Goal: Task Accomplishment & Management: Complete application form

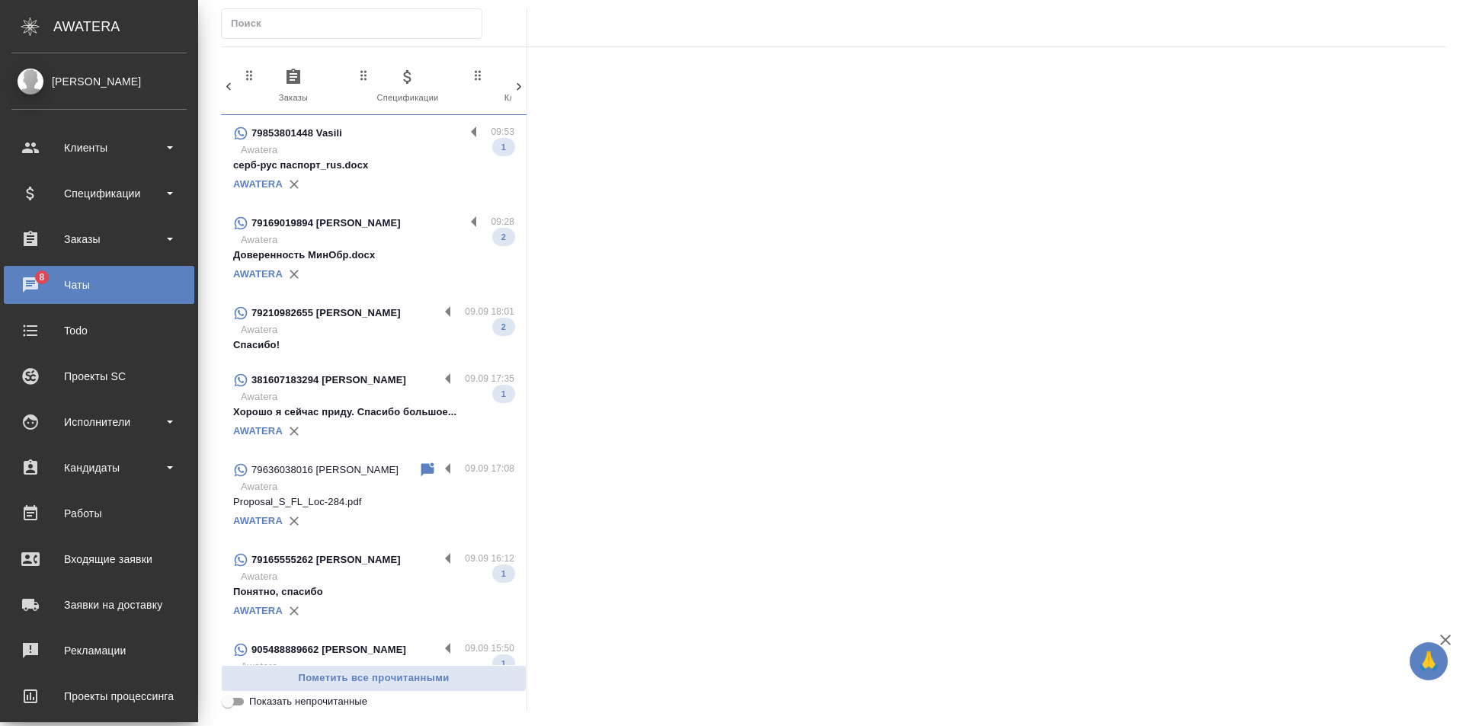
scroll to position [0, 309]
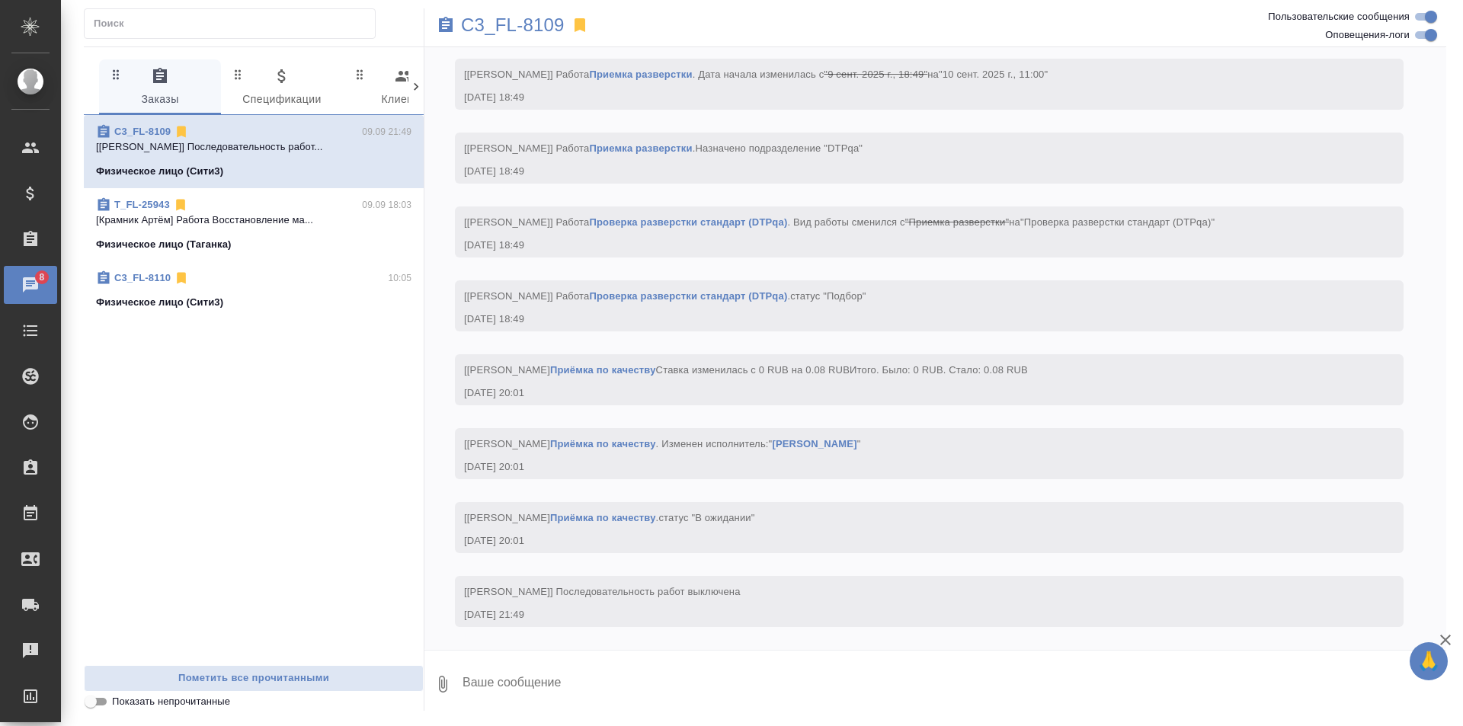
scroll to position [4162, 0]
click at [544, 26] on p "C3_FL-8109" at bounding box center [513, 25] width 104 height 15
click at [414, 85] on icon at bounding box center [415, 86] width 15 height 15
click at [210, 80] on icon "button" at bounding box center [216, 76] width 18 height 18
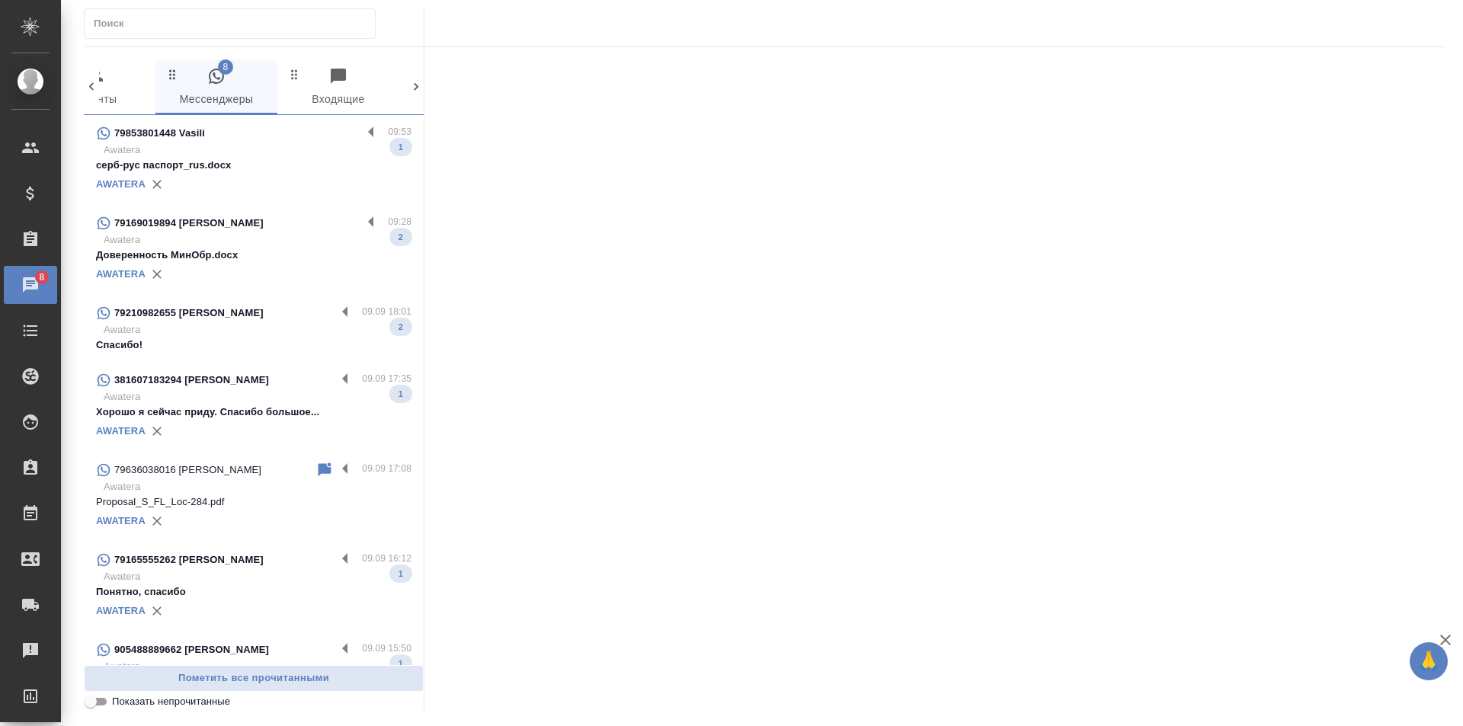
click at [344, 158] on p "серб-рус паспорт_rus.docx" at bounding box center [253, 165] width 315 height 15
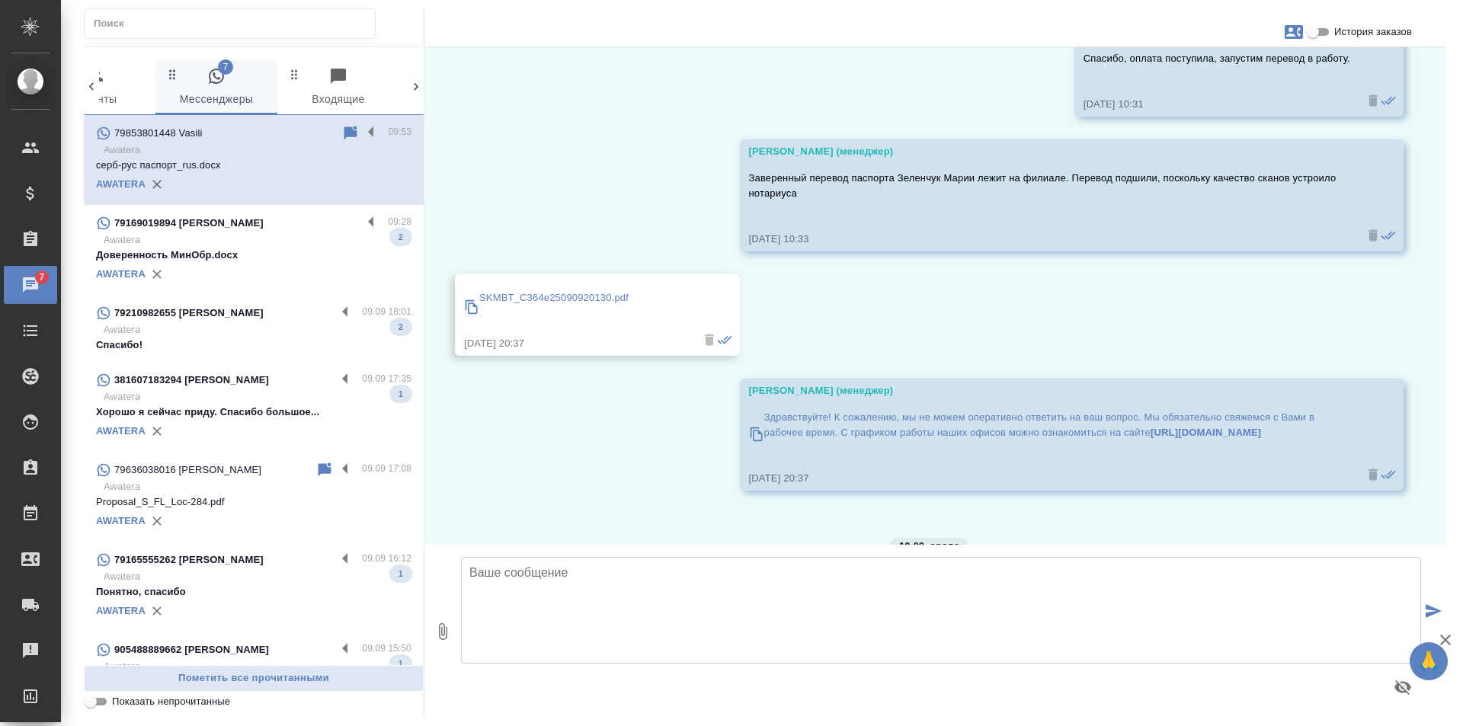
scroll to position [17977, 0]
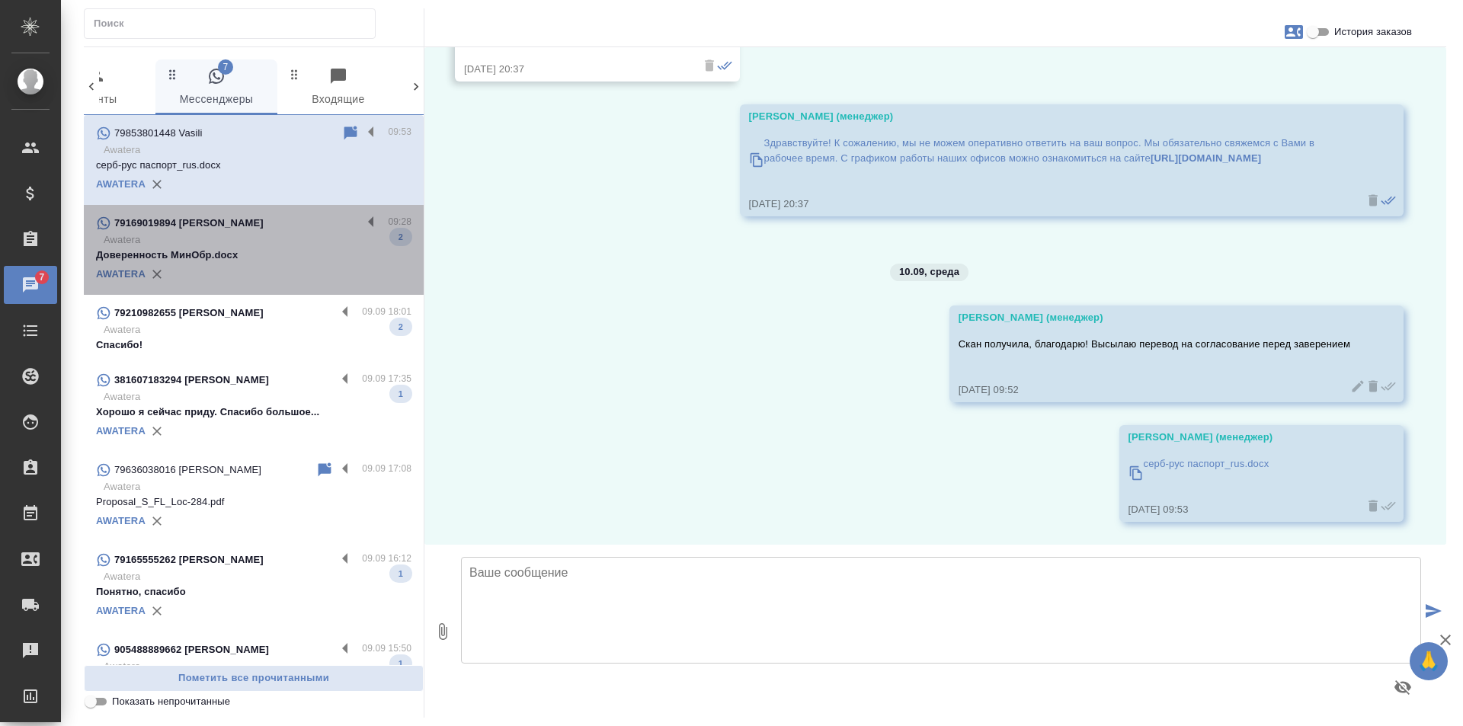
click at [328, 248] on p "Доверенность МинОбр.docx" at bounding box center [253, 255] width 315 height 15
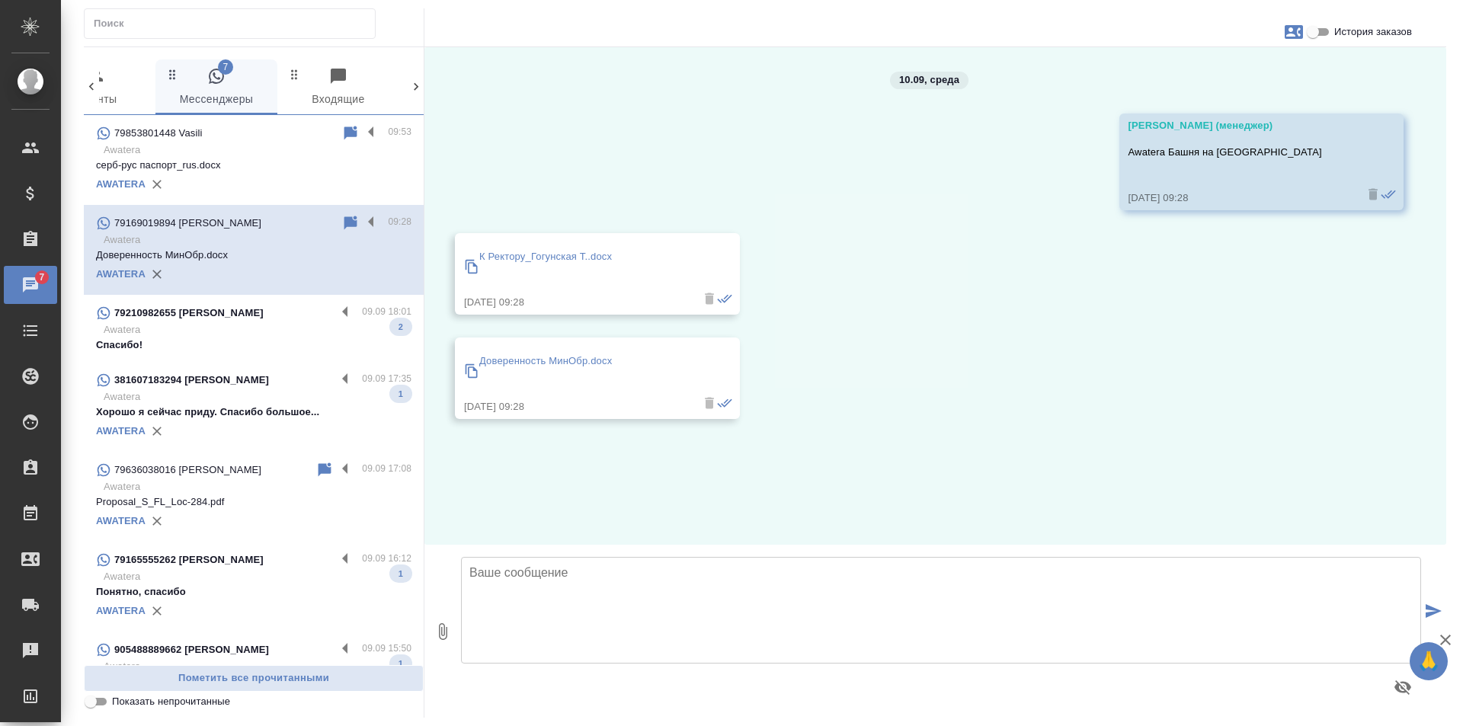
scroll to position [0, 0]
click at [362, 220] on label at bounding box center [375, 223] width 26 height 18
click at [0, 0] on input "checkbox" at bounding box center [0, 0] width 0 height 0
click at [306, 219] on icon at bounding box center [311, 223] width 11 height 14
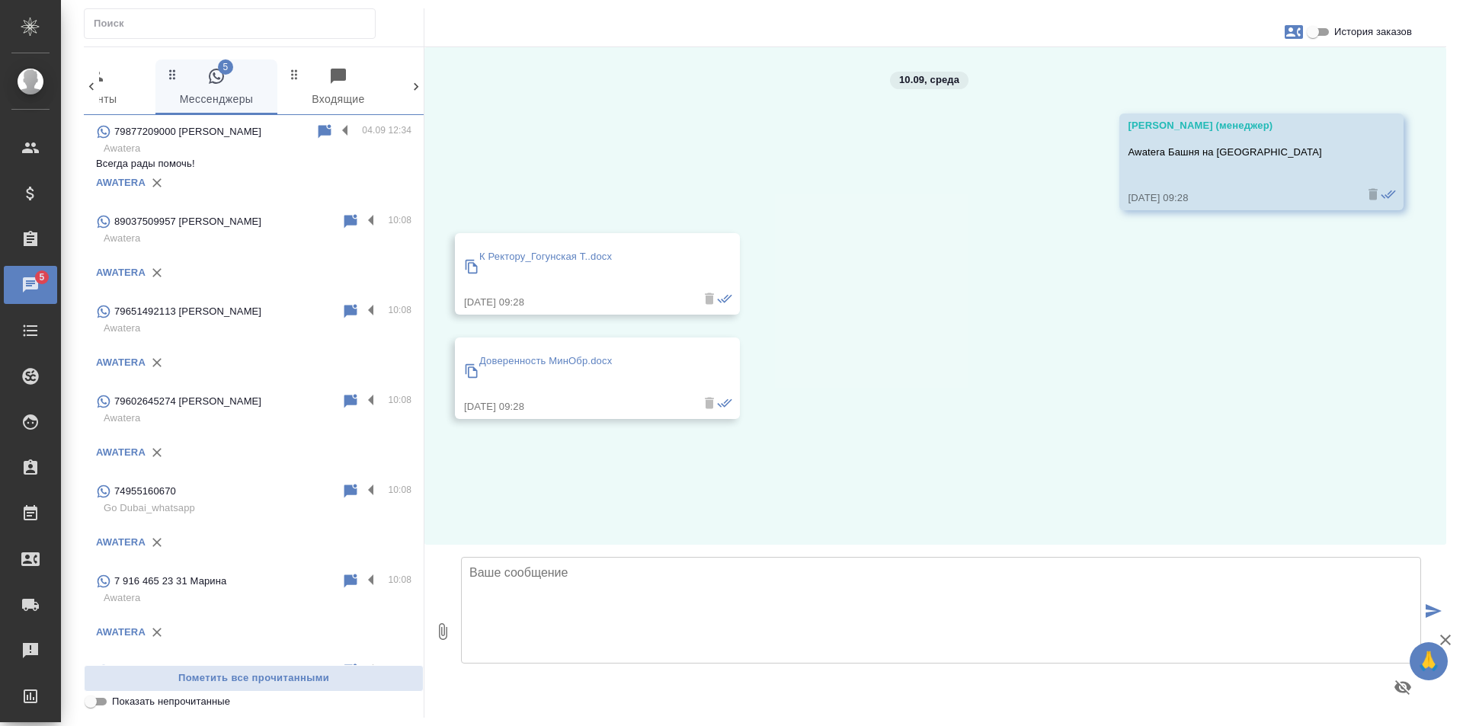
scroll to position [690, 0]
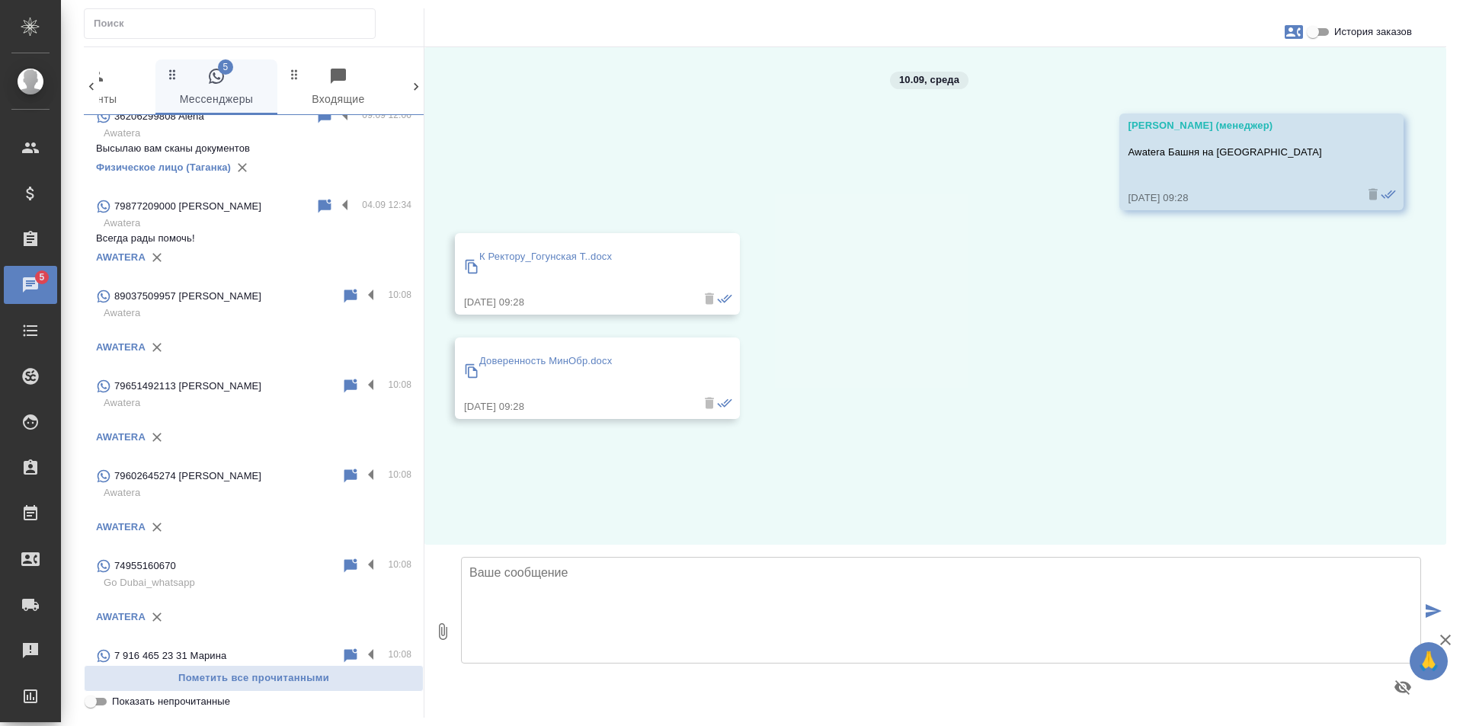
click at [88, 91] on icon at bounding box center [91, 86] width 15 height 15
click at [175, 91] on span "0 Заказы" at bounding box center [160, 88] width 104 height 42
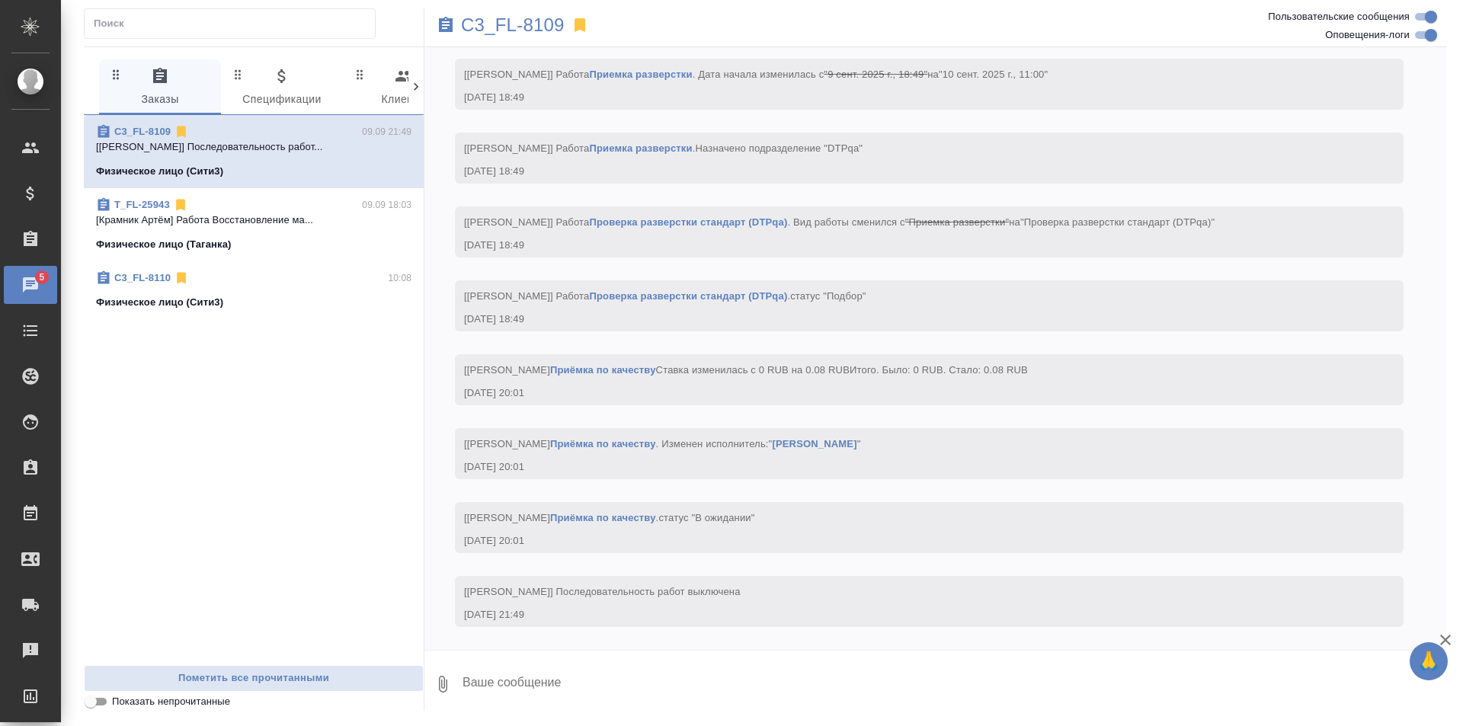
scroll to position [4162, 0]
click at [419, 86] on icon at bounding box center [415, 86] width 15 height 15
click at [246, 74] on span "5 Мессенджеры" at bounding box center [217, 88] width 104 height 42
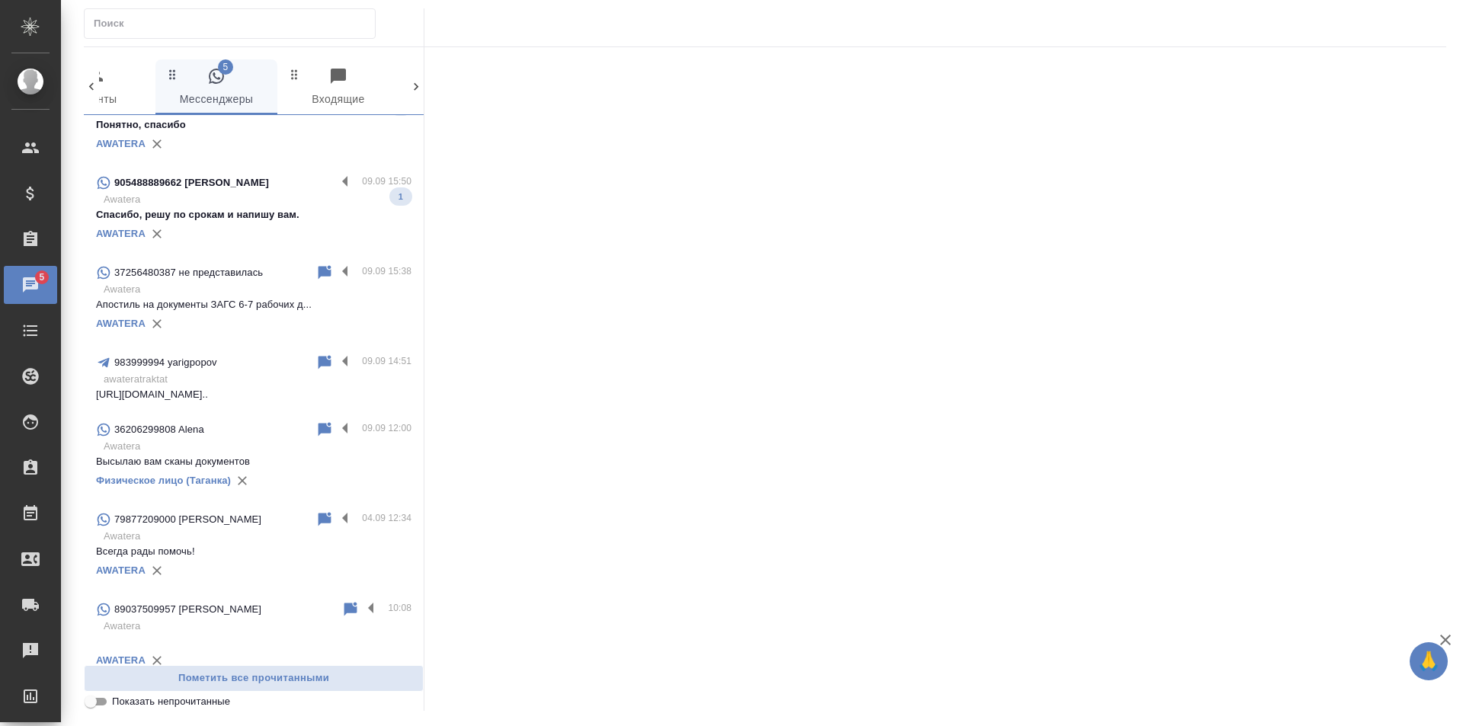
scroll to position [381, 0]
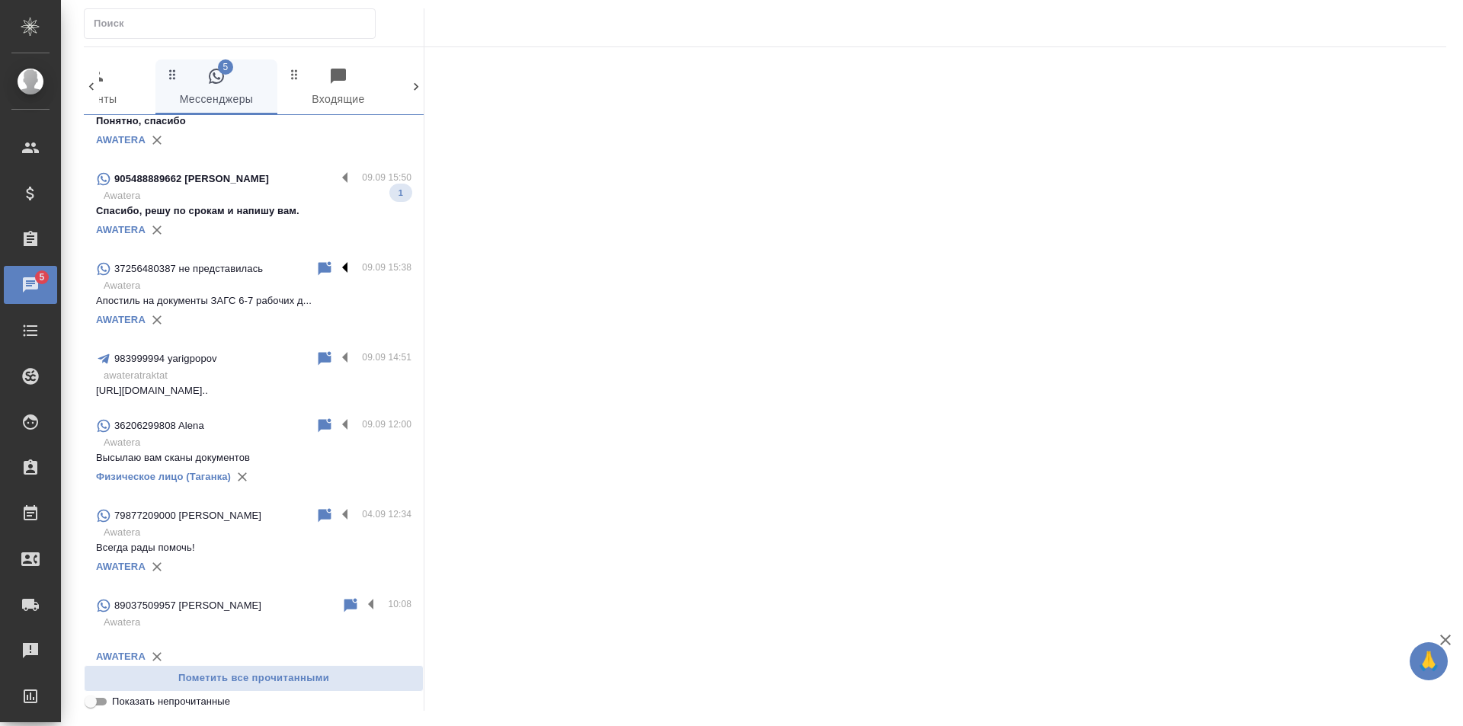
click at [336, 269] on label at bounding box center [349, 269] width 26 height 18
click at [0, 0] on input "checkbox" at bounding box center [0, 0] width 0 height 0
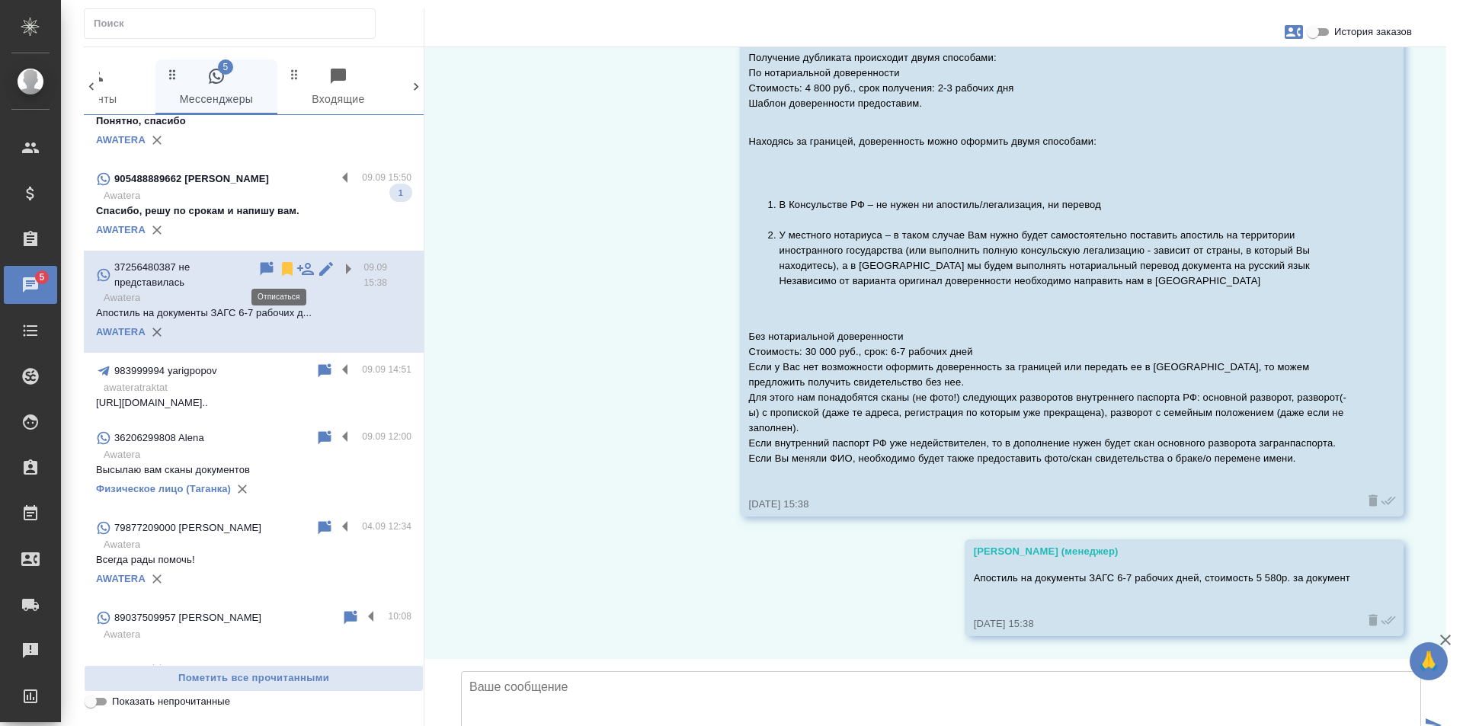
scroll to position [262, 0]
click at [282, 267] on icon at bounding box center [287, 269] width 11 height 14
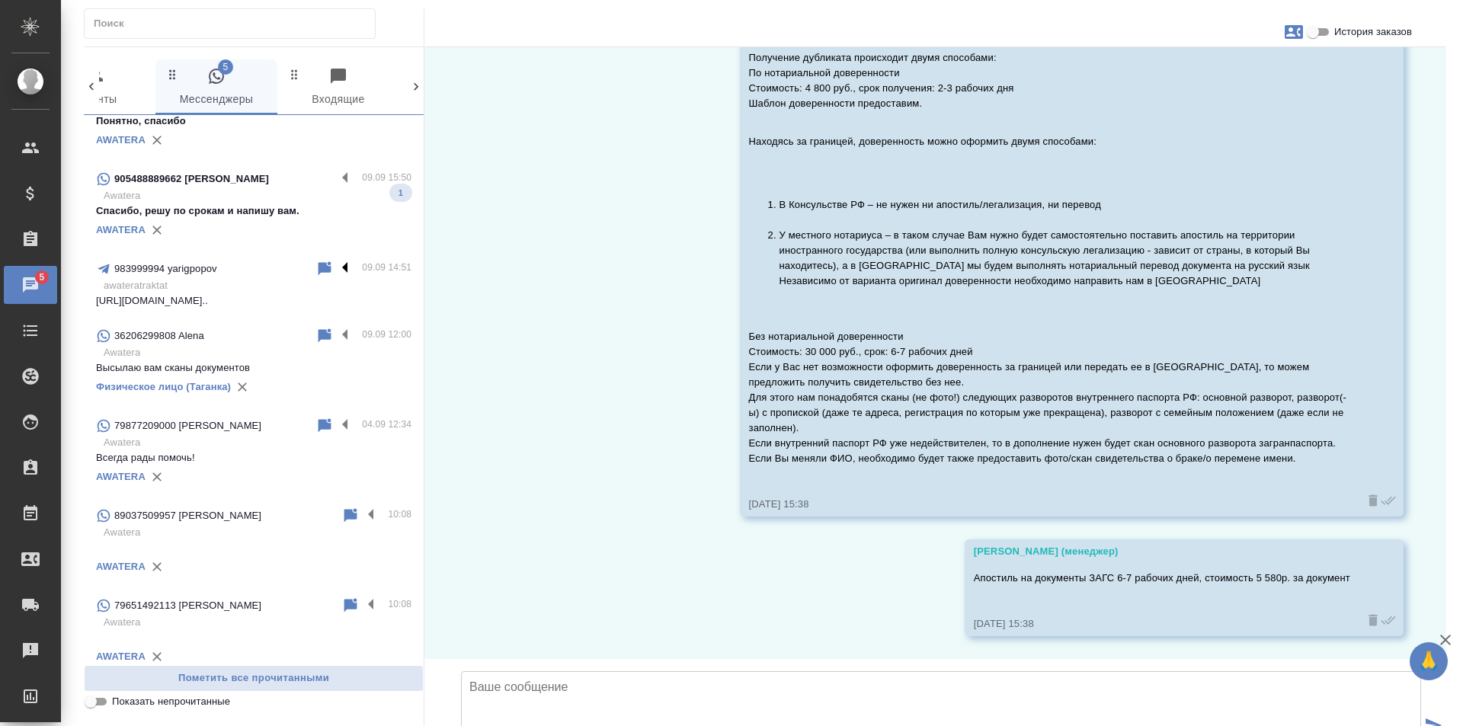
click at [336, 268] on label at bounding box center [349, 269] width 26 height 18
click at [0, 0] on input "checkbox" at bounding box center [0, 0] width 0 height 0
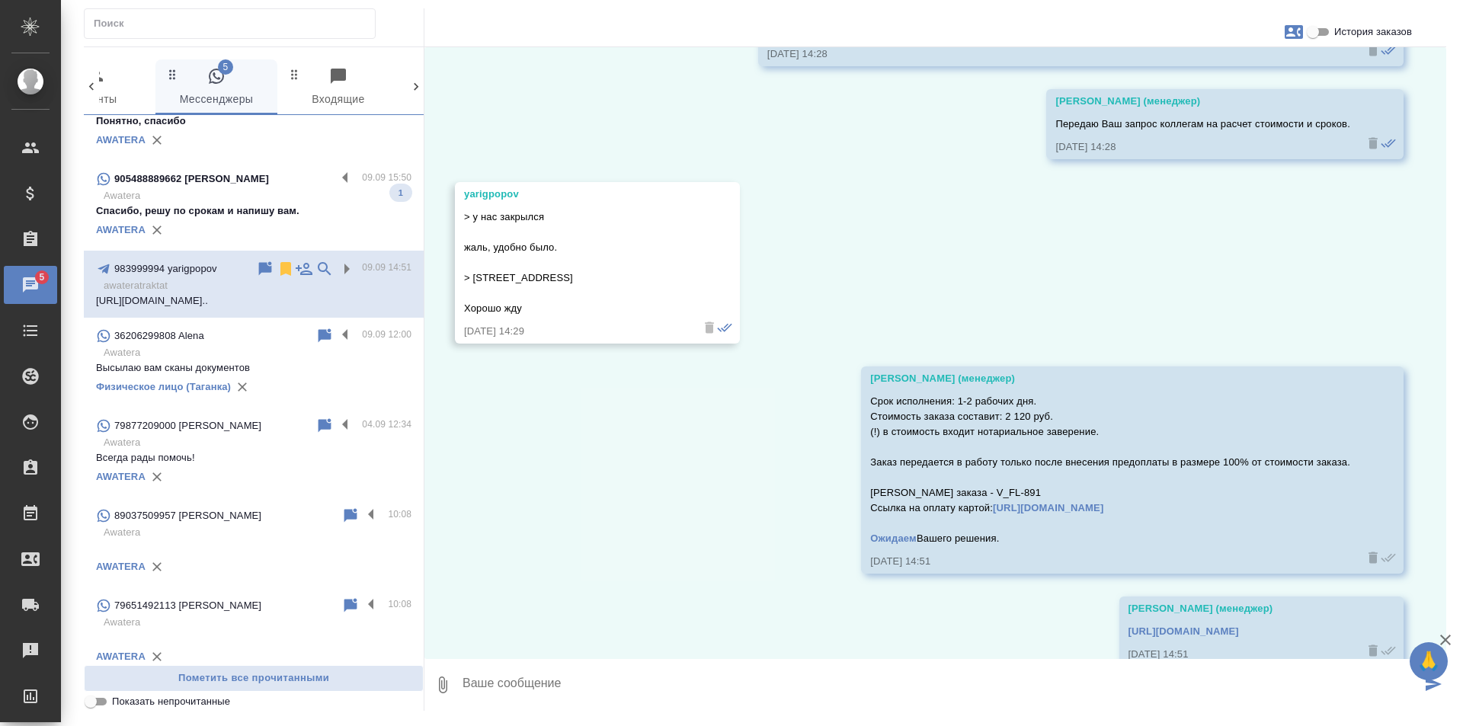
scroll to position [2011, 0]
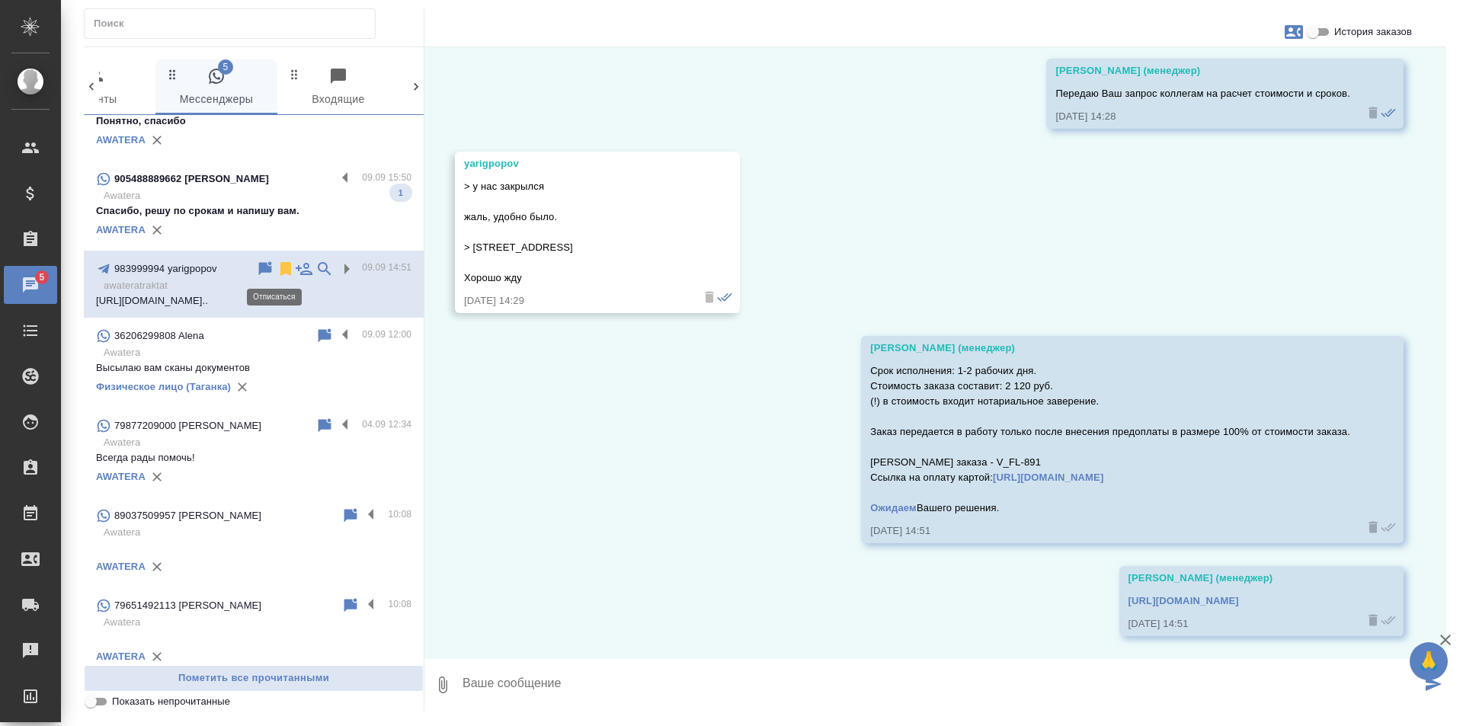
click at [280, 271] on icon at bounding box center [285, 269] width 11 height 14
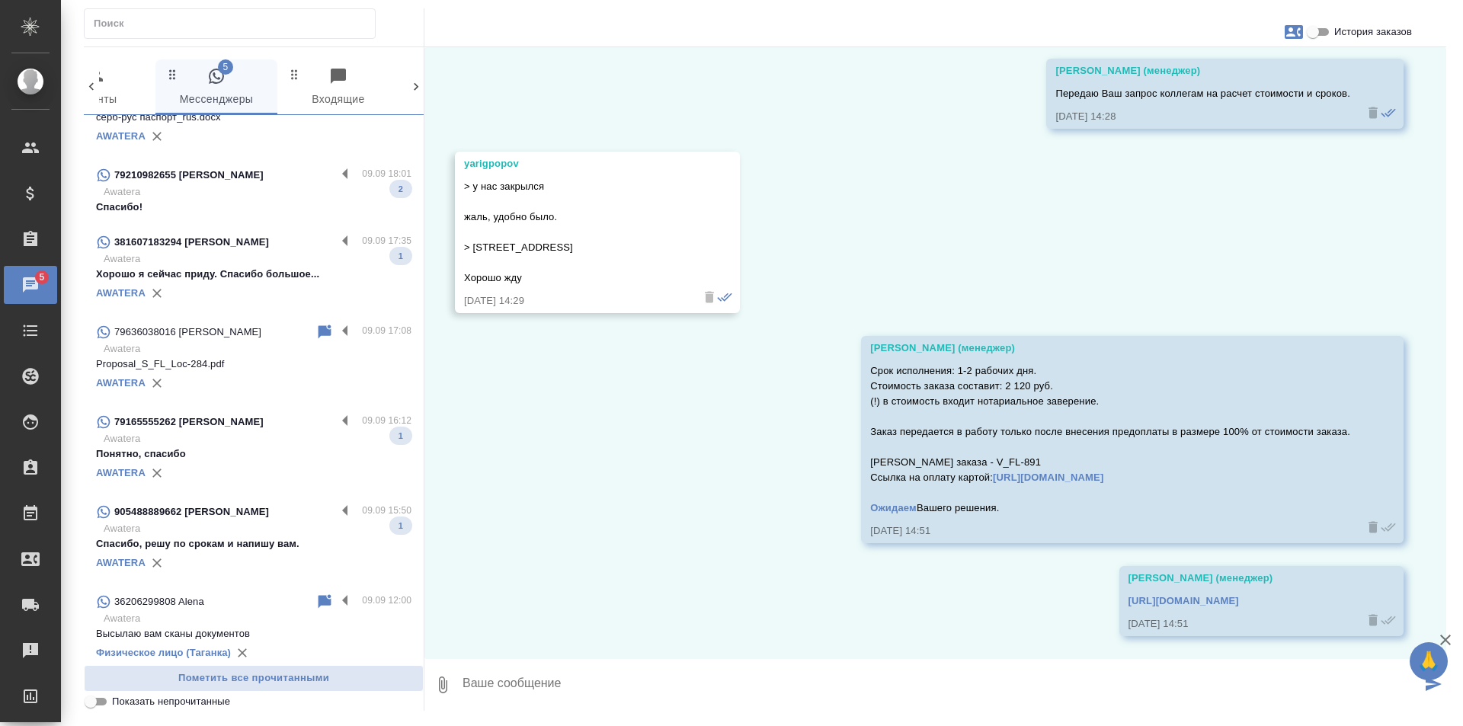
scroll to position [0, 0]
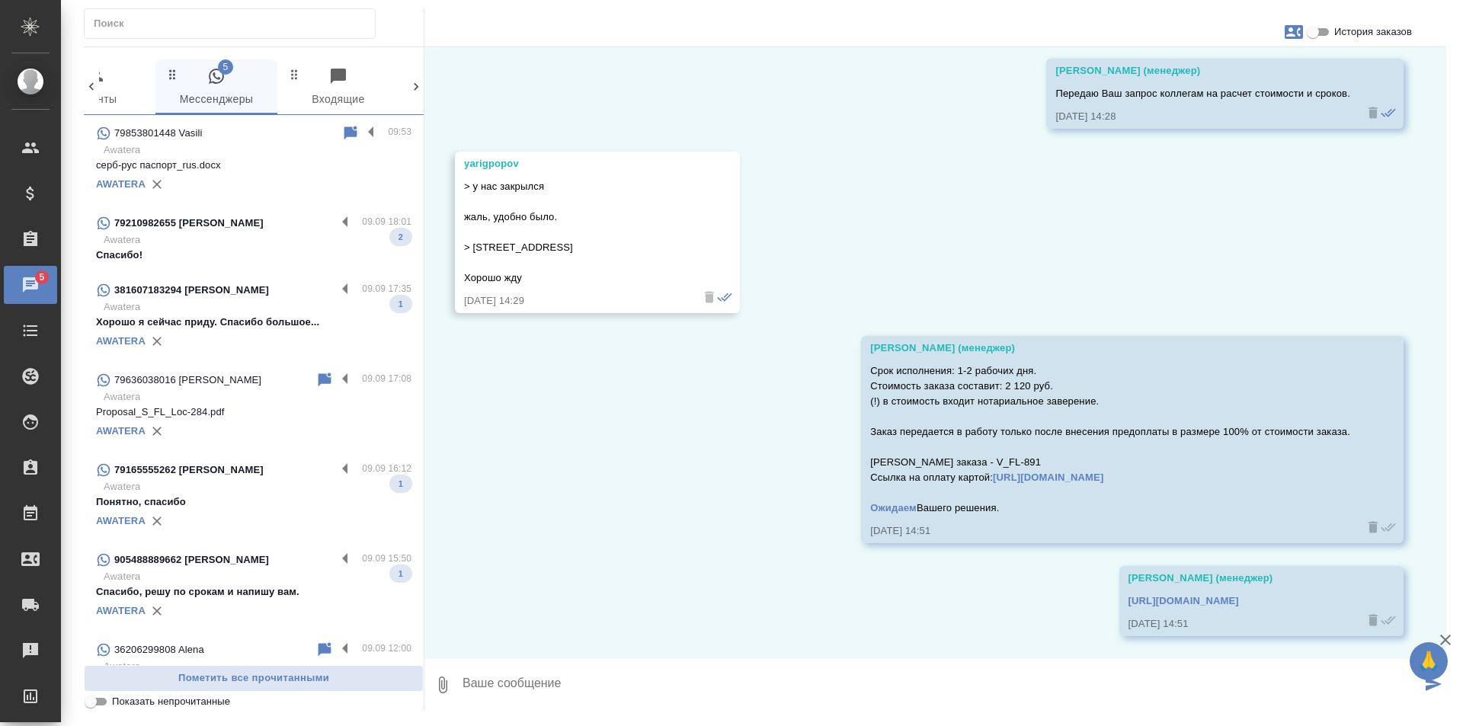
click at [348, 412] on p "Proposal_S_FL_Loc-284.pdf" at bounding box center [253, 412] width 315 height 15
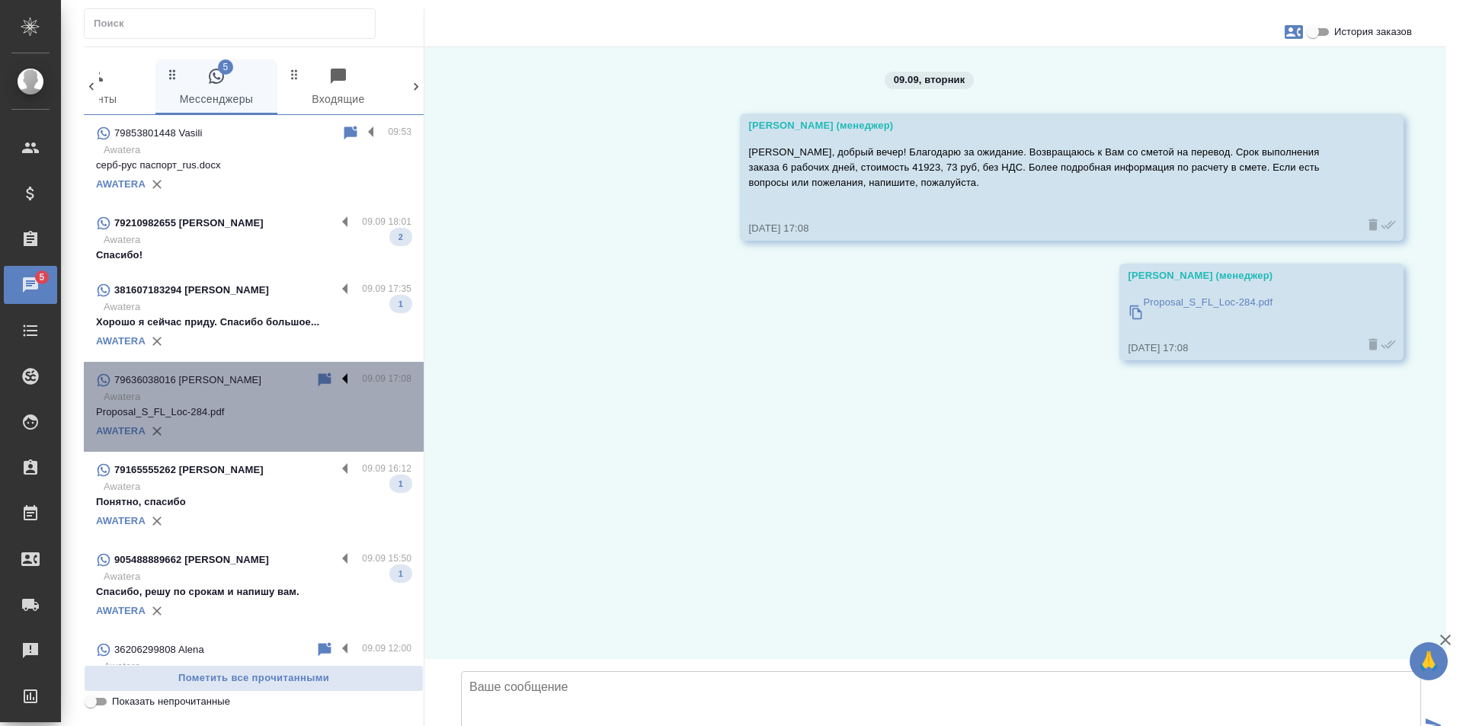
click at [336, 382] on label at bounding box center [349, 380] width 26 height 18
click at [0, 0] on input "checkbox" at bounding box center [0, 0] width 0 height 0
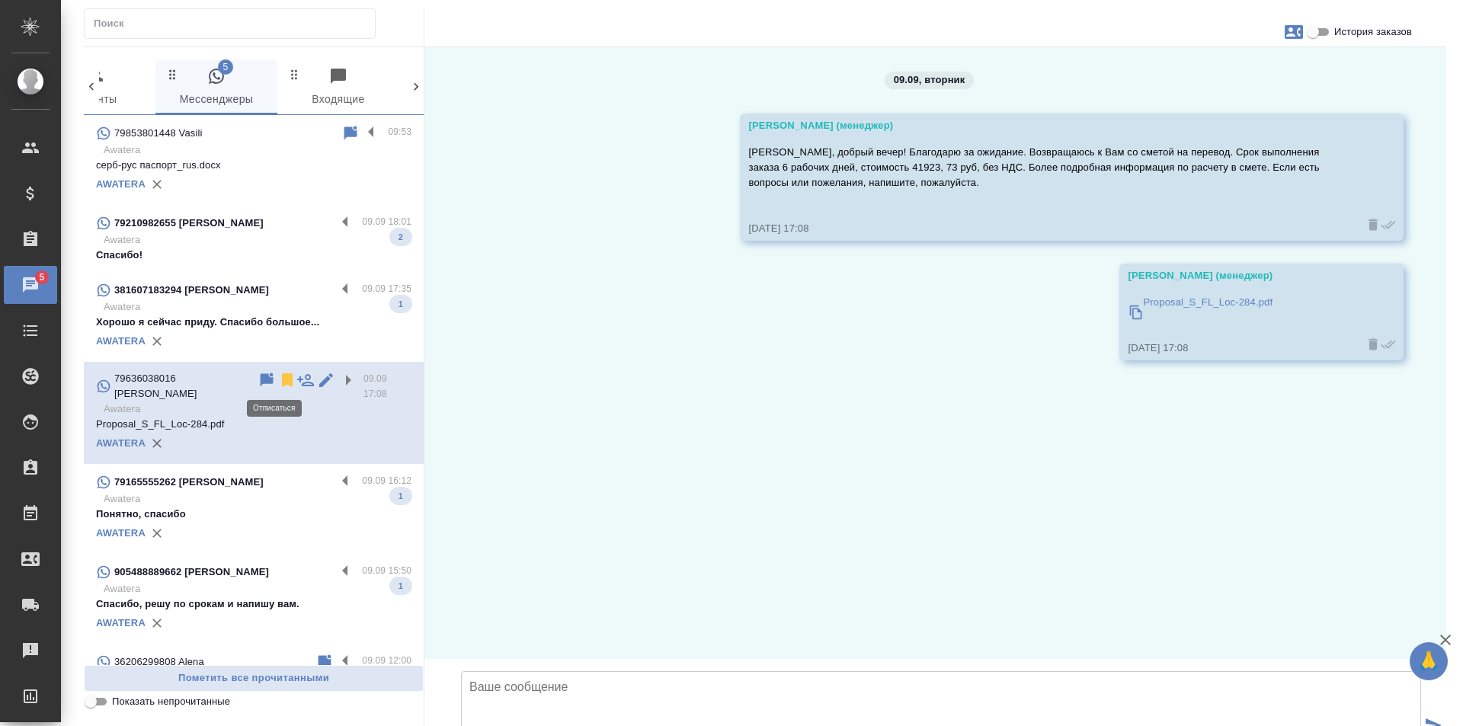
click at [282, 378] on icon at bounding box center [287, 380] width 11 height 14
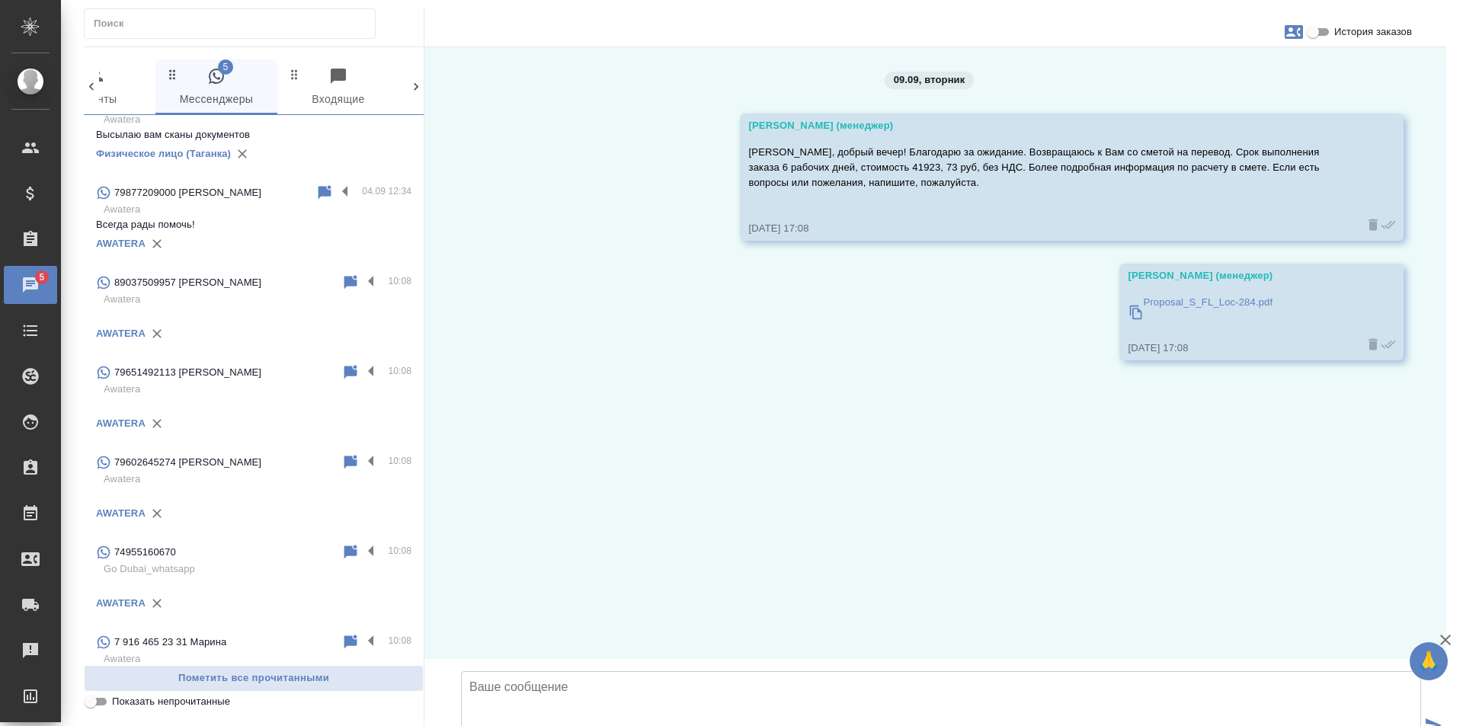
scroll to position [596, 0]
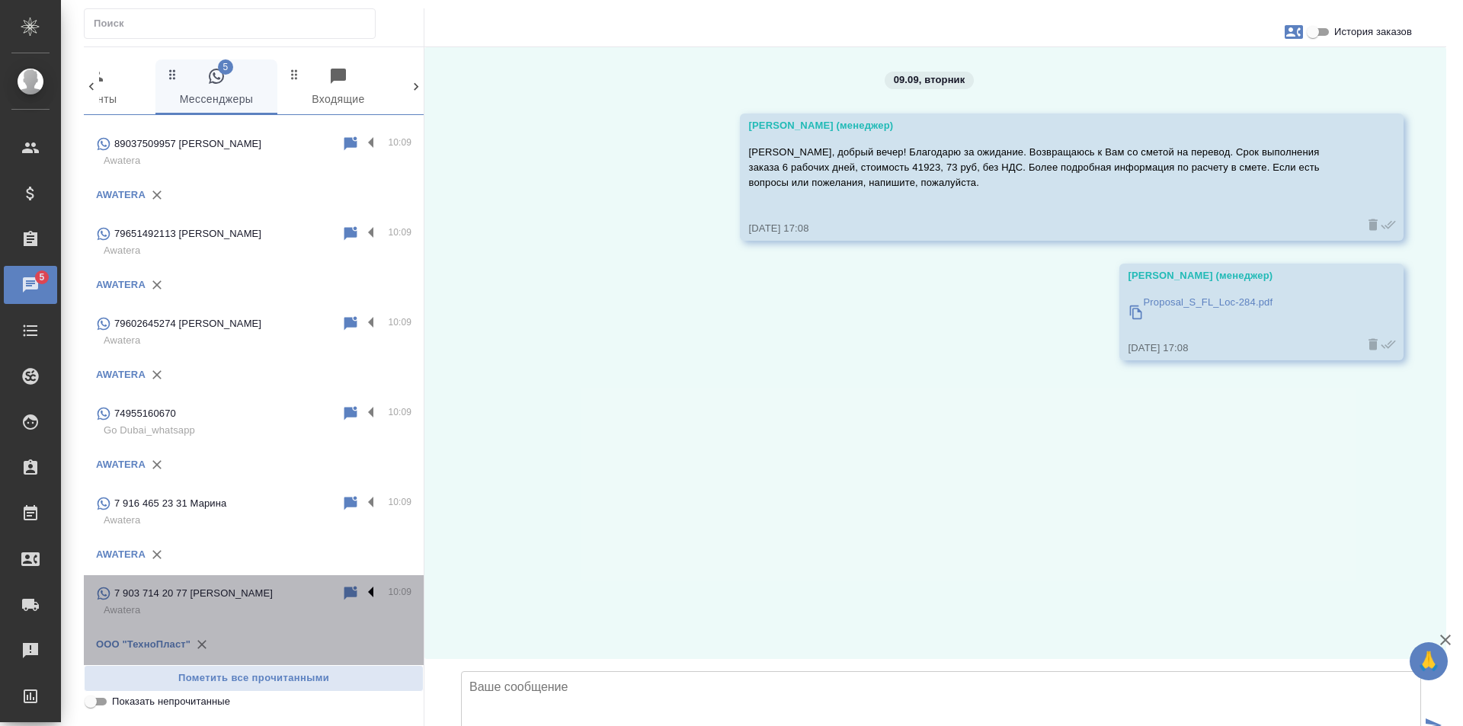
click at [362, 593] on label at bounding box center [375, 593] width 26 height 18
click at [0, 0] on input "checkbox" at bounding box center [0, 0] width 0 height 0
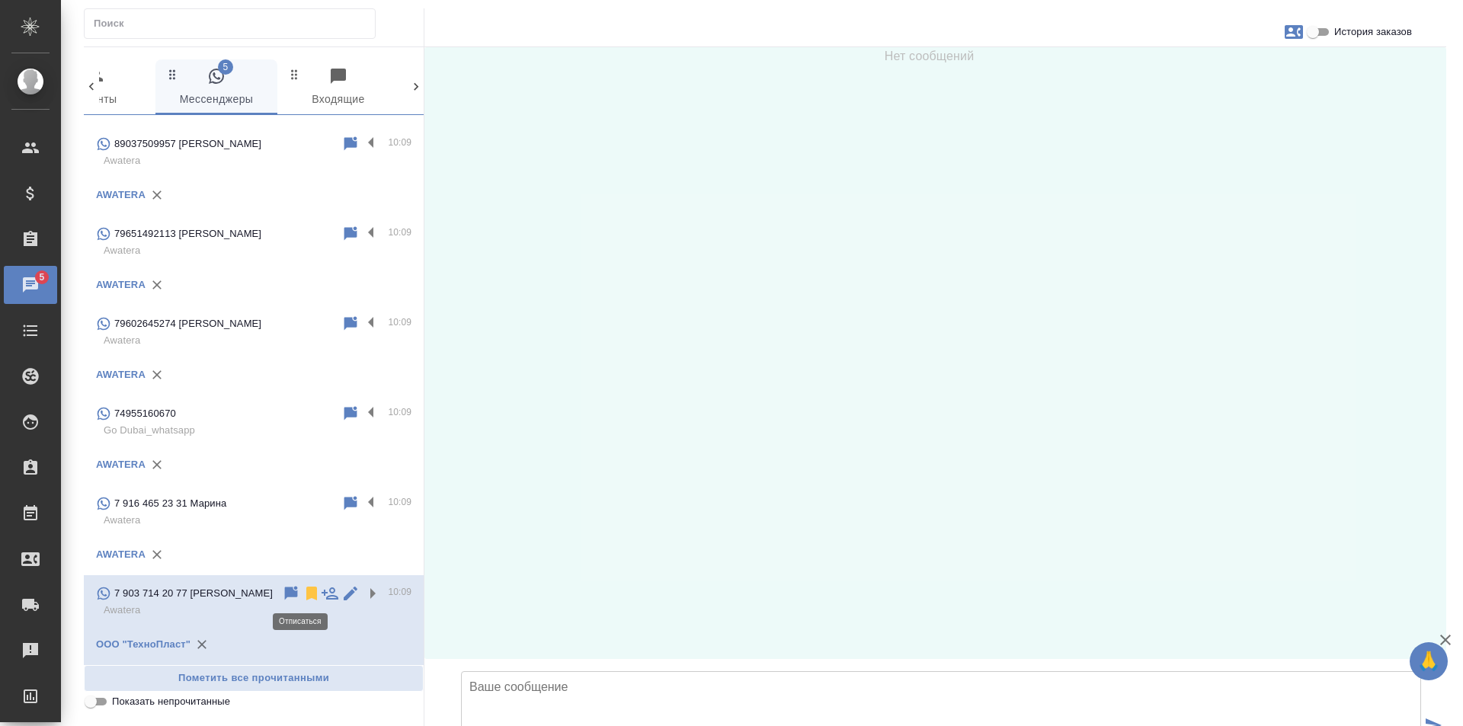
click at [306, 588] on icon at bounding box center [311, 594] width 11 height 14
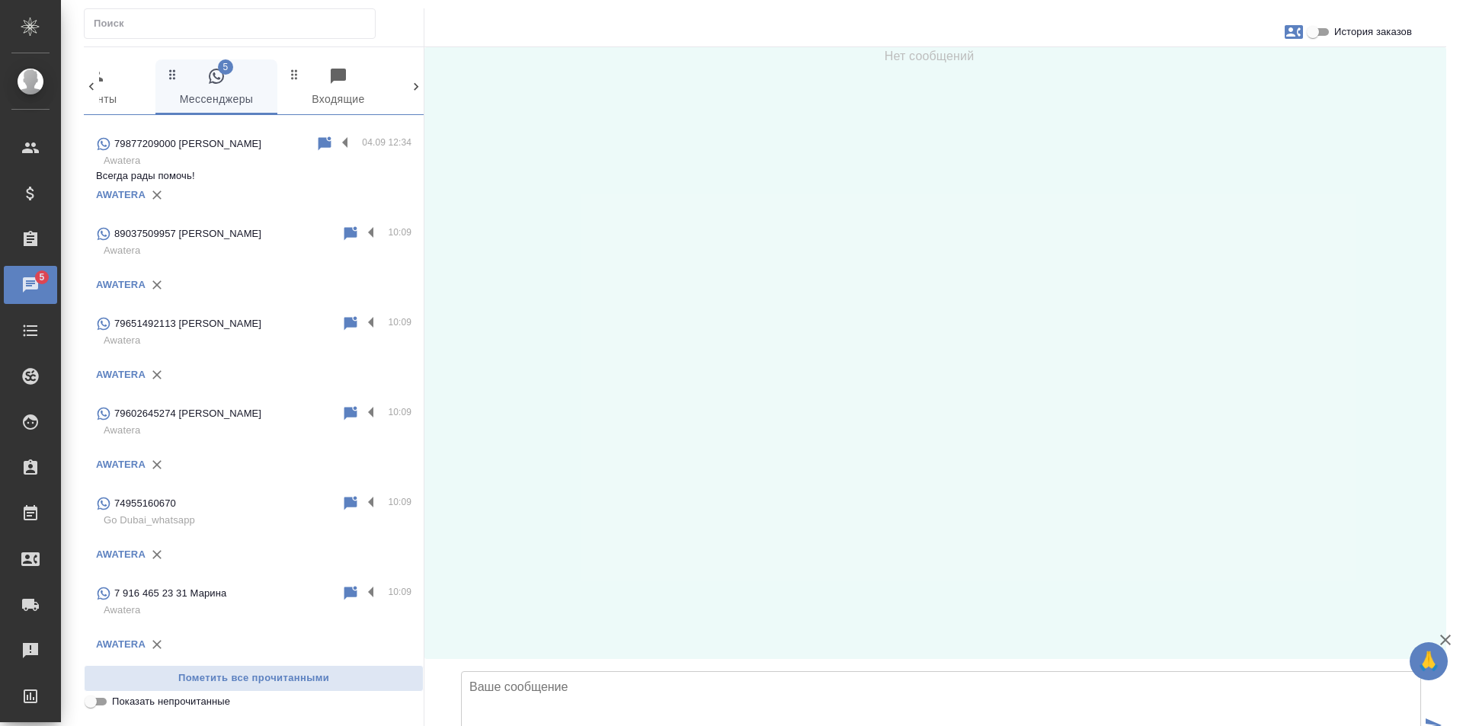
click at [276, 617] on p "Awatera" at bounding box center [258, 610] width 308 height 15
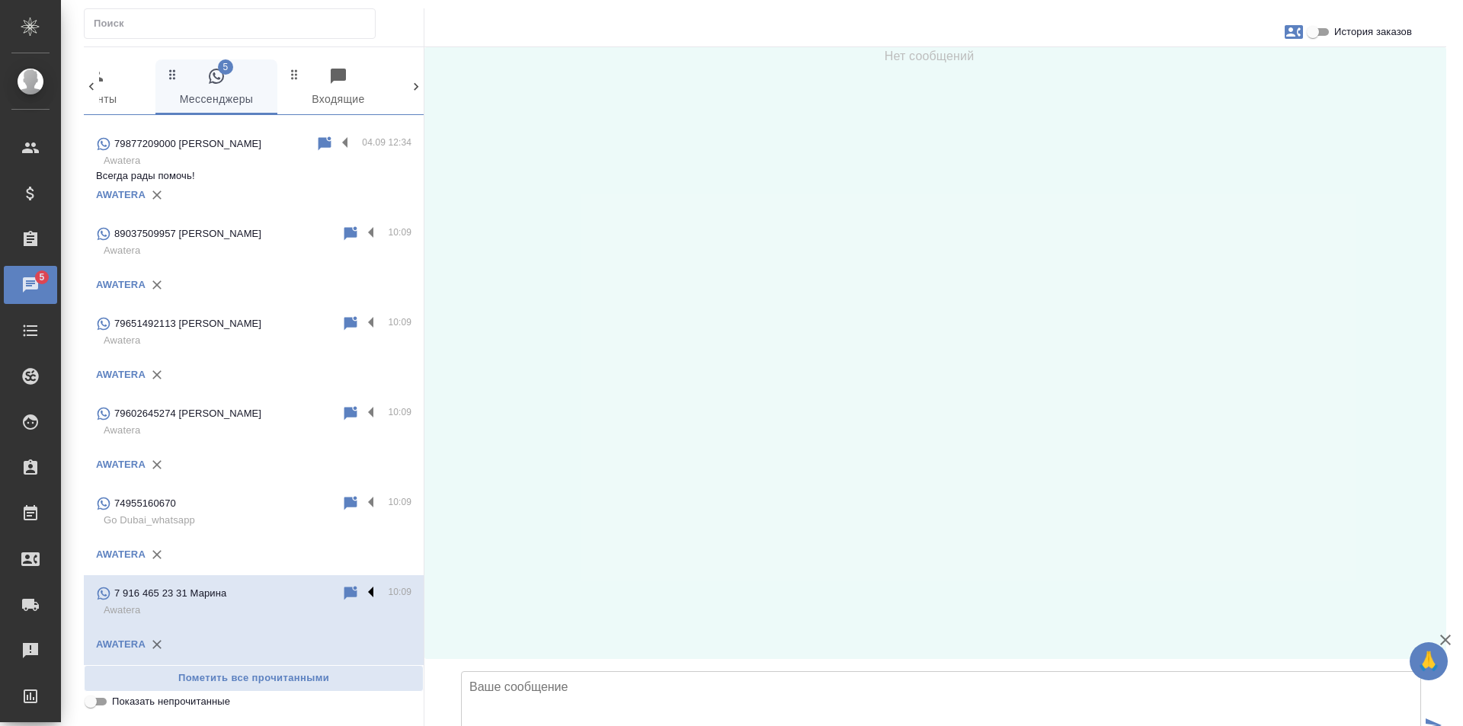
click at [363, 593] on label at bounding box center [375, 593] width 26 height 18
click at [0, 0] on input "checkbox" at bounding box center [0, 0] width 0 height 0
click at [306, 593] on icon at bounding box center [311, 594] width 11 height 14
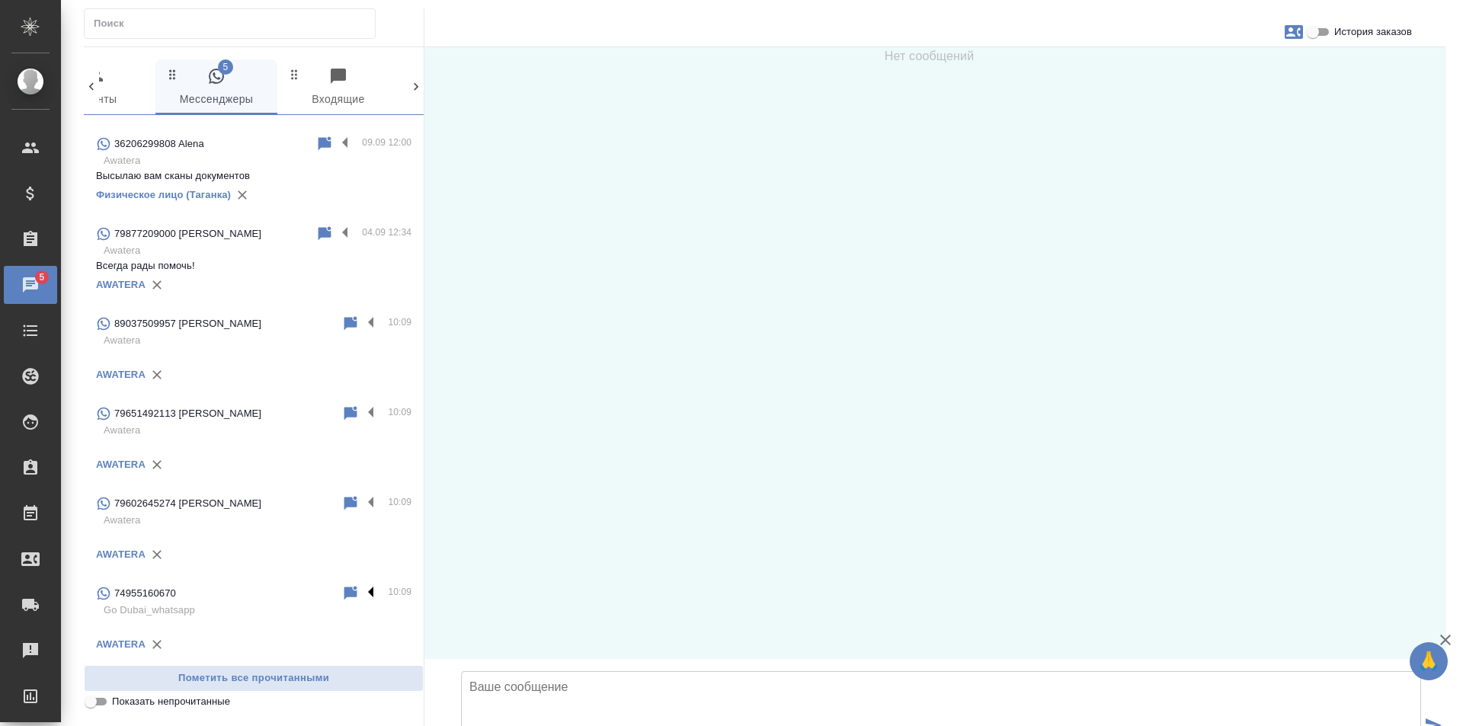
click at [362, 591] on label at bounding box center [375, 593] width 26 height 18
click at [0, 0] on input "checkbox" at bounding box center [0, 0] width 0 height 0
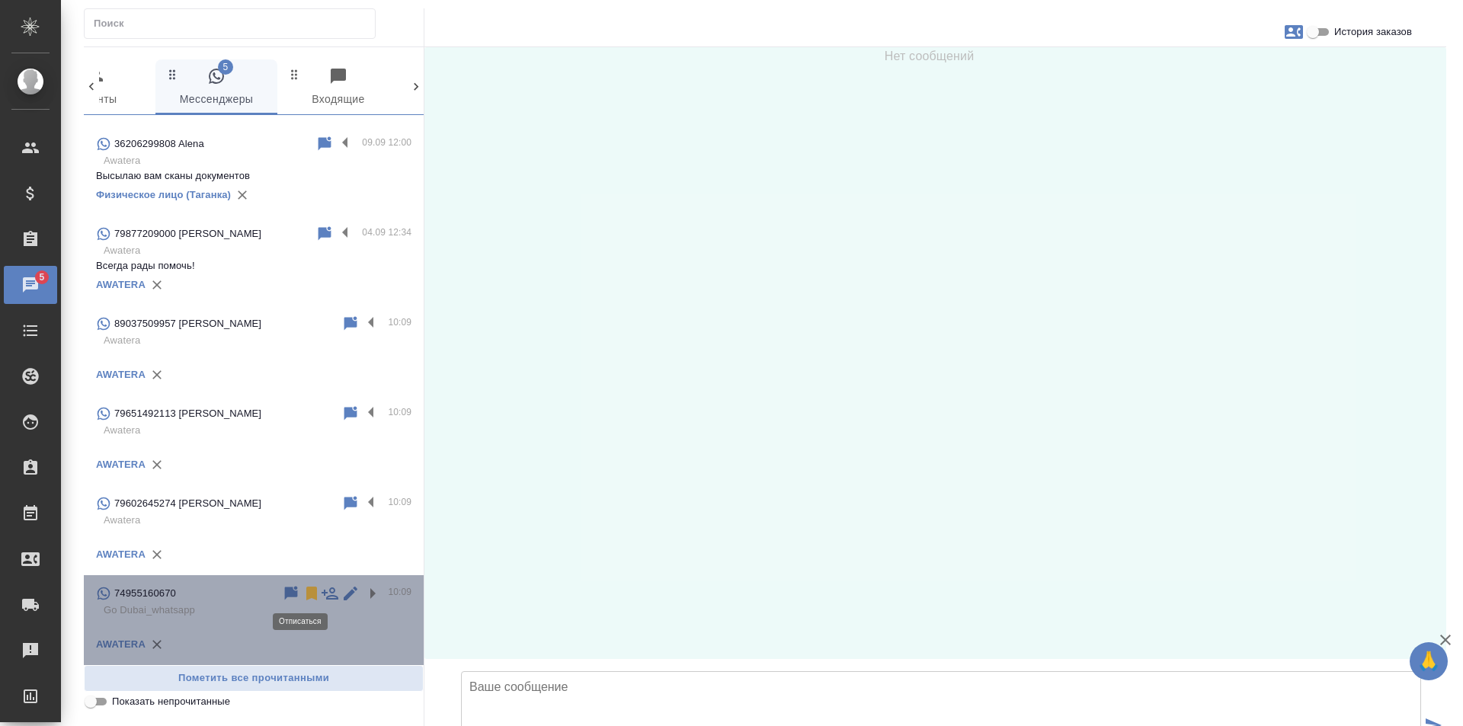
click at [306, 592] on icon at bounding box center [311, 594] width 11 height 14
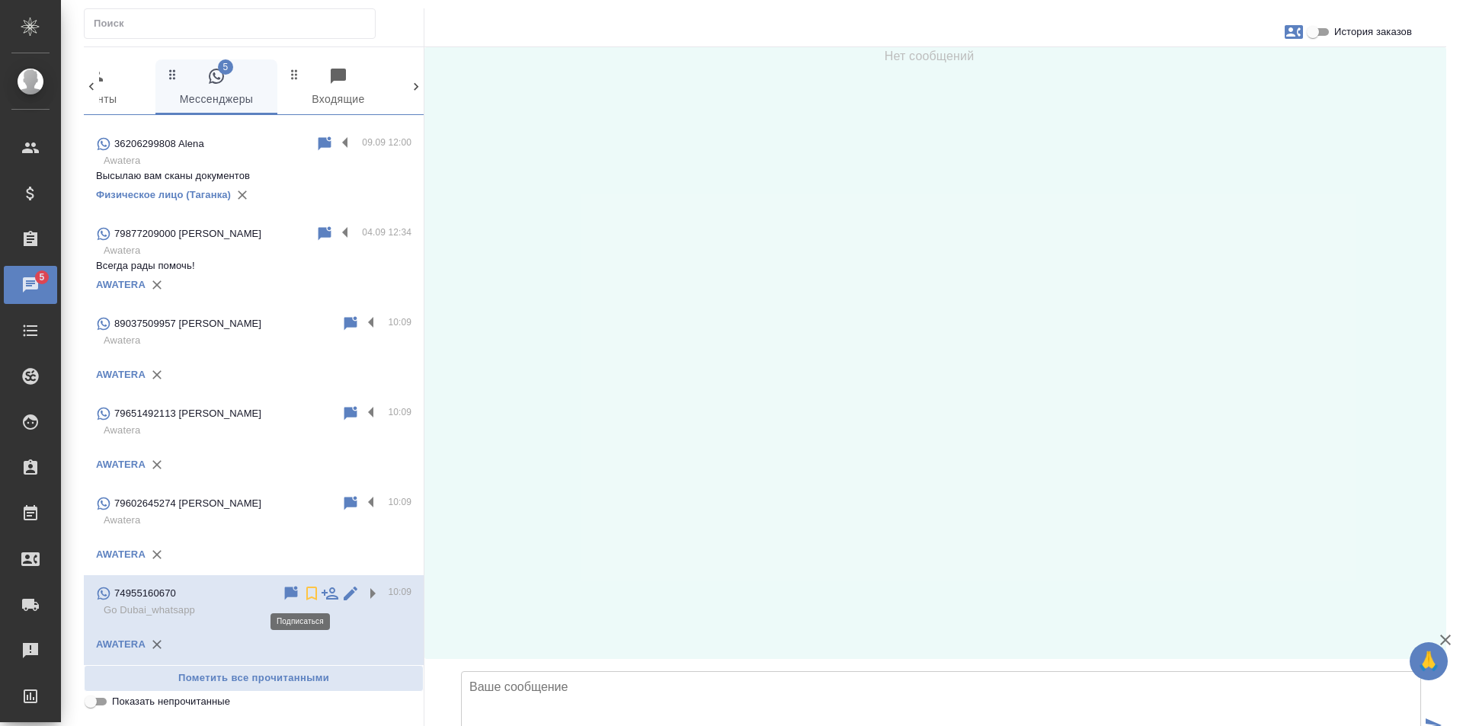
scroll to position [326, 0]
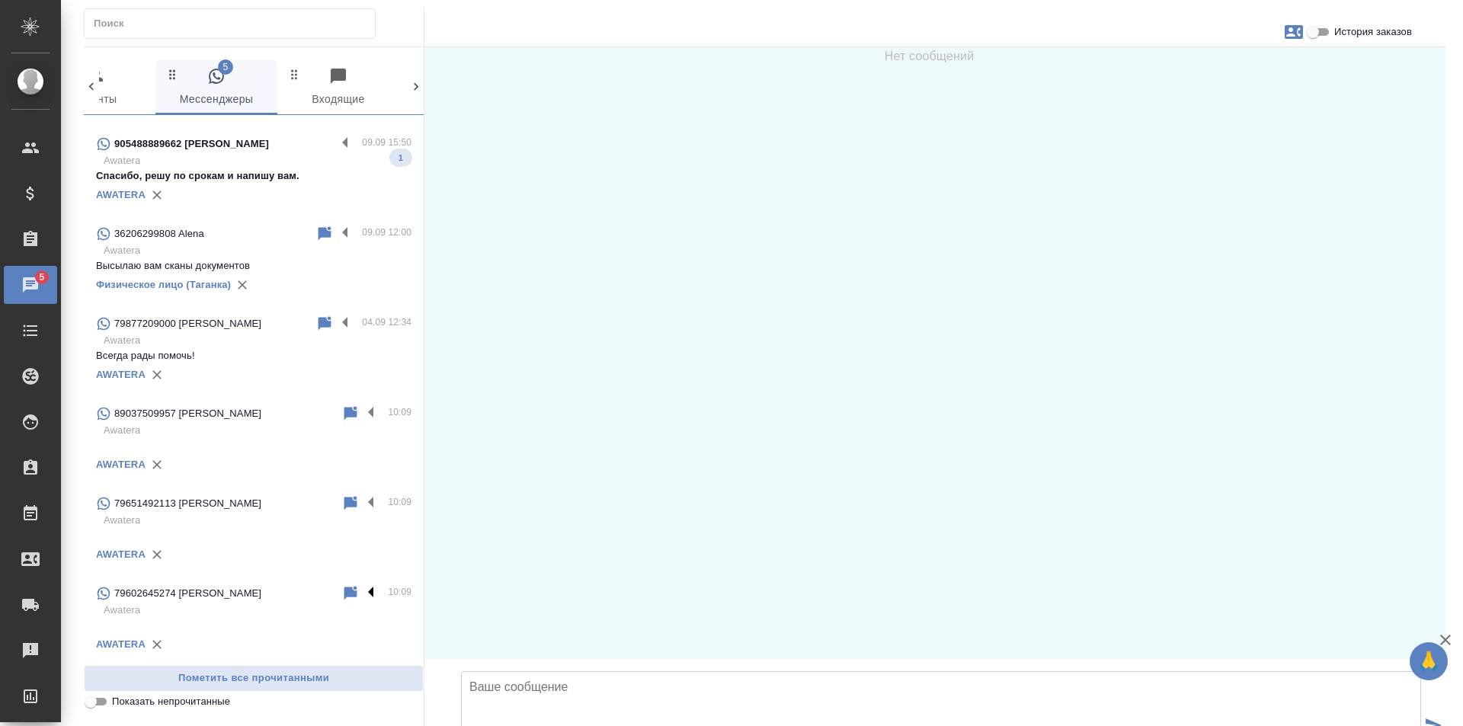
click at [362, 593] on label at bounding box center [375, 593] width 26 height 18
click at [0, 0] on input "checkbox" at bounding box center [0, 0] width 0 height 0
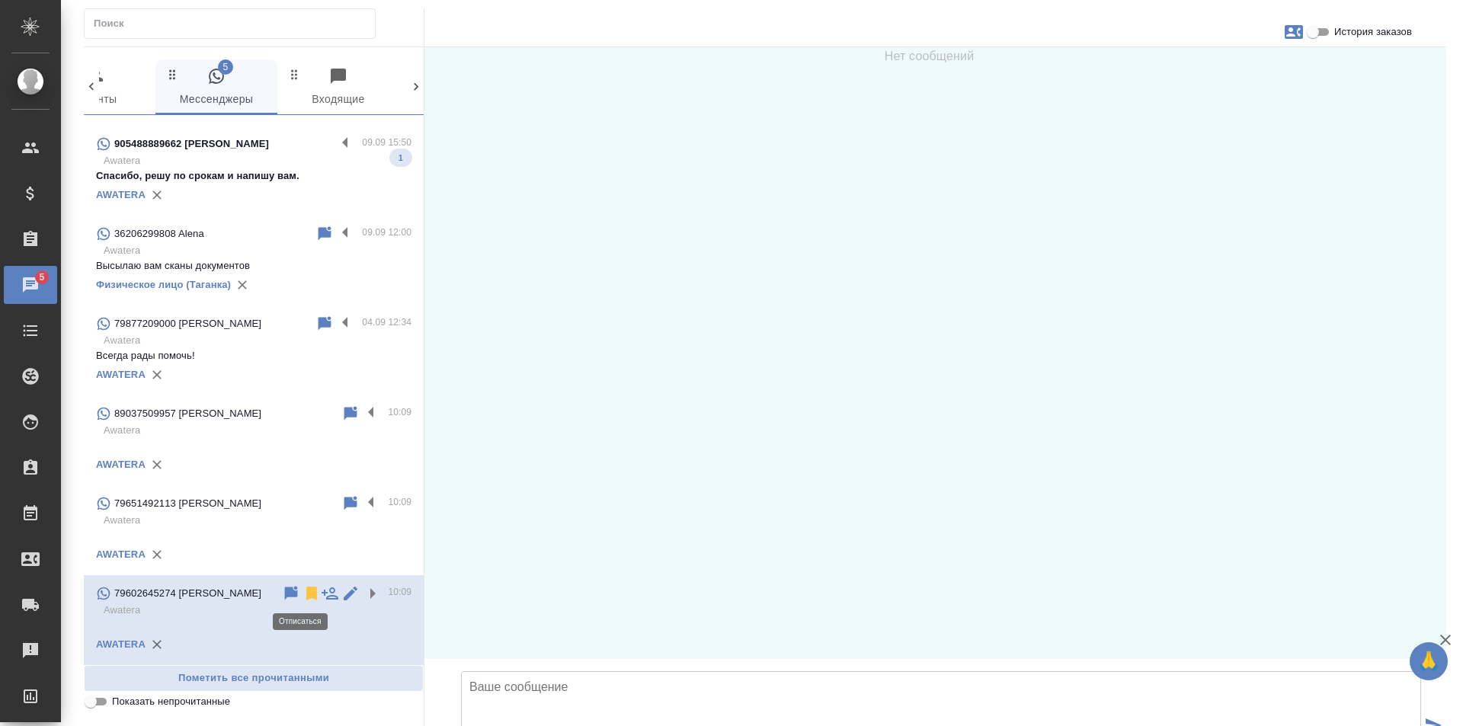
click at [306, 594] on icon at bounding box center [311, 594] width 11 height 14
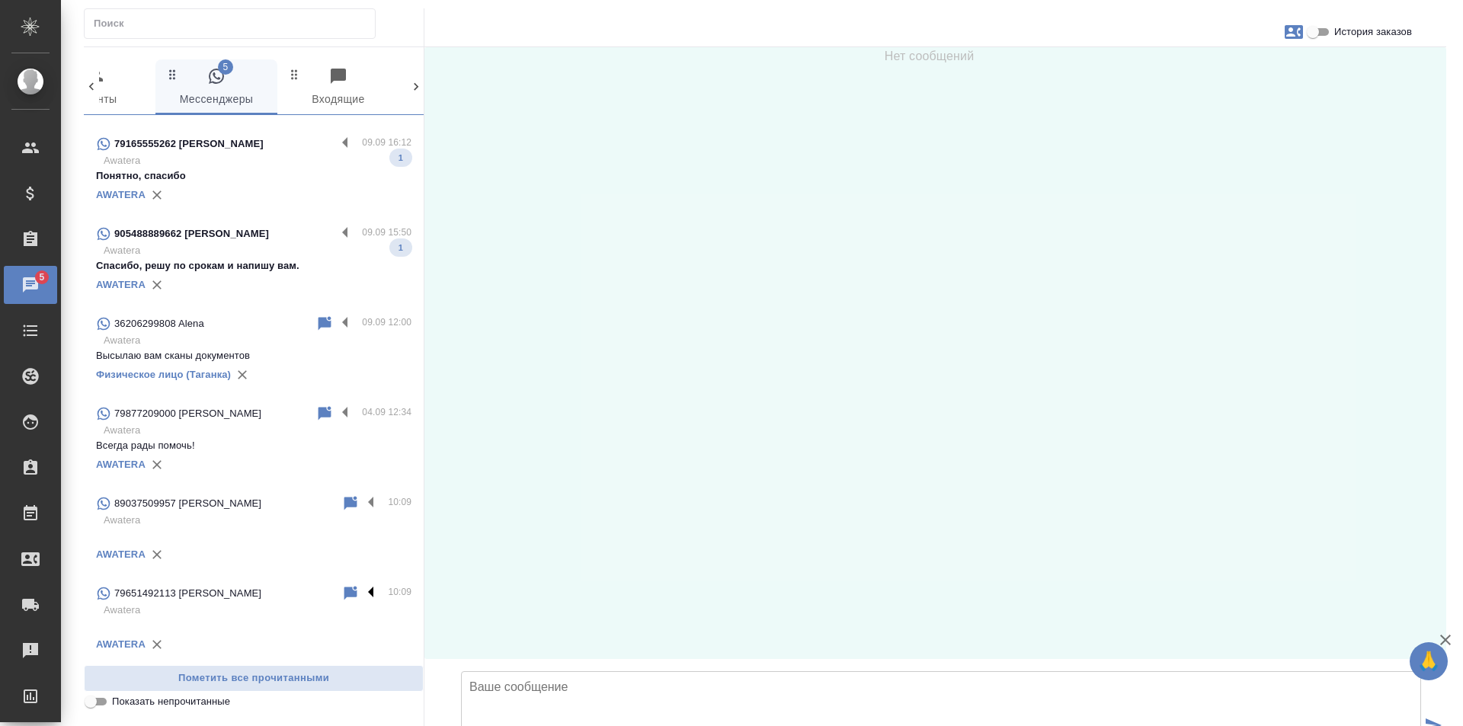
click at [362, 593] on label at bounding box center [375, 593] width 26 height 18
click at [0, 0] on input "checkbox" at bounding box center [0, 0] width 0 height 0
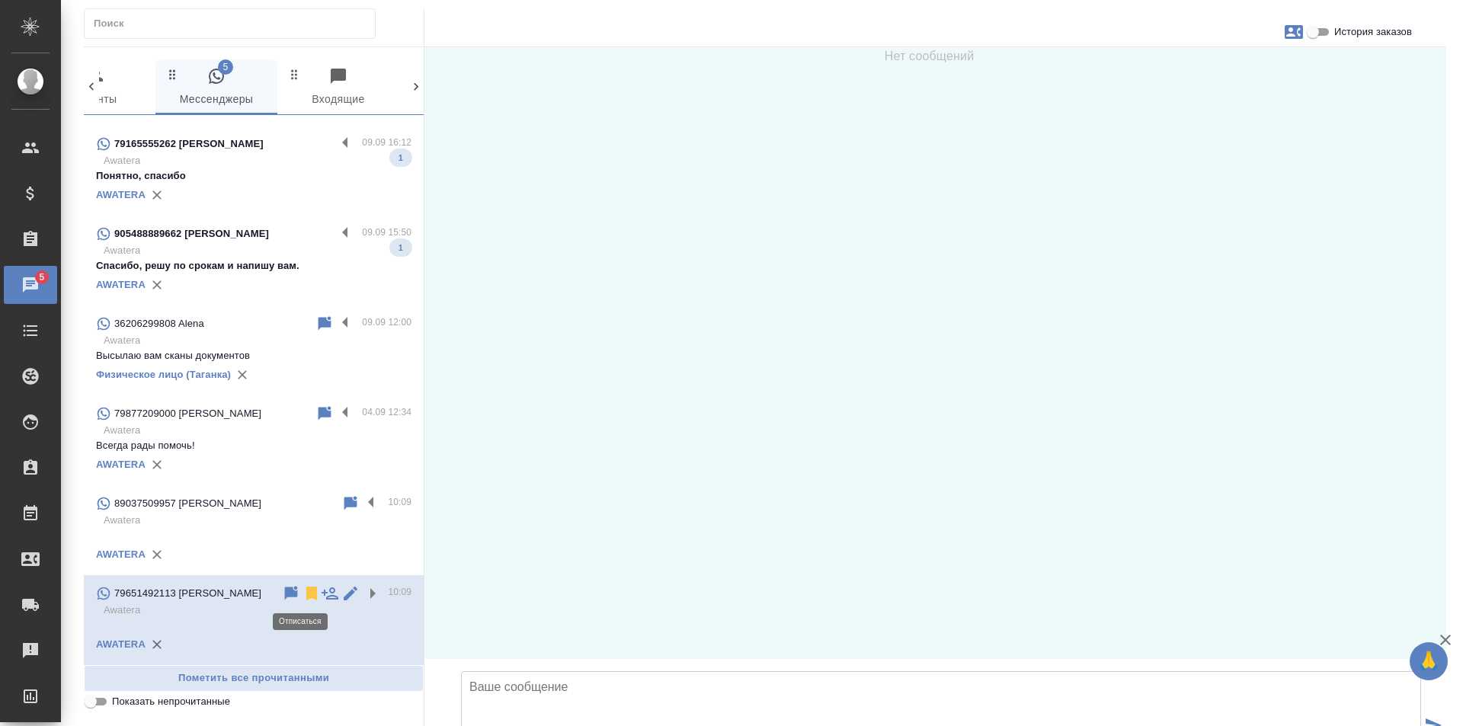
click at [306, 594] on icon at bounding box center [311, 594] width 11 height 14
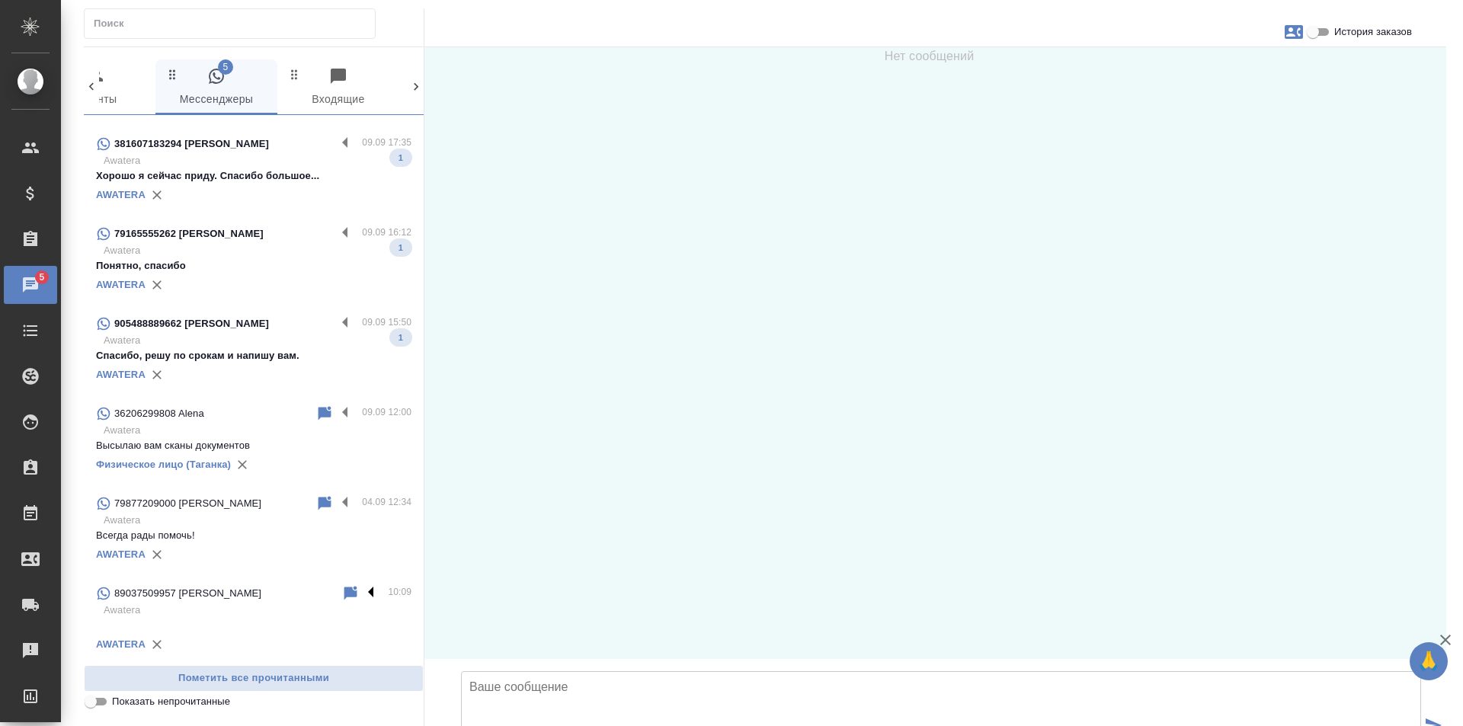
click at [362, 593] on label at bounding box center [375, 593] width 26 height 18
click at [0, 0] on input "checkbox" at bounding box center [0, 0] width 0 height 0
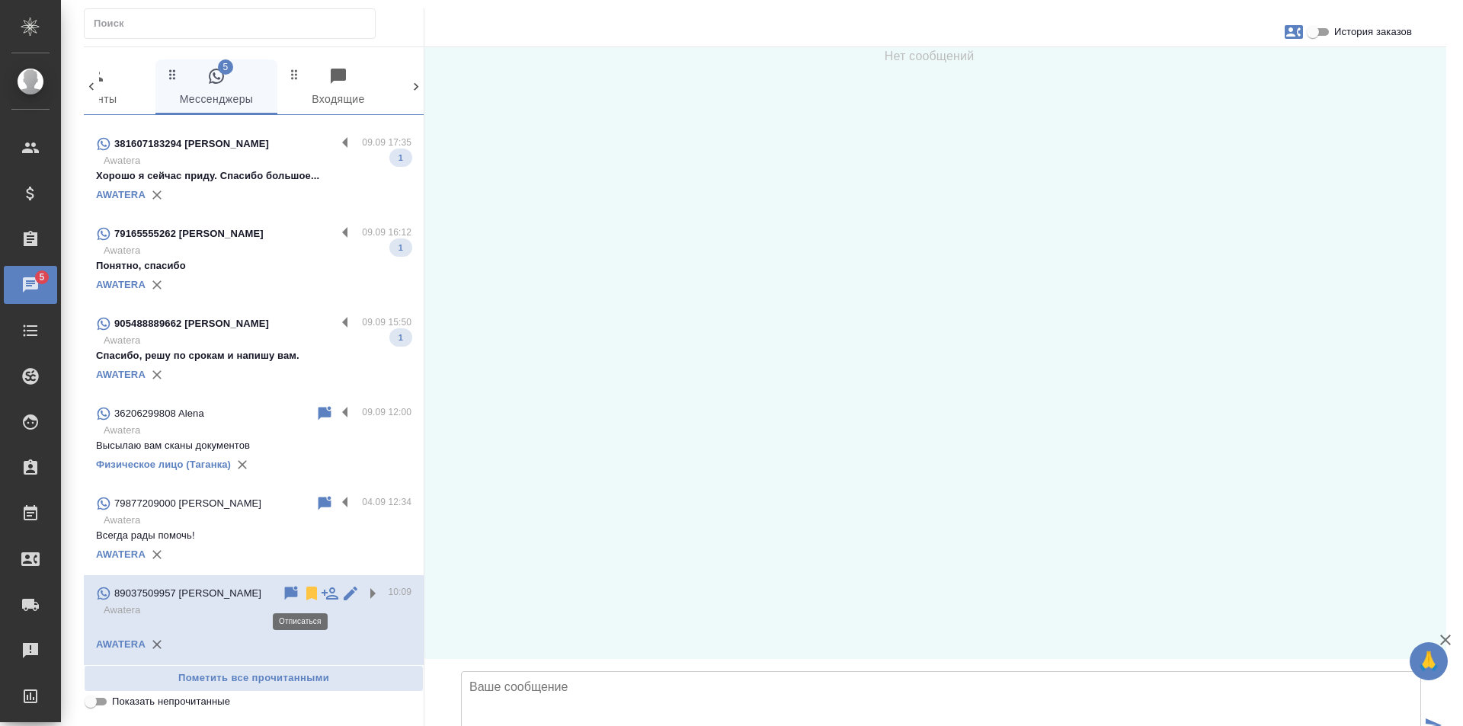
click at [302, 596] on icon at bounding box center [311, 593] width 18 height 18
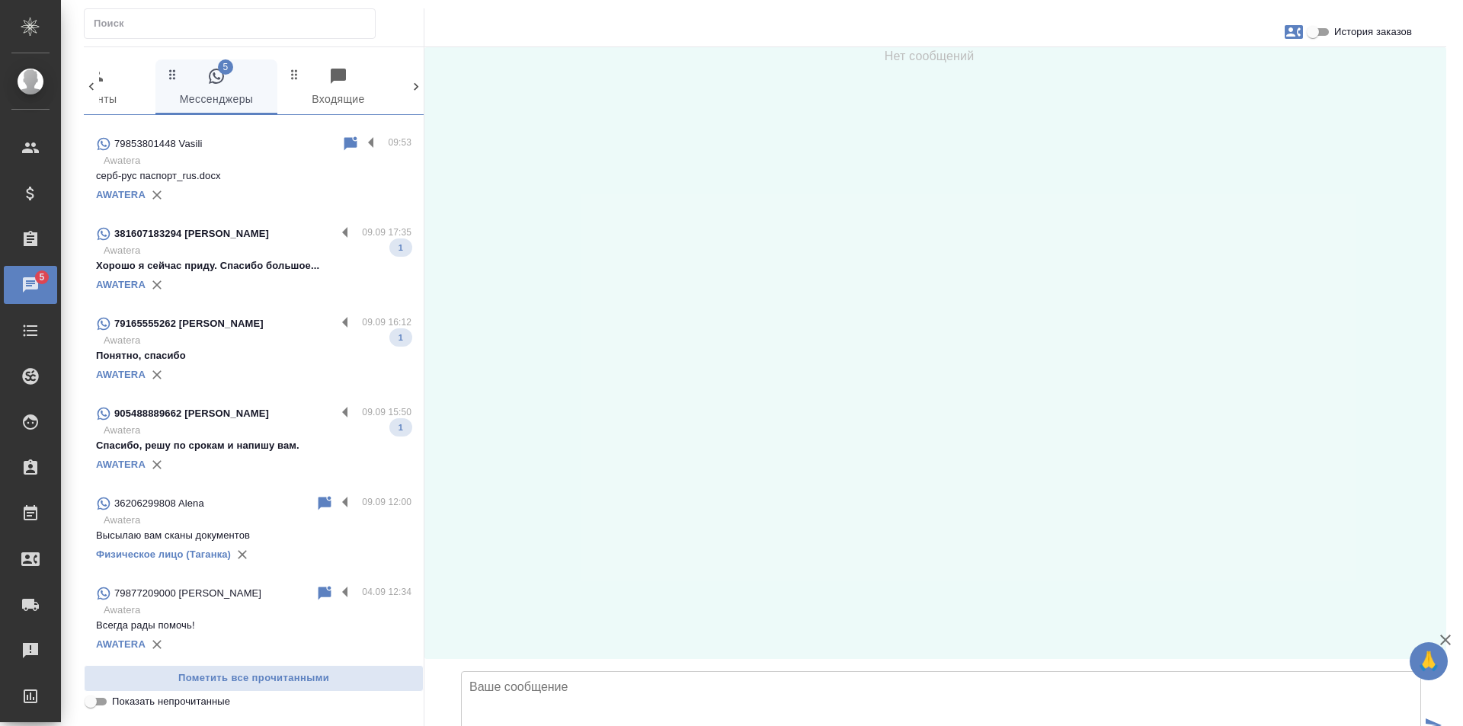
click at [318, 629] on p "Всегда рады помочь!" at bounding box center [253, 625] width 315 height 15
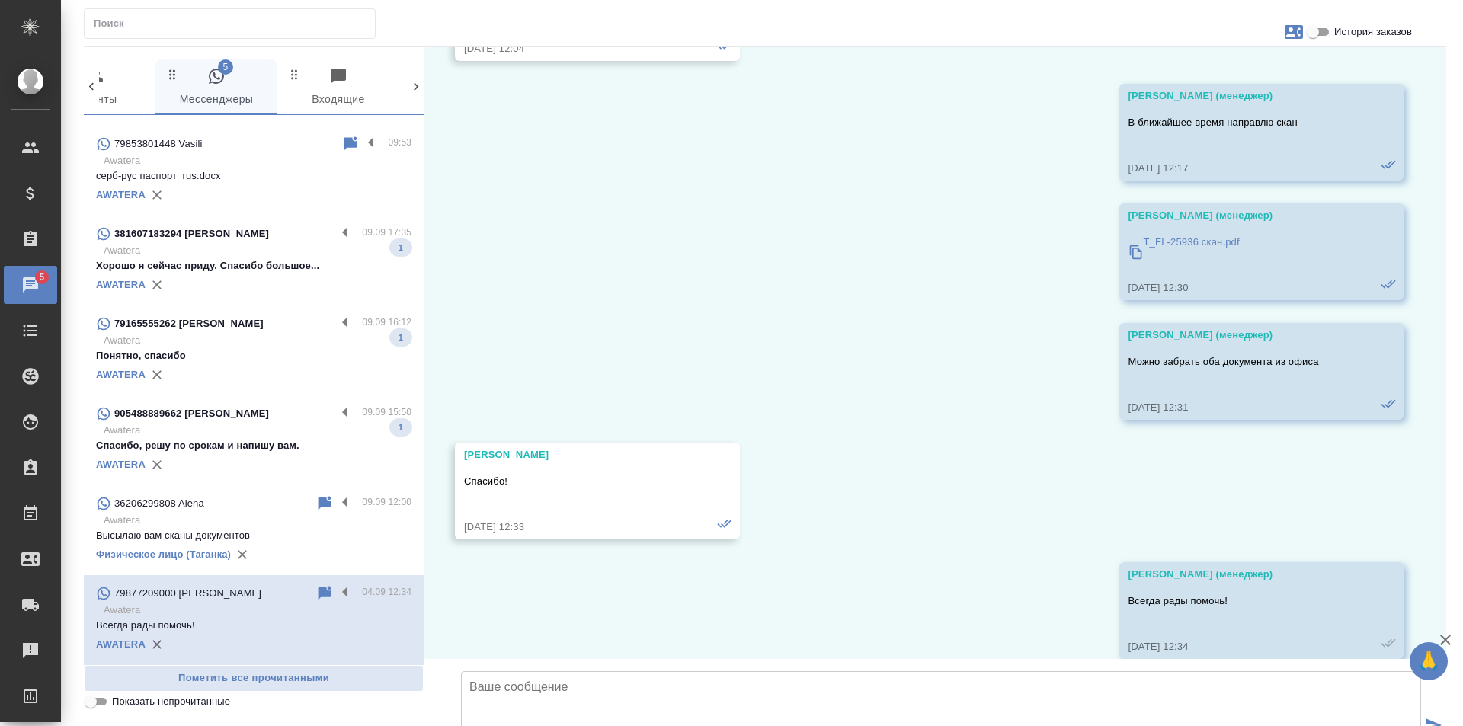
scroll to position [6581, 0]
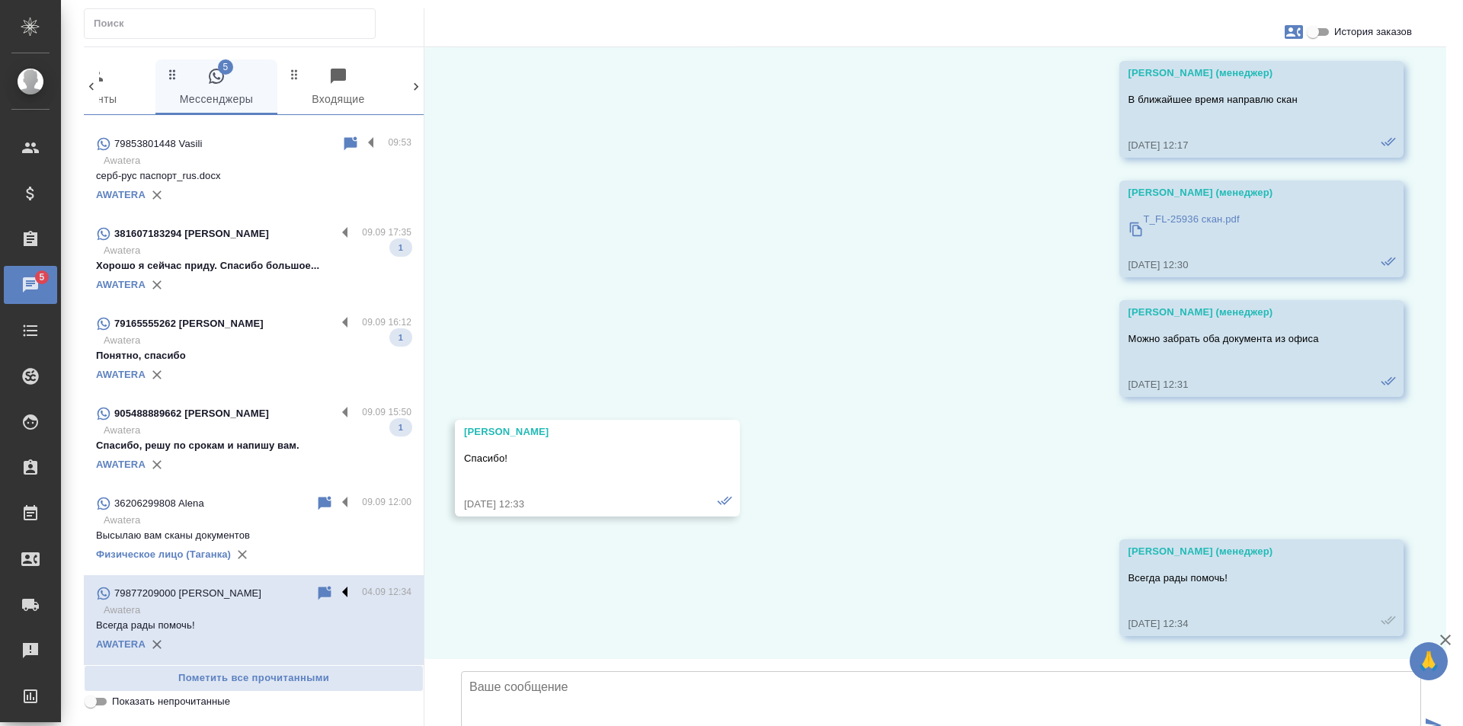
click at [336, 593] on label at bounding box center [349, 593] width 26 height 18
click at [0, 0] on input "checkbox" at bounding box center [0, 0] width 0 height 0
click at [282, 593] on icon at bounding box center [287, 594] width 11 height 14
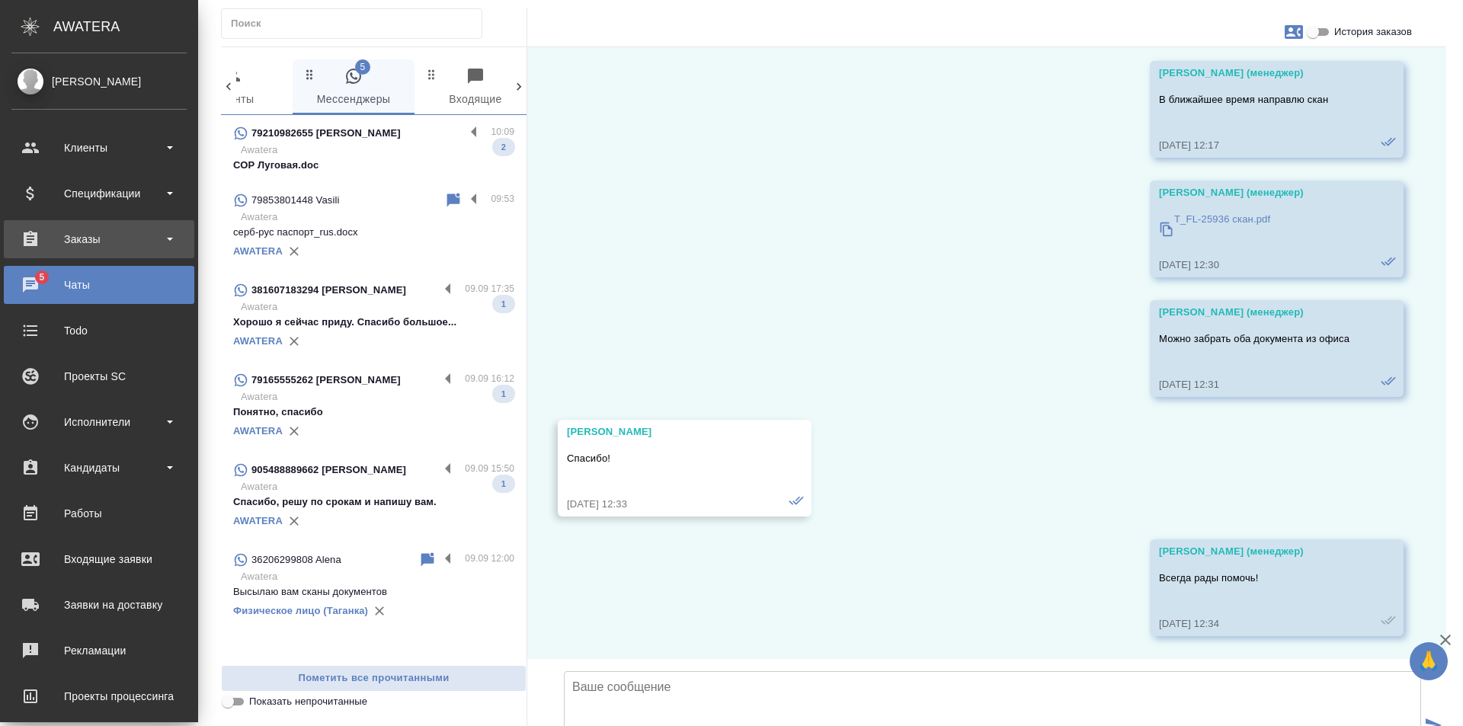
click at [39, 249] on div "Заказы" at bounding box center [98, 239] width 175 height 23
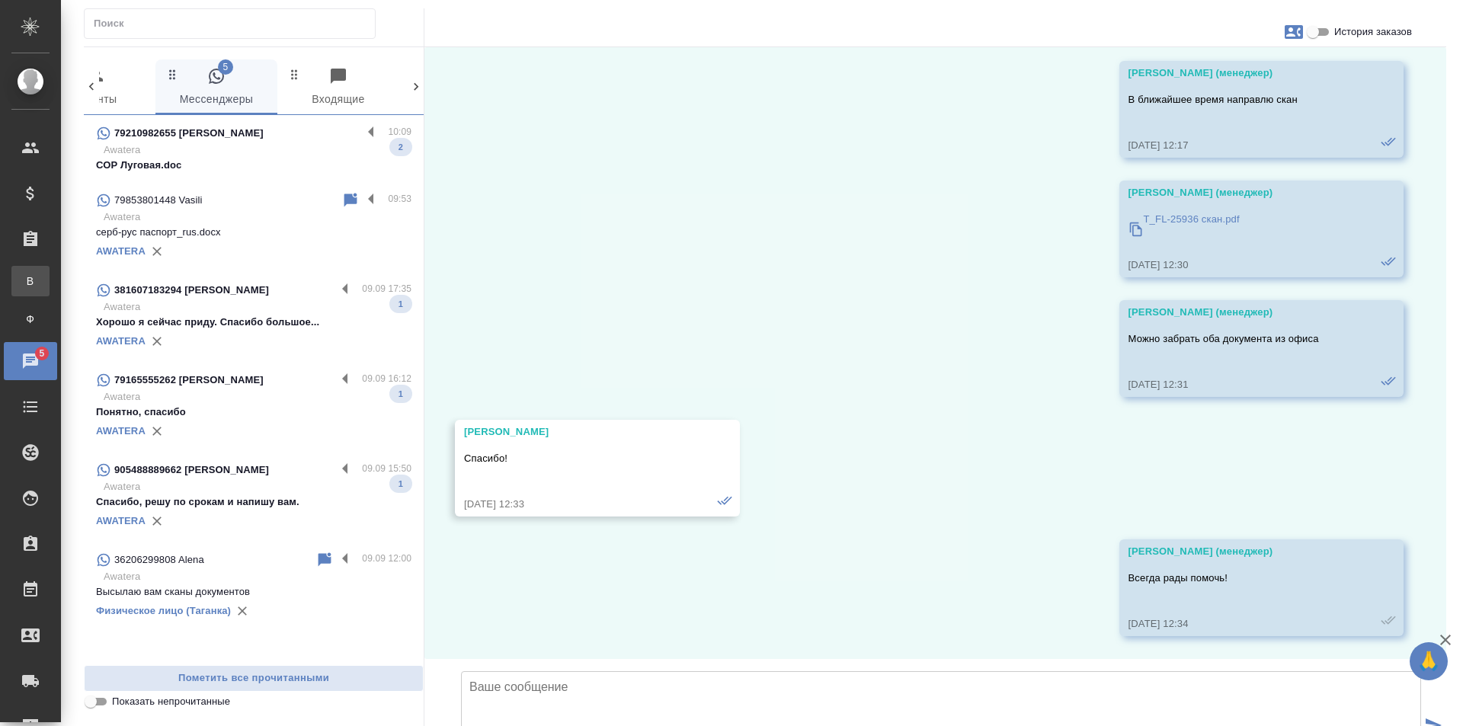
click at [23, 279] on div "Все заказы" at bounding box center [11, 280] width 23 height 15
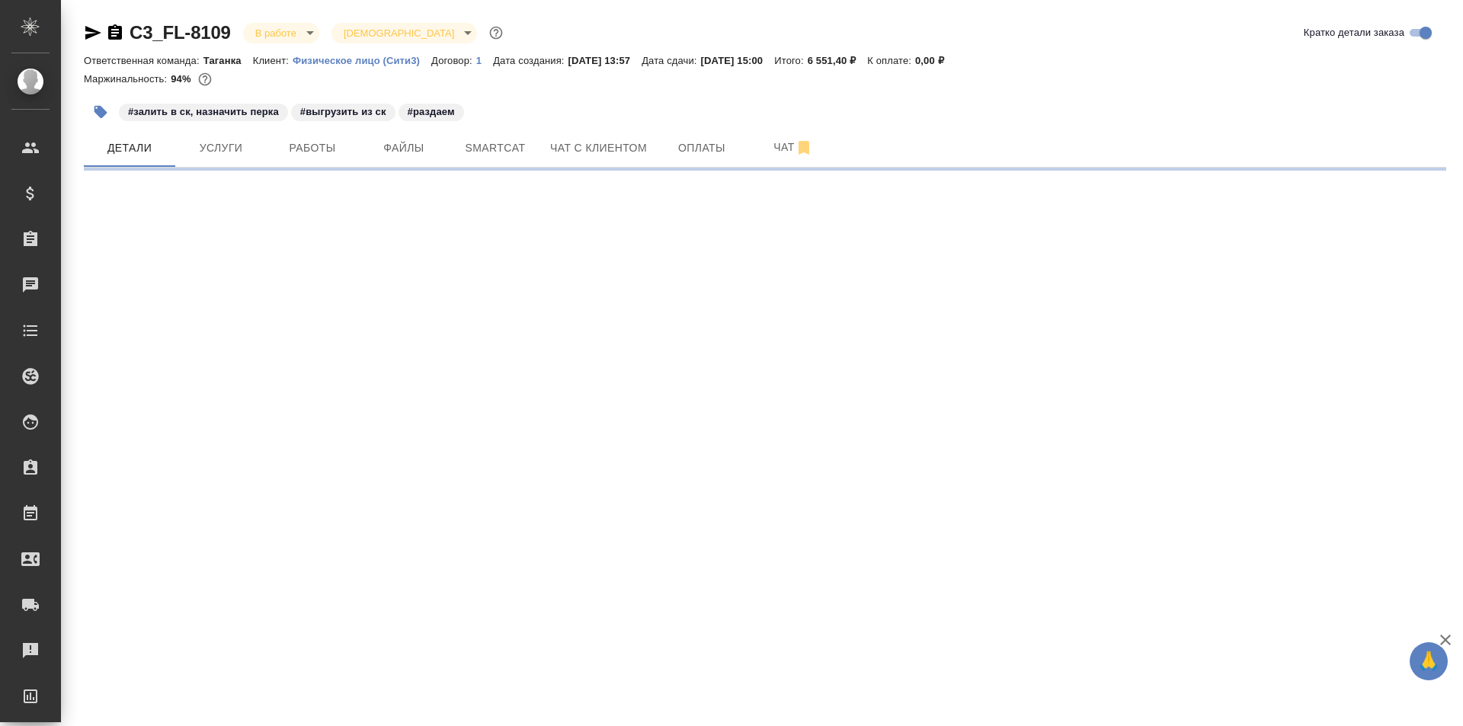
select select "RU"
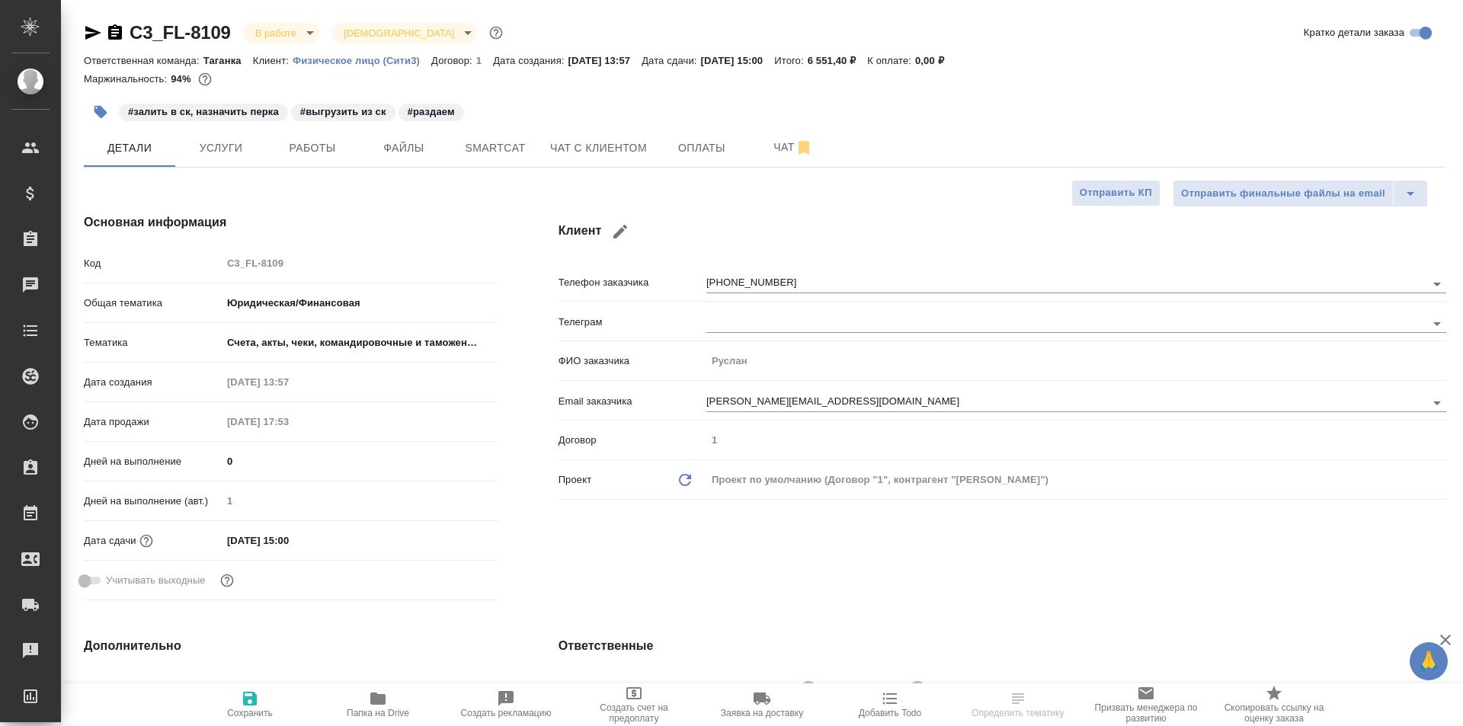
type textarea "x"
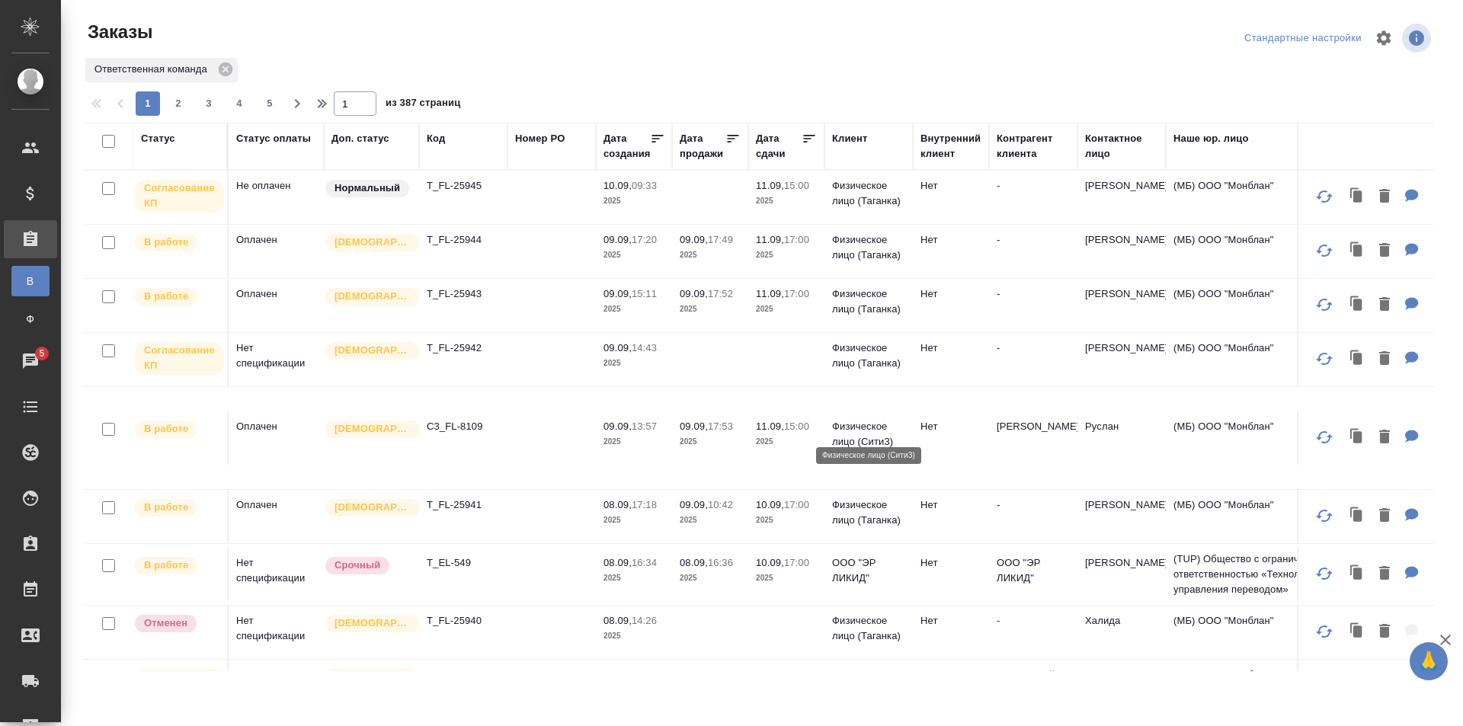
scroll to position [229, 0]
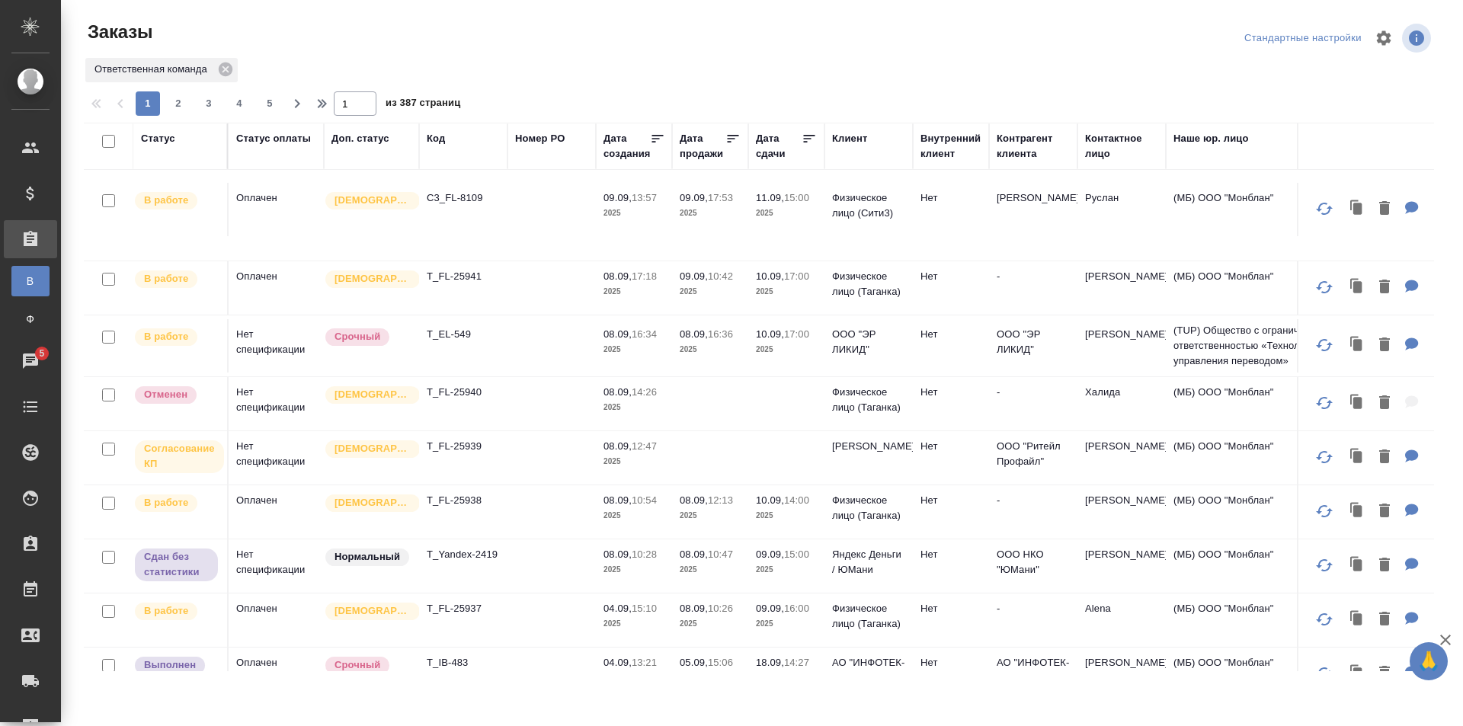
click at [566, 512] on td at bounding box center [551, 511] width 88 height 53
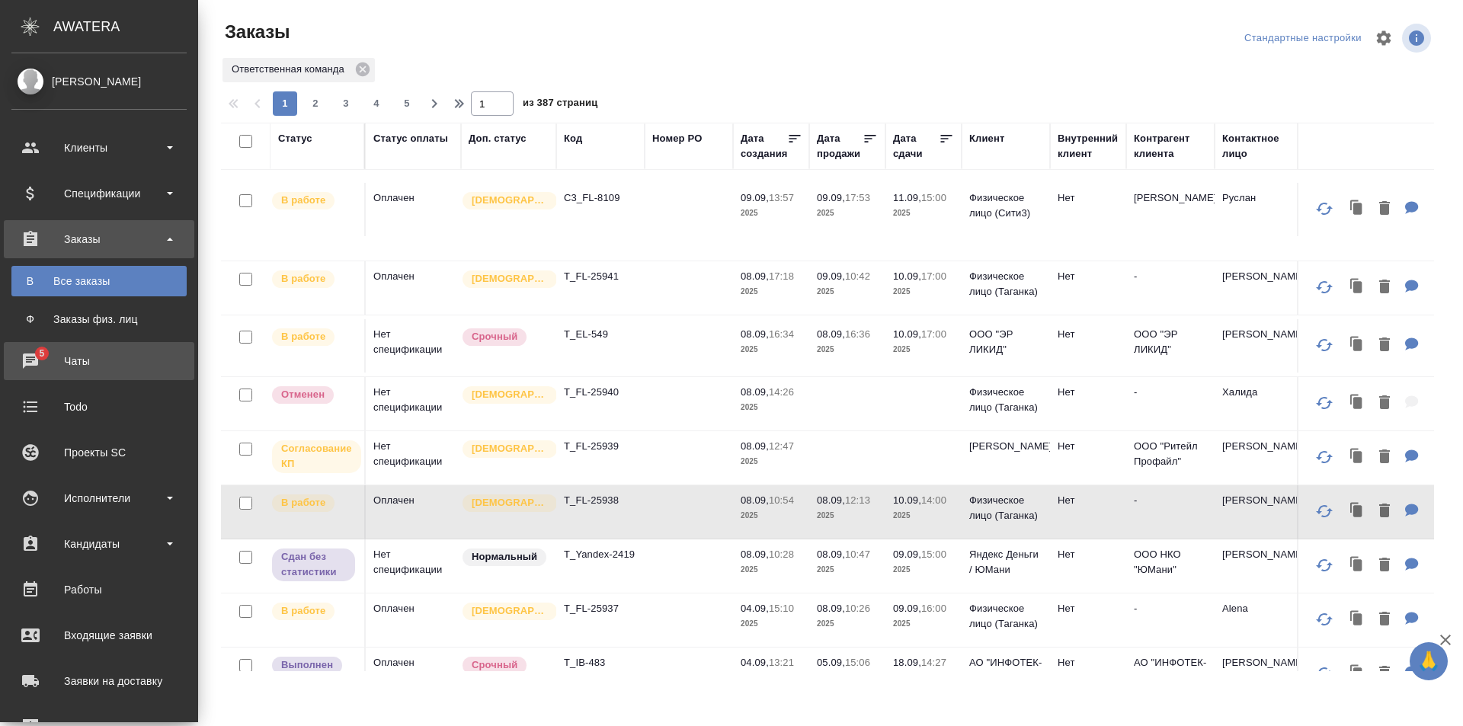
click at [27, 352] on div "Чаты" at bounding box center [98, 361] width 175 height 23
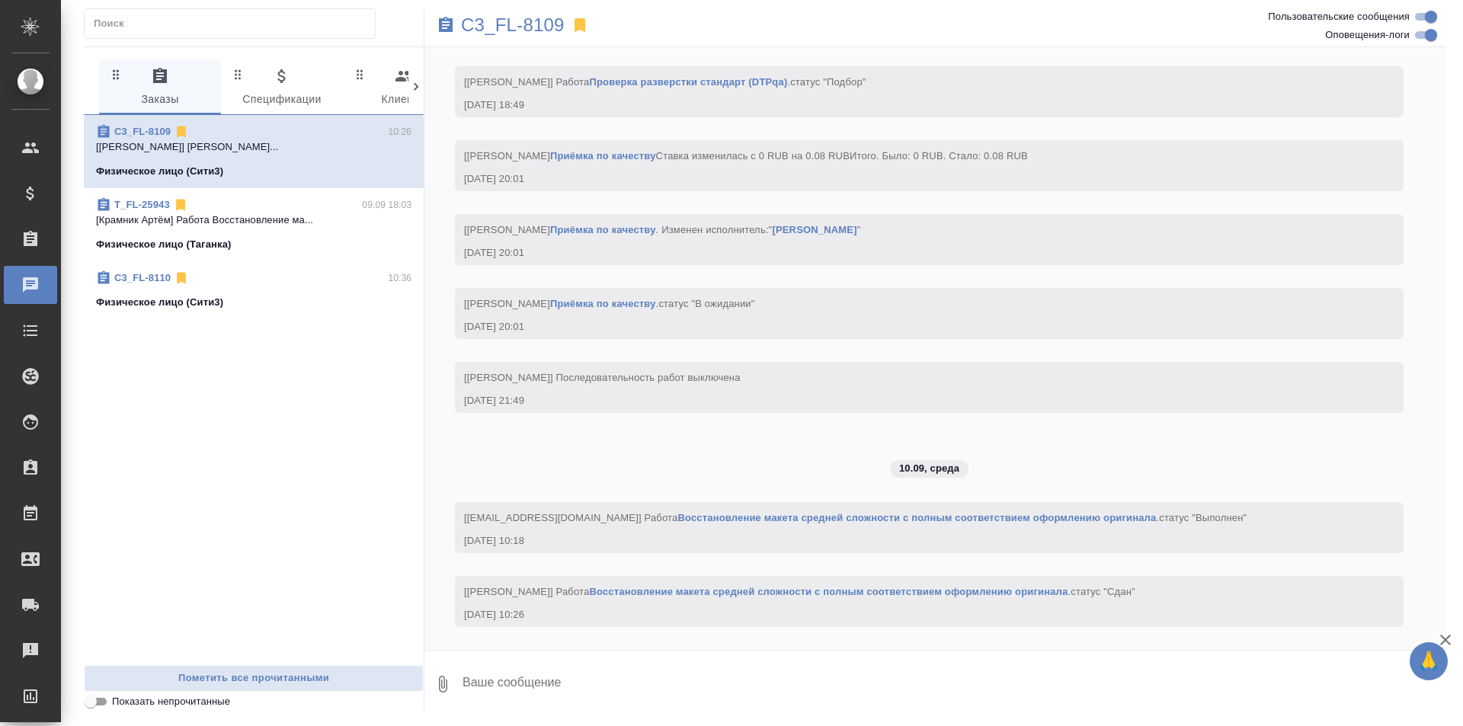
scroll to position [4376, 0]
click at [421, 88] on icon at bounding box center [415, 86] width 15 height 15
click at [210, 82] on span "5 Мессенджеры" at bounding box center [160, 88] width 104 height 42
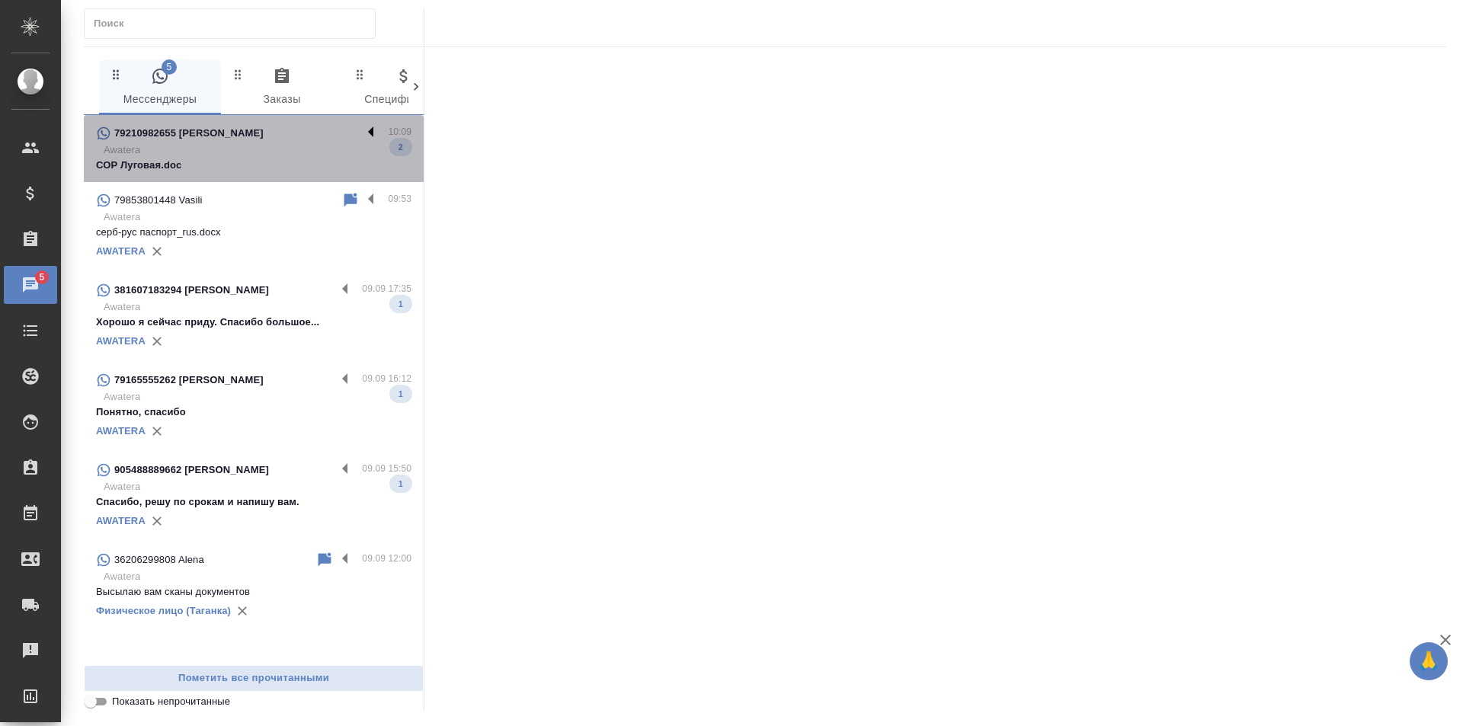
click at [369, 130] on label at bounding box center [375, 133] width 26 height 18
click at [0, 0] on input "checkbox" at bounding box center [0, 0] width 0 height 0
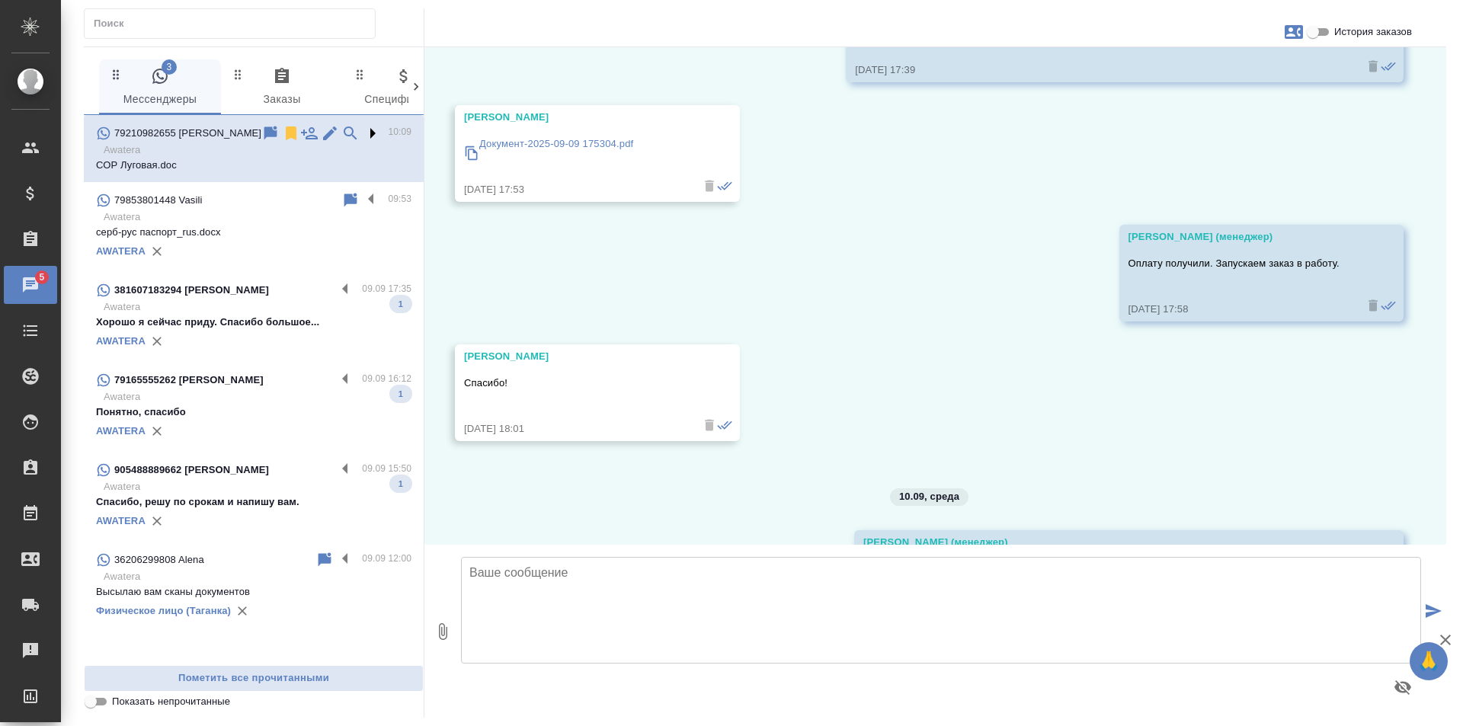
scroll to position [1732, 0]
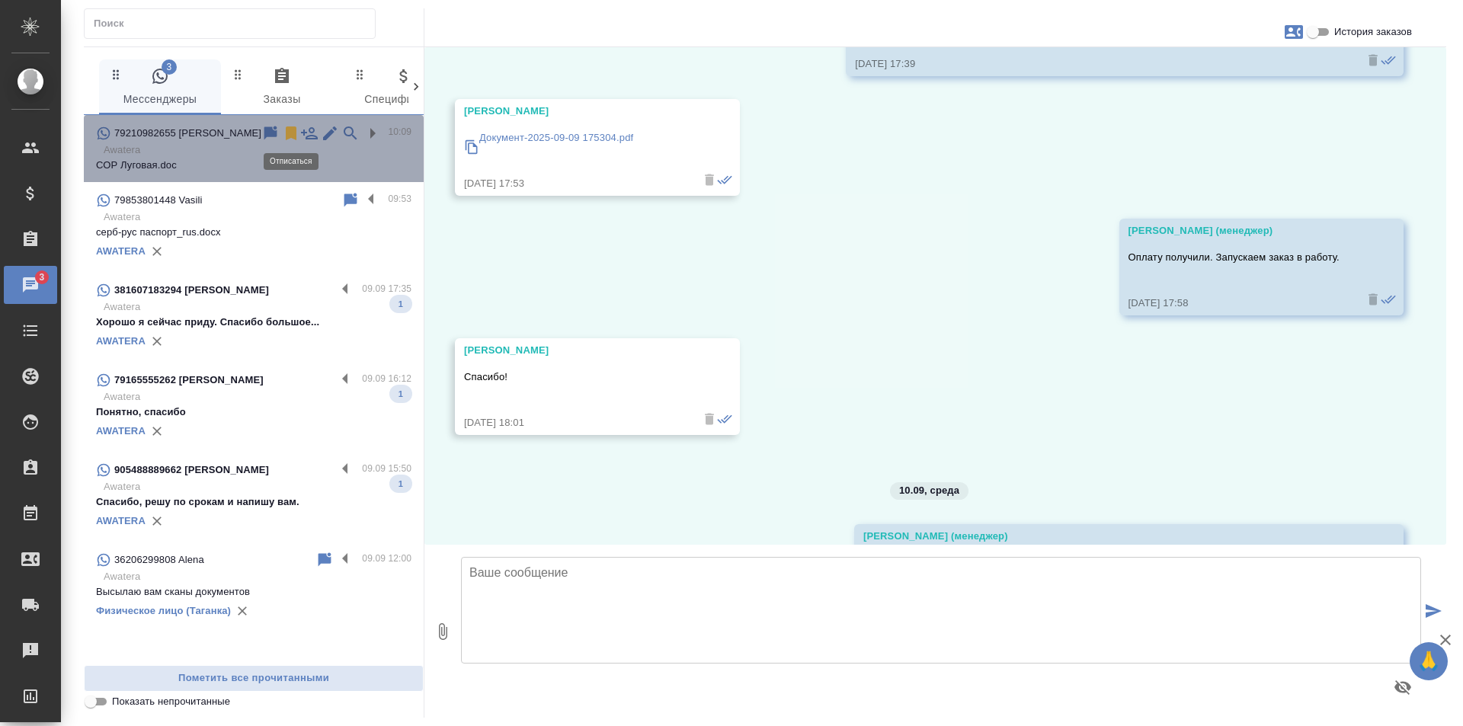
click at [292, 133] on icon at bounding box center [291, 133] width 11 height 14
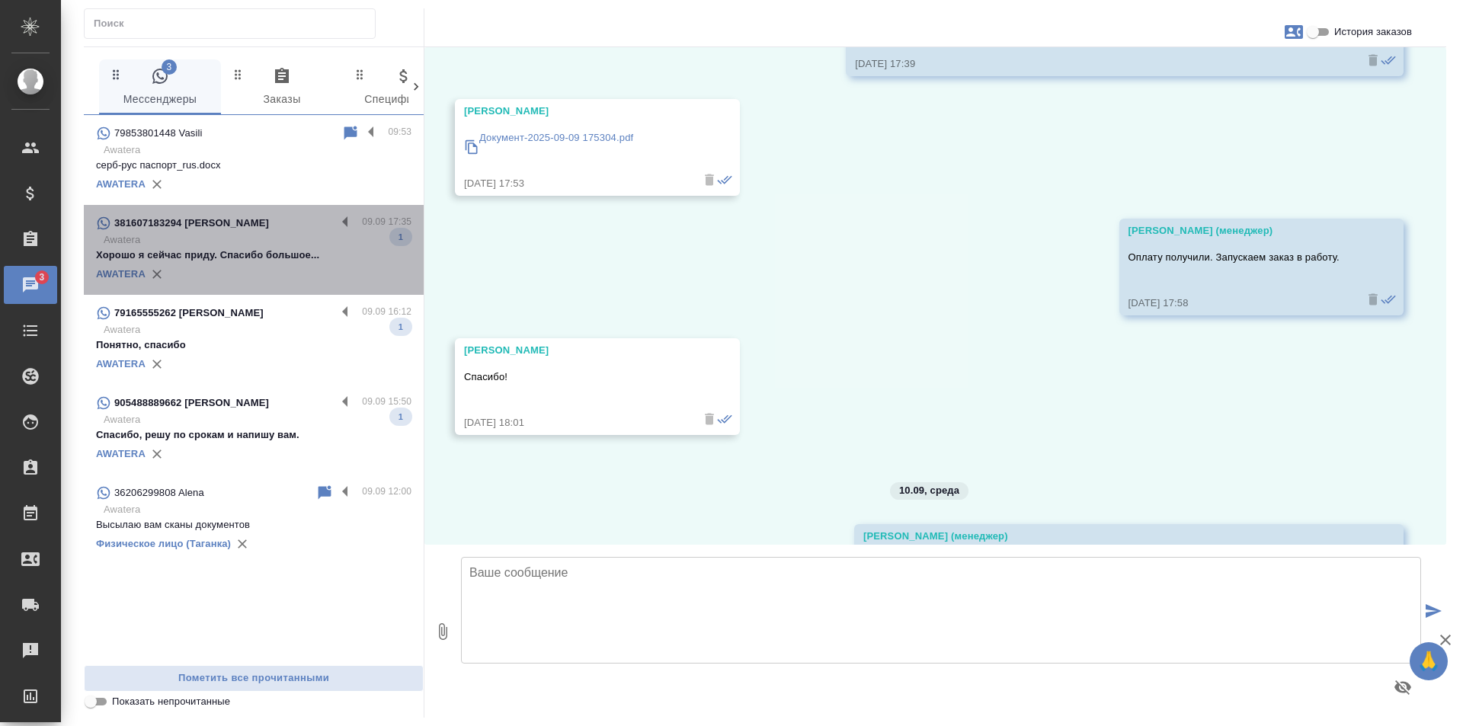
click at [363, 238] on p "Awatera" at bounding box center [258, 239] width 308 height 15
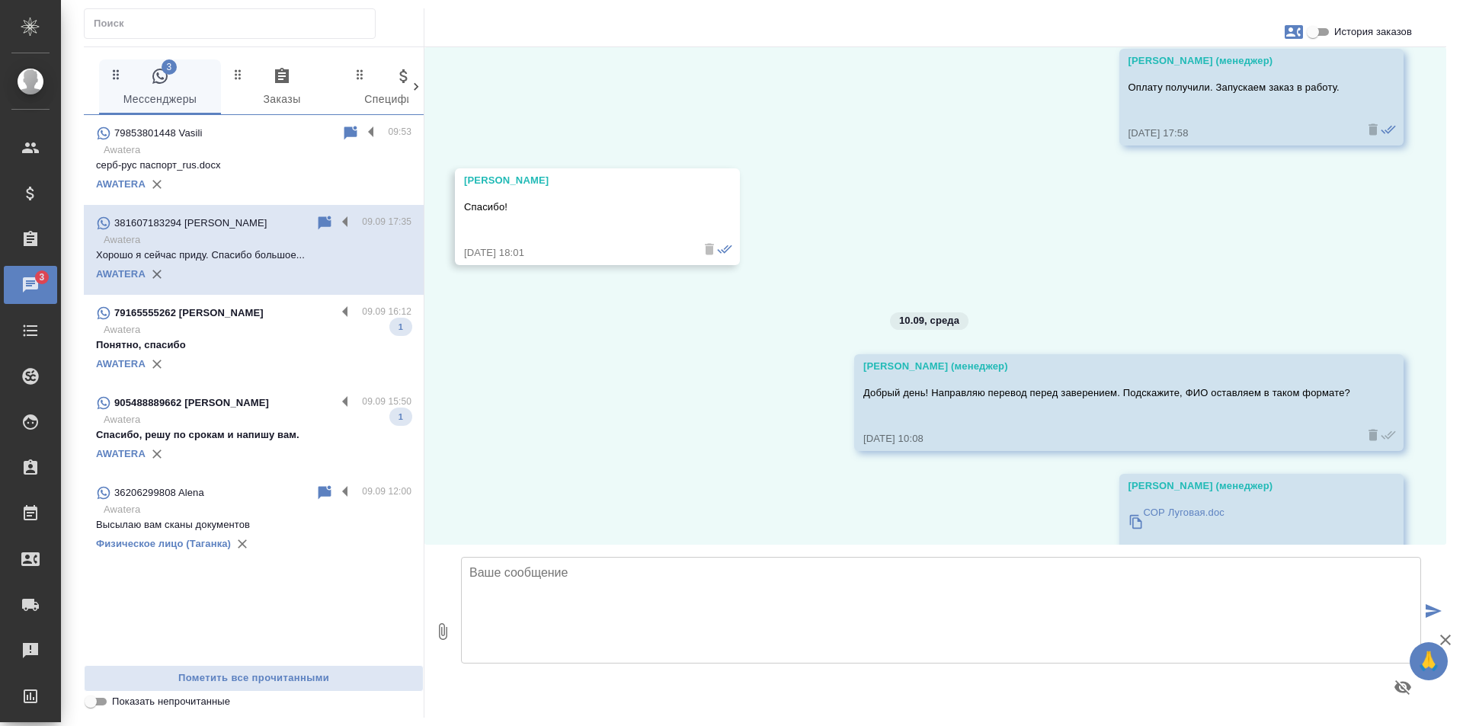
scroll to position [0, 0]
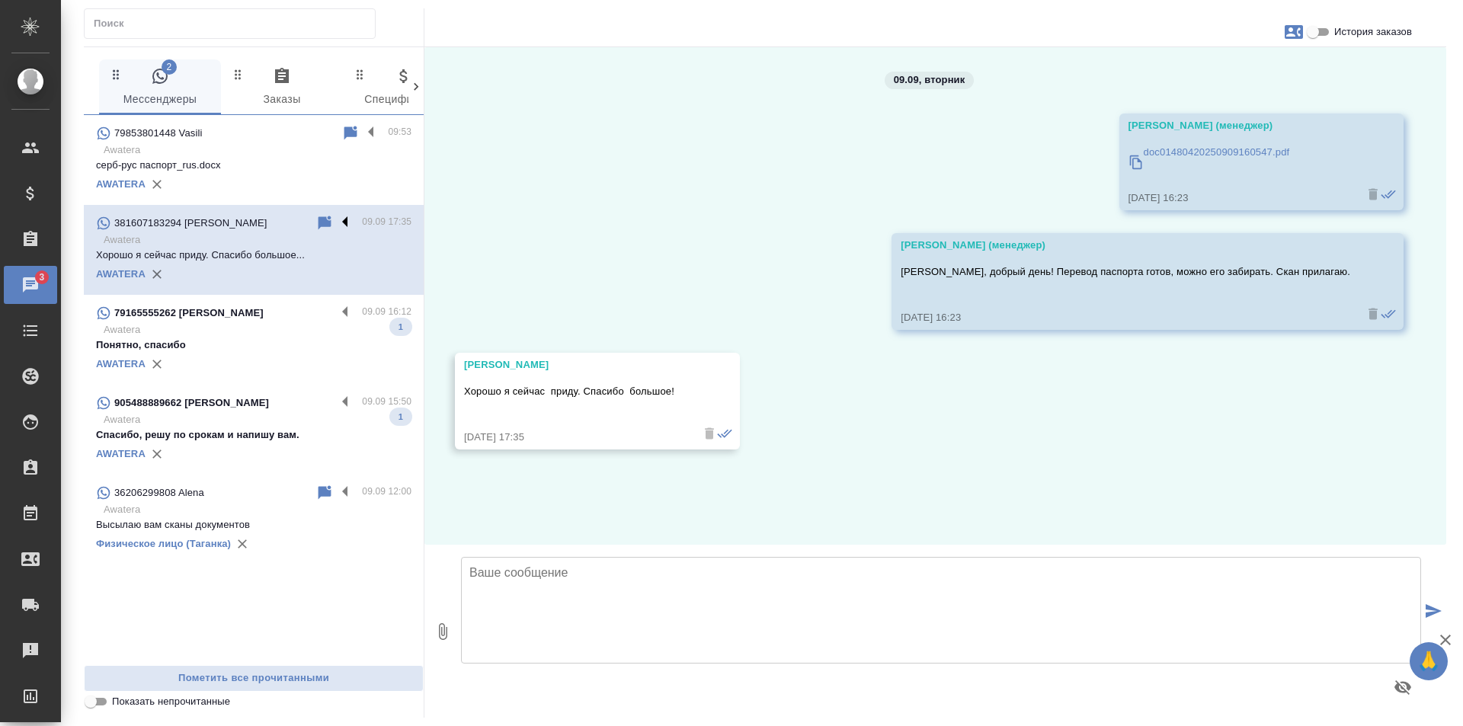
click at [348, 224] on label at bounding box center [349, 223] width 26 height 18
click at [0, 0] on input "checkbox" at bounding box center [0, 0] width 0 height 0
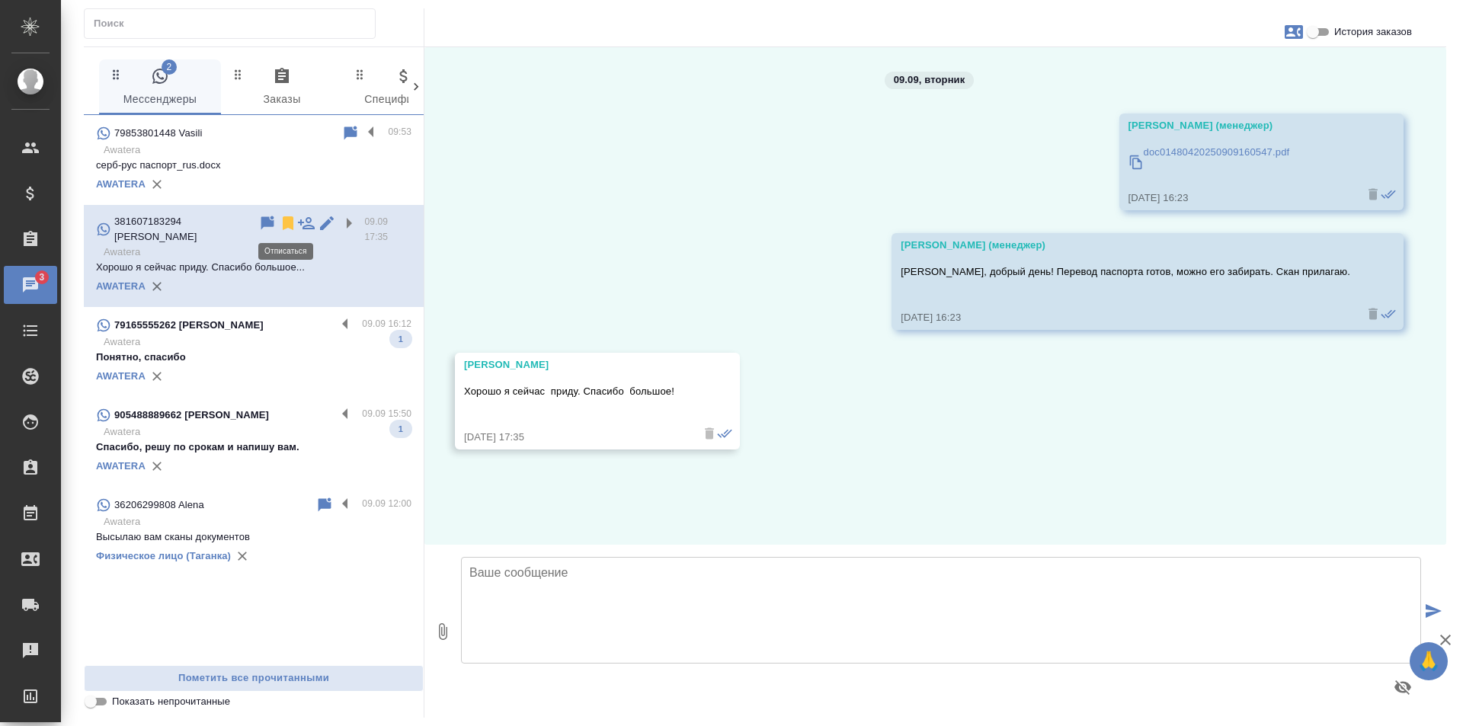
click at [284, 219] on icon at bounding box center [288, 223] width 11 height 14
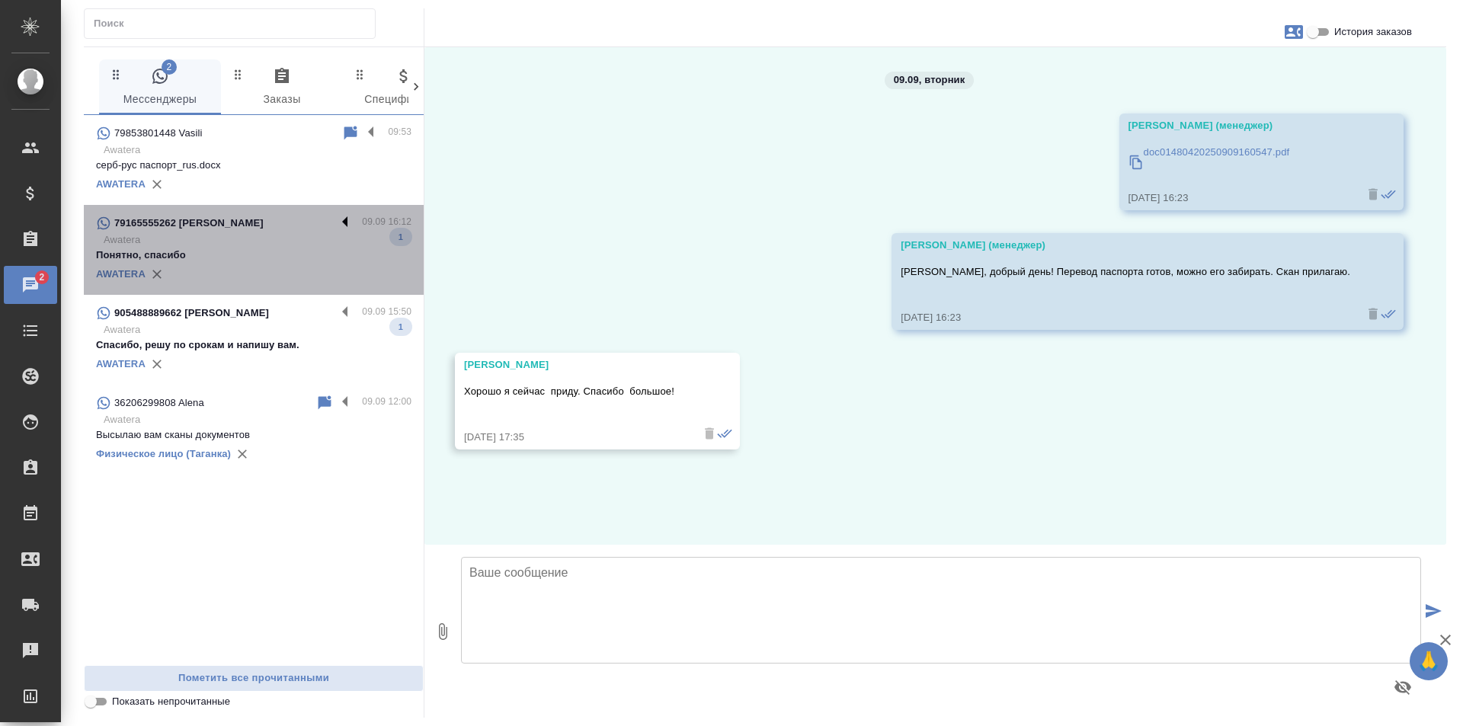
click at [345, 221] on label at bounding box center [349, 223] width 26 height 18
click at [0, 0] on input "checkbox" at bounding box center [0, 0] width 0 height 0
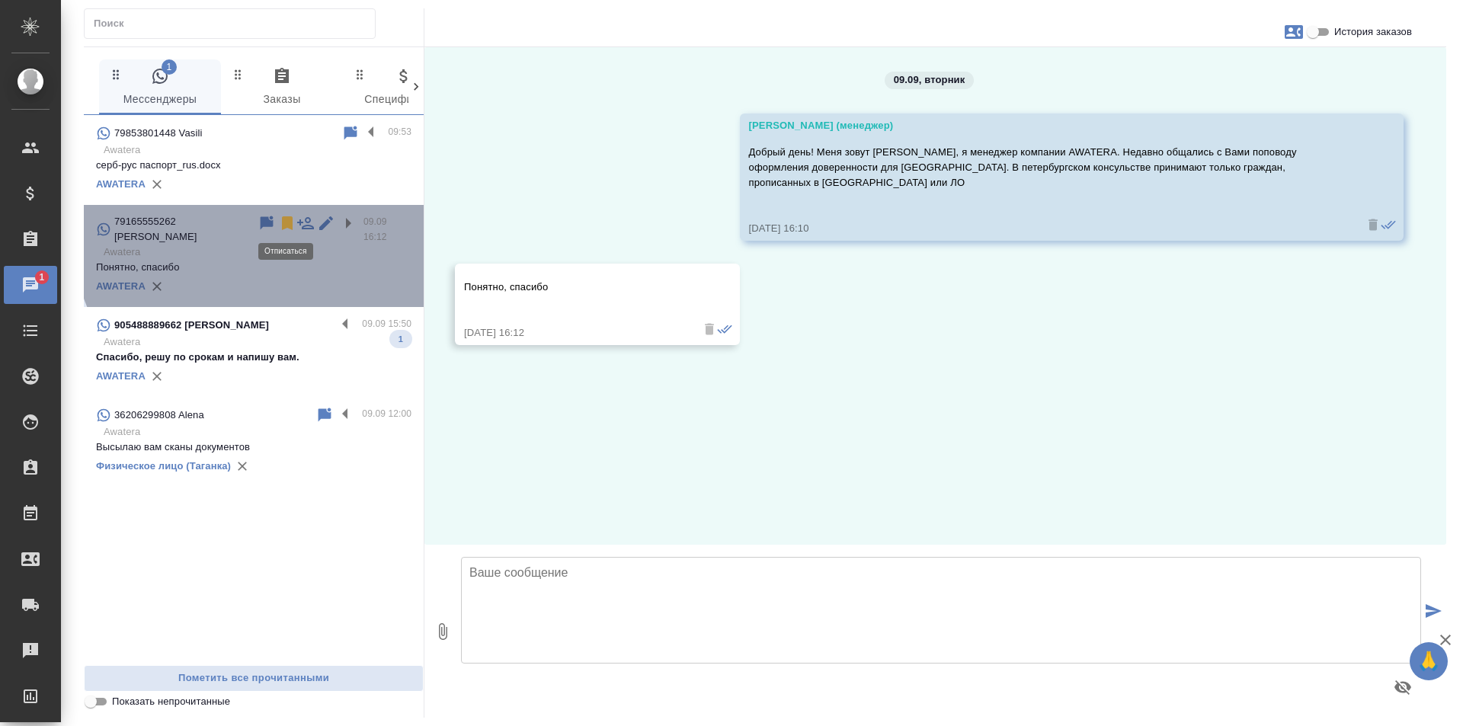
click at [290, 224] on icon at bounding box center [287, 223] width 11 height 14
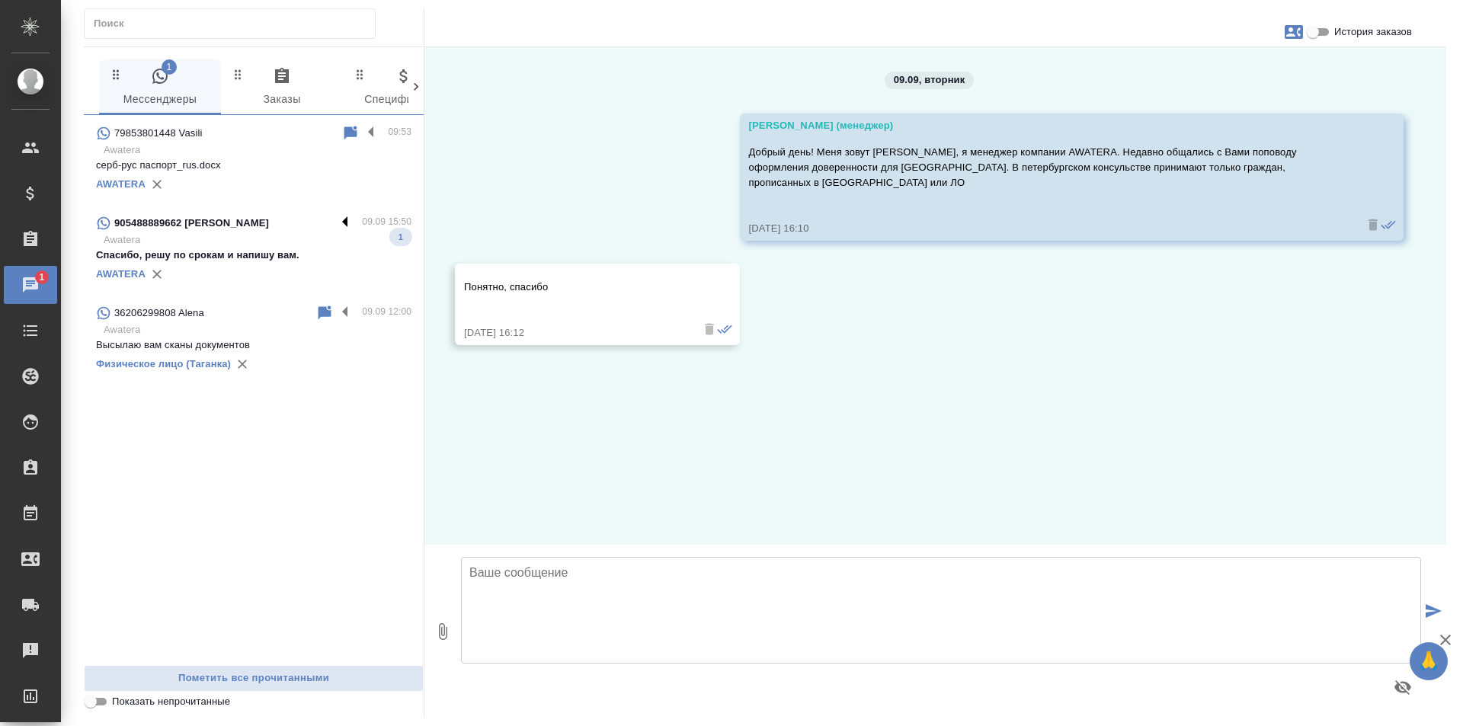
click at [349, 223] on label at bounding box center [349, 223] width 26 height 18
click at [0, 0] on input "checkbox" at bounding box center [0, 0] width 0 height 0
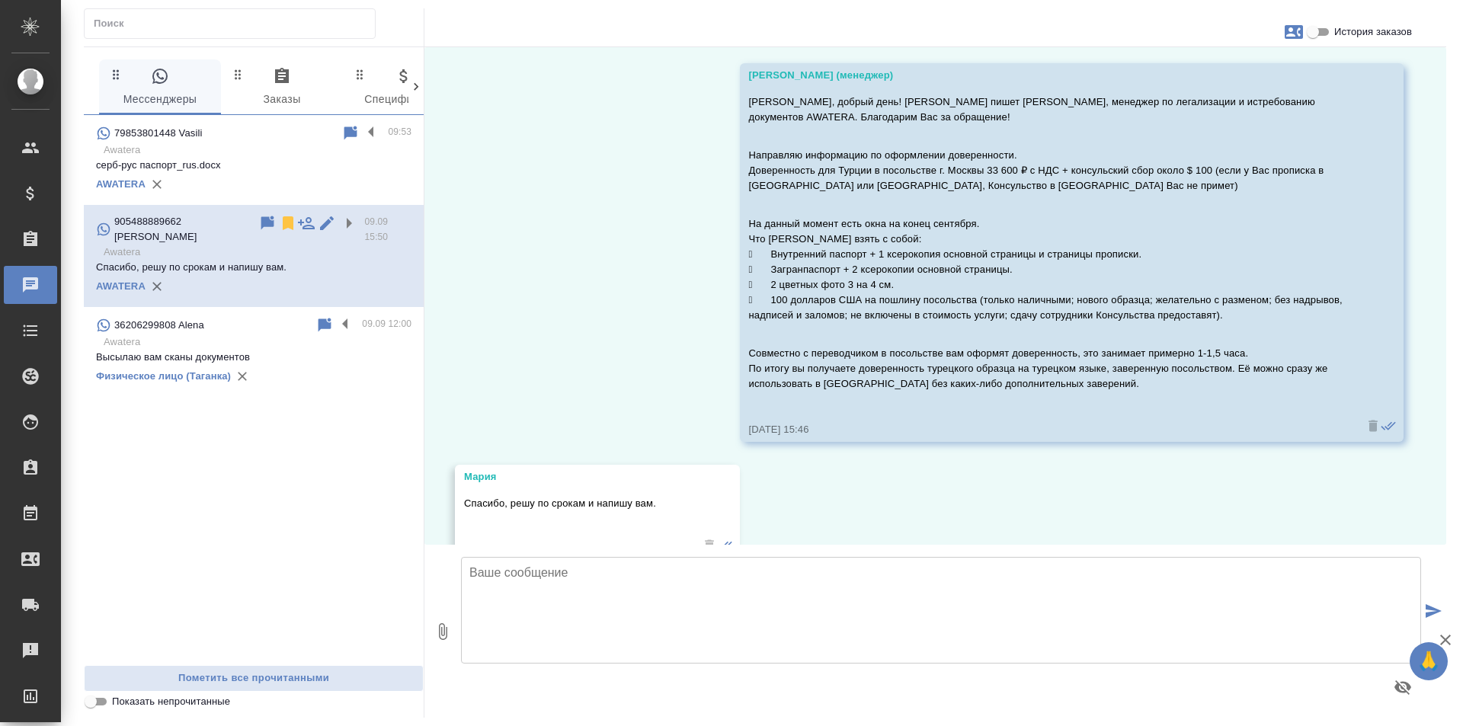
scroll to position [76, 0]
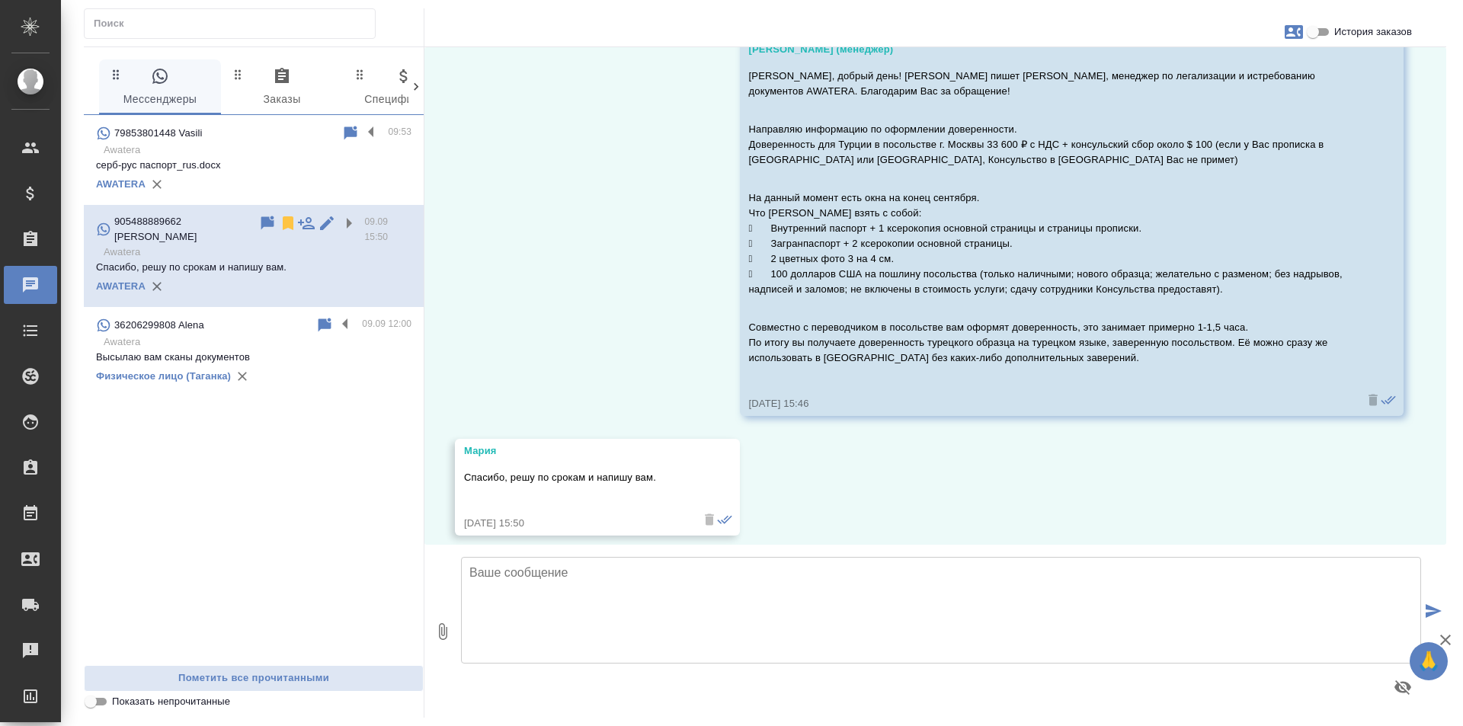
click at [289, 221] on icon at bounding box center [288, 223] width 11 height 14
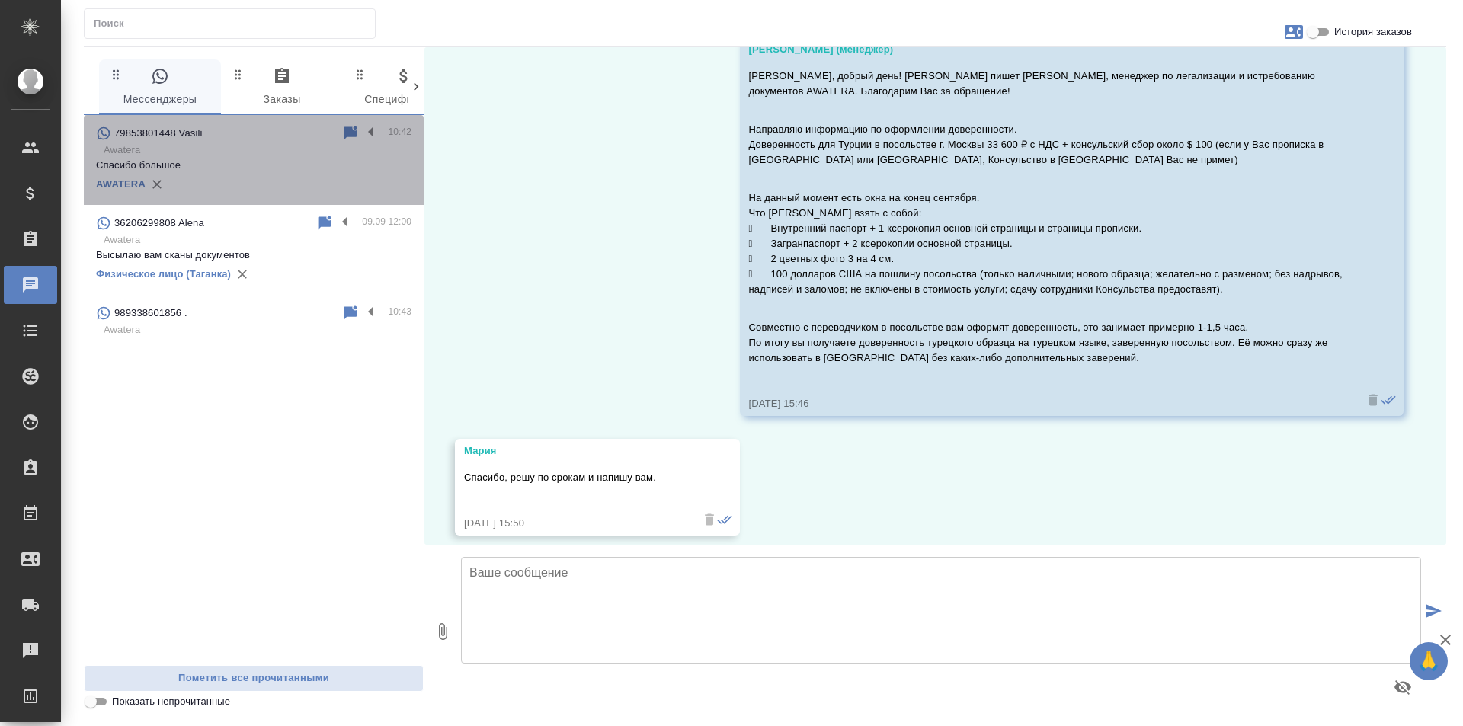
click at [302, 169] on p "Спасибо большое" at bounding box center [253, 165] width 315 height 15
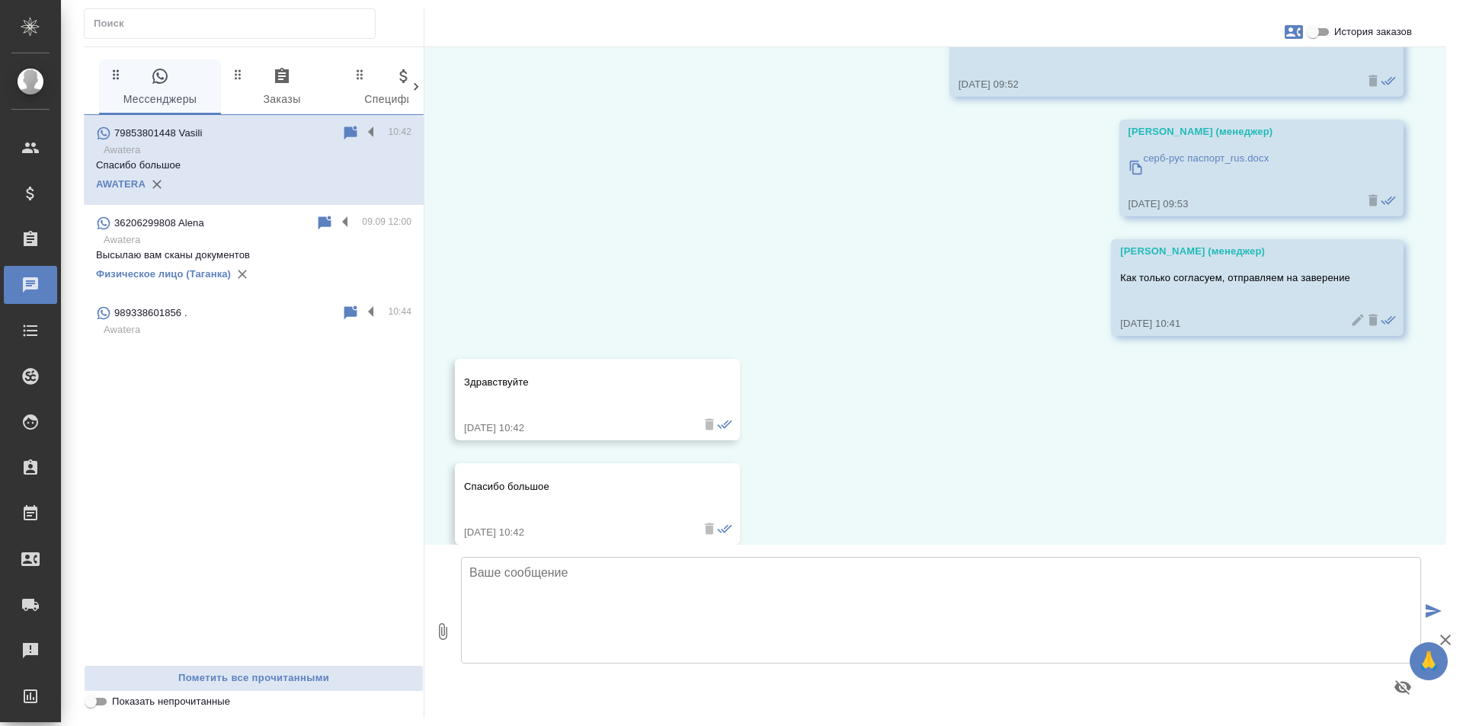
scroll to position [18305, 0]
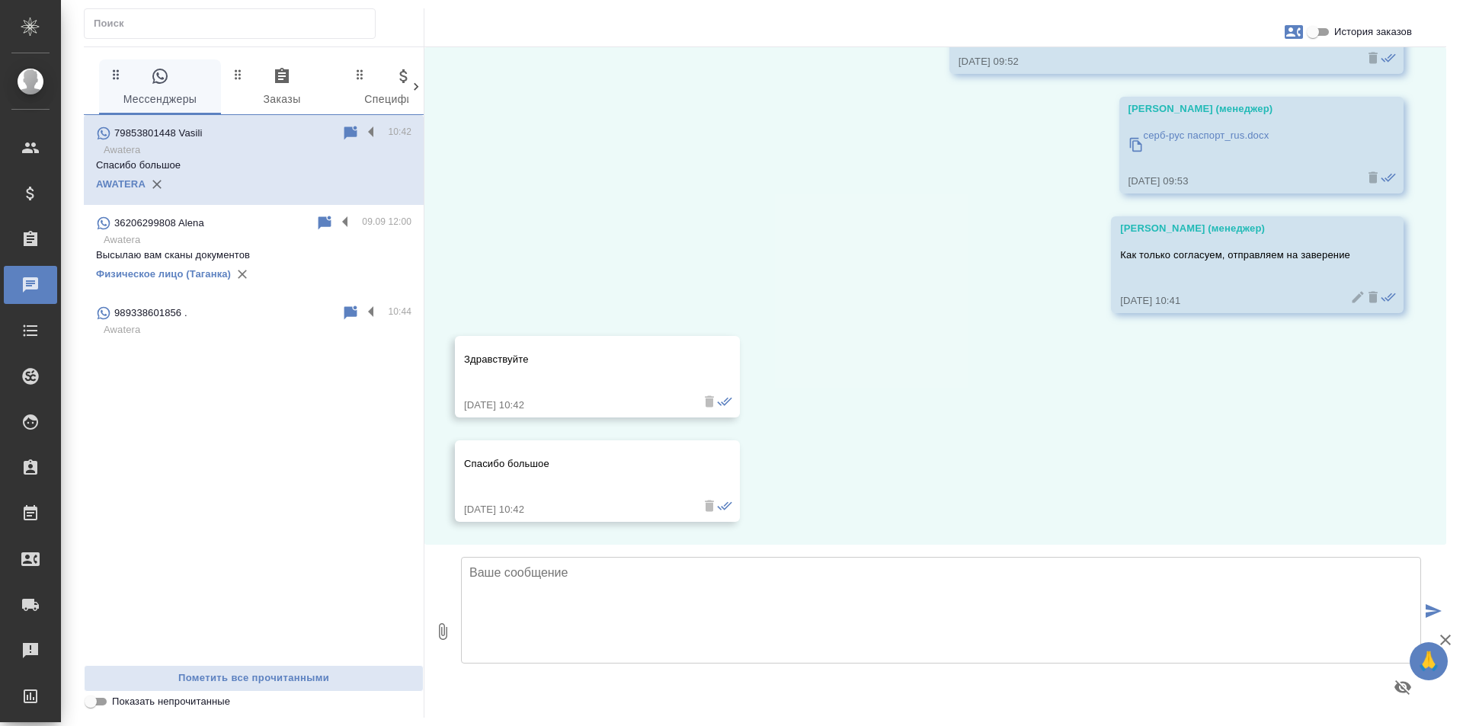
click at [301, 324] on p "Awatera" at bounding box center [258, 329] width 308 height 15
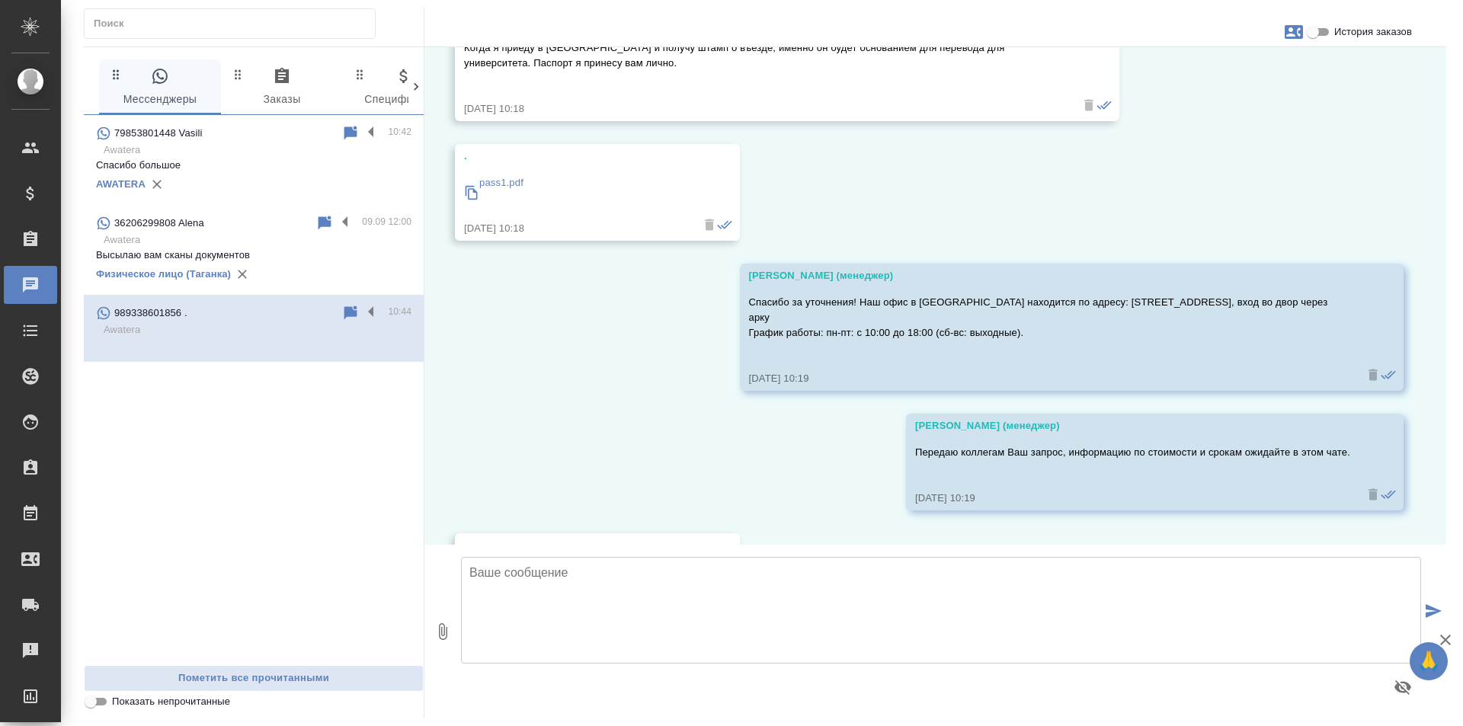
scroll to position [1646, 0]
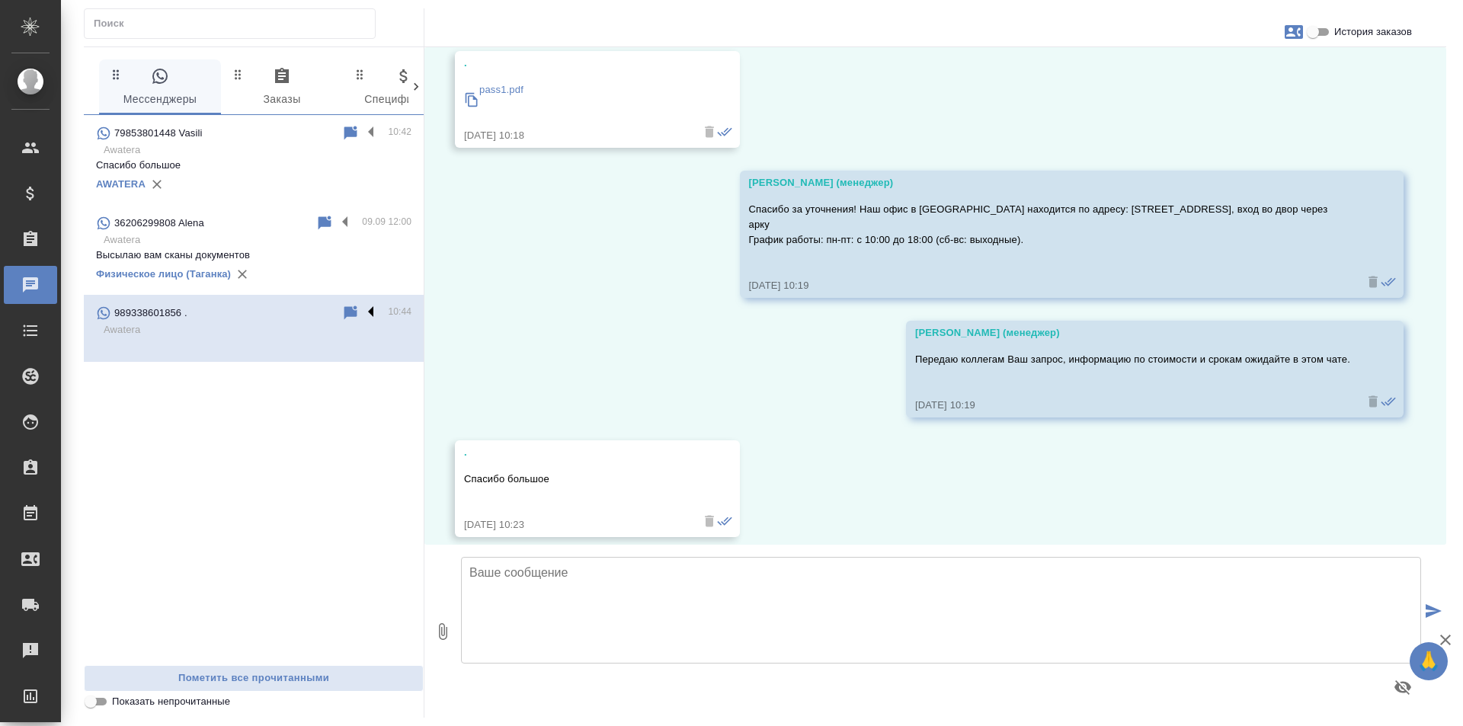
click at [369, 312] on label at bounding box center [375, 313] width 26 height 18
click at [0, 0] on input "checkbox" at bounding box center [0, 0] width 0 height 0
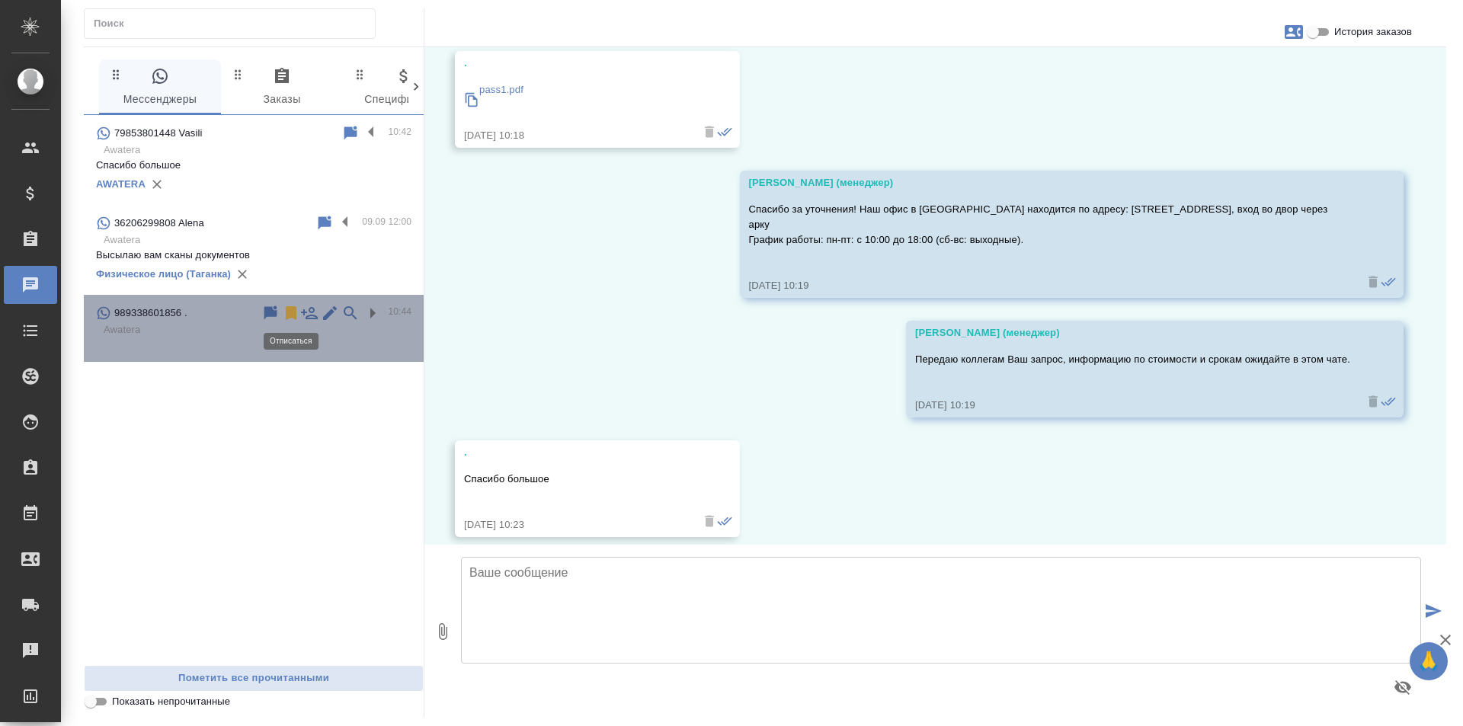
click at [293, 311] on icon at bounding box center [291, 313] width 11 height 14
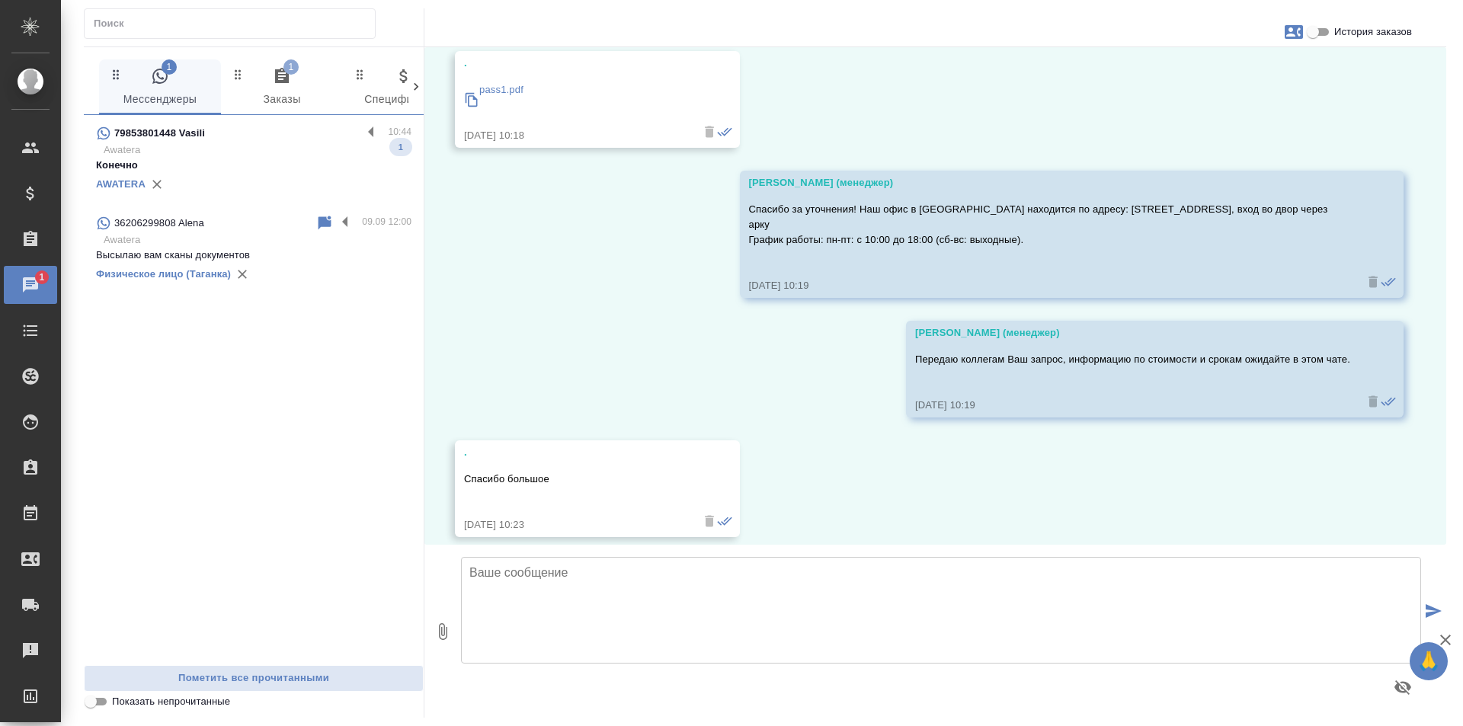
click at [312, 186] on div "AWATERA" at bounding box center [253, 184] width 315 height 23
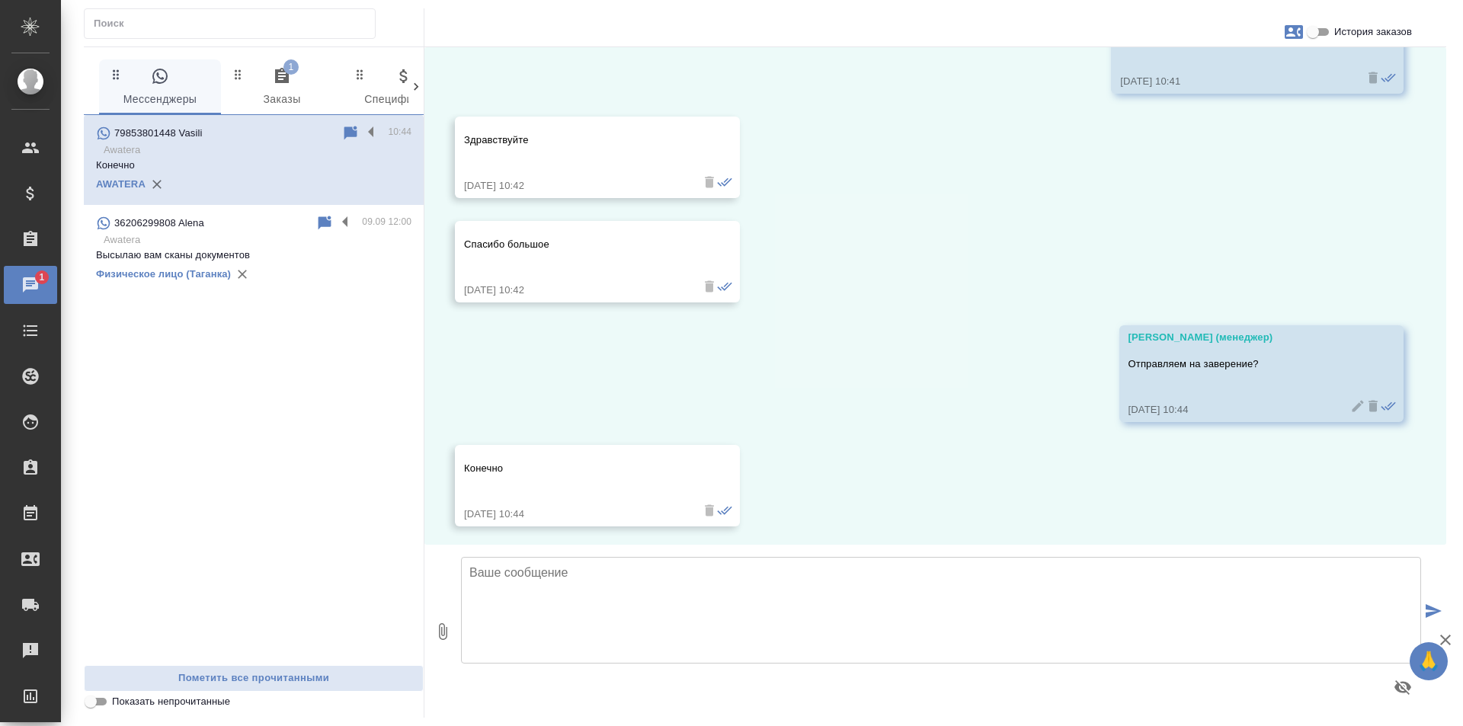
scroll to position [18529, 0]
click at [261, 89] on span "1 Заказы" at bounding box center [282, 88] width 104 height 42
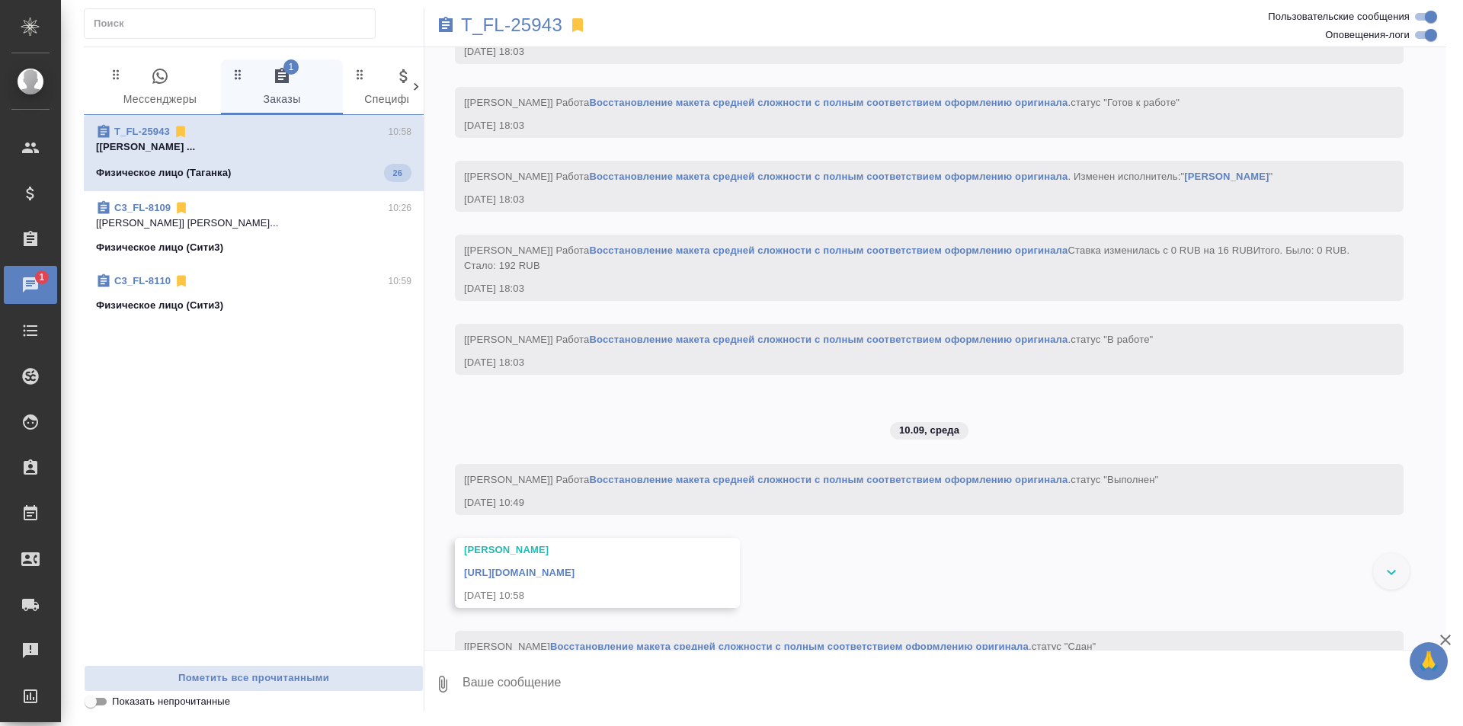
scroll to position [3178, 0]
click at [176, 91] on span "0 Мессенджеры" at bounding box center [160, 88] width 104 height 42
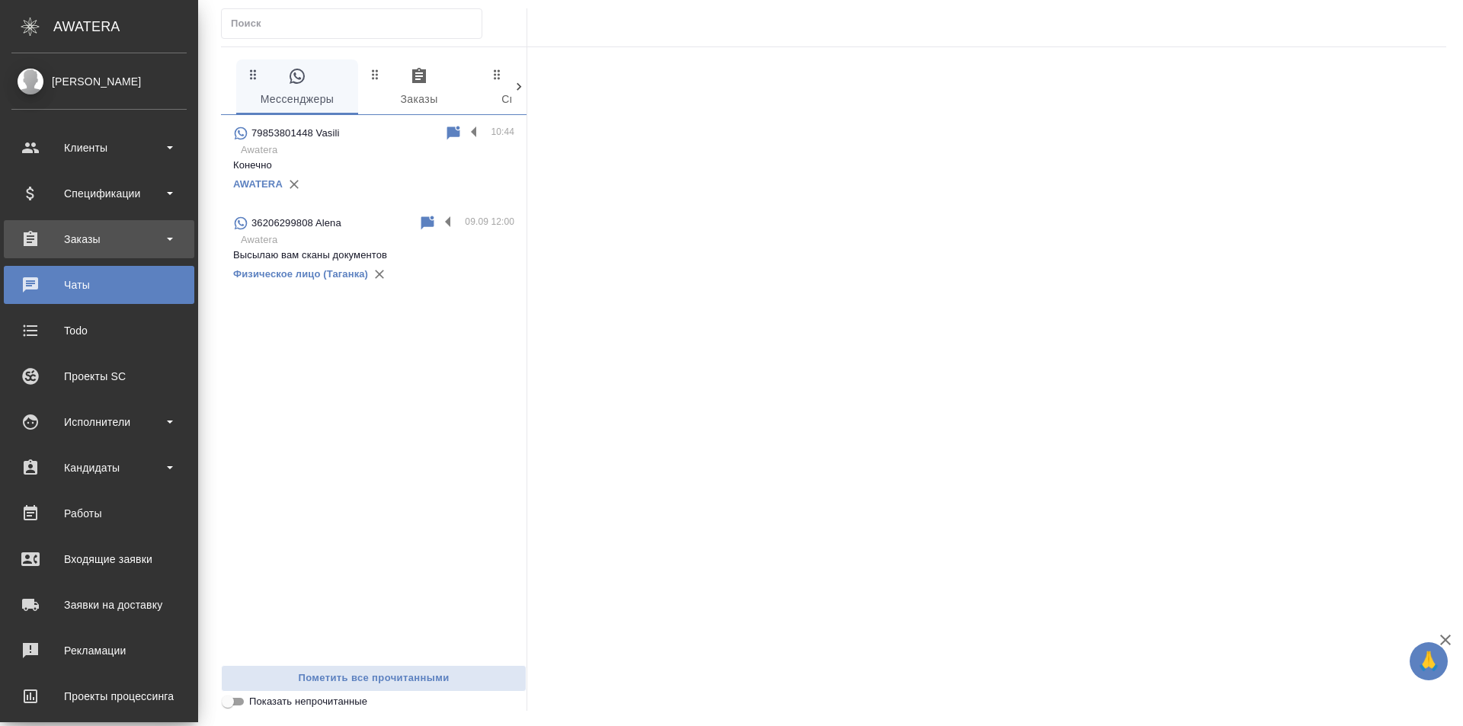
click at [125, 247] on div "Заказы" at bounding box center [98, 239] width 175 height 23
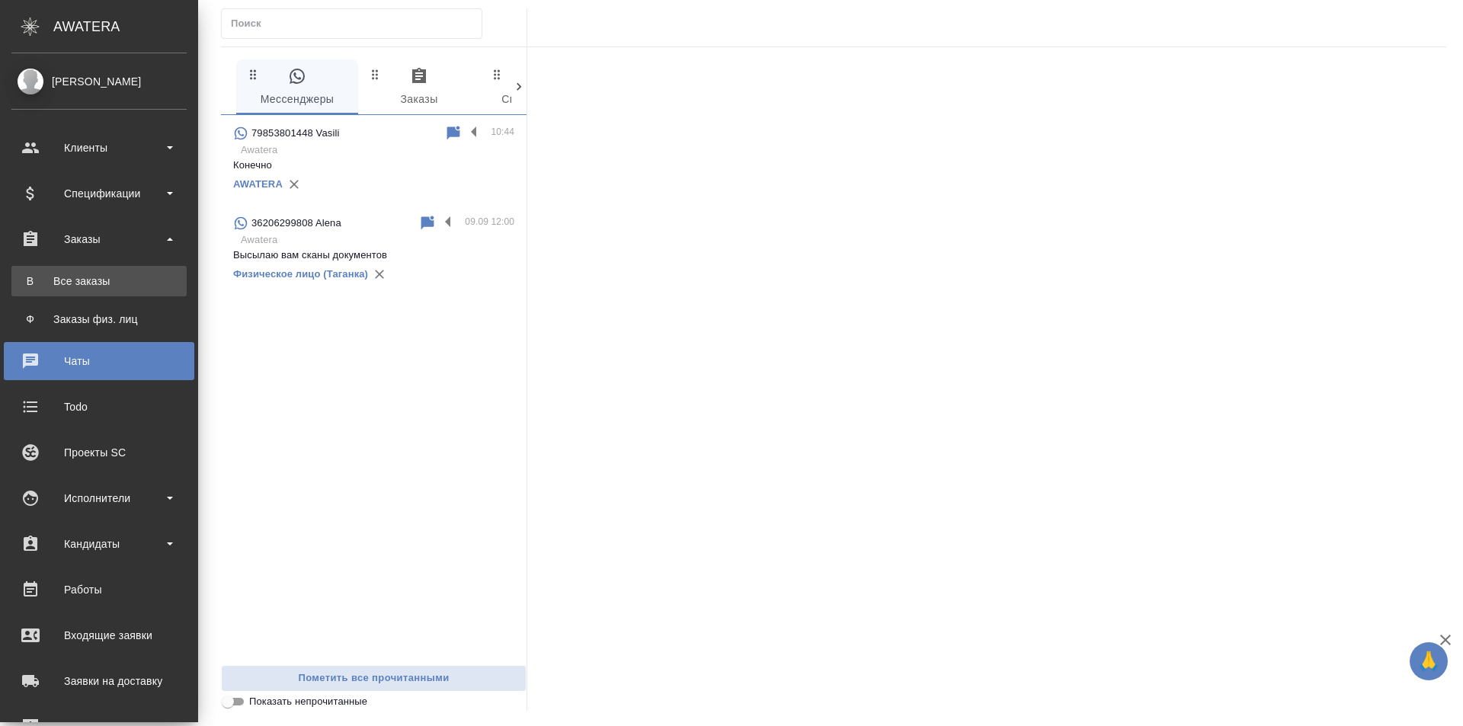
click at [155, 277] on li "В Все заказы" at bounding box center [99, 281] width 198 height 30
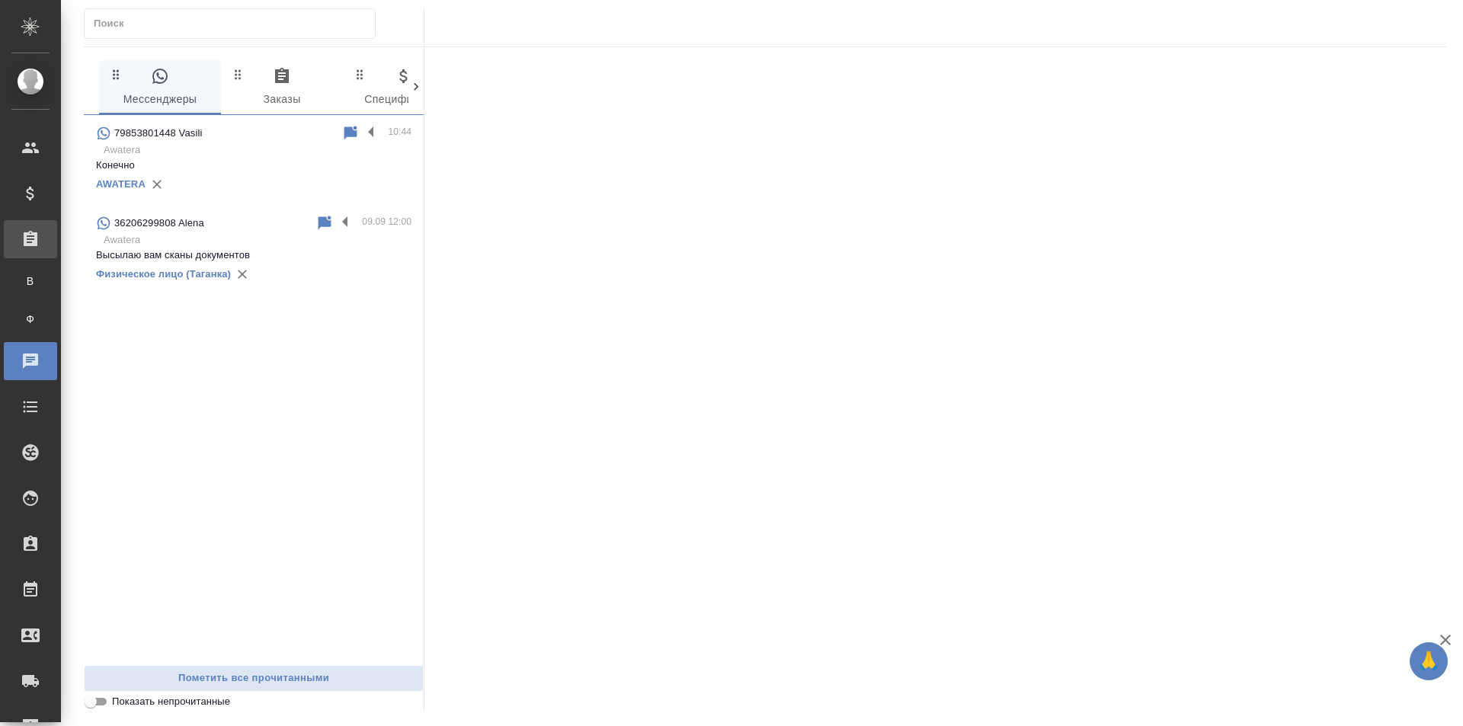
click at [30, 237] on div "Заказы" at bounding box center [11, 239] width 38 height 23
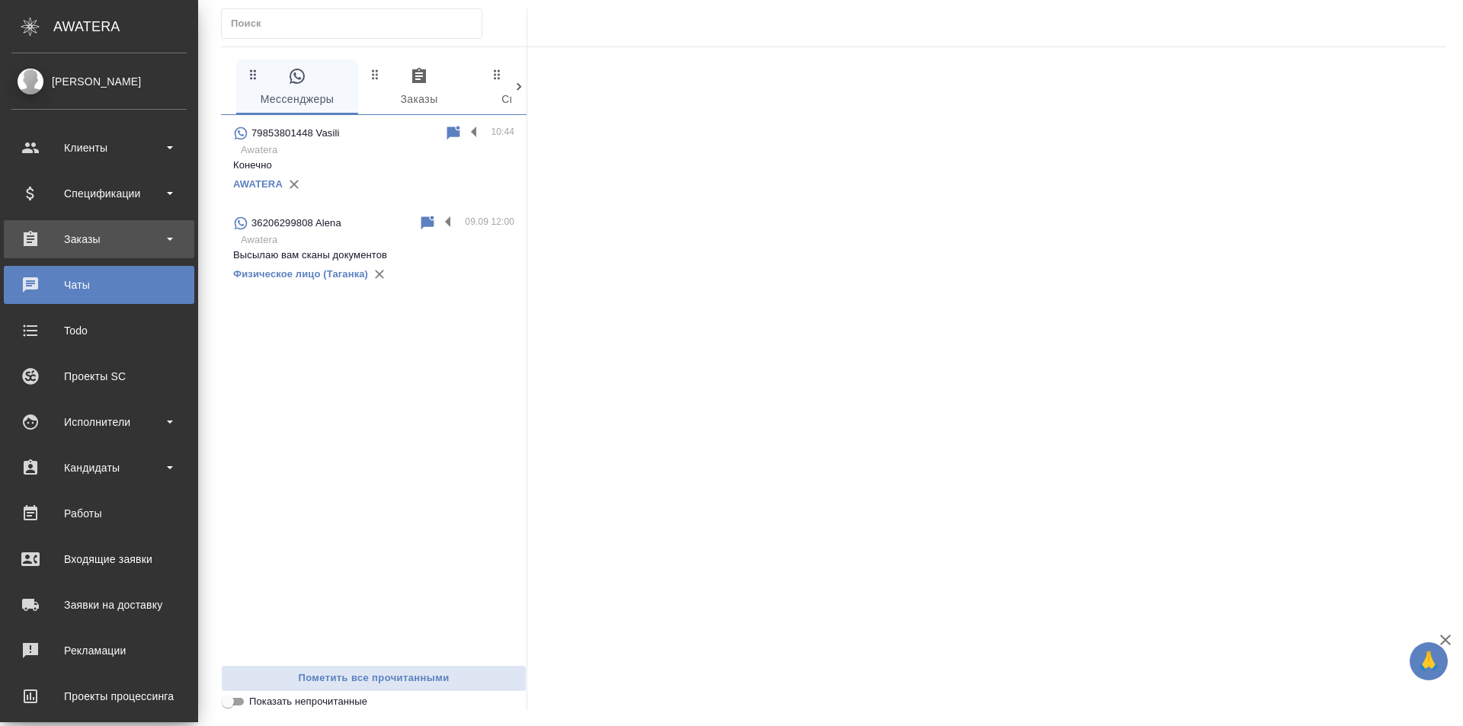
click at [43, 232] on div "Заказы" at bounding box center [98, 239] width 175 height 23
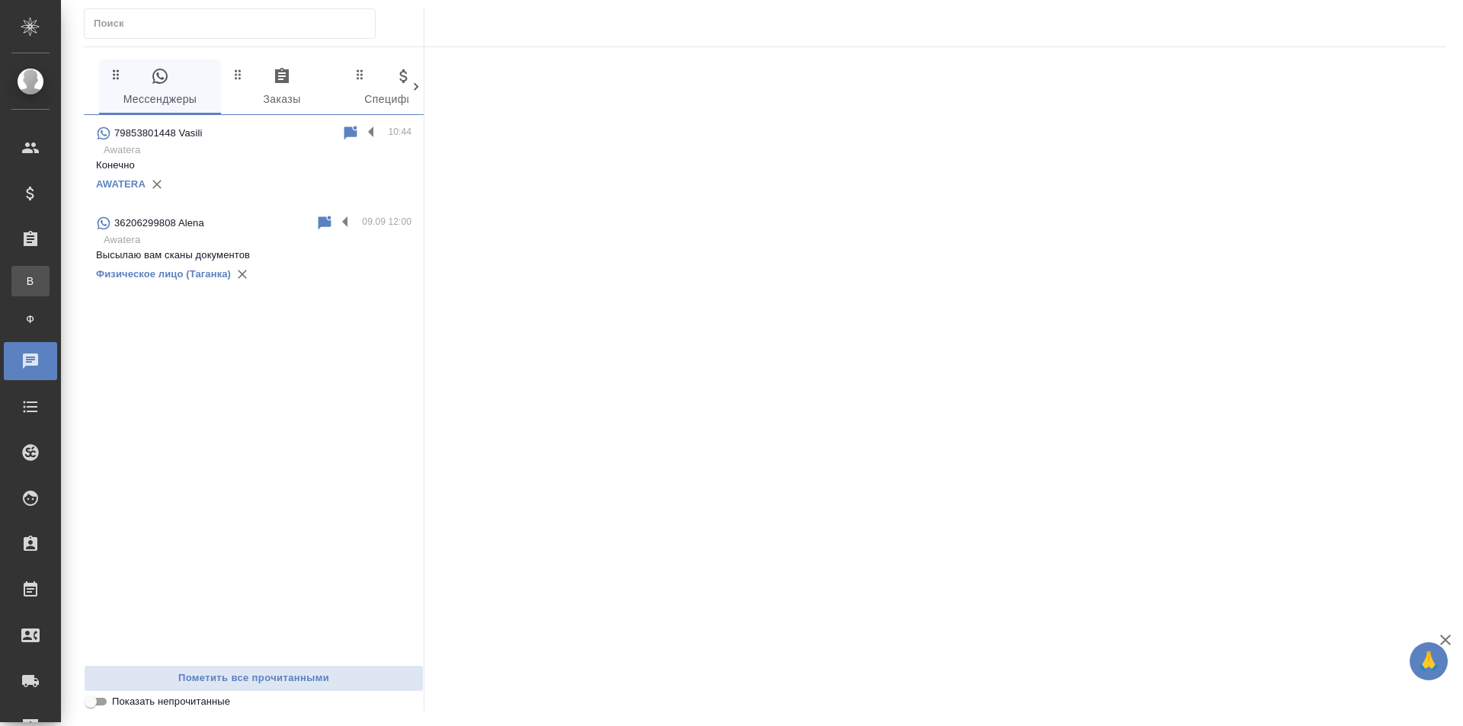
click at [23, 280] on div "Все заказы" at bounding box center [11, 280] width 23 height 15
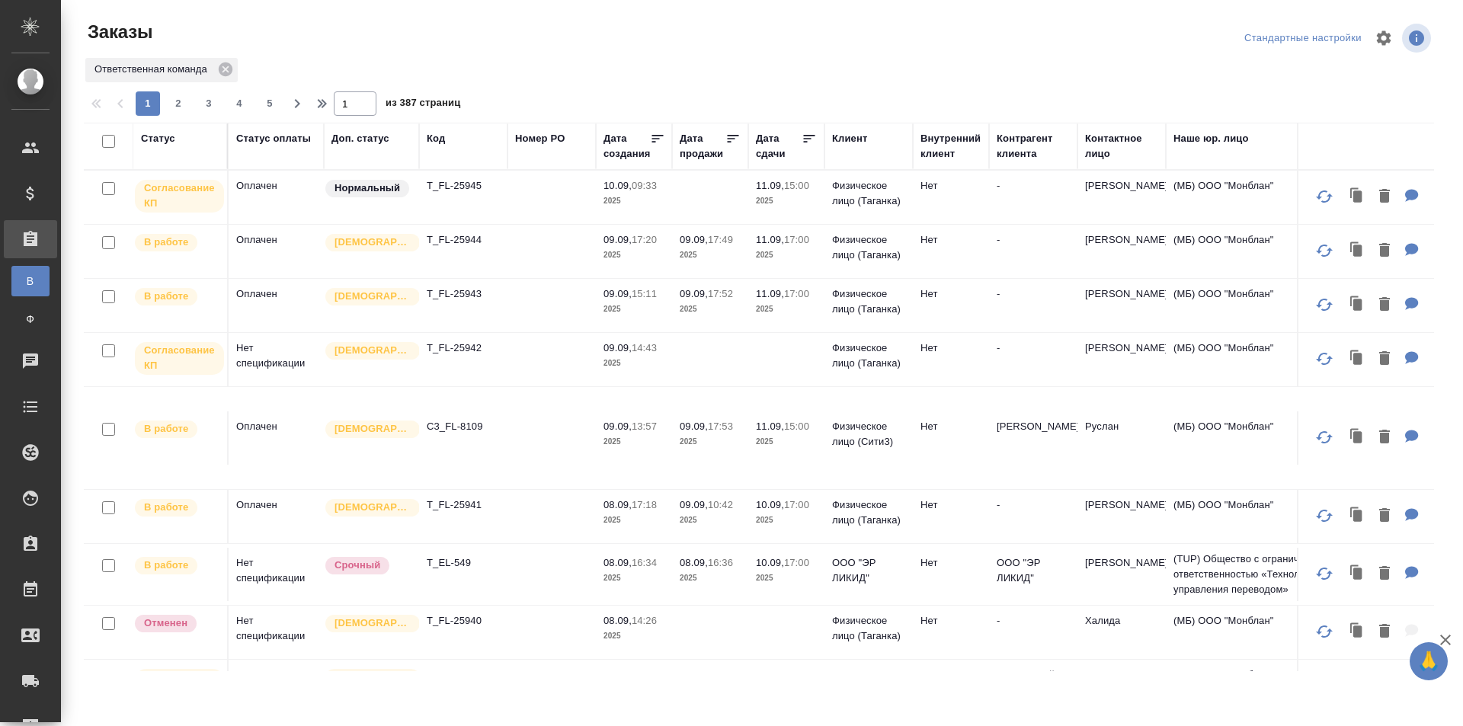
click at [495, 208] on td "T_FL-25945" at bounding box center [463, 197] width 88 height 53
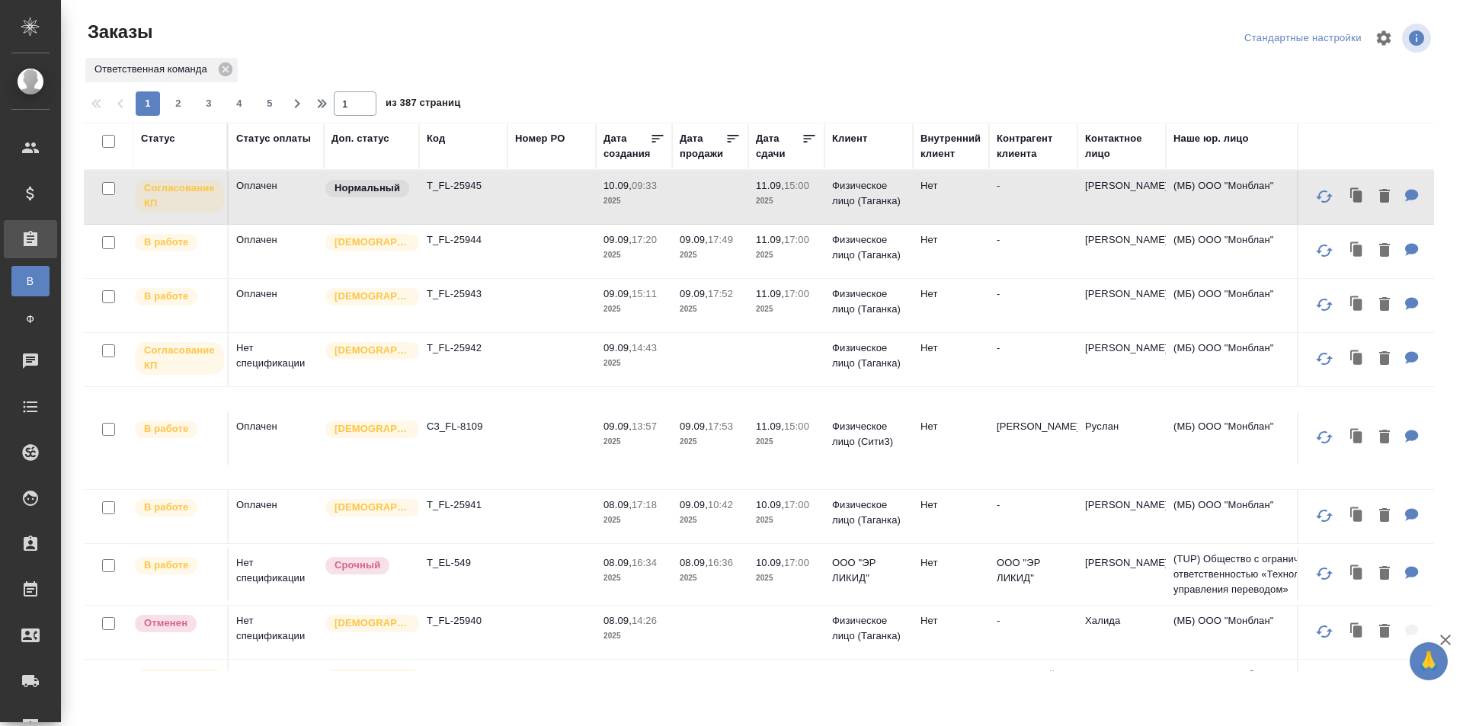
click at [501, 206] on td "T_FL-25945" at bounding box center [463, 197] width 88 height 53
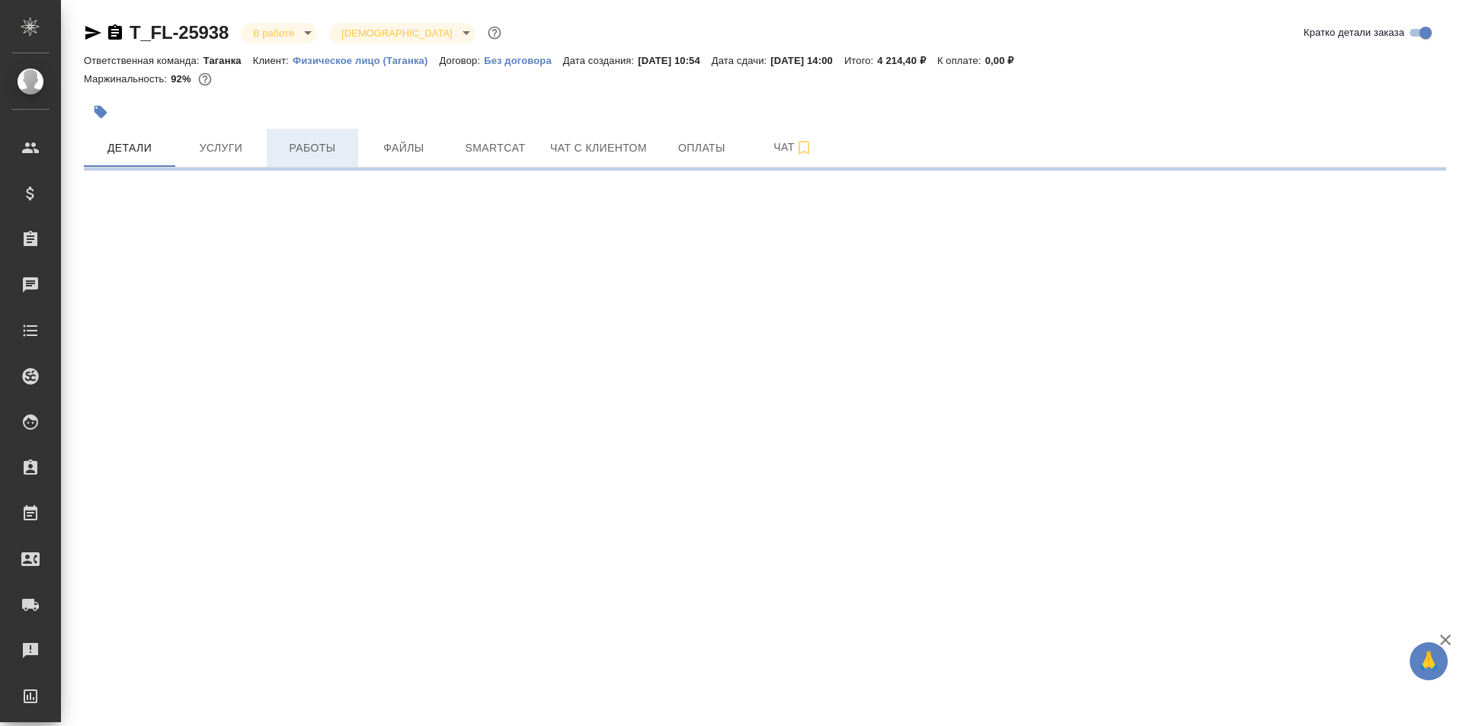
select select "RU"
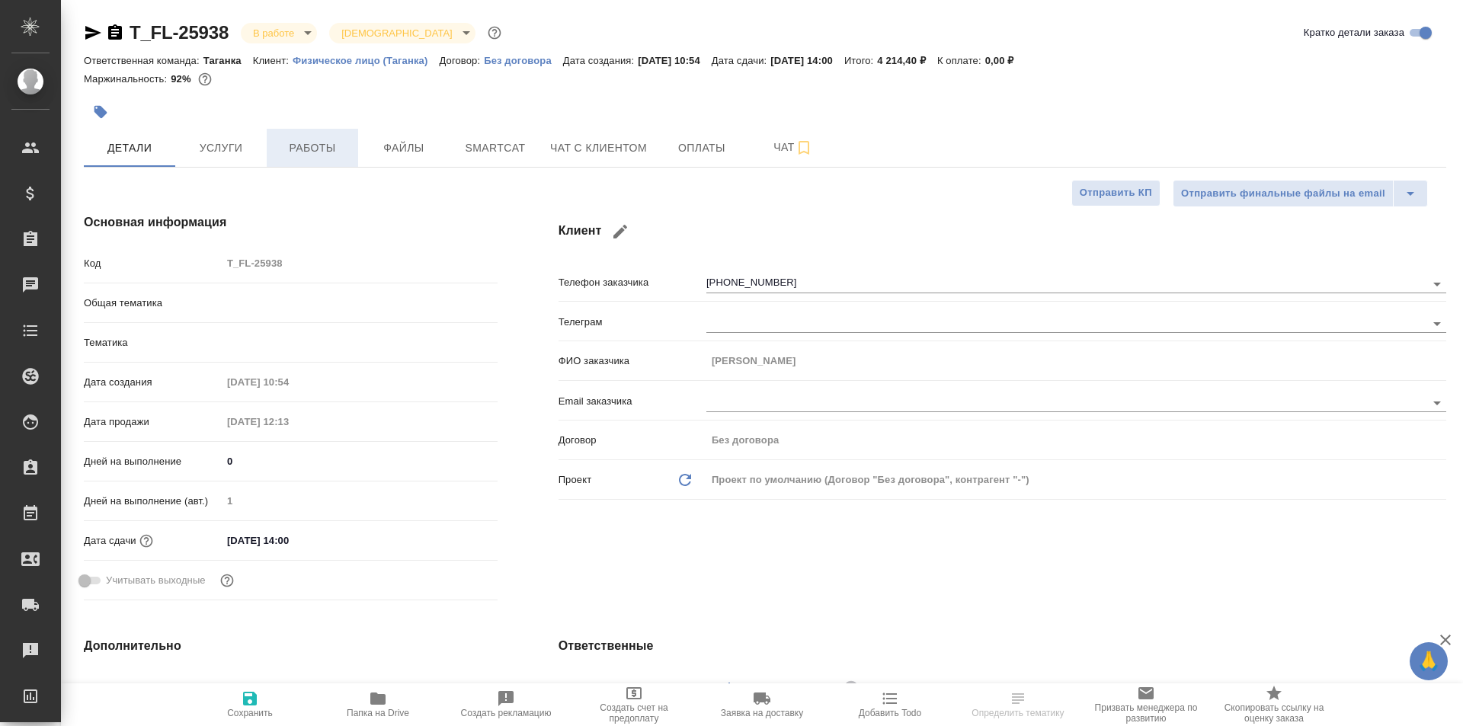
type textarea "x"
type input "Шаблонные документы"
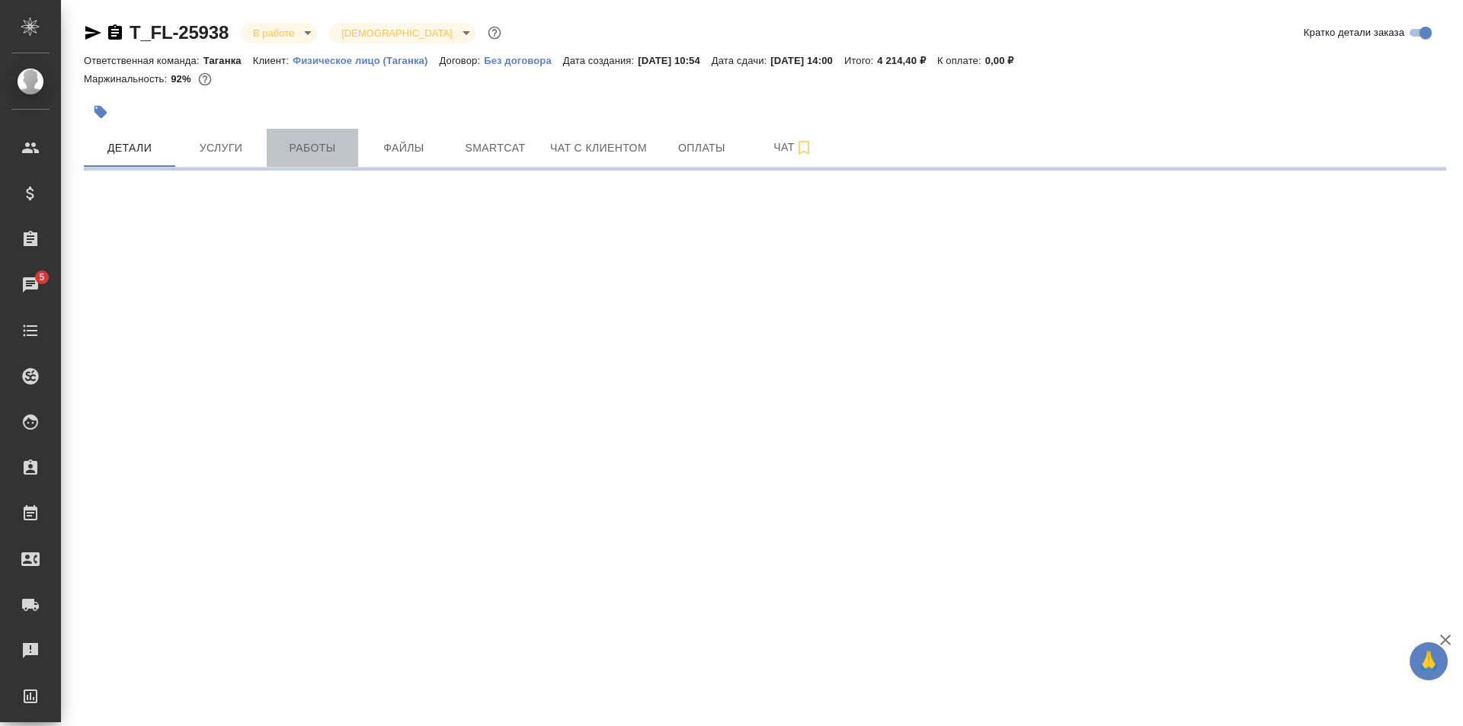
click at [309, 150] on span "Работы" at bounding box center [312, 148] width 73 height 19
select select "RU"
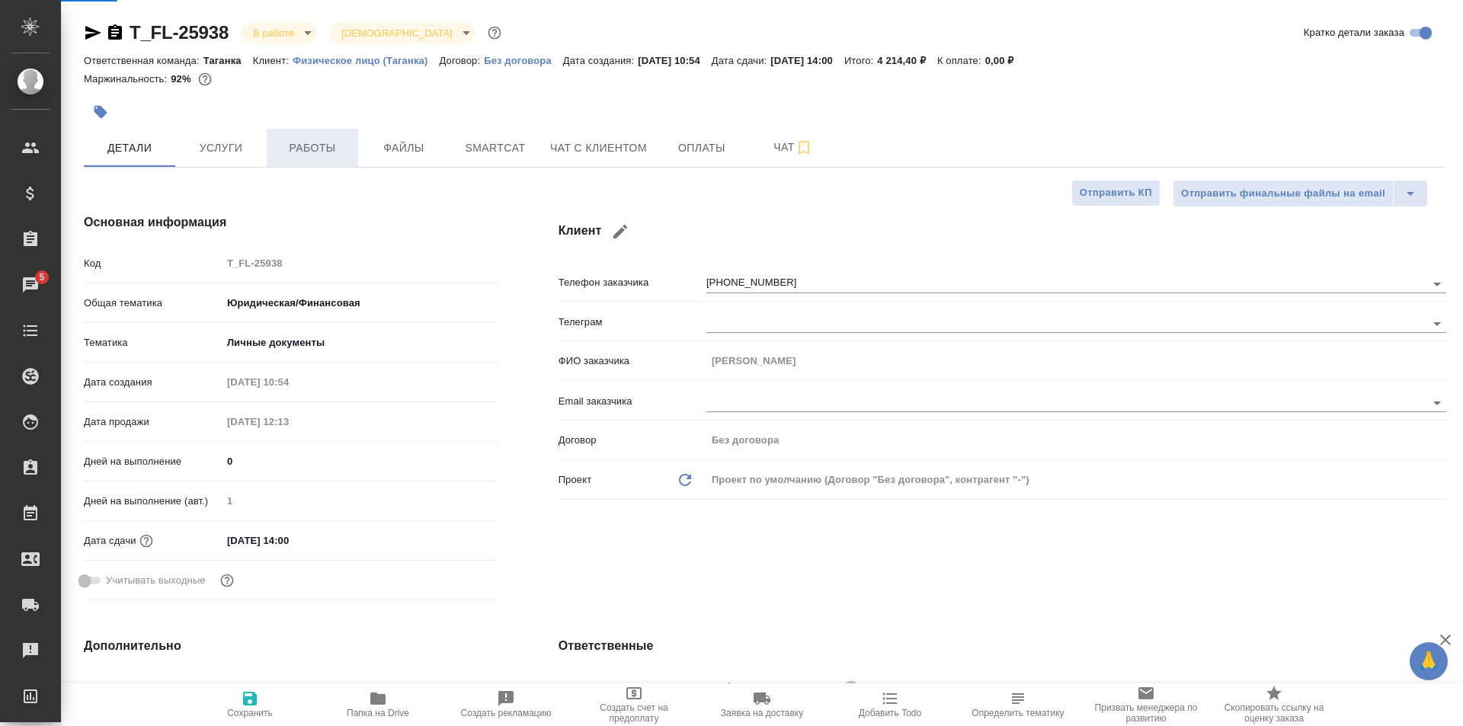
type textarea "x"
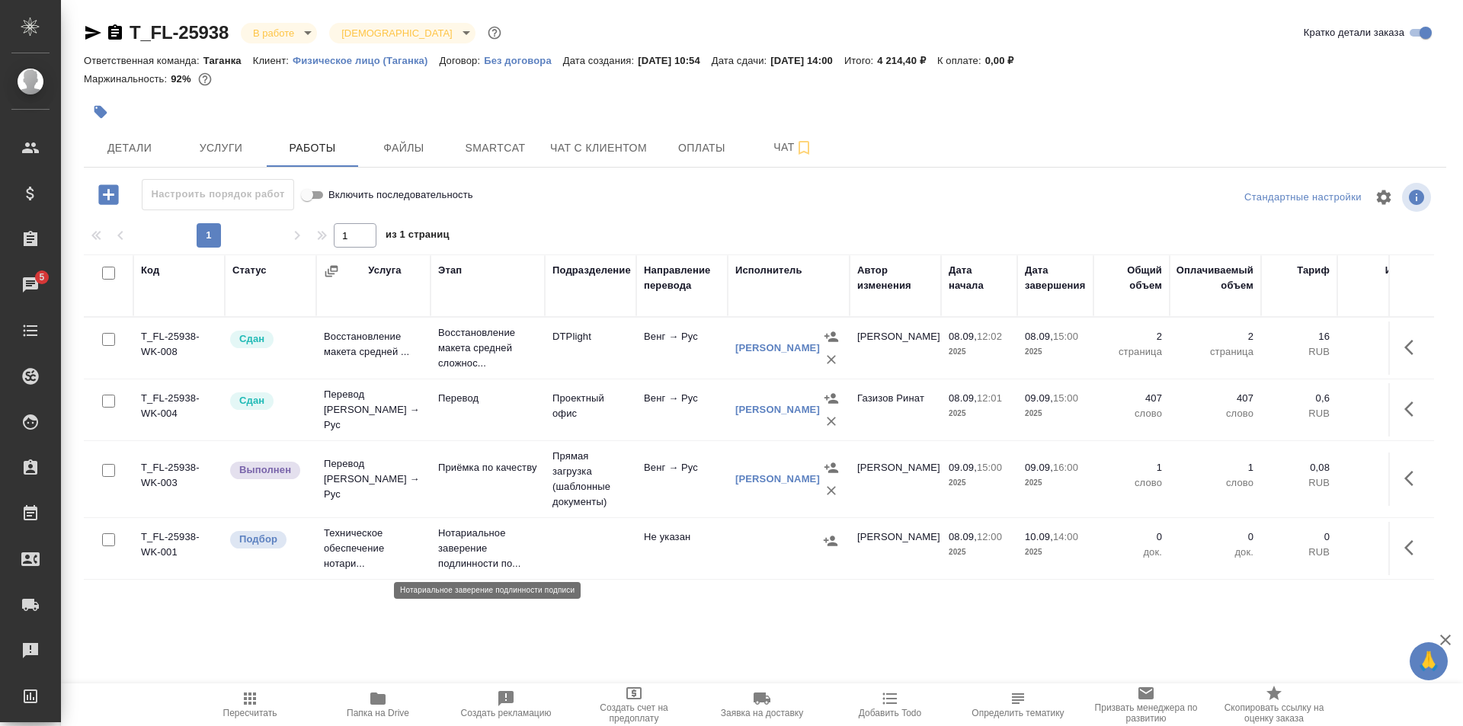
click at [504, 542] on p "Нотариальное заверение подлинности по..." at bounding box center [487, 549] width 99 height 46
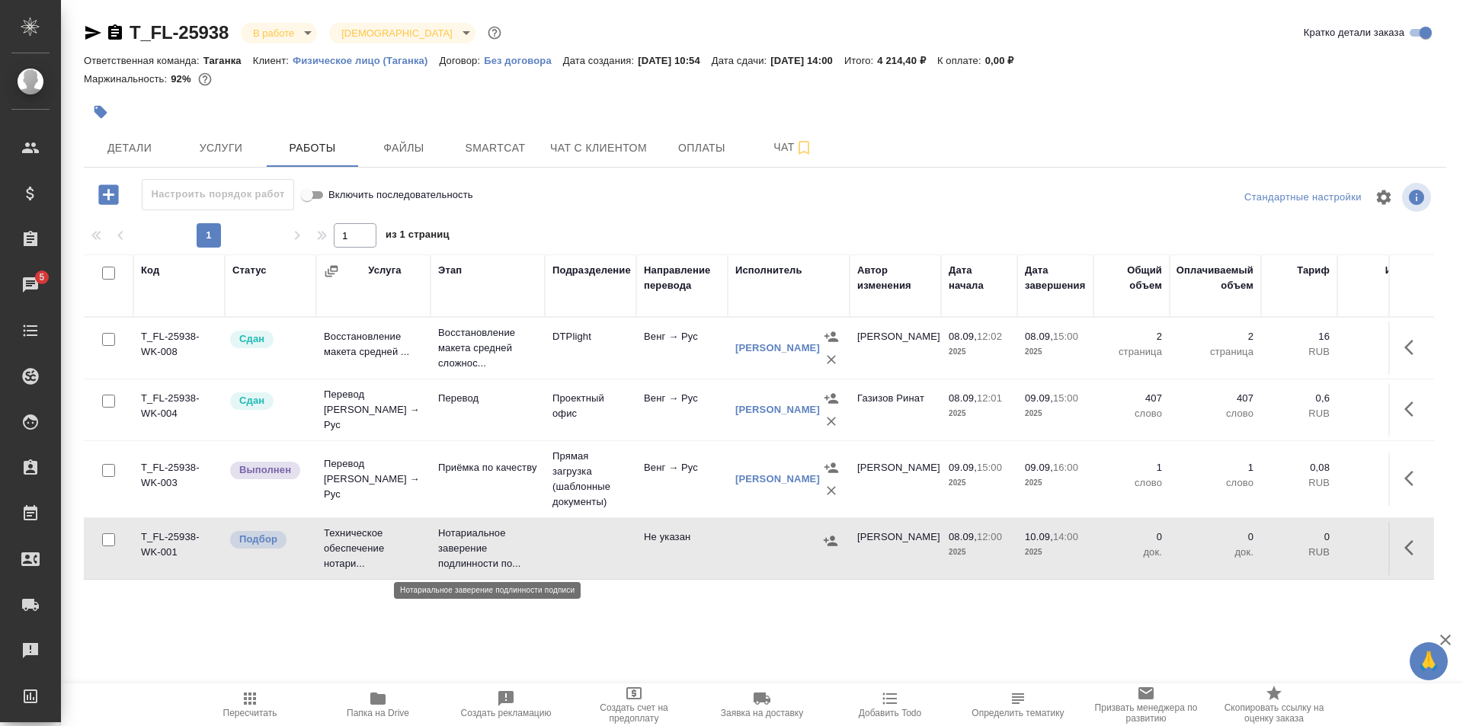
click at [504, 542] on p "Нотариальное заверение подлинности по..." at bounding box center [487, 549] width 99 height 46
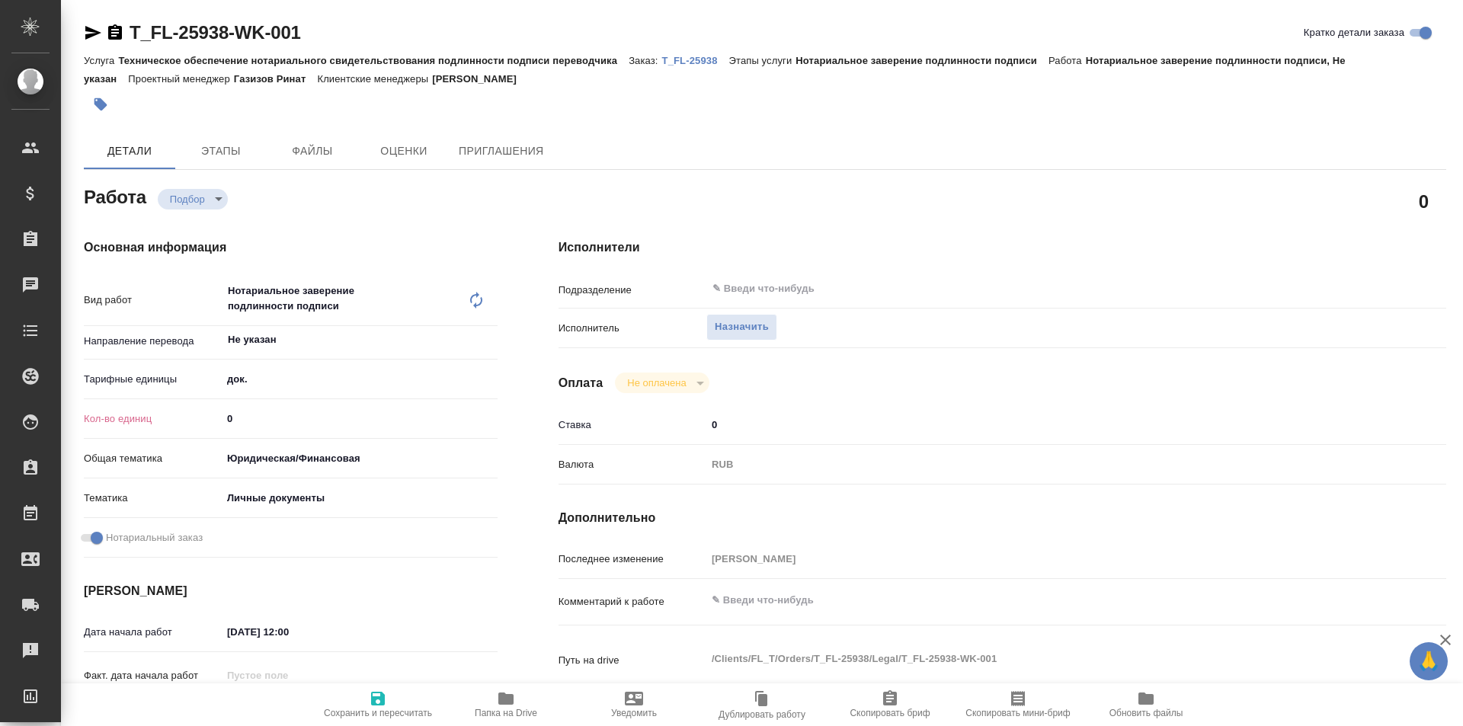
type textarea "x"
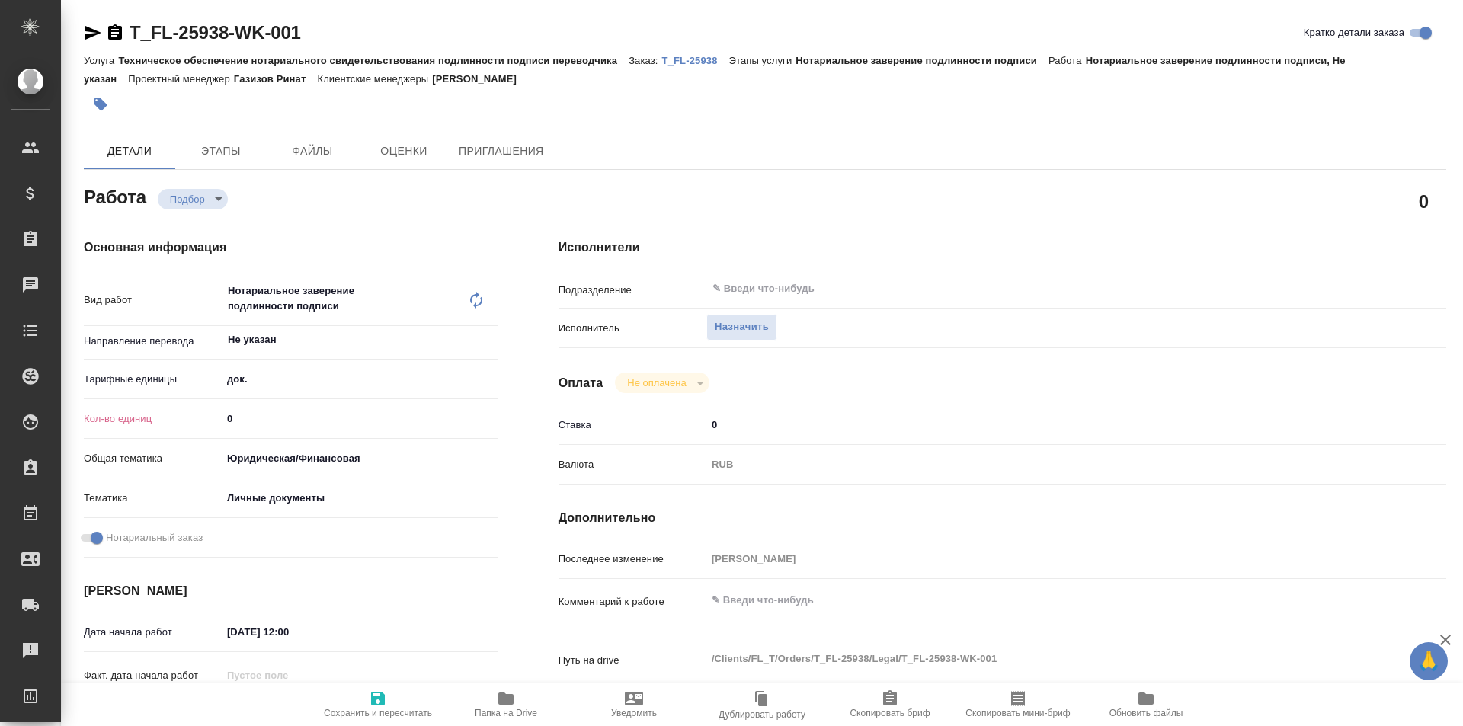
type textarea "x"
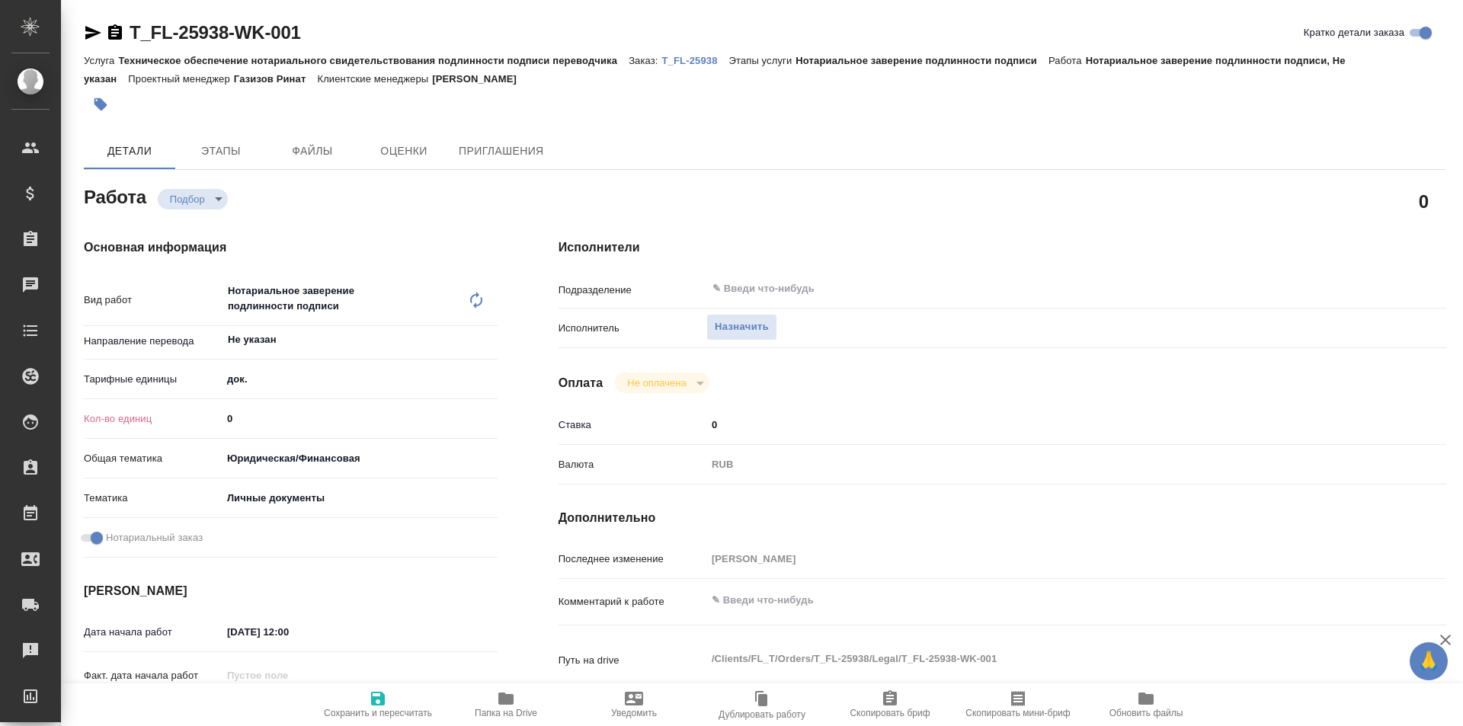
type textarea "x"
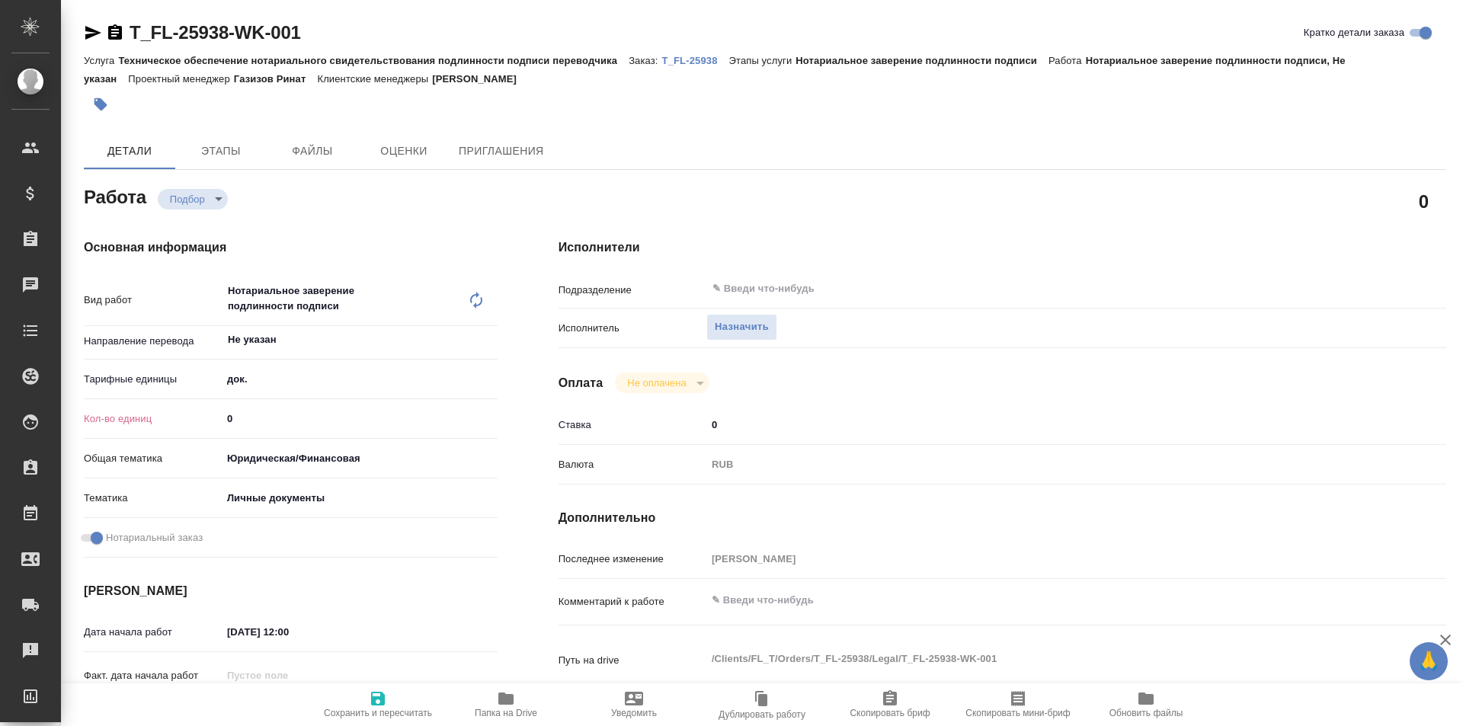
type textarea "x"
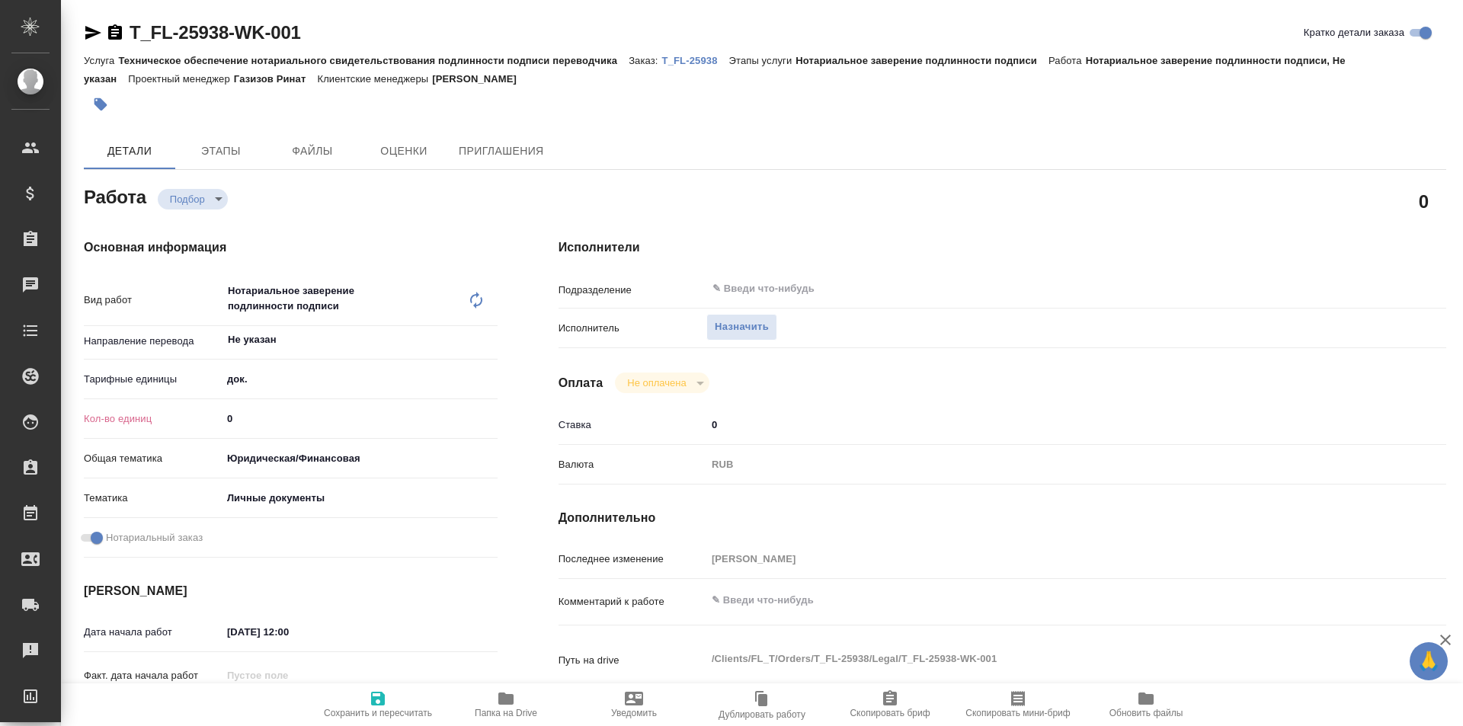
type textarea "x"
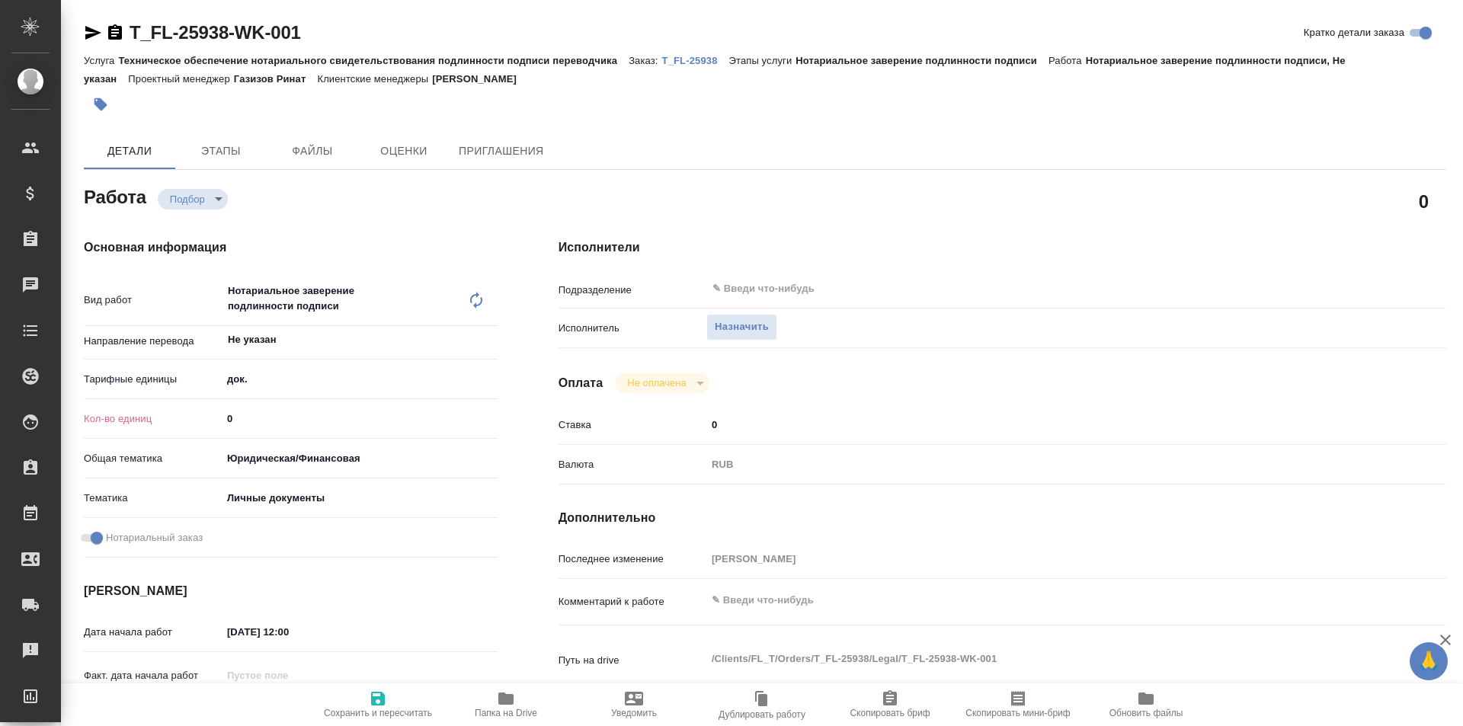
type textarea "x"
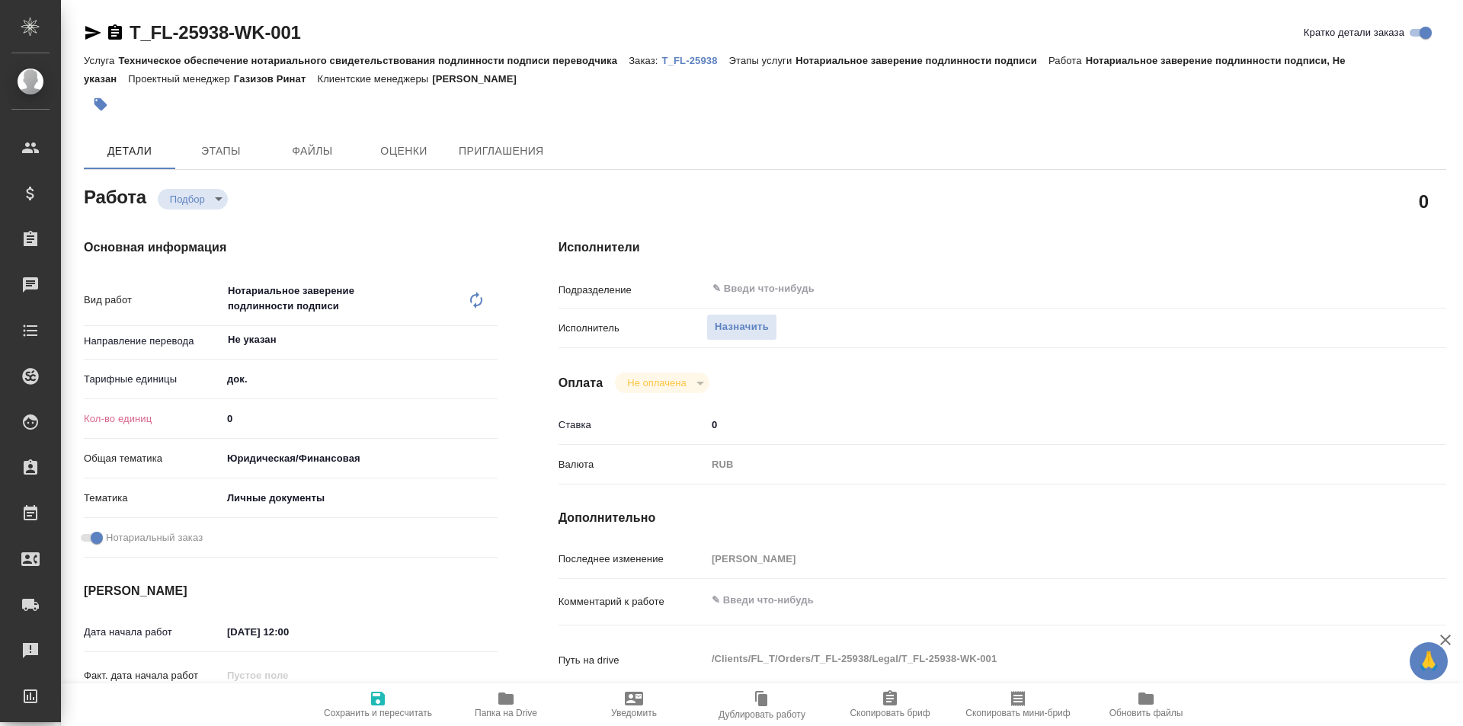
type textarea "x"
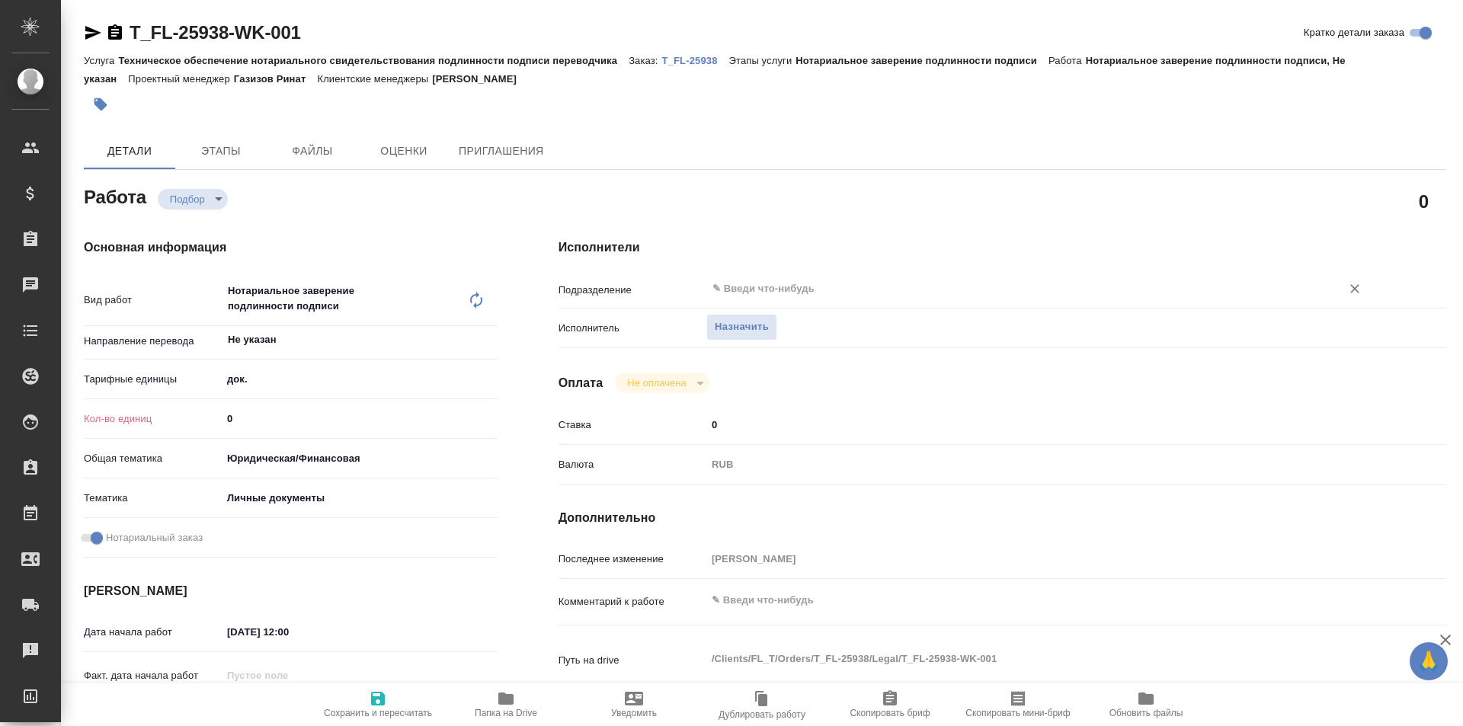
click at [784, 283] on input "text" at bounding box center [1014, 289] width 606 height 18
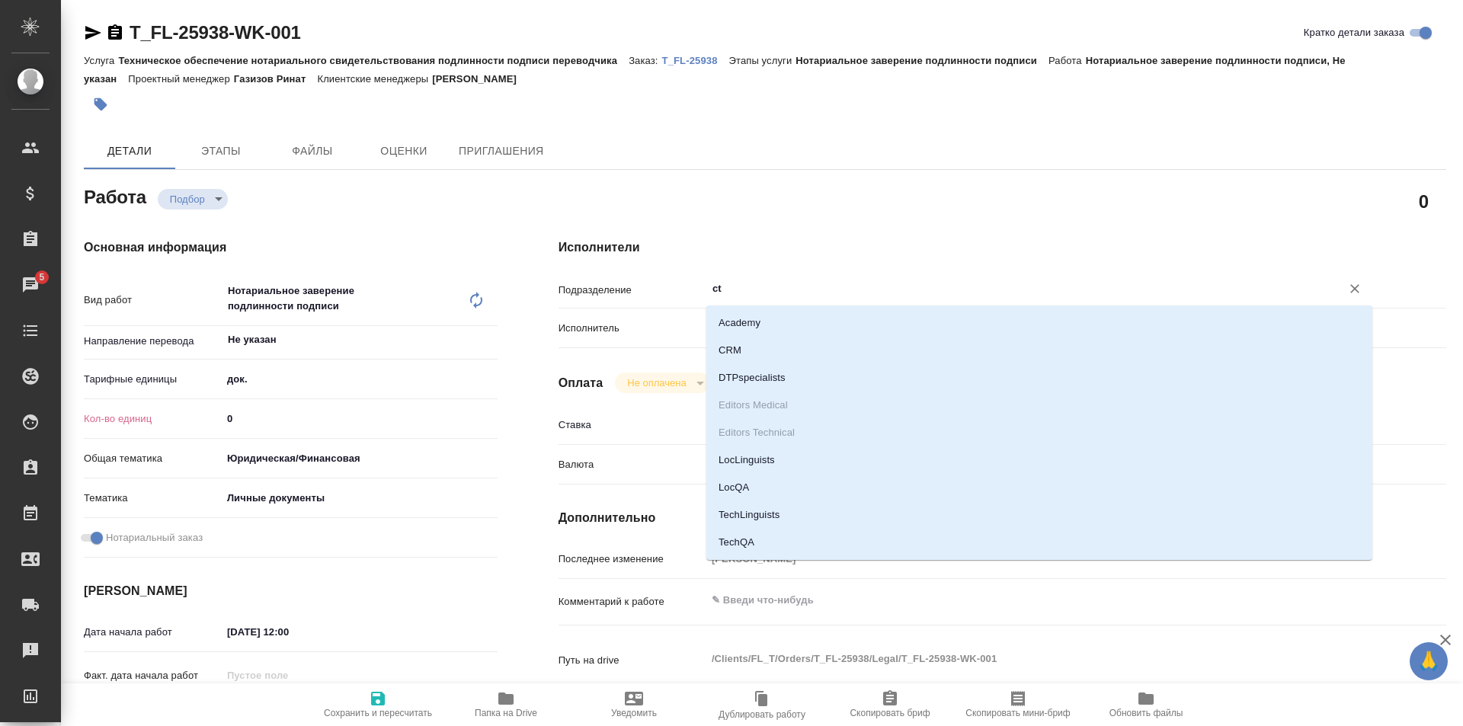
type input "c"
type textarea "x"
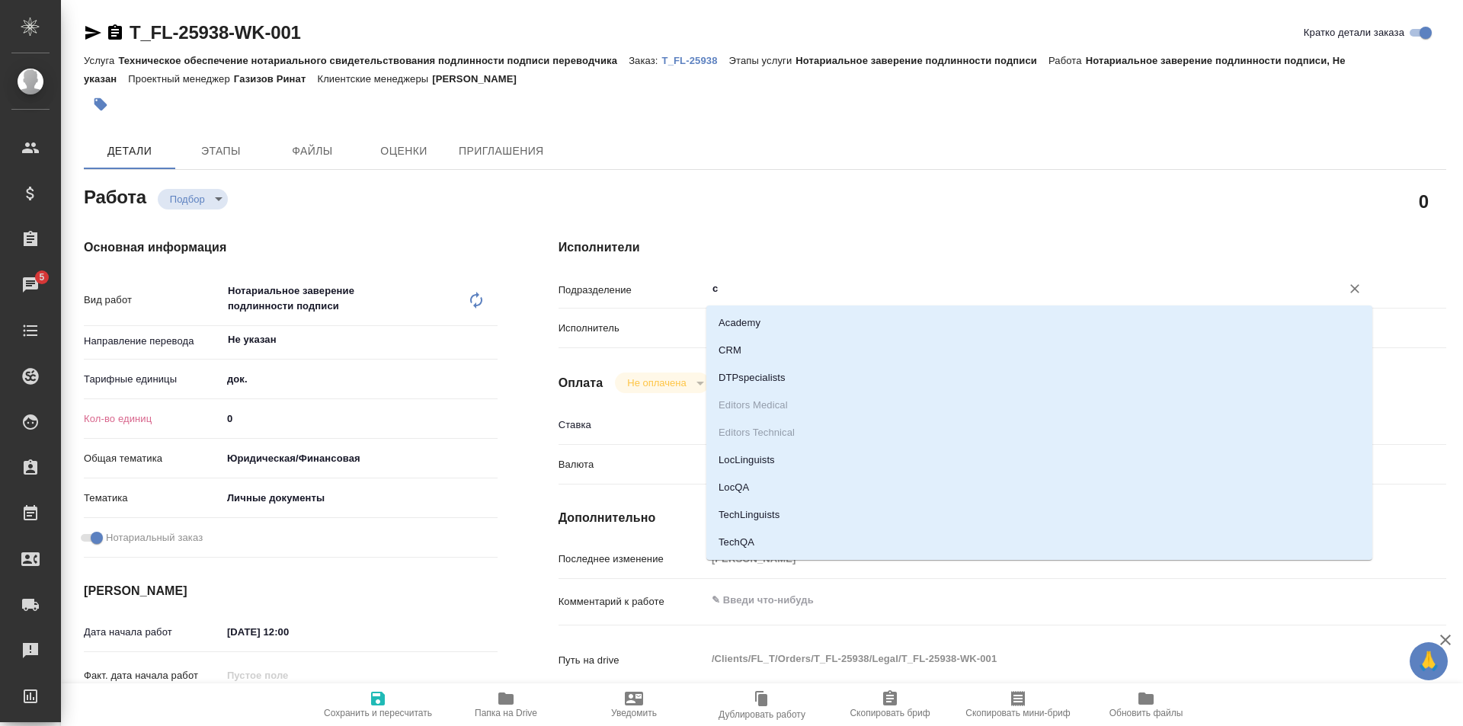
type textarea "x"
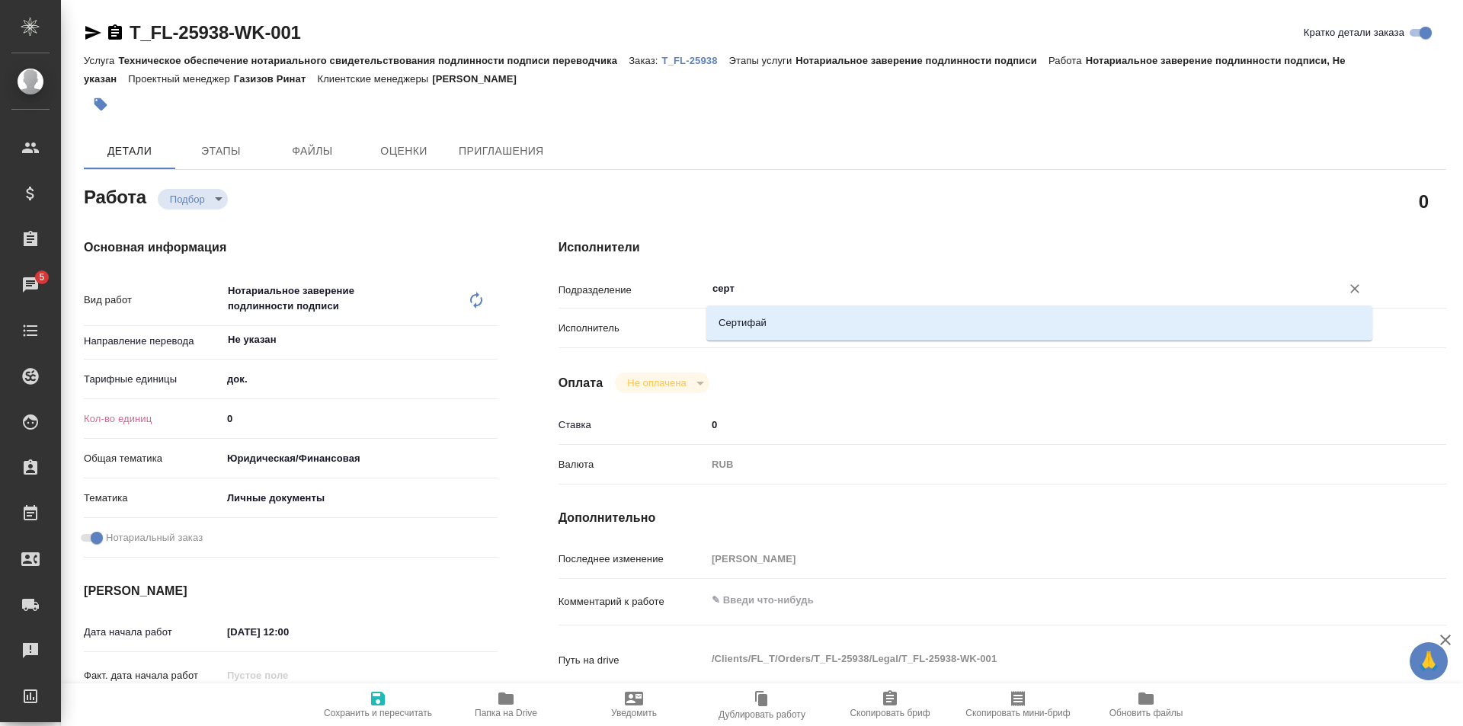
type input "серти"
click at [789, 318] on li "Сертифай" at bounding box center [1039, 322] width 666 height 27
type textarea "x"
type input "Сертифай"
type textarea "x"
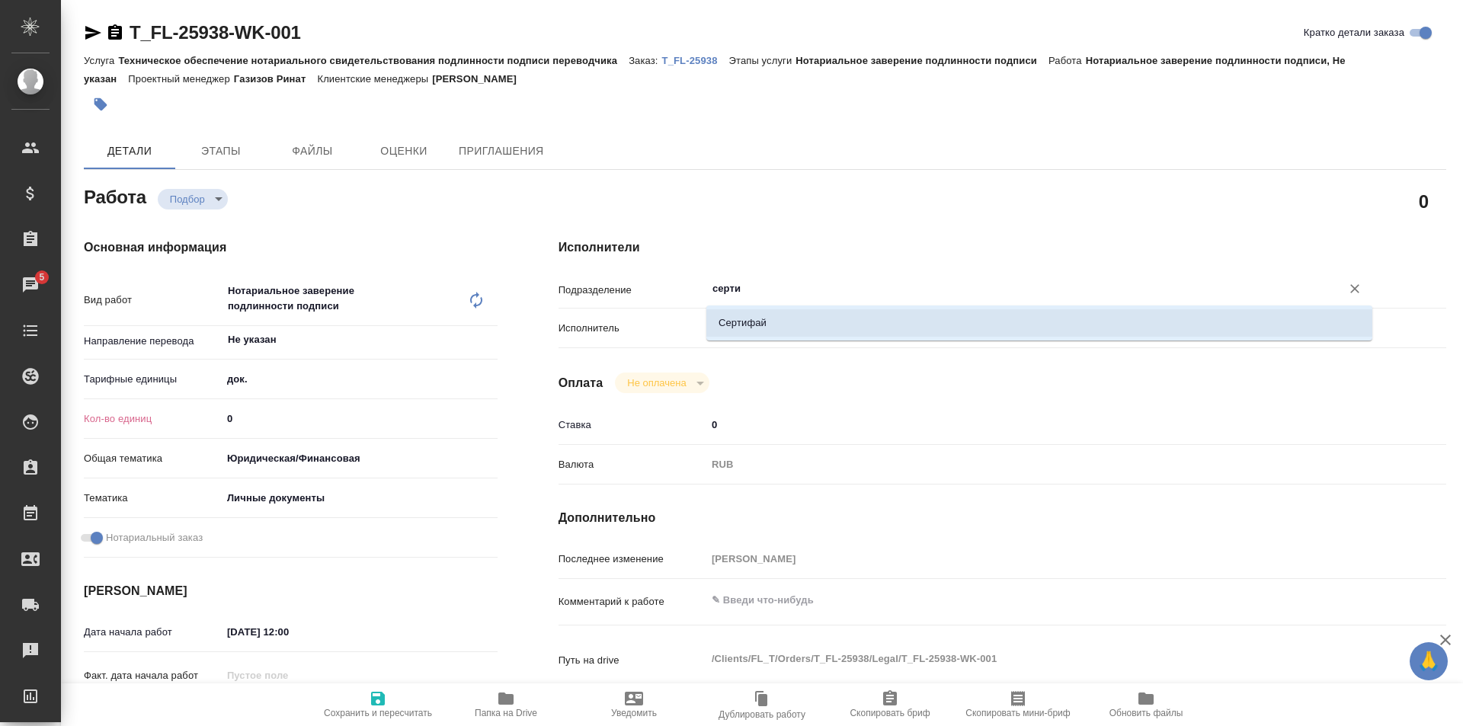
type textarea "x"
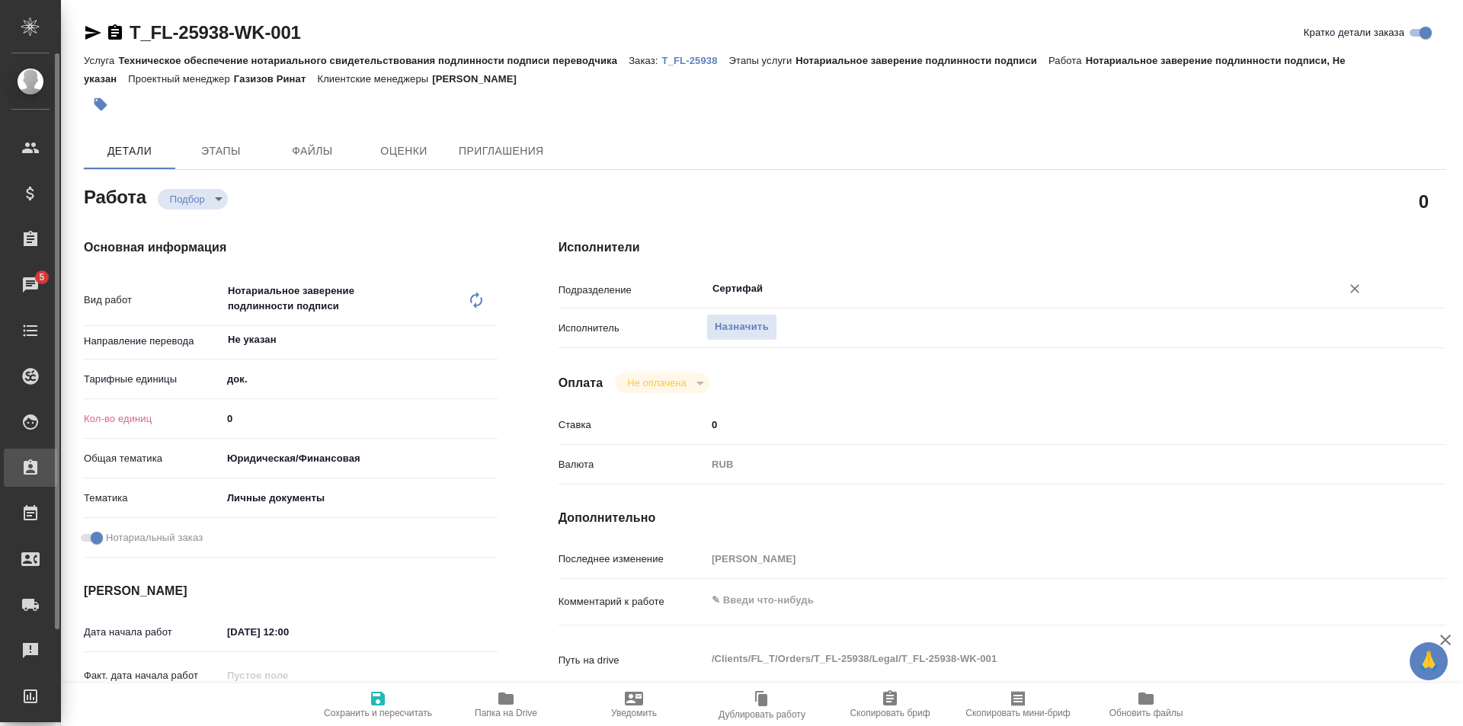
type textarea "x"
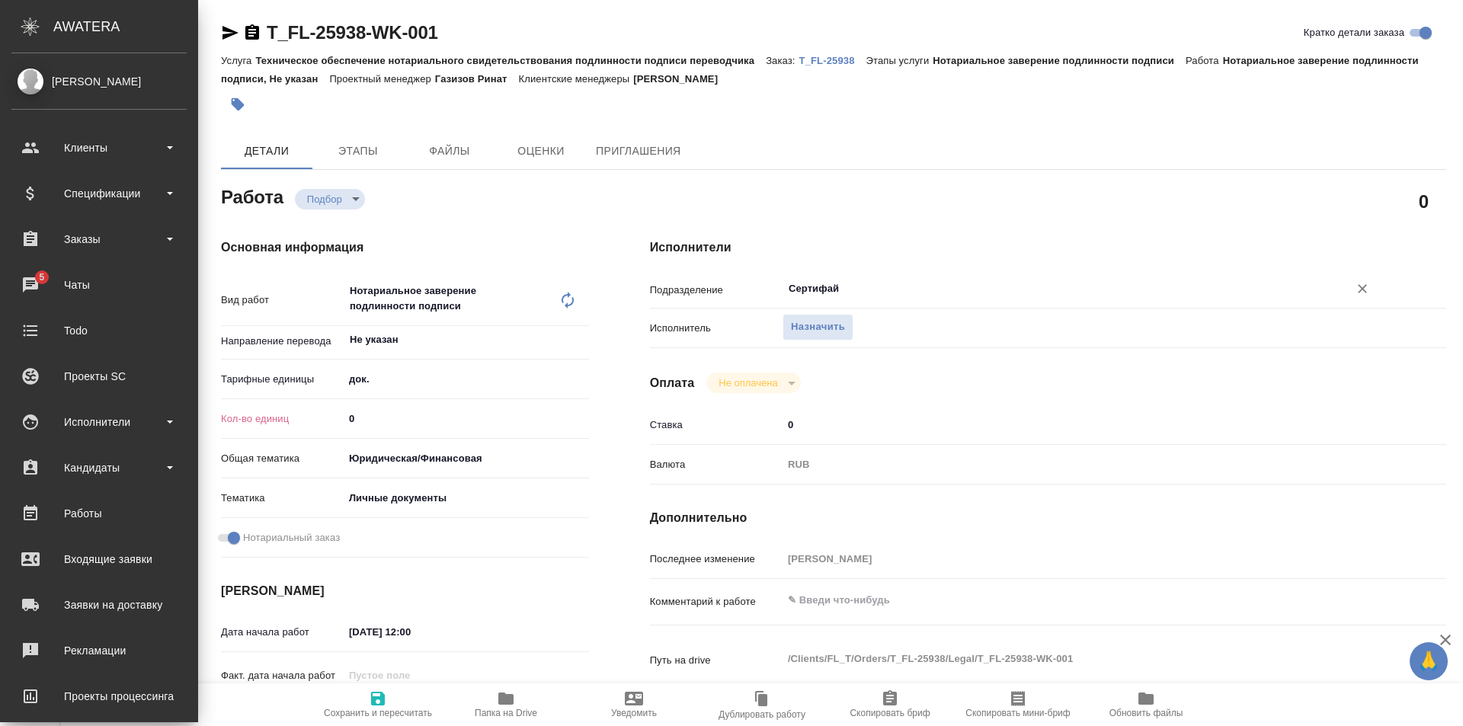
type textarea "x"
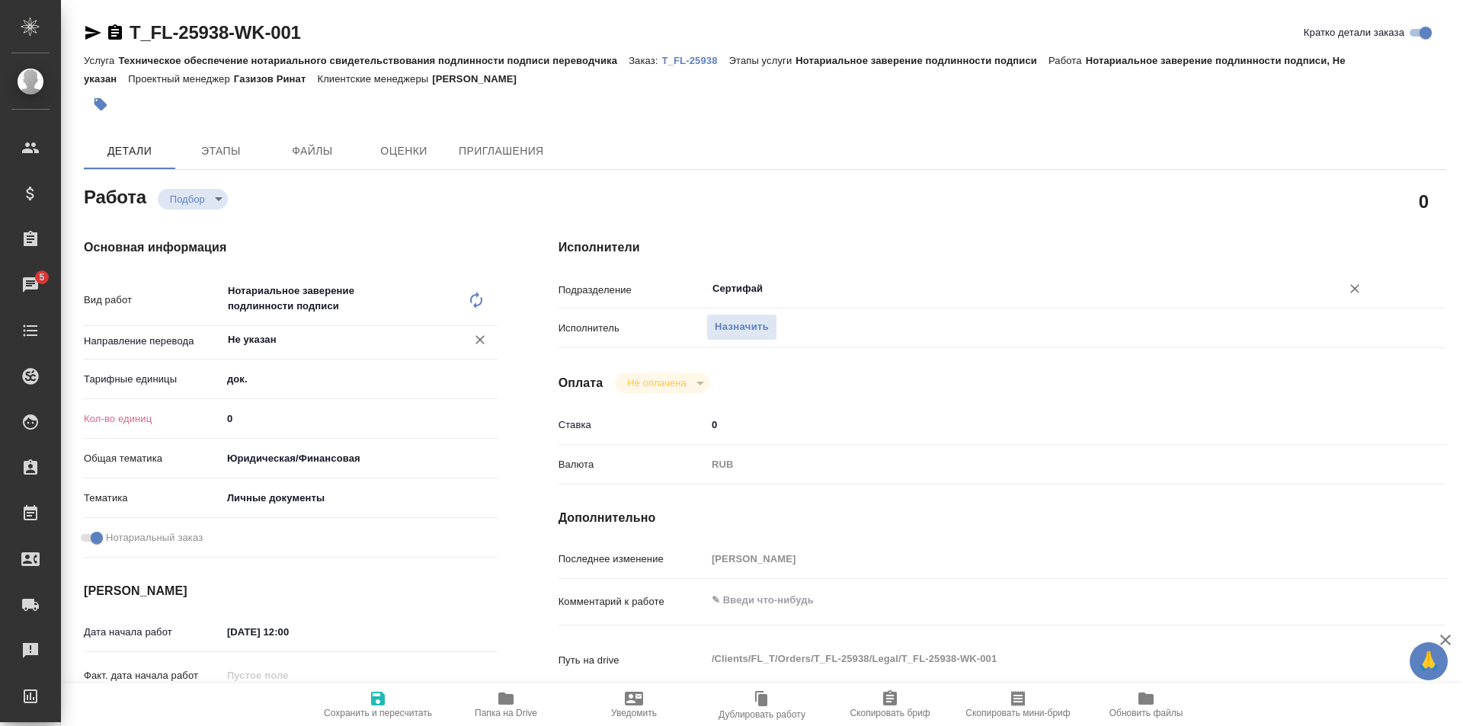
type input "Сертифай"
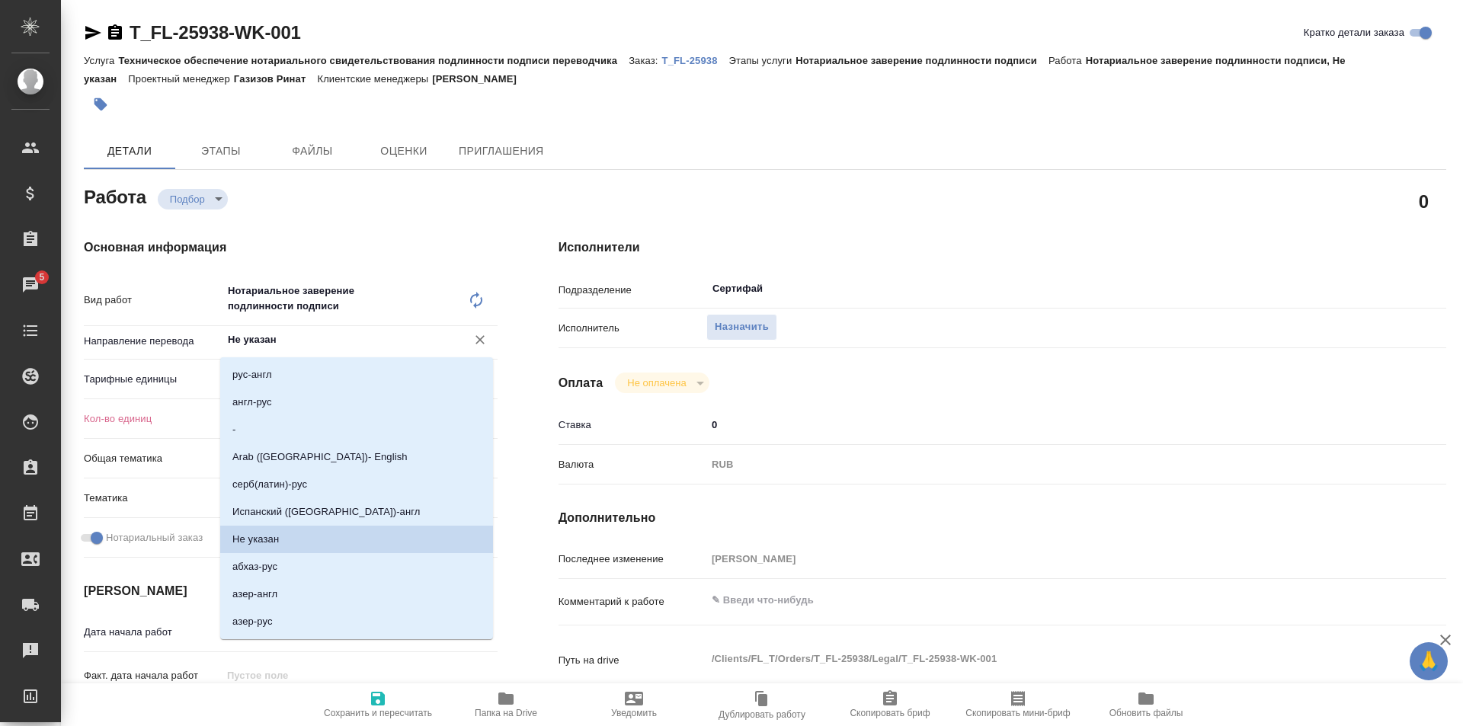
click at [268, 347] on input "Не указан" at bounding box center [334, 340] width 216 height 18
click at [374, 233] on div "Основная информация Вид работ Нотариальное заверение подлинности подписи x ​ На…" at bounding box center [290, 541] width 475 height 666
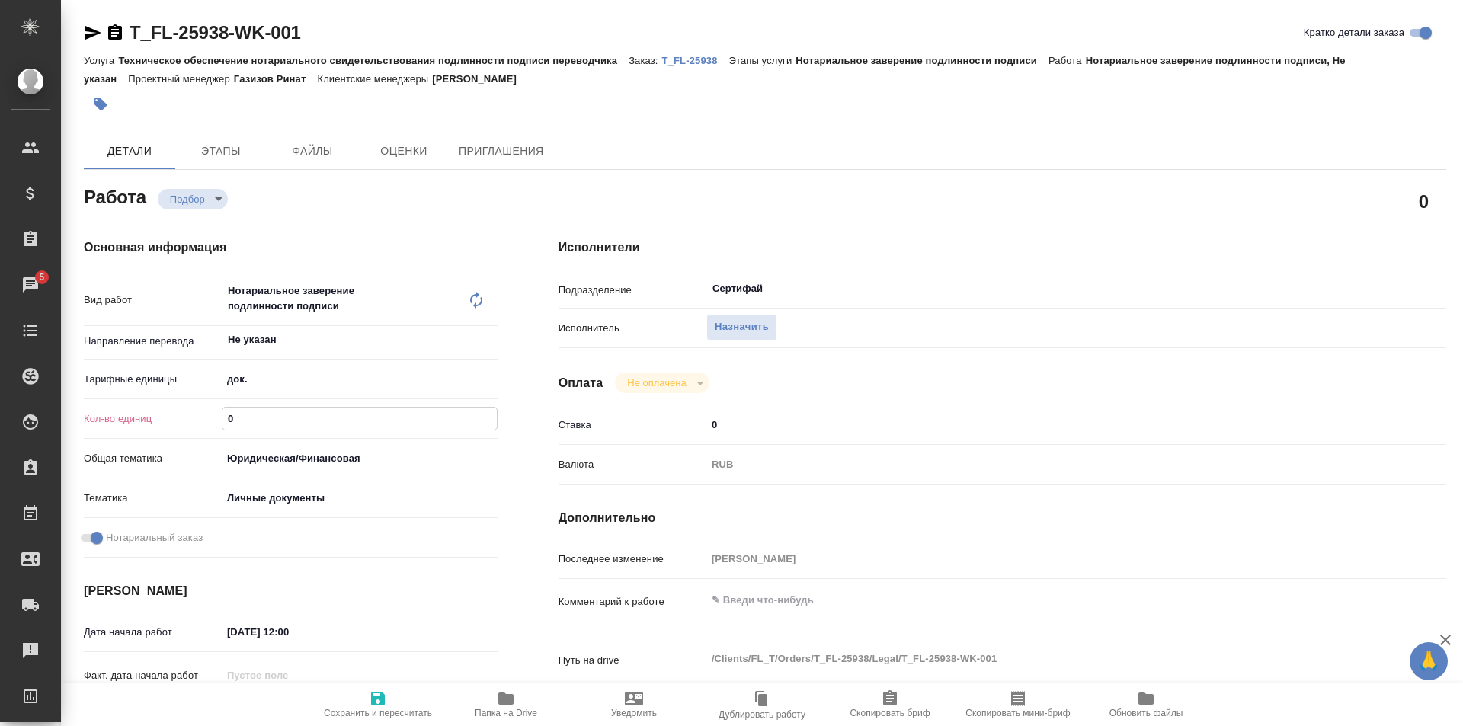
click at [238, 417] on input "0" at bounding box center [359, 419] width 274 height 22
type textarea "x"
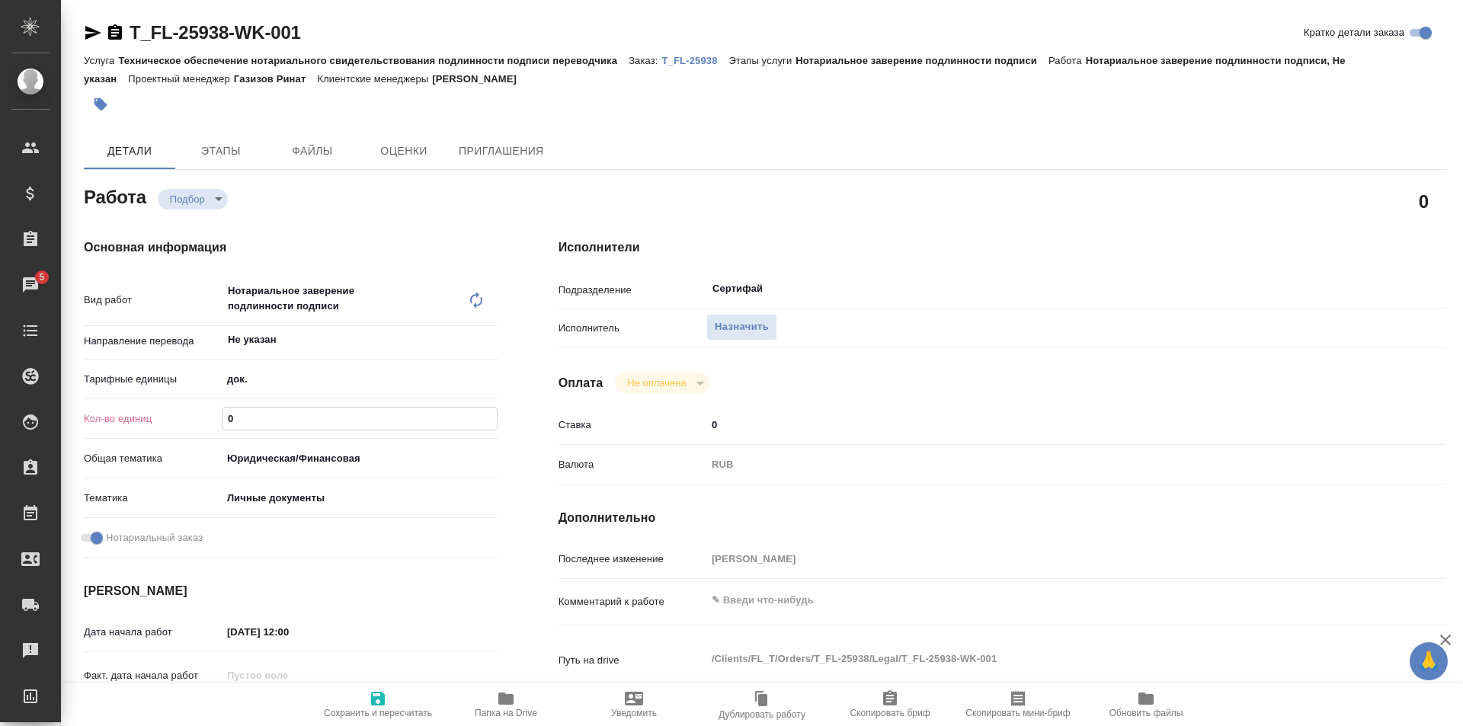
type textarea "x"
type input "2"
type textarea "x"
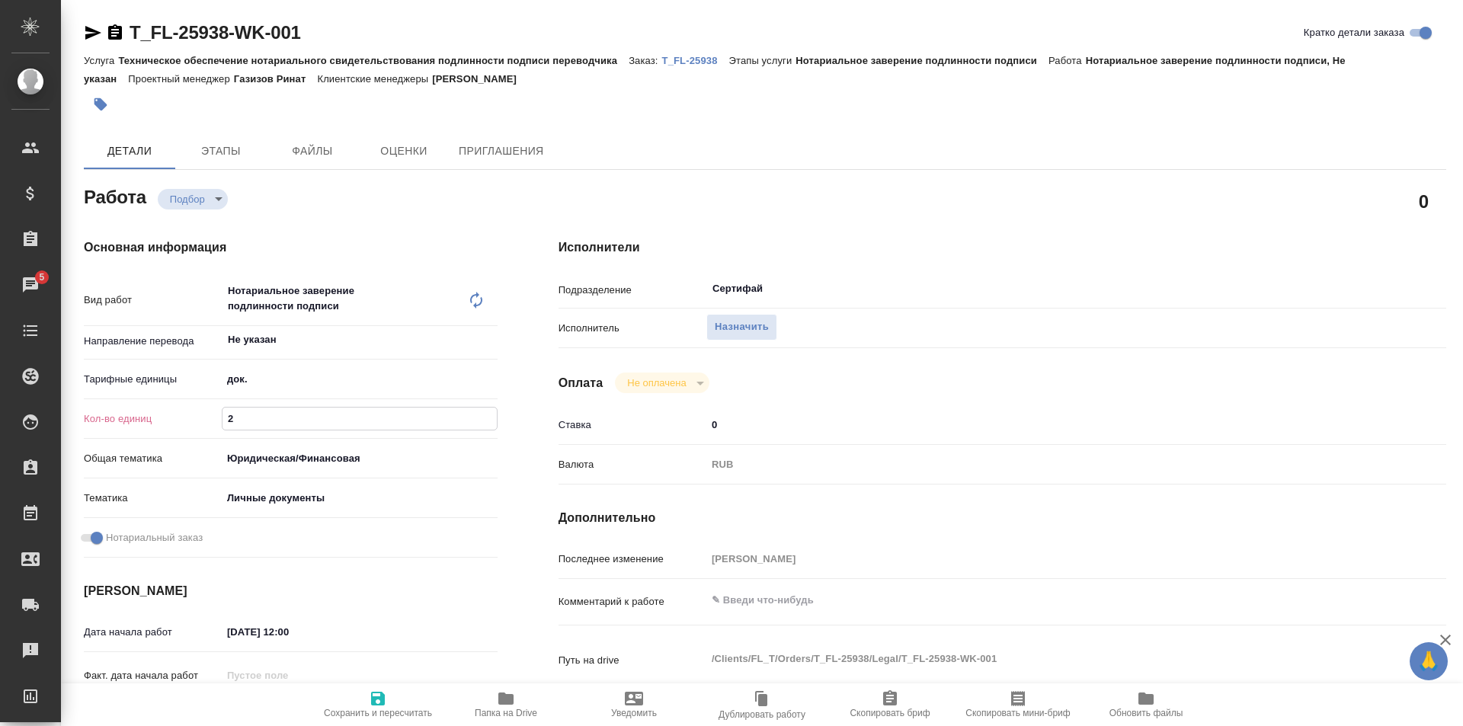
type textarea "x"
type input "2"
click at [368, 708] on span "Сохранить и пересчитать" at bounding box center [378, 713] width 108 height 11
type textarea "x"
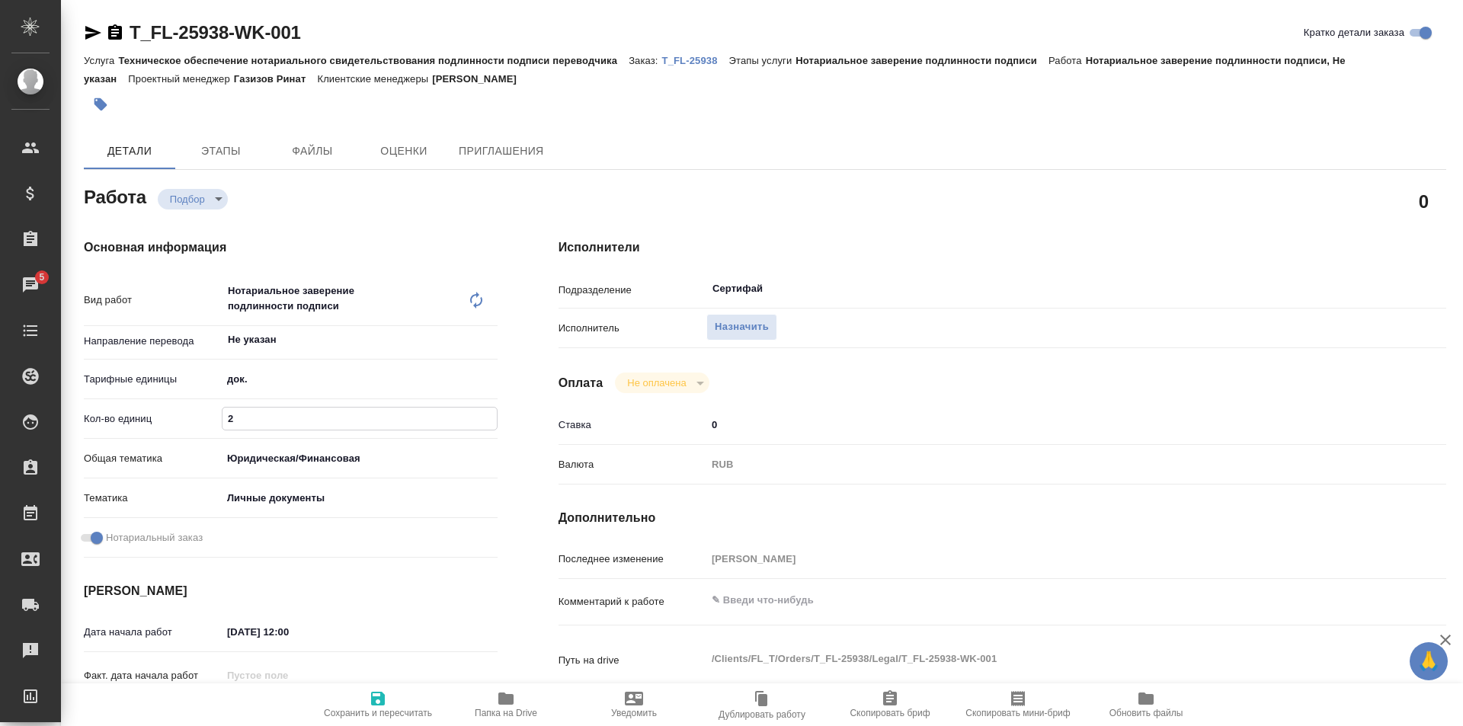
type textarea "x"
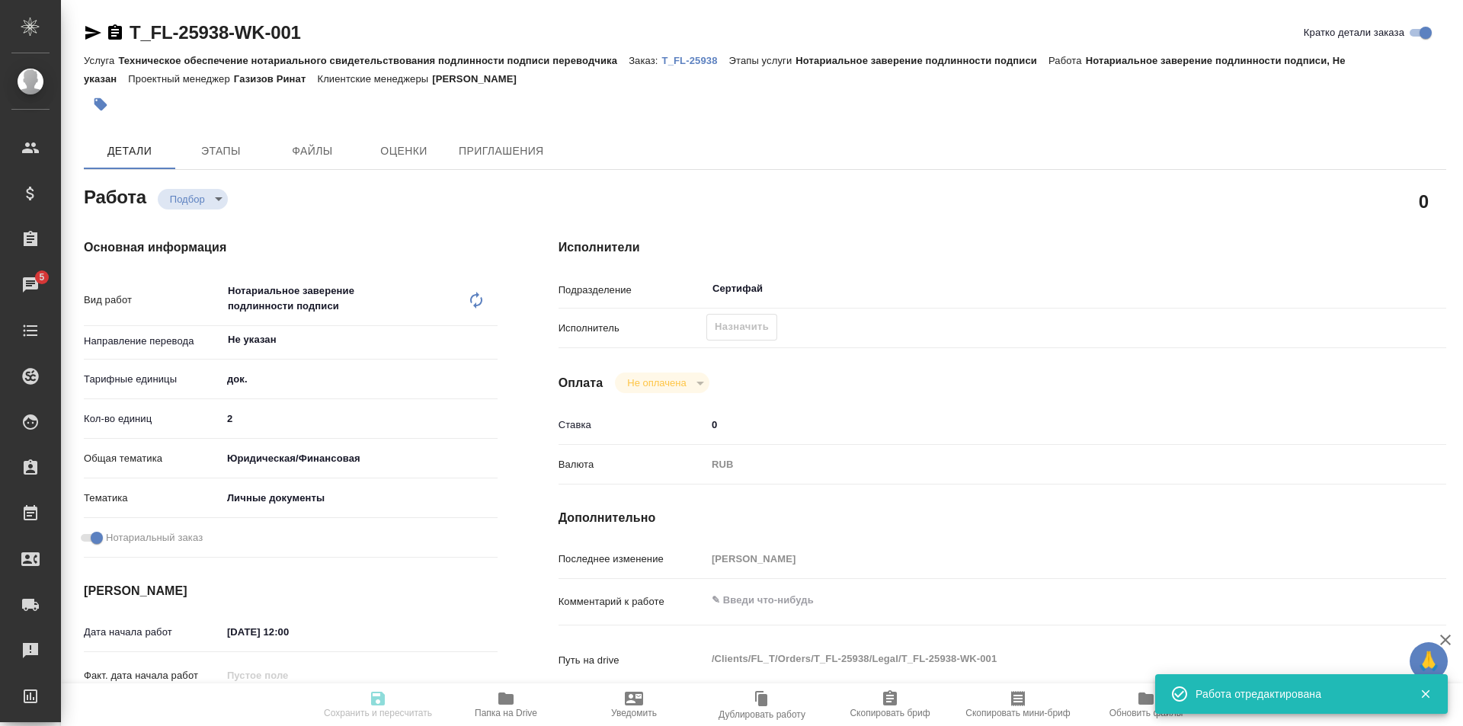
type textarea "x"
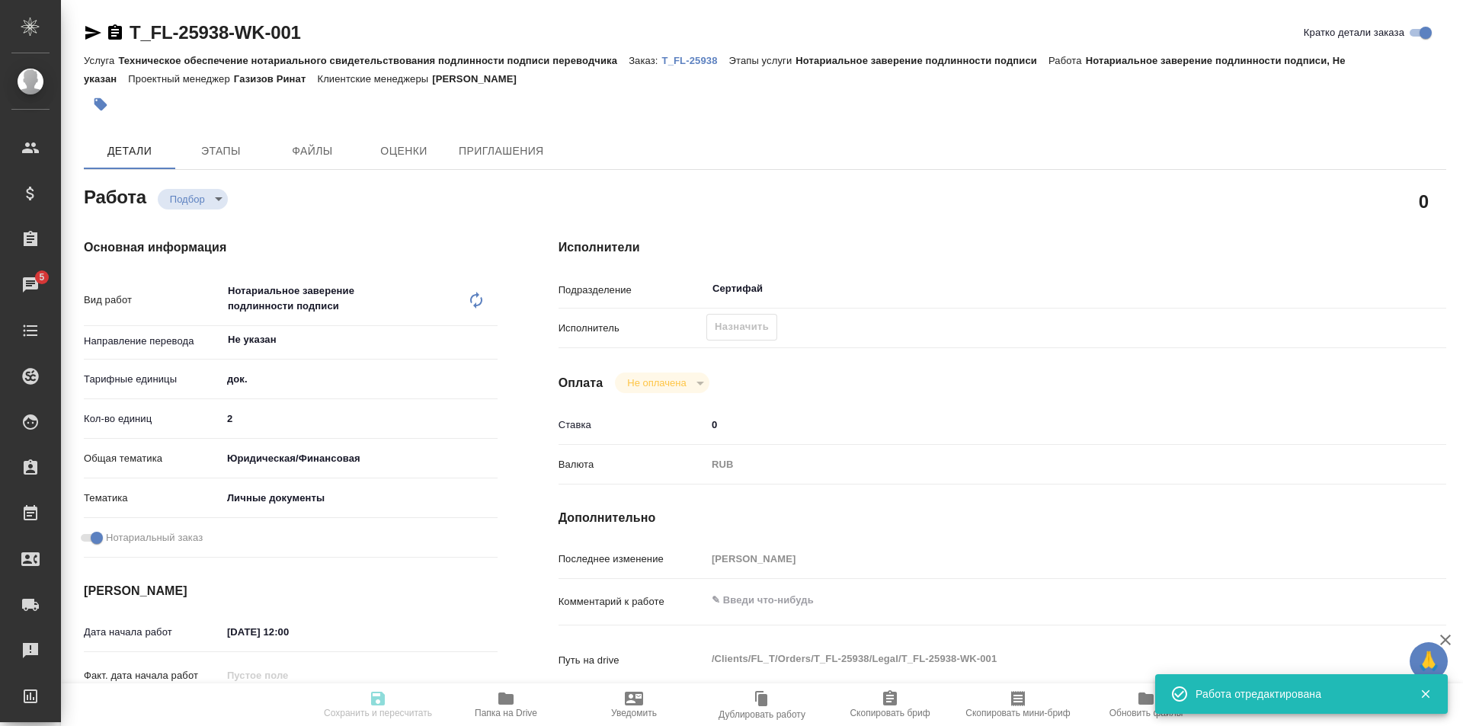
type input "recruiting"
type textarea "Нотариальное заверение подлинности подписи"
type textarea "x"
type input "Не указан"
type input "5a8b1489cc6b4906c91bfd8b"
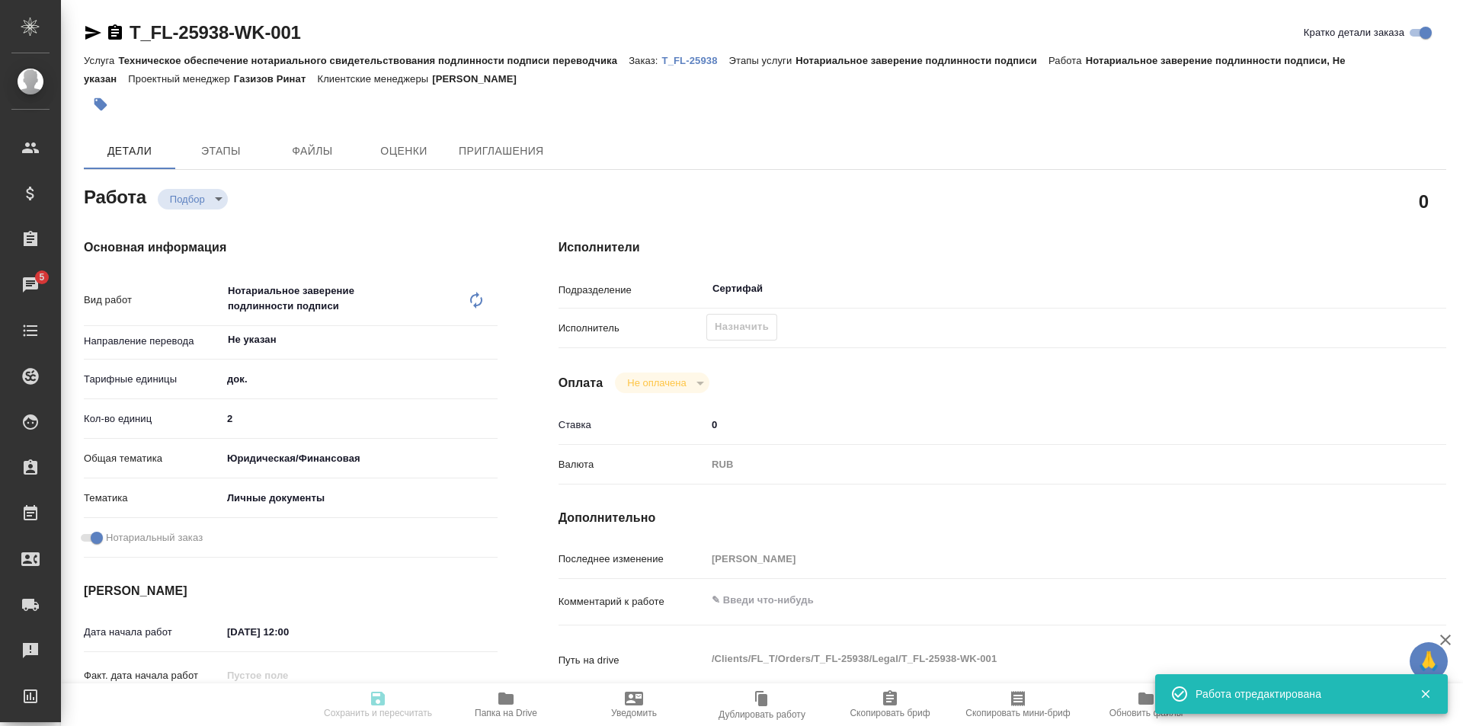
type input "2"
type input "yr-fn"
type input "5a8b8b956a9677013d343cfe"
checkbox input "true"
type input "08.09.2025 12:00"
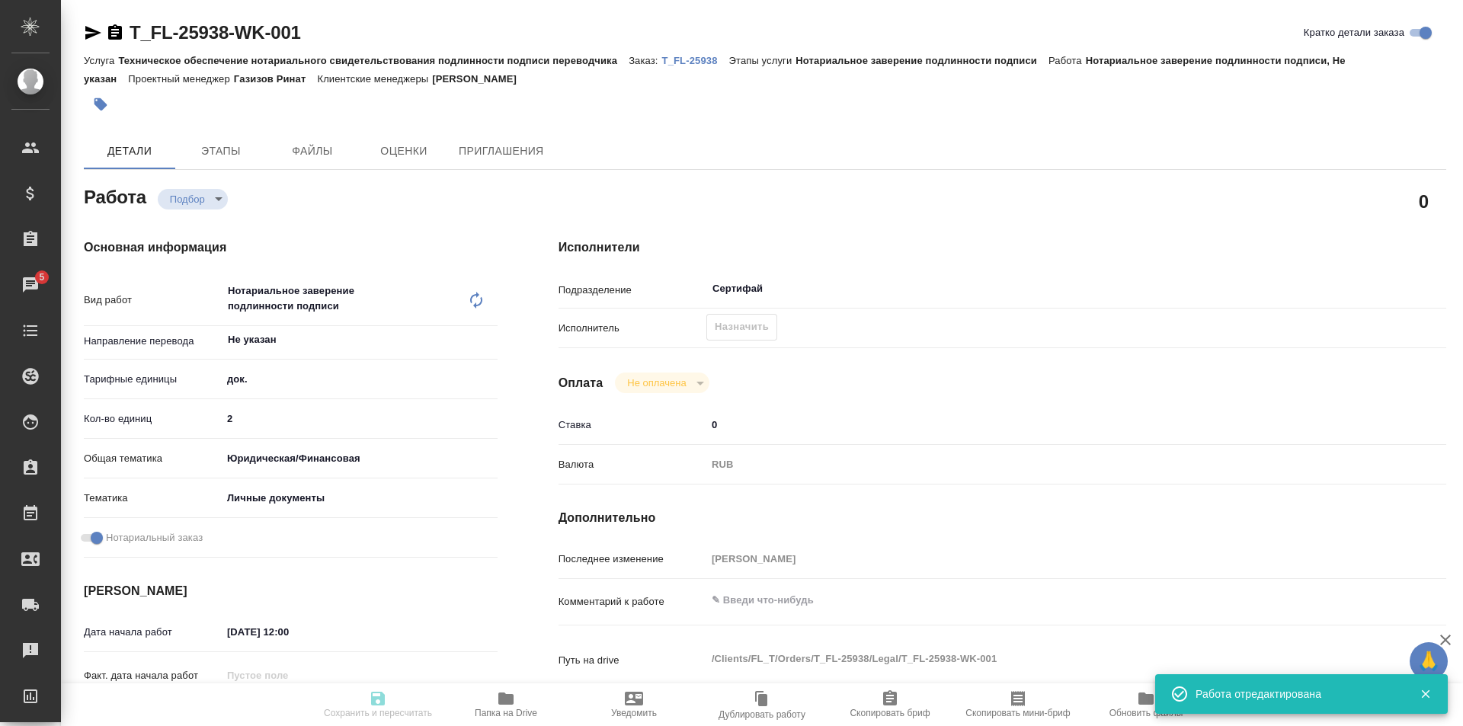
type input "10.09.2025 14:00"
type input "Сертифай"
type input "notPayed"
type input "0"
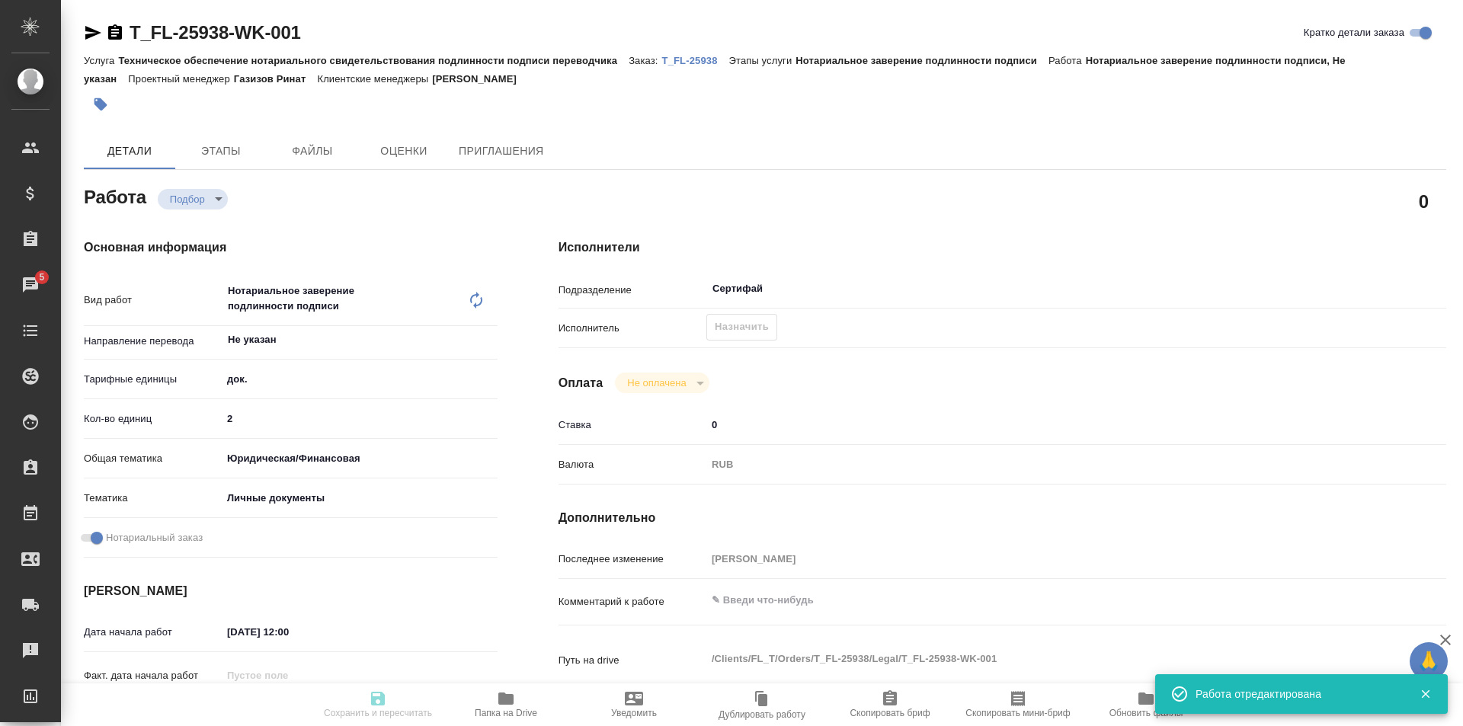
type input "RUB"
type input "Галишева Мария"
type textarea "x"
type textarea "/Clients/FL_T/Orders/T_FL-25938/Legal/T_FL-25938-WK-001"
type textarea "x"
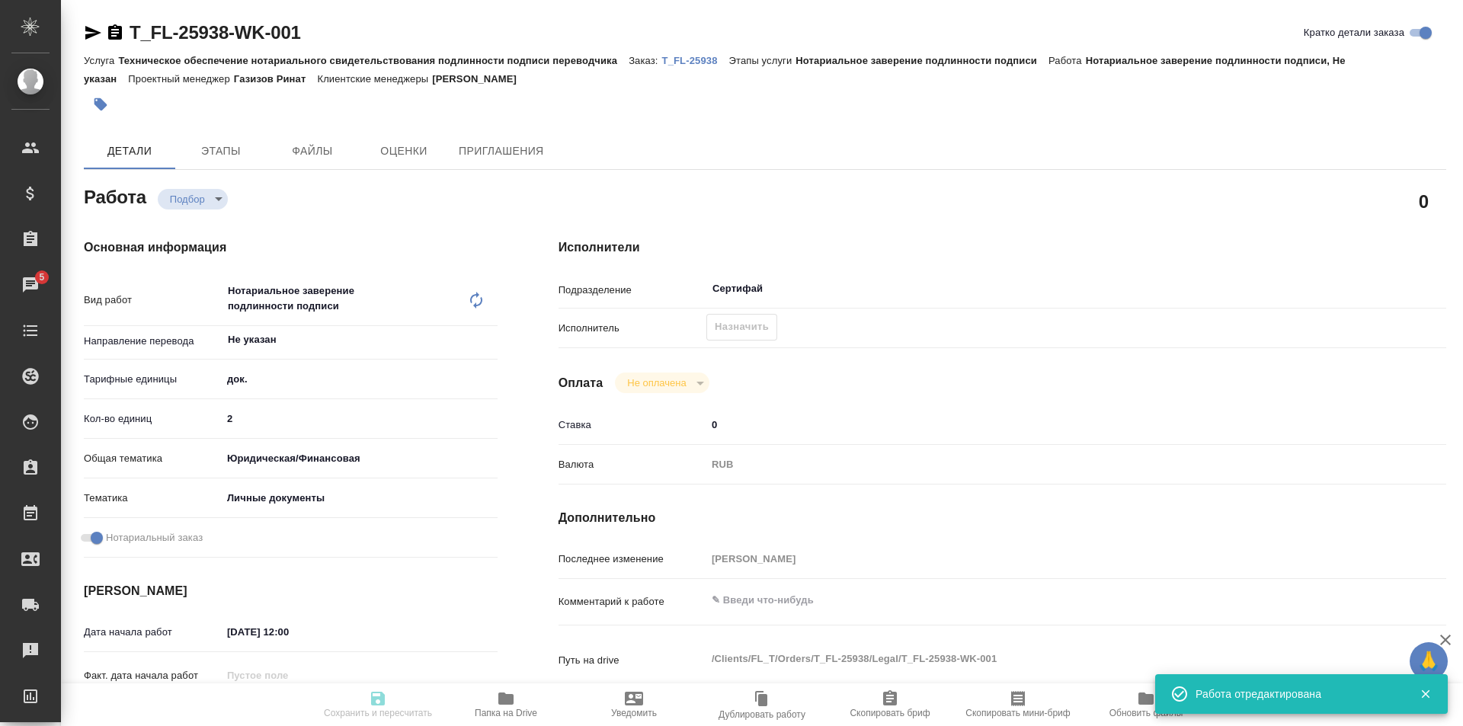
type input "T_FL-25938"
type input "Техническое обеспечение нотариального свидетельствования подлинности подписи пе…"
type input "Нотариальное заверение подлинности подписи"
type input "Прохорова Анастасия"
type input "Заборова Александра"
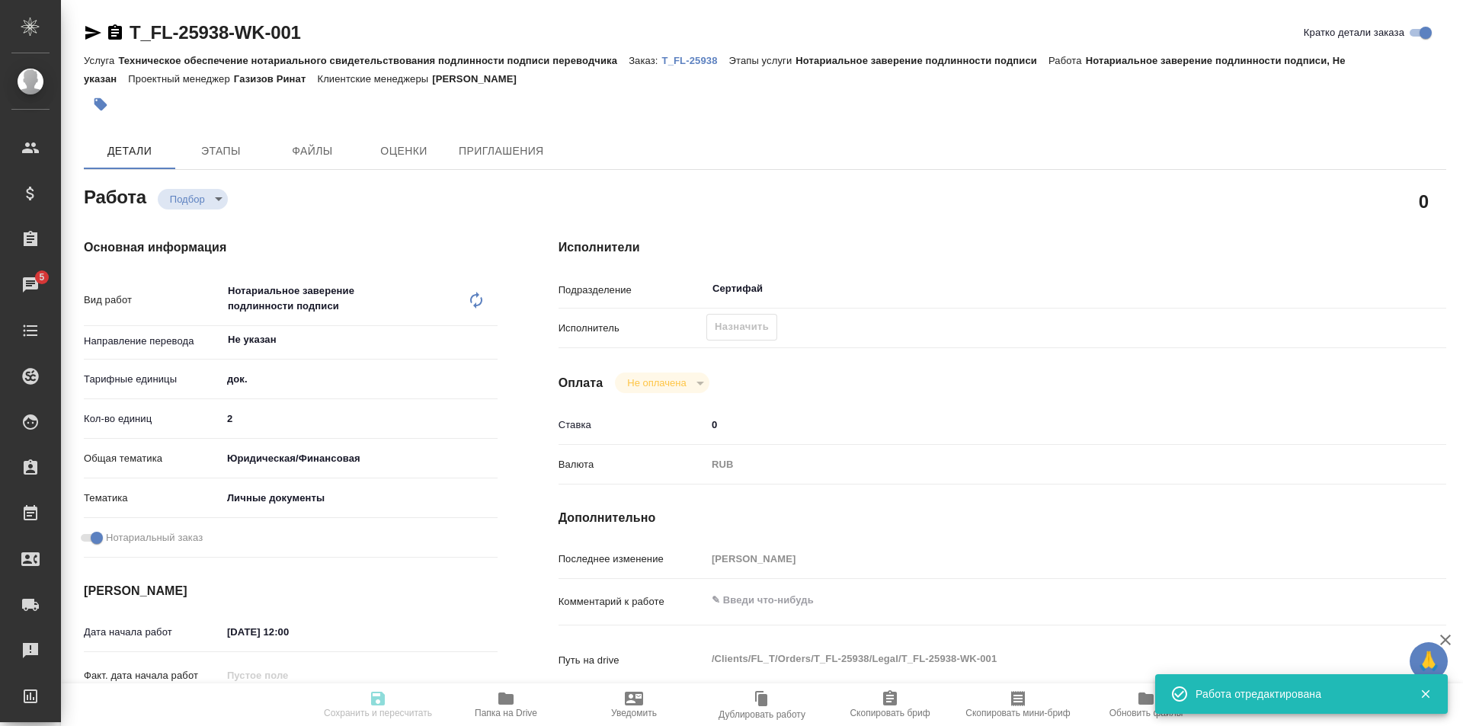
type input "/Clients/FL_T/Orders/T_FL-25938"
type textarea "x"
type textarea "венг-рус под нот"
type textarea "x"
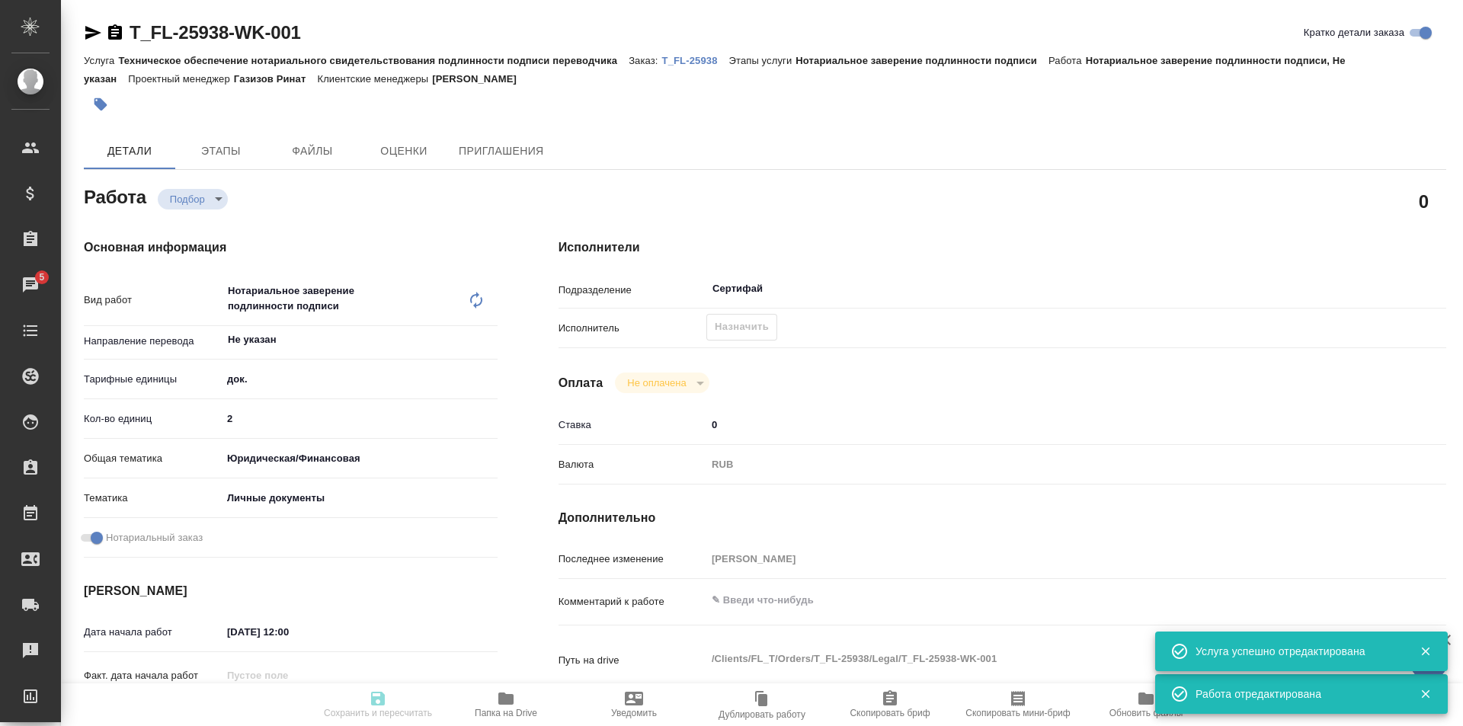
type textarea "x"
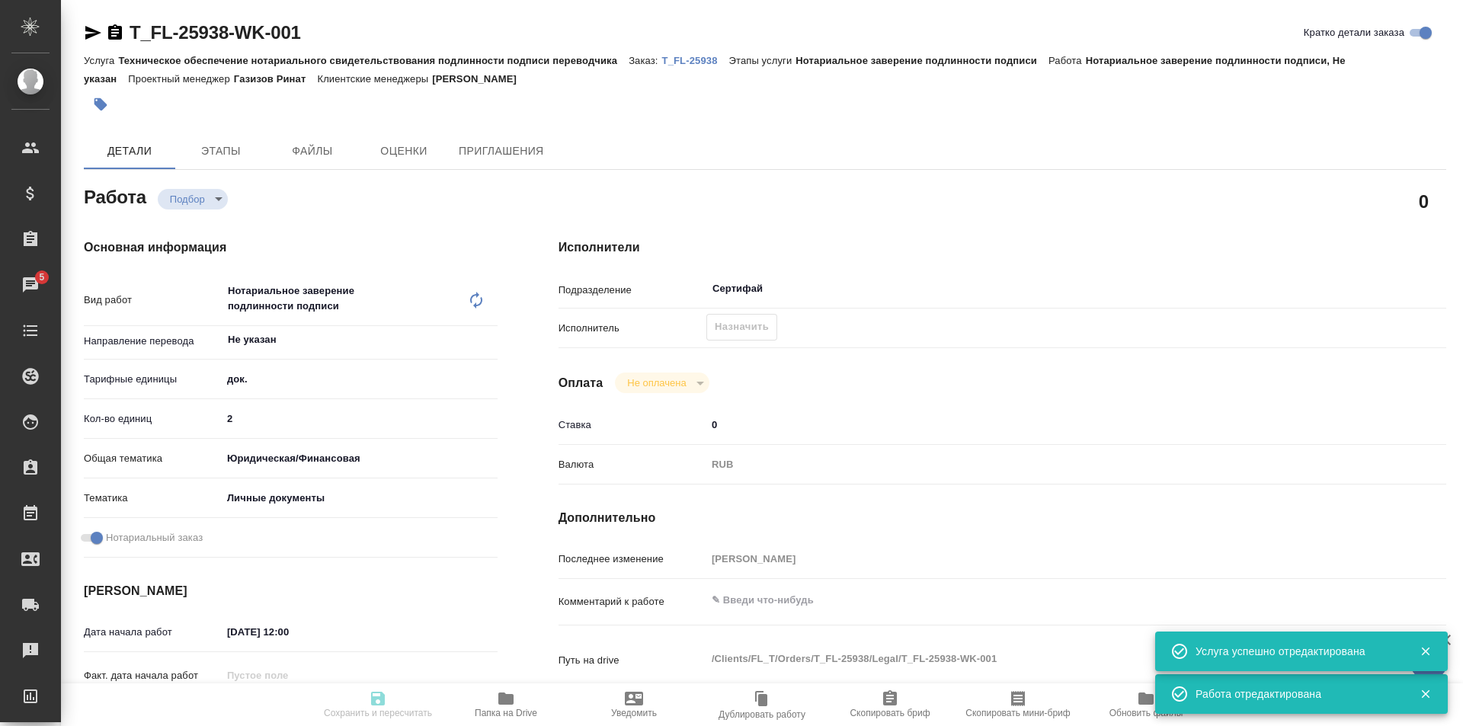
type textarea "x"
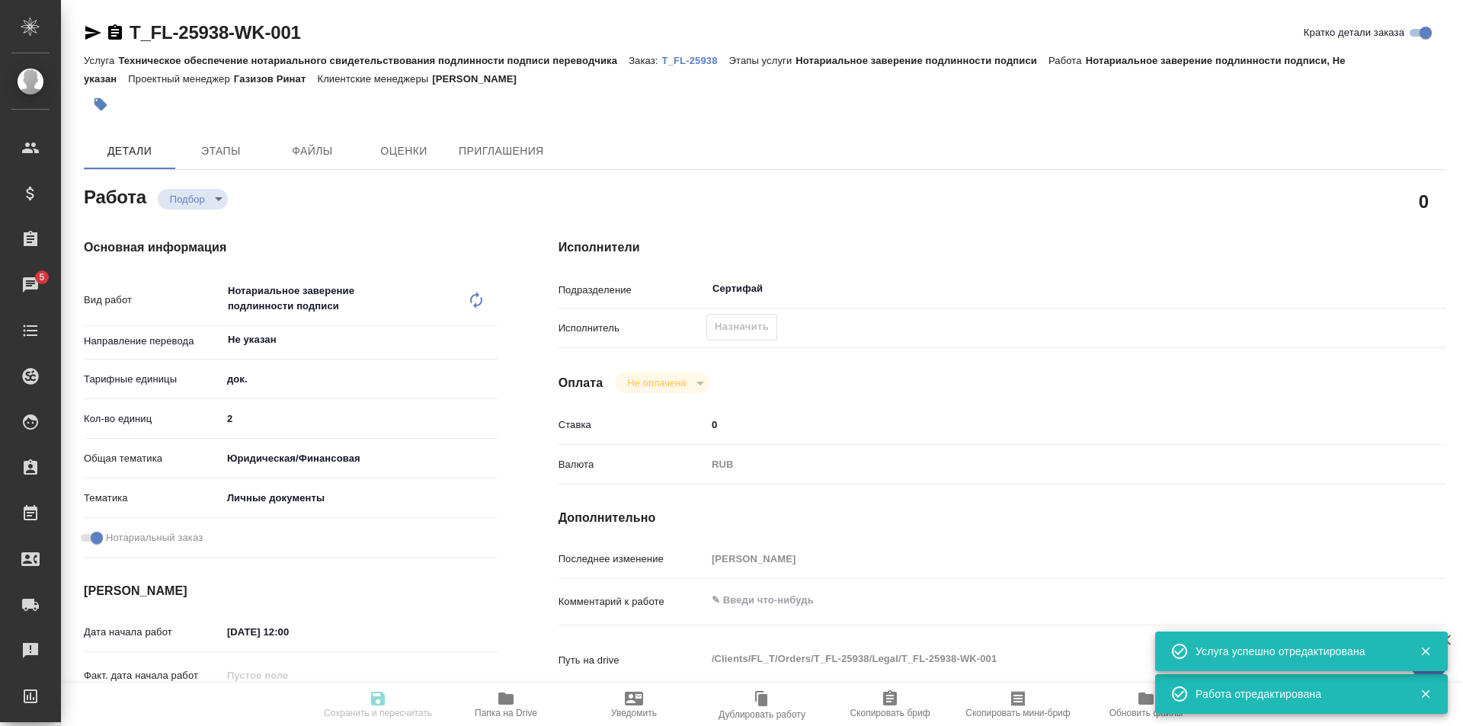
type textarea "x"
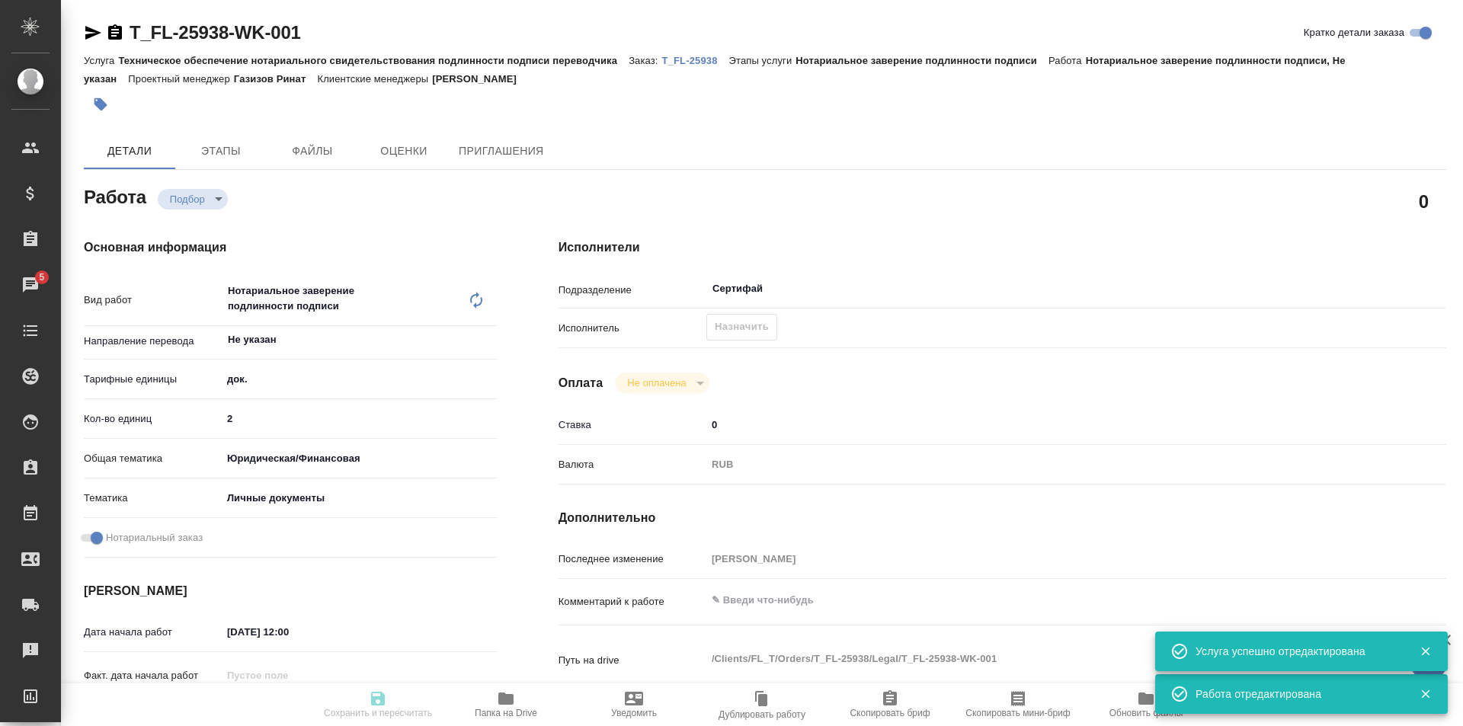
type textarea "x"
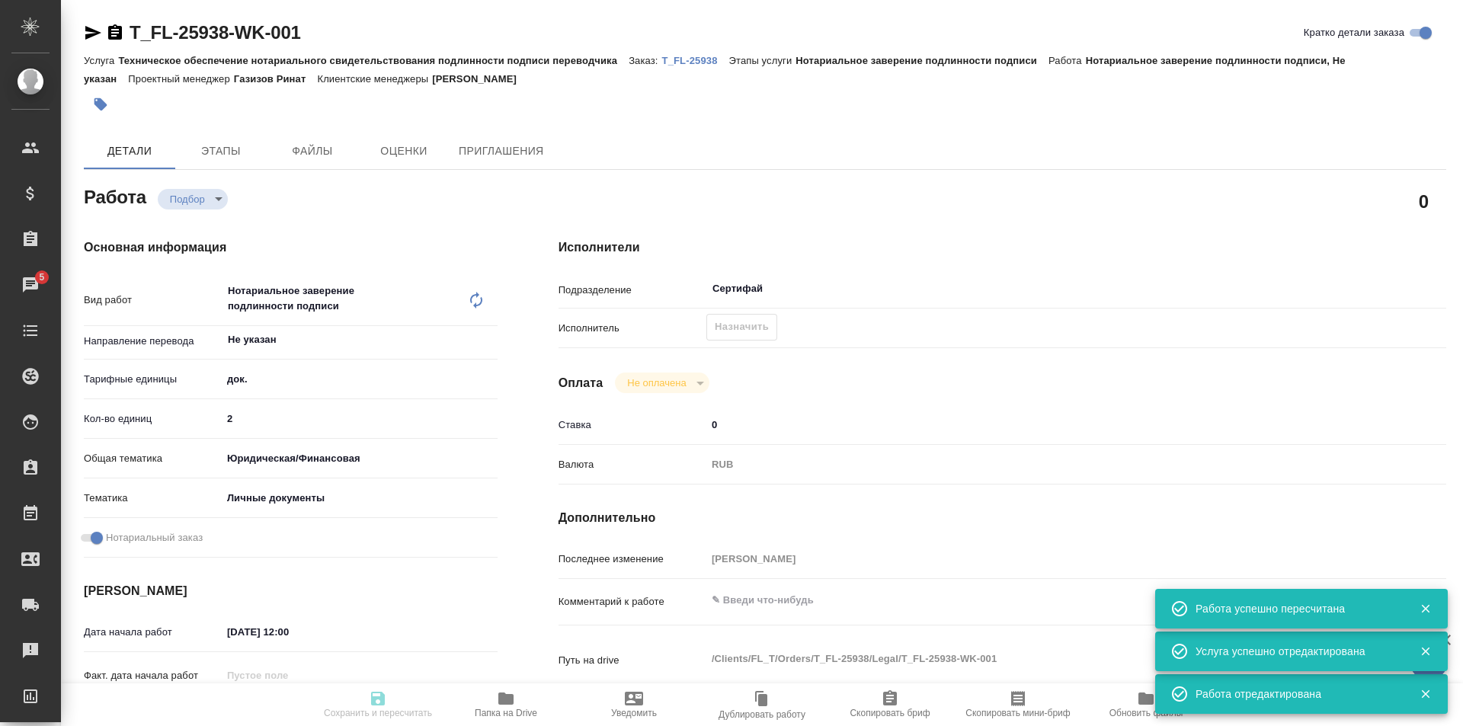
type input "recruiting"
type textarea "Нотариальное заверение подлинности подписи"
type textarea "x"
type input "Не указан"
type input "5a8b1489cc6b4906c91bfd8b"
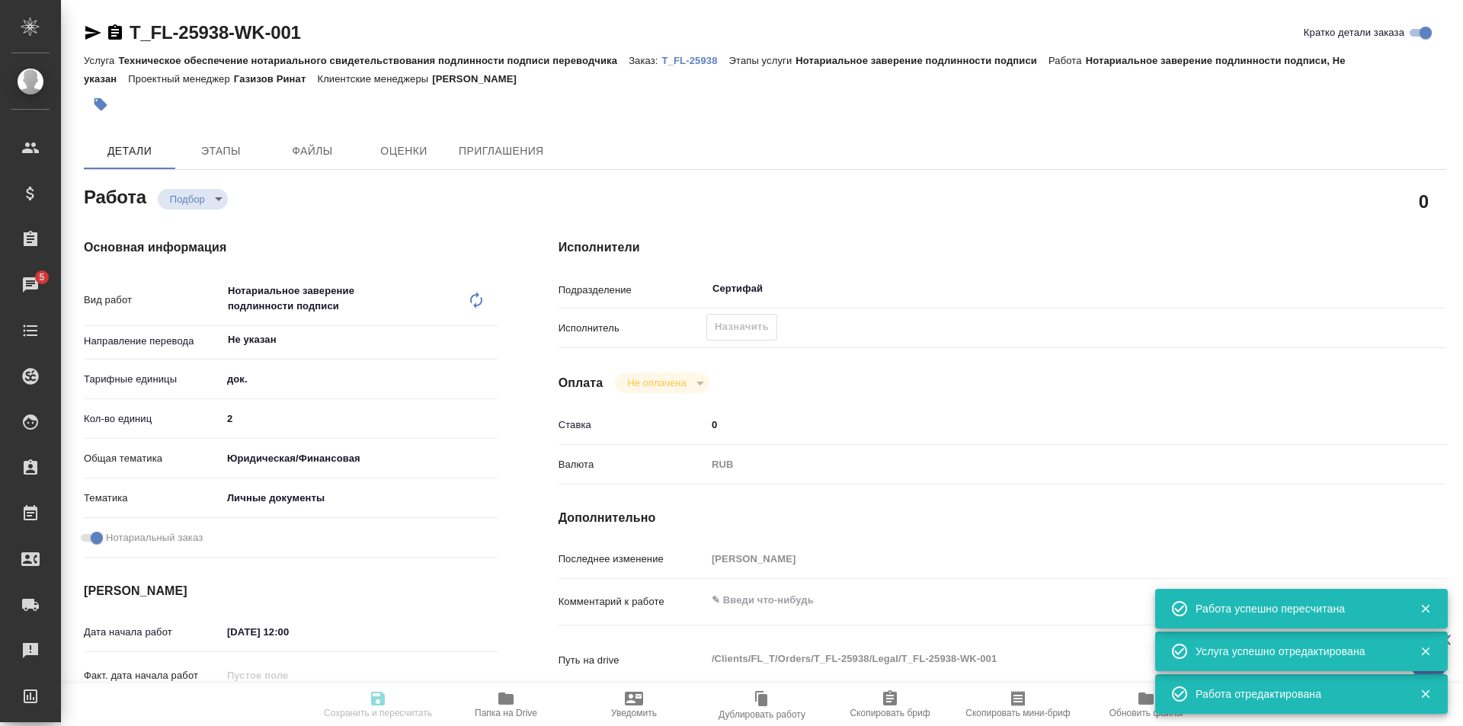
type input "2"
type input "yr-fn"
type input "5a8b8b956a9677013d343cfe"
checkbox input "true"
type input "08.09.2025 12:00"
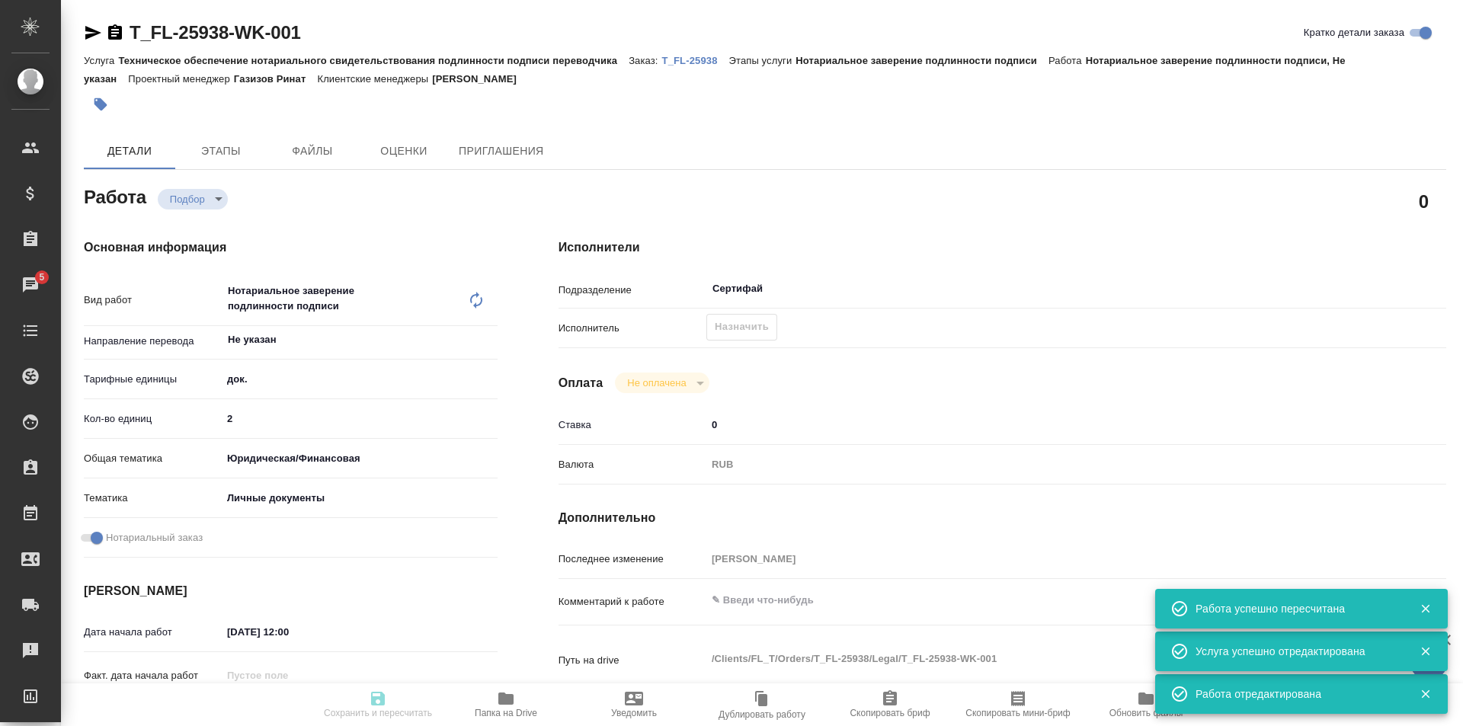
type input "10.09.2025 14:00"
type input "Сертифай"
type input "notPayed"
type input "0"
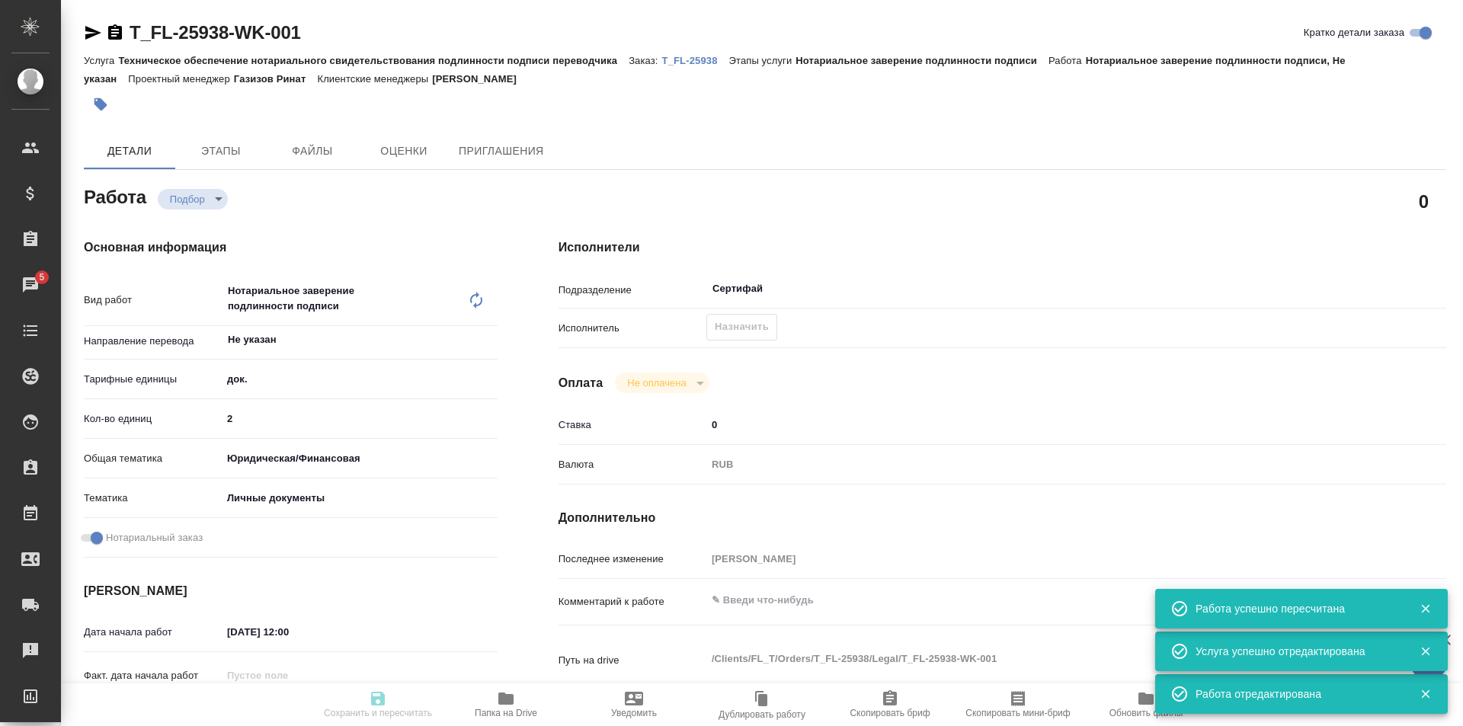
type input "RUB"
type input "Галишева Мария"
type textarea "x"
type textarea "/Clients/FL_T/Orders/T_FL-25938/Legal/T_FL-25938-WK-001"
type textarea "x"
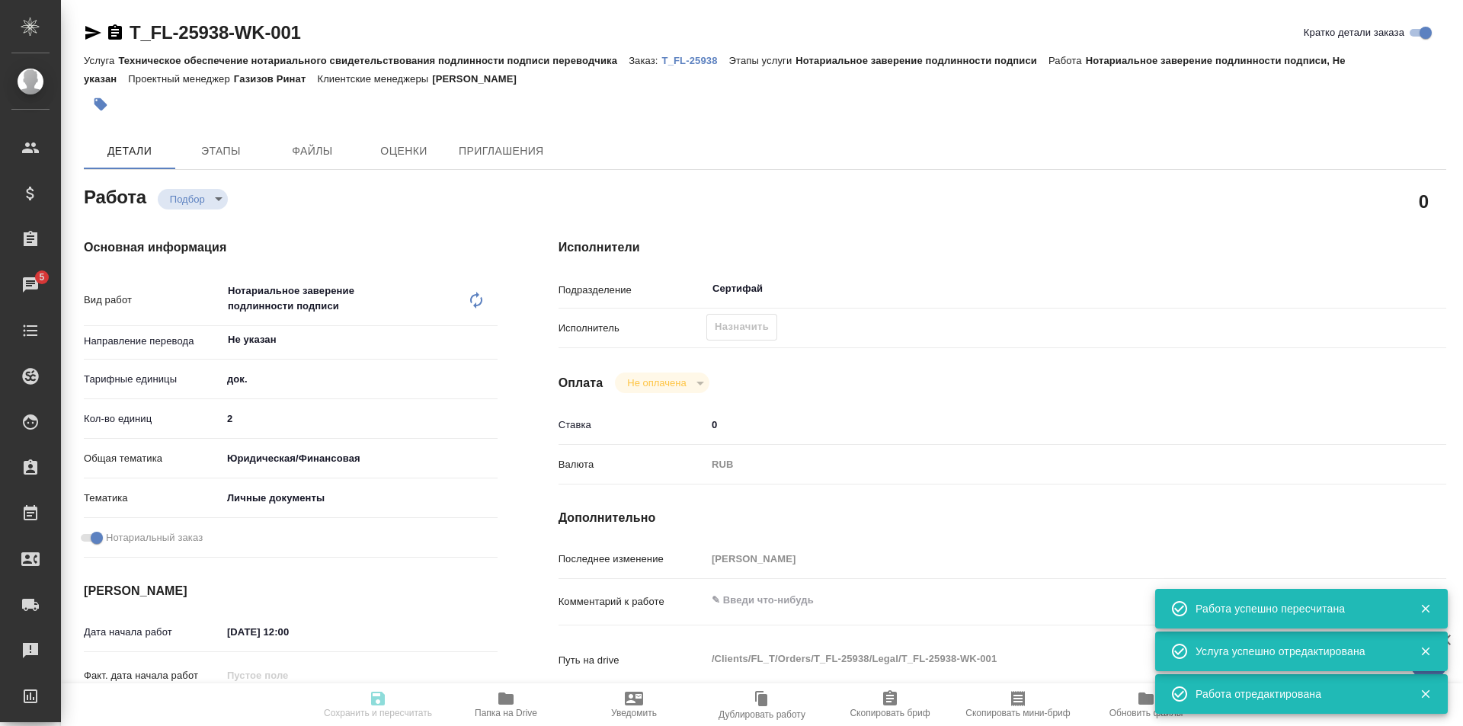
type input "T_FL-25938"
type input "Техническое обеспечение нотариального свидетельствования подлинности подписи пе…"
type input "Нотариальное заверение подлинности подписи"
type input "[PERSON_NAME]"
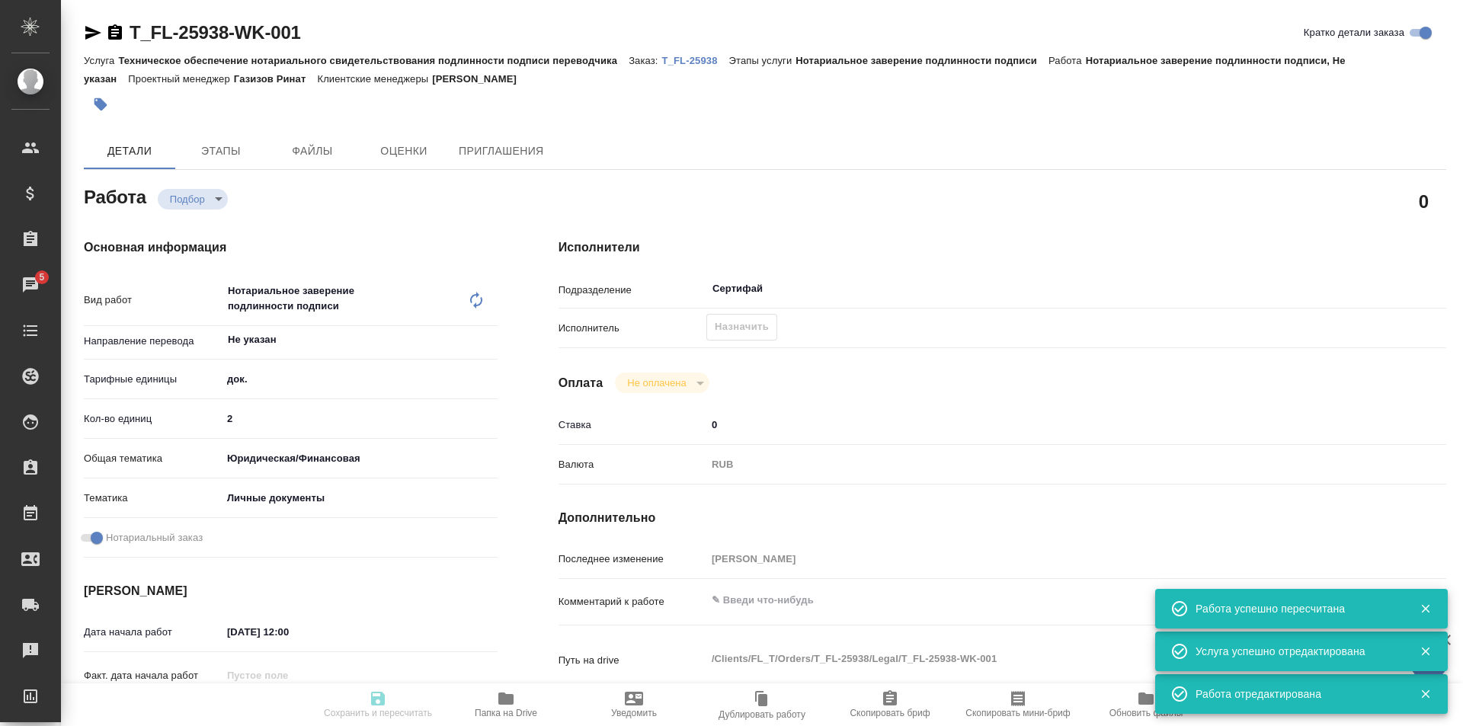
type input "/Clients/FL_T/Orders/T_FL-25938"
type textarea "x"
type textarea "венг-рус под нот"
type textarea "x"
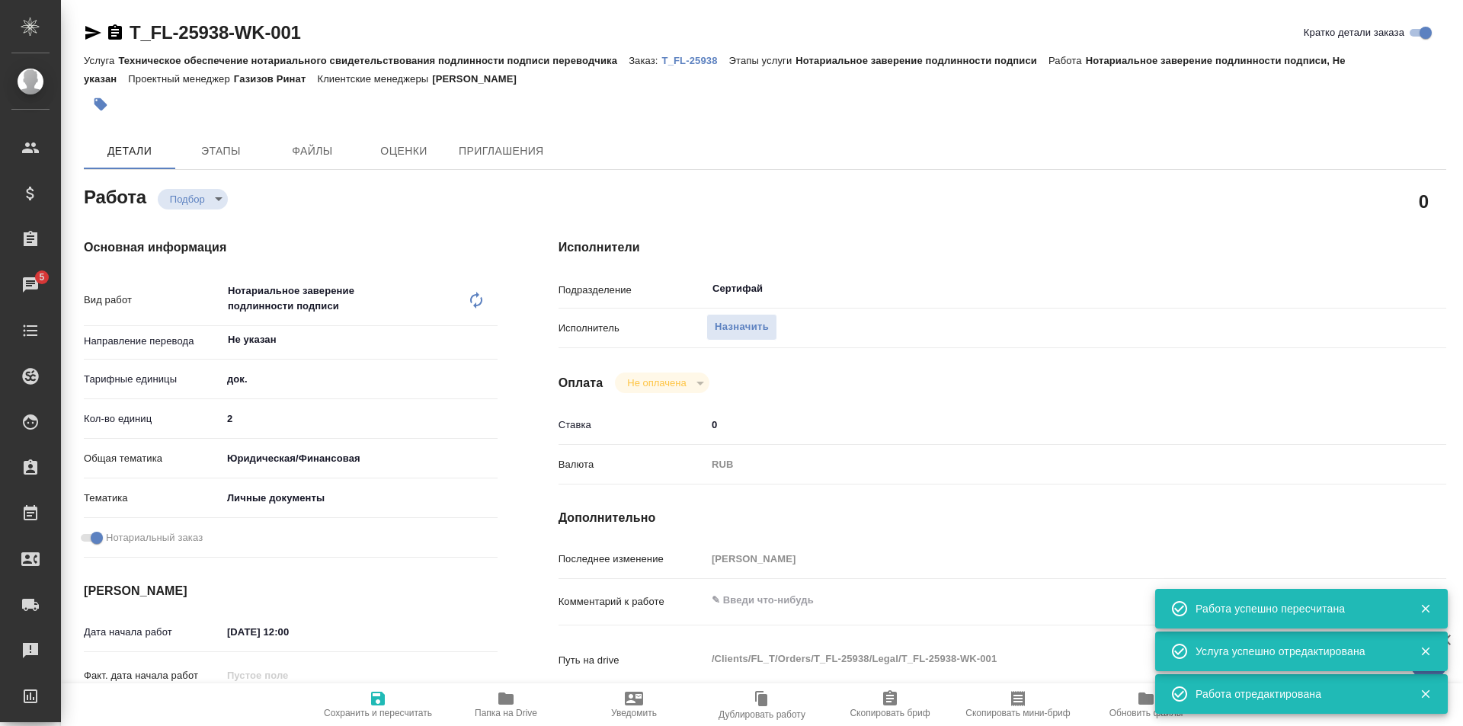
type textarea "x"
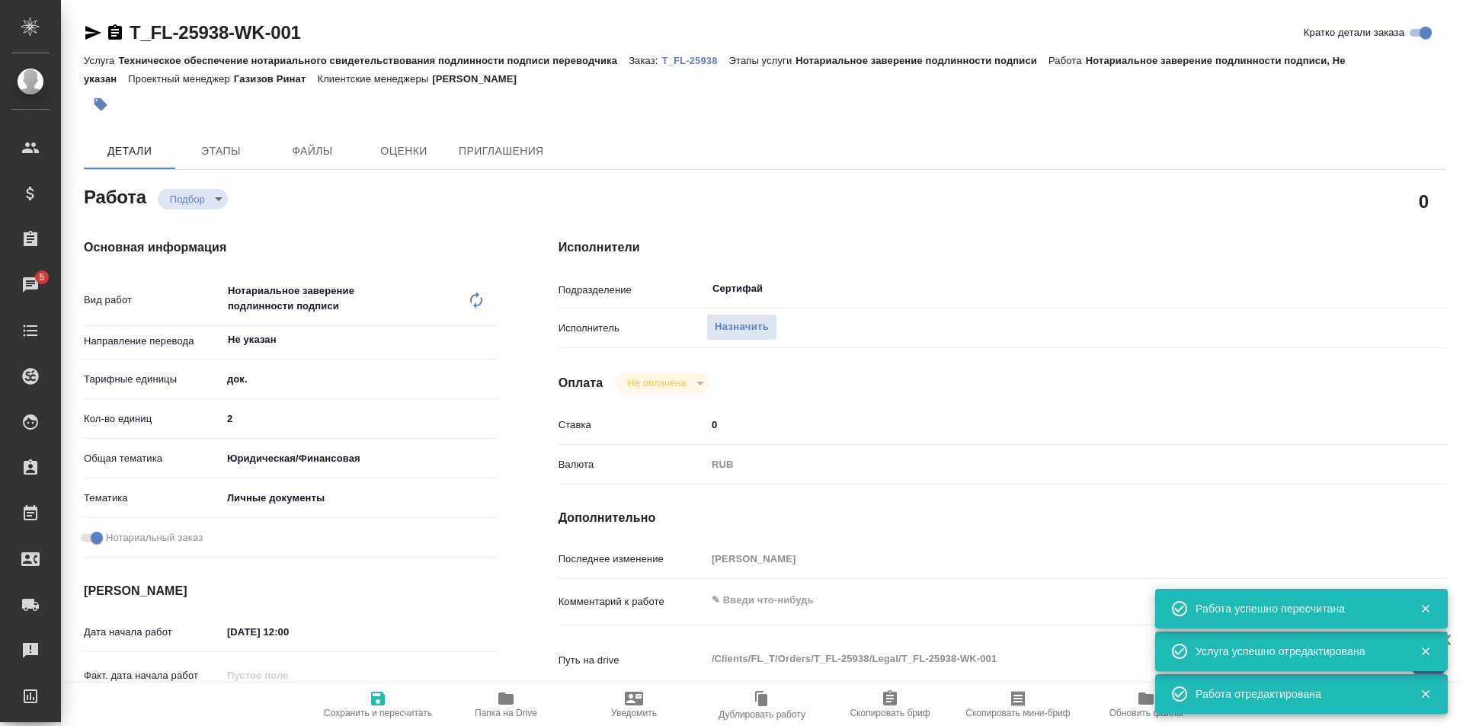
type textarea "x"
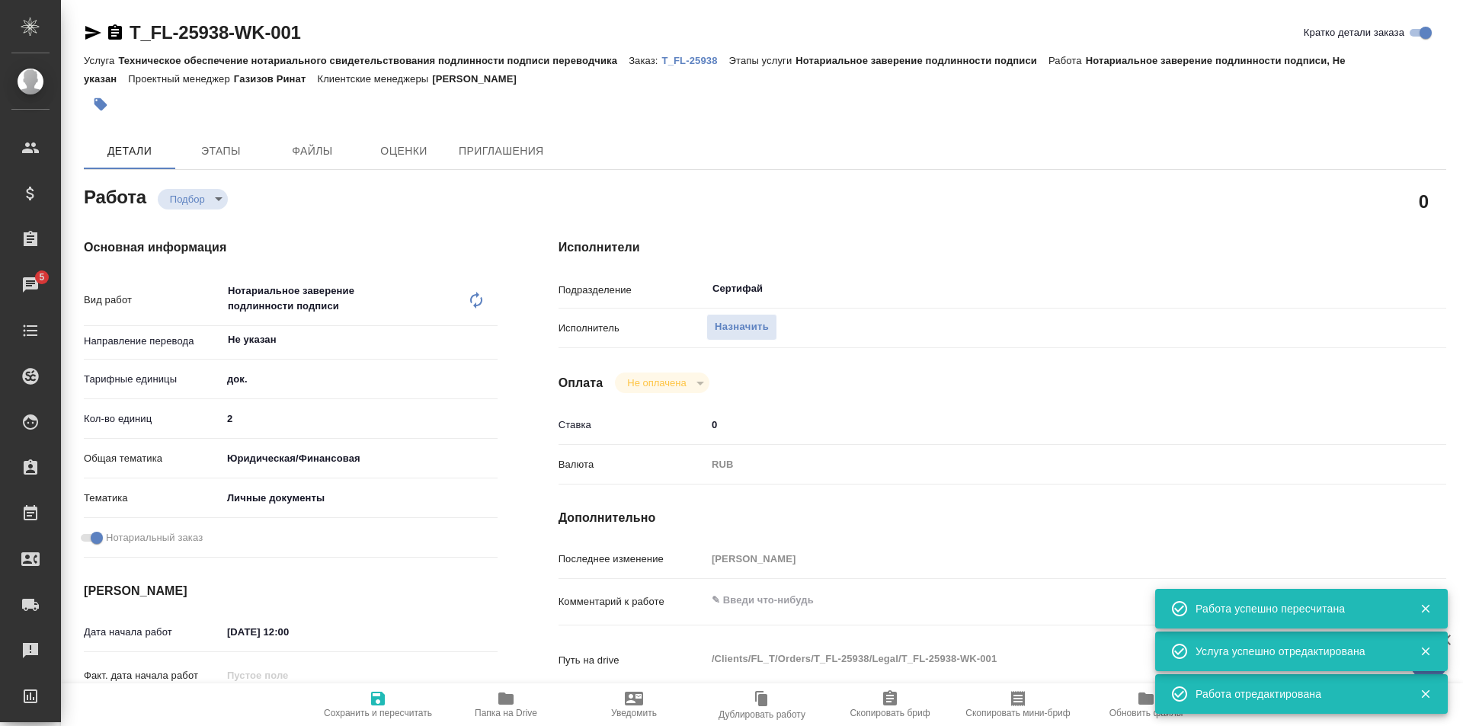
type textarea "x"
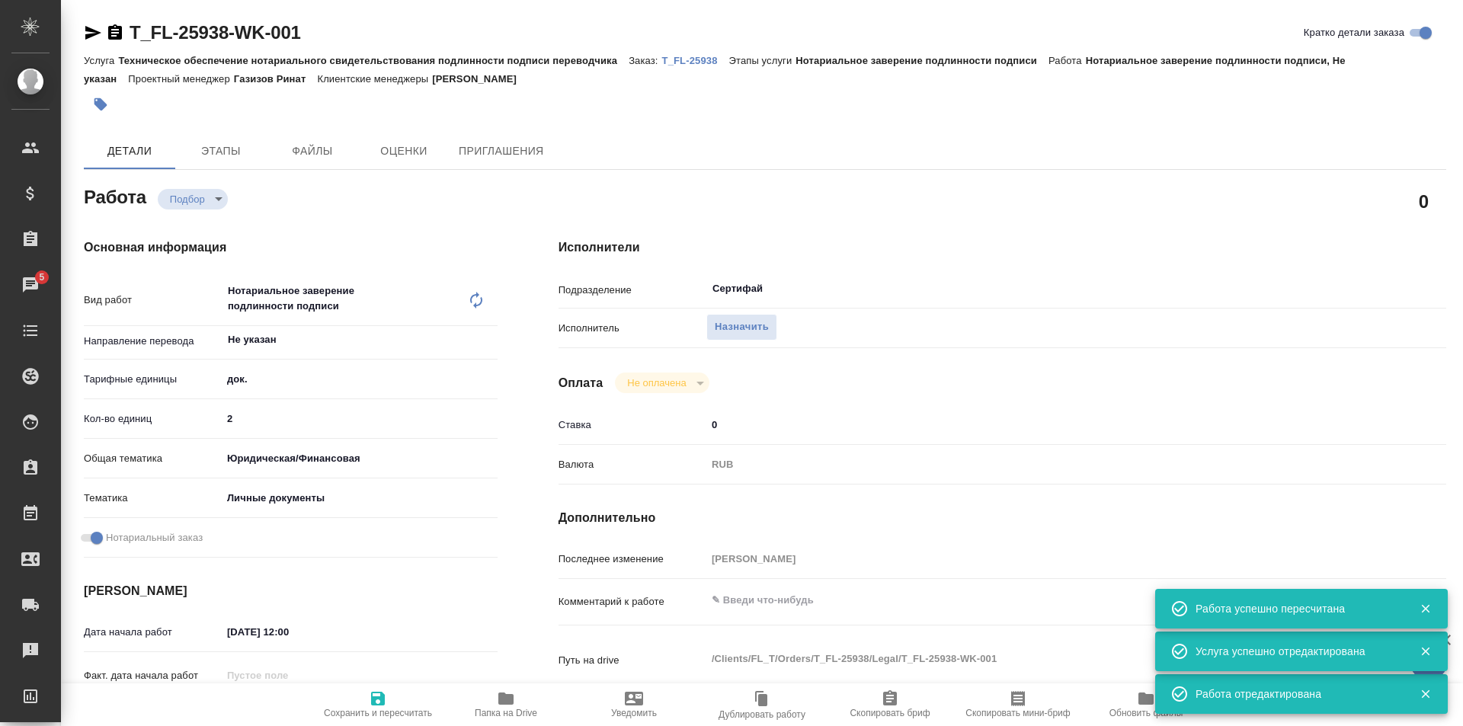
type textarea "x"
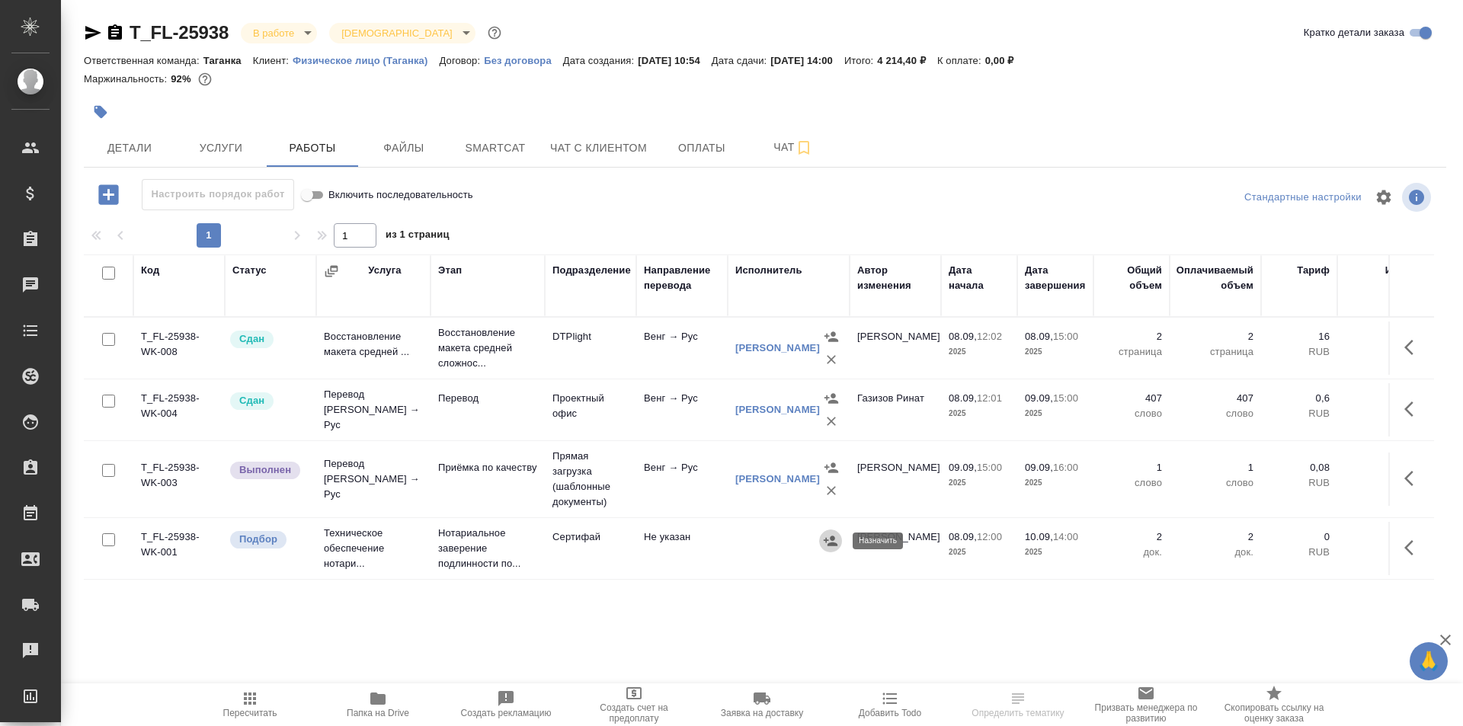
click at [819, 543] on button "button" at bounding box center [830, 540] width 23 height 23
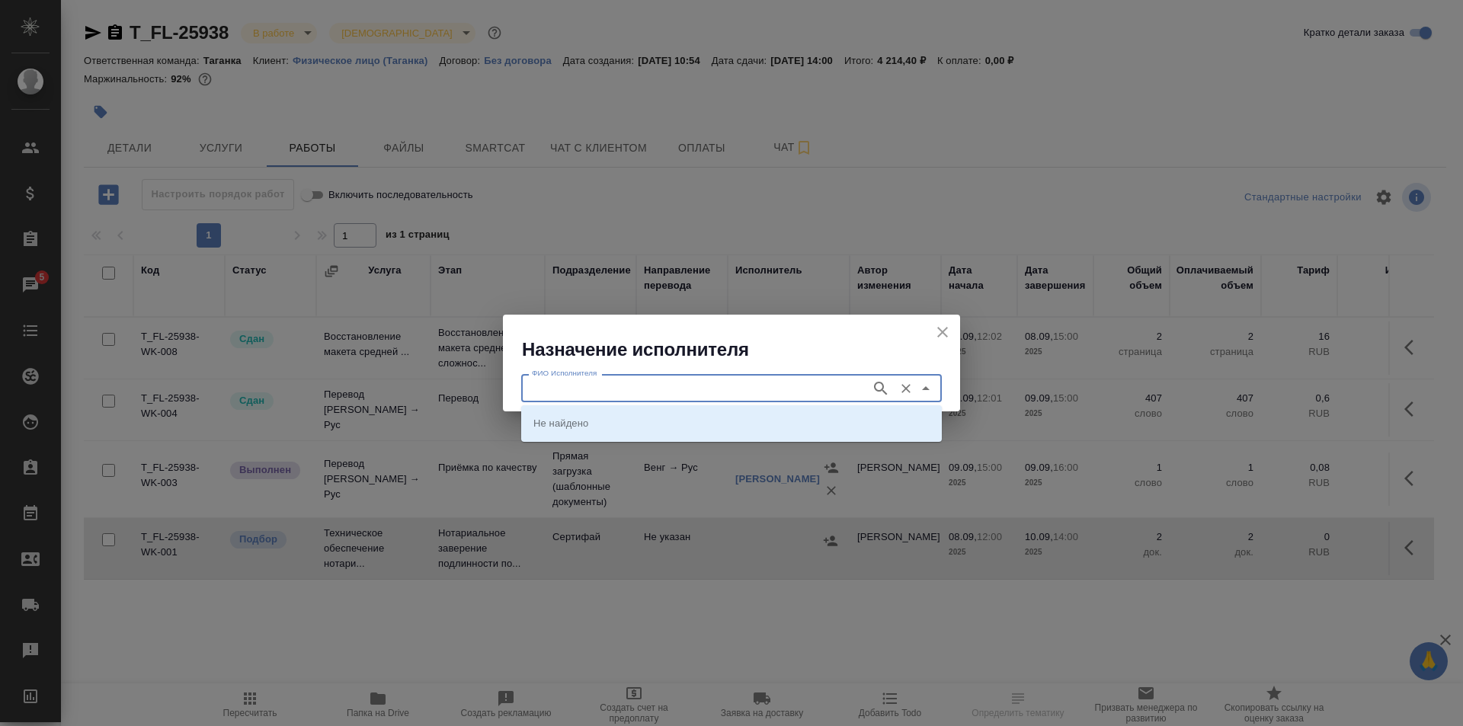
click at [737, 392] on input "ФИО Исполнителя" at bounding box center [694, 388] width 337 height 18
type input "шишенков"
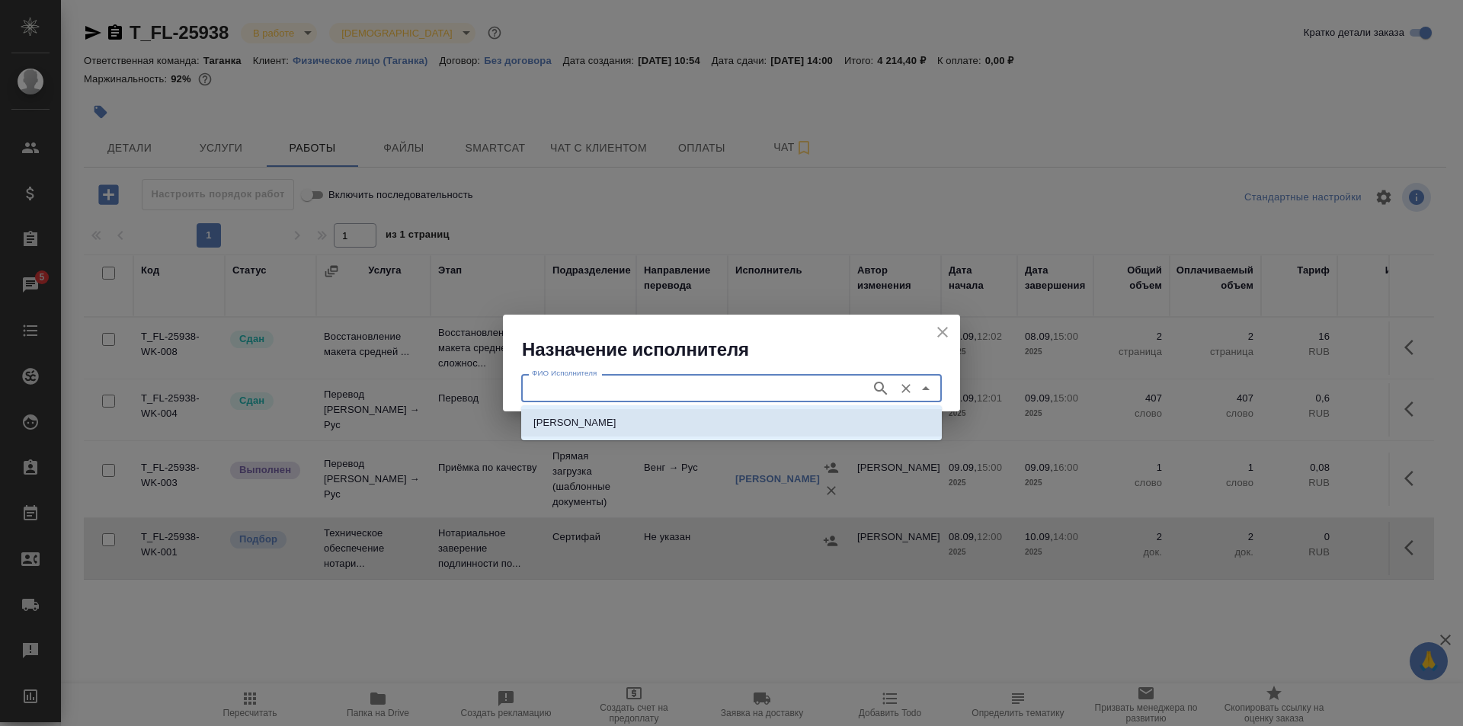
click at [616, 417] on p "[PERSON_NAME]" at bounding box center [574, 422] width 83 height 15
type input "[PERSON_NAME]"
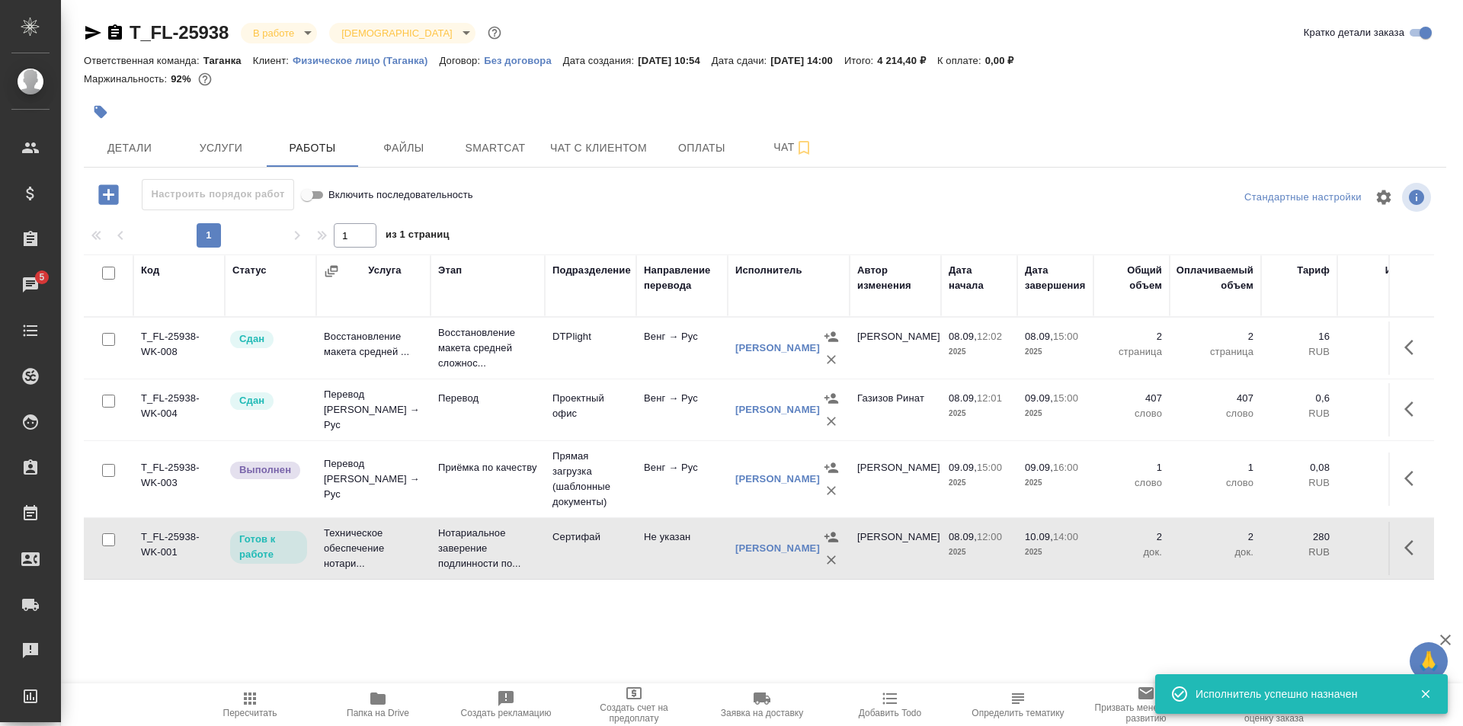
scroll to position [9, 0]
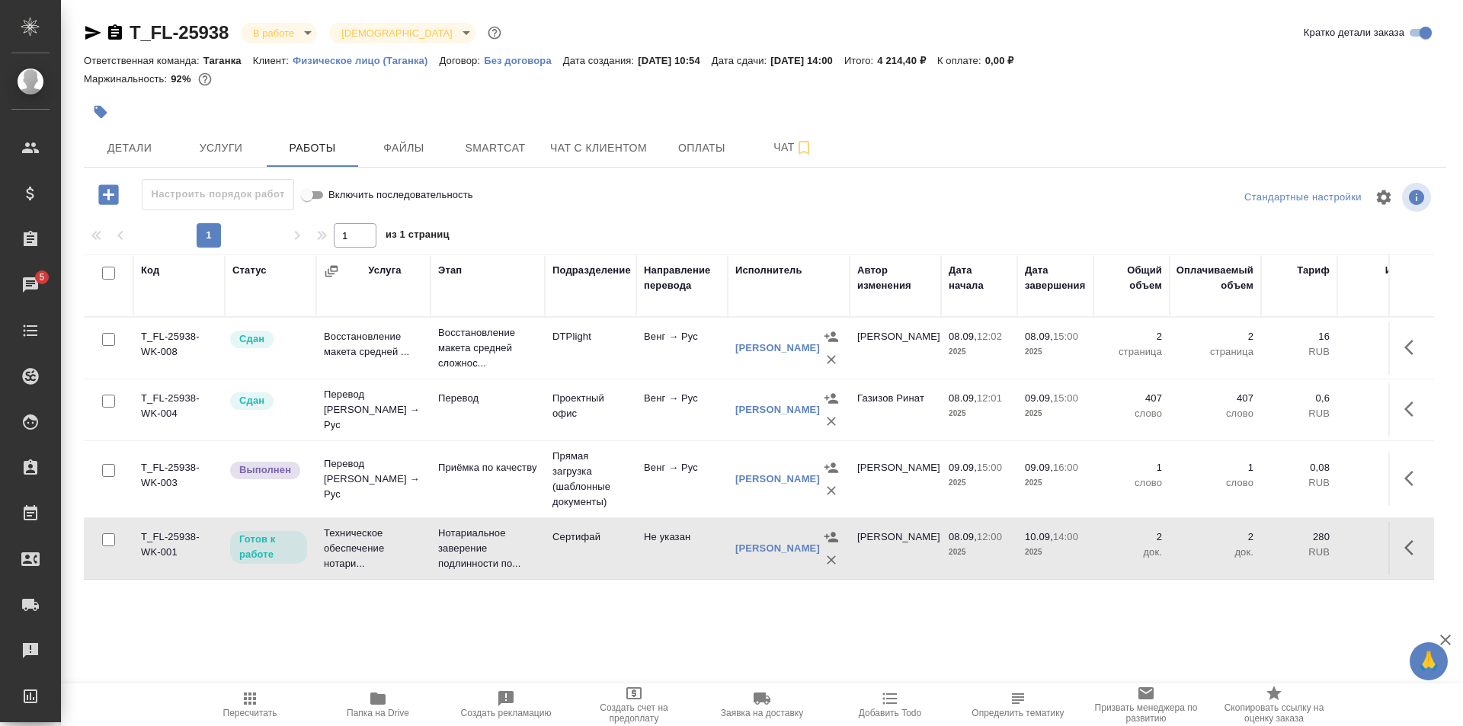
click at [377, 542] on td "Техническое обеспечение нотари..." at bounding box center [373, 548] width 114 height 61
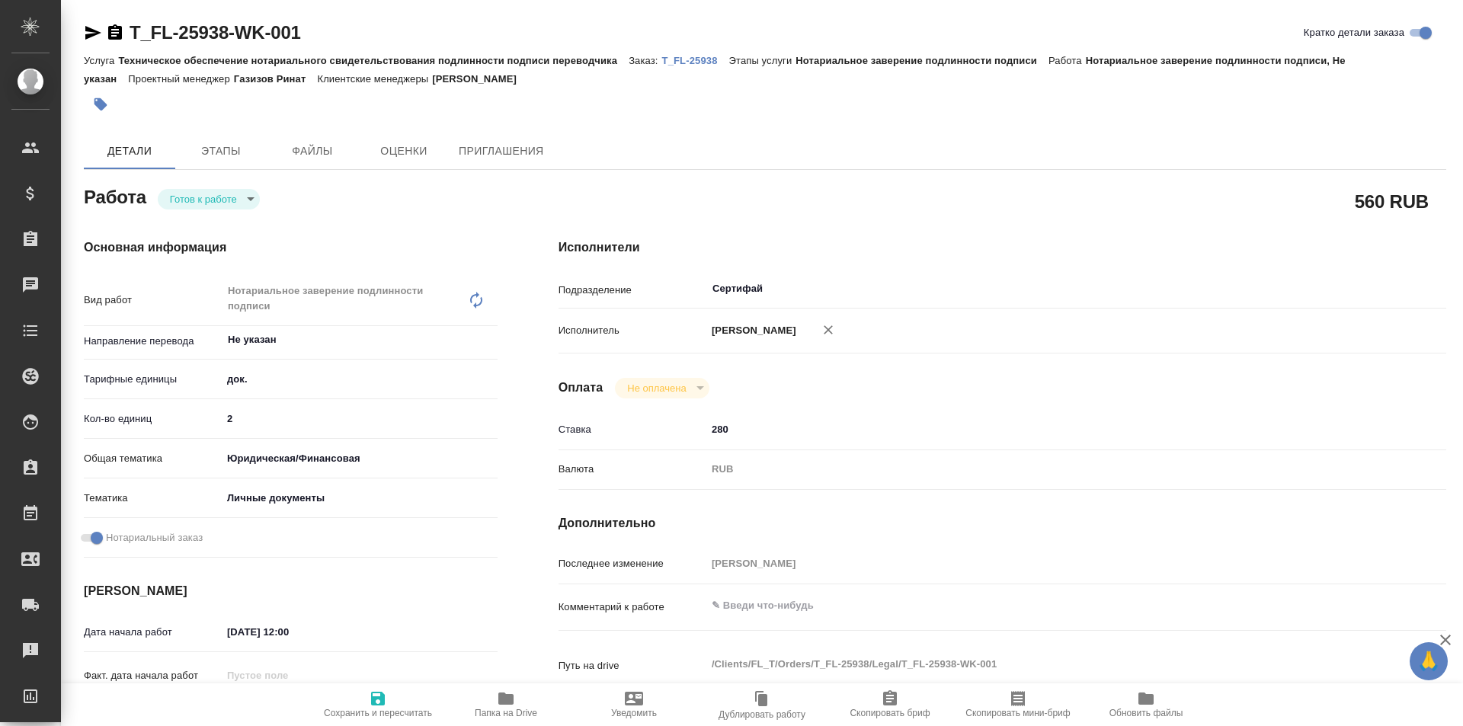
type textarea "x"
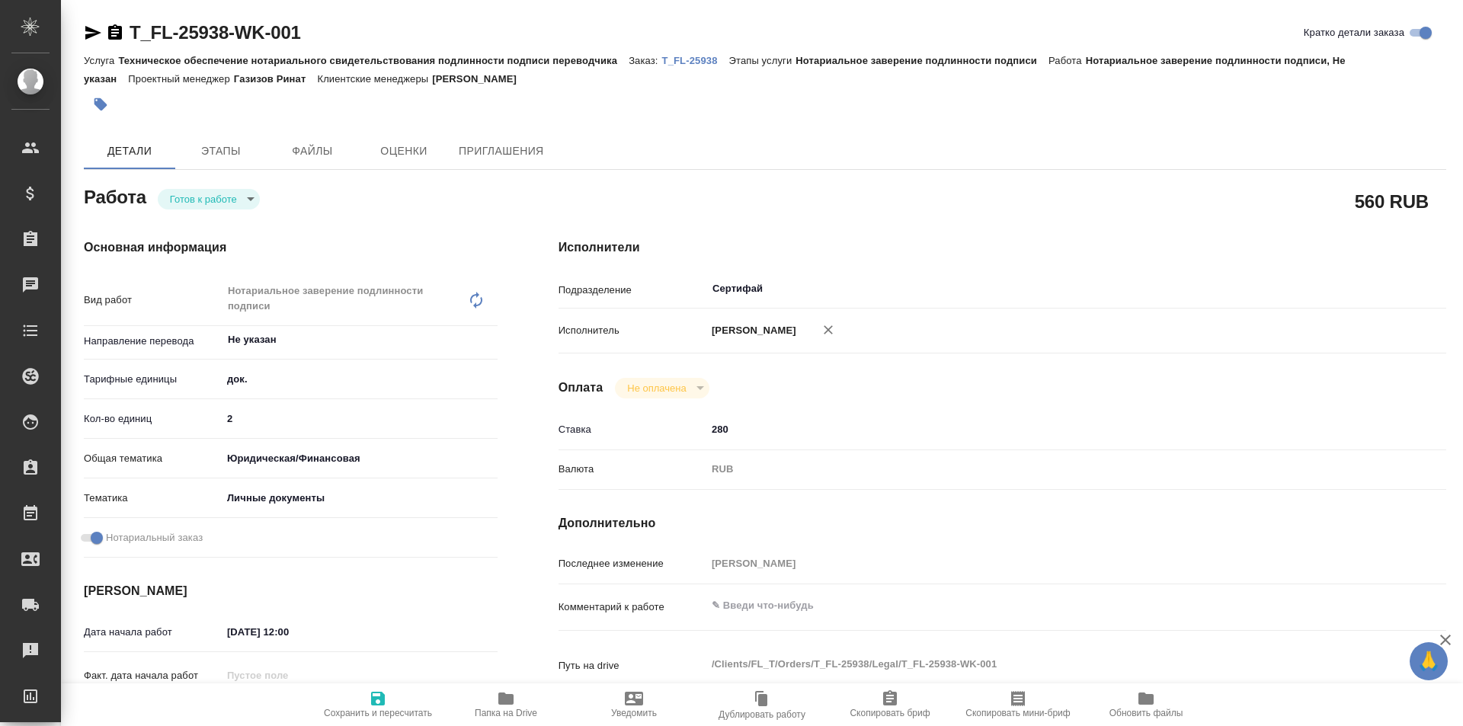
type textarea "x"
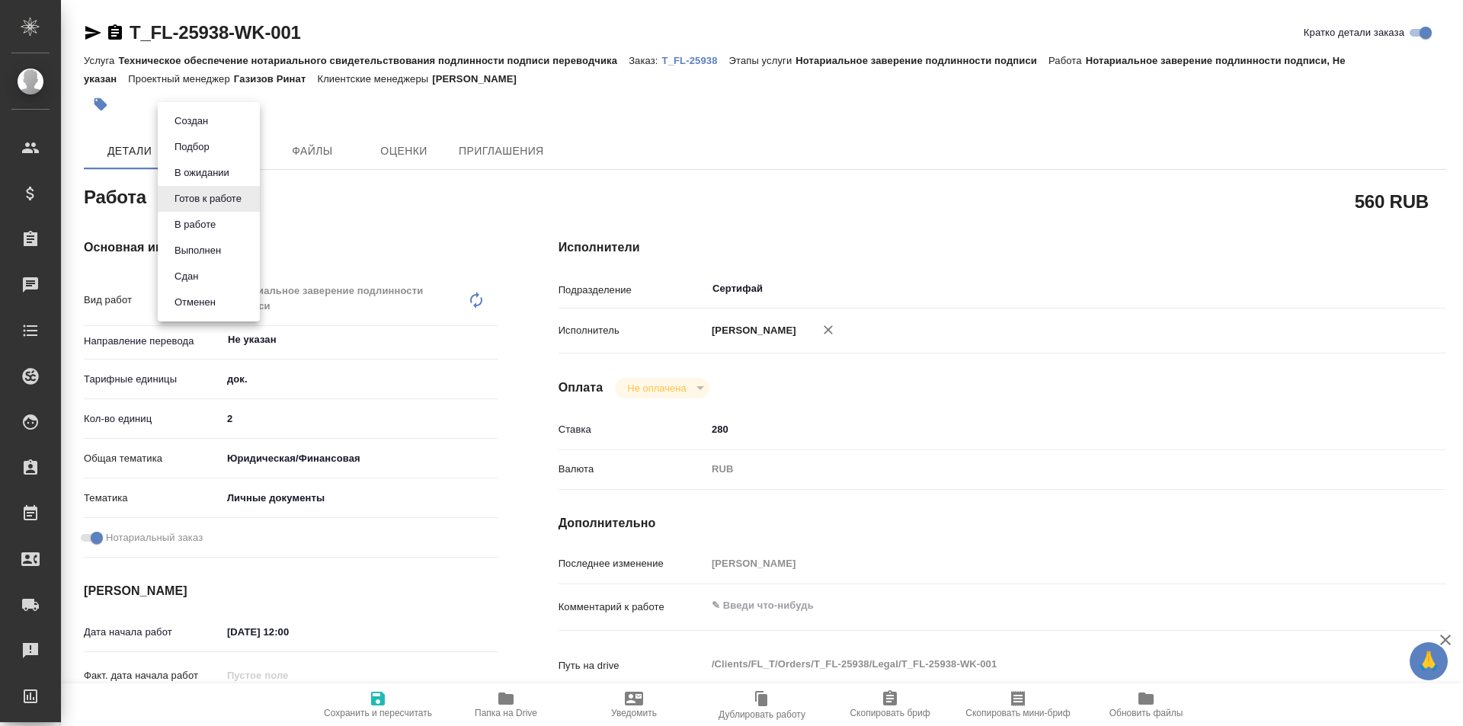
type textarea "x"
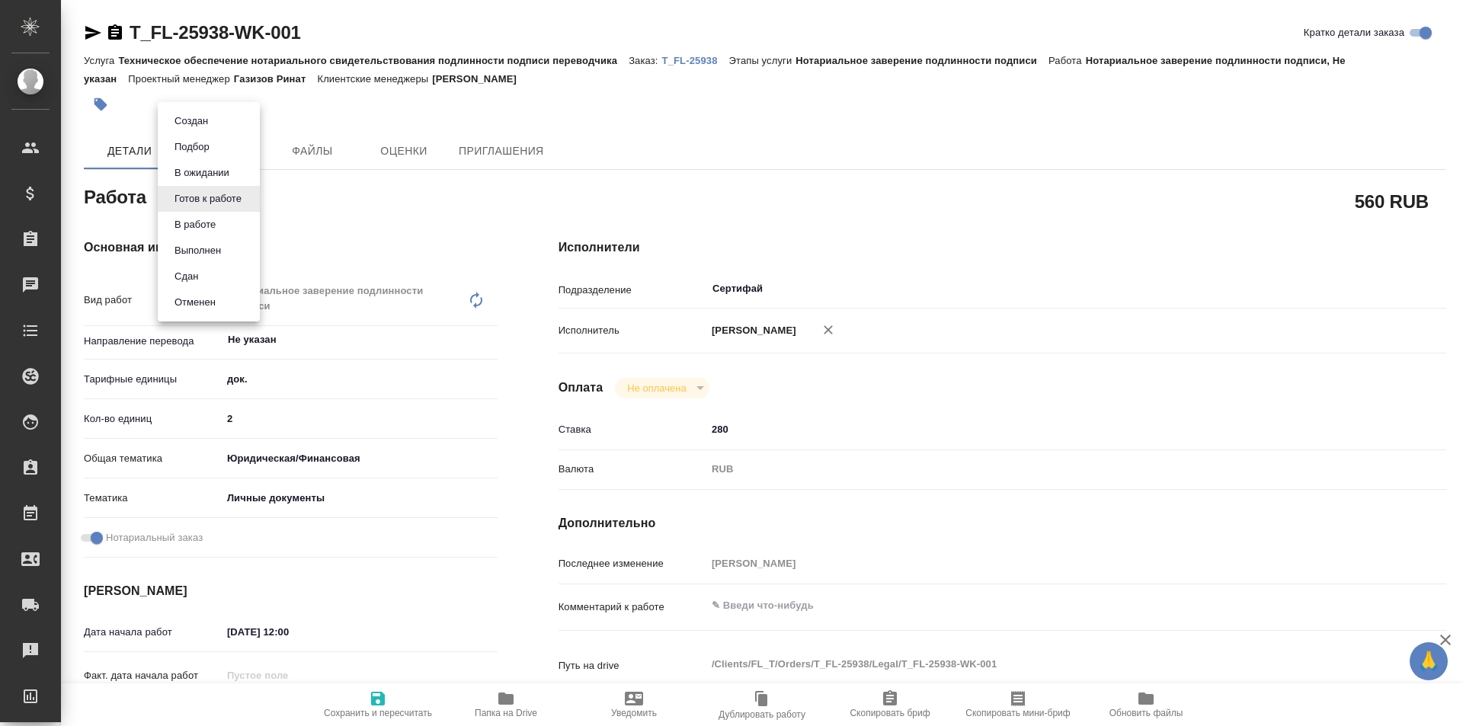
click at [239, 200] on body "🙏 .cls-1 fill:#fff; AWATERA Galisheva [PERSON_NAME] Спецификации Заказы Чаты To…" at bounding box center [731, 363] width 1463 height 726
type textarea "x"
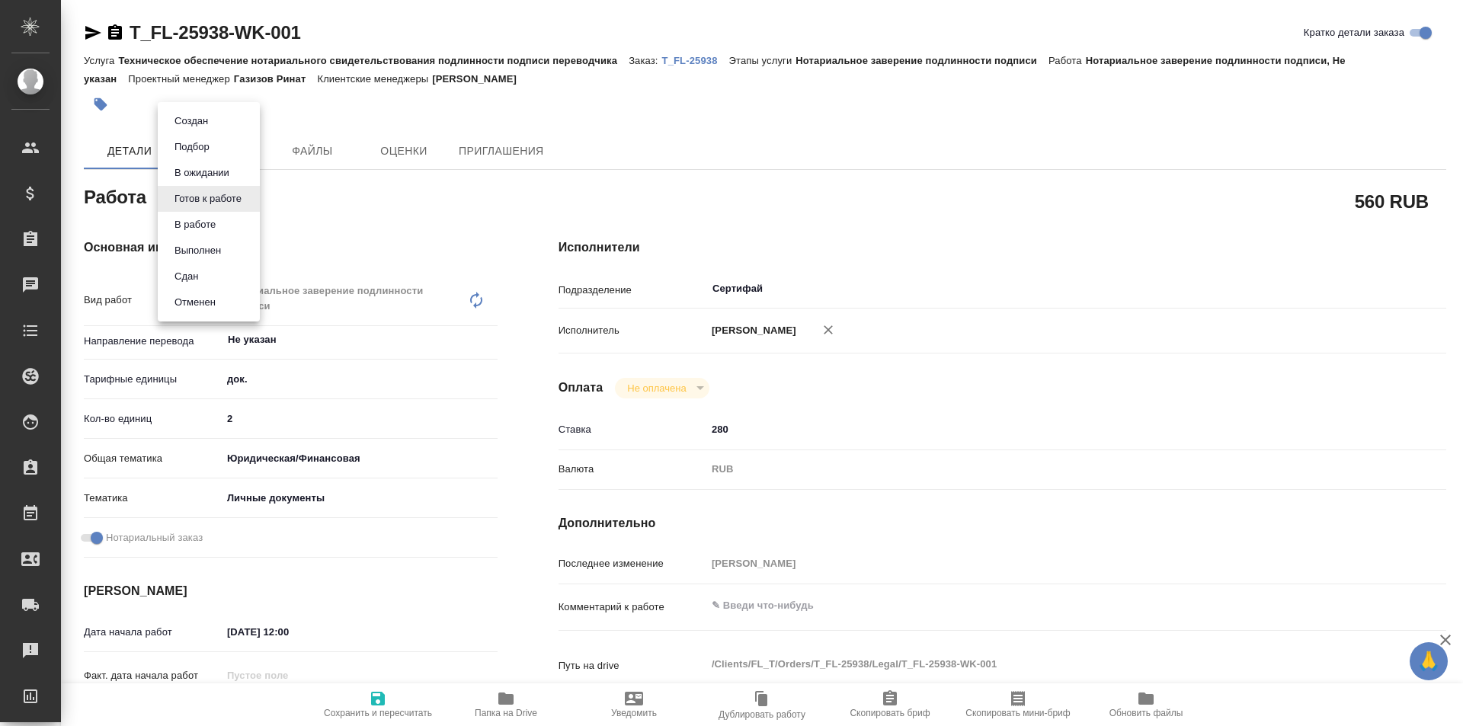
type textarea "x"
click at [793, 197] on div at bounding box center [731, 363] width 1463 height 726
type textarea "x"
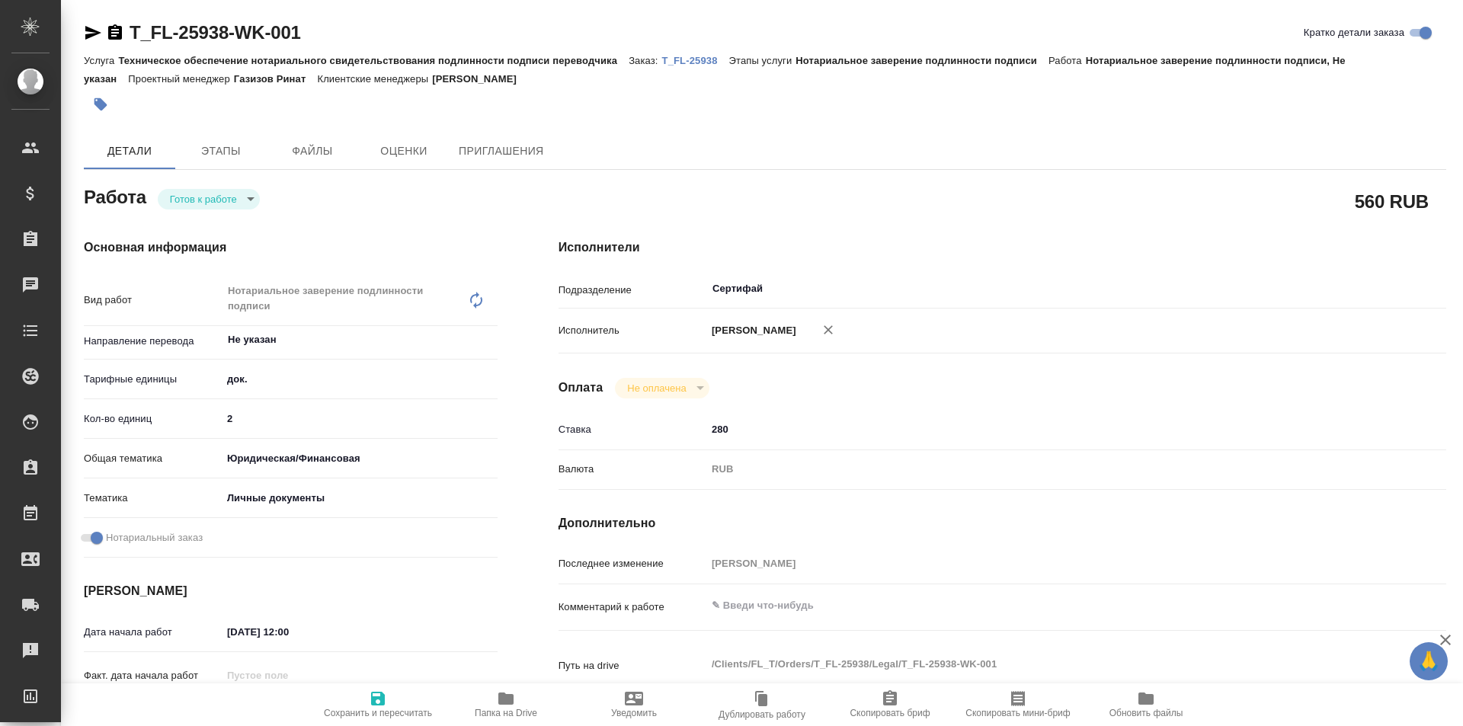
type textarea "x"
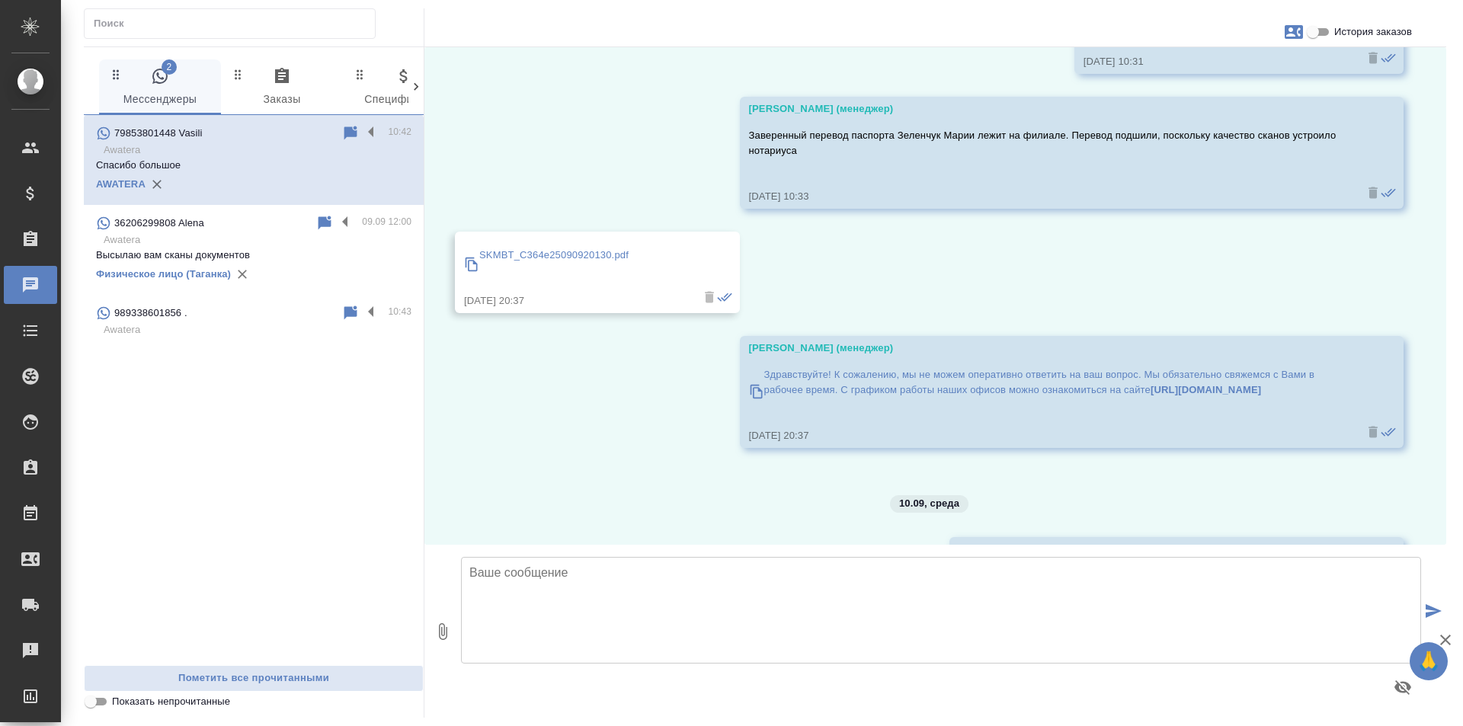
scroll to position [18207, 0]
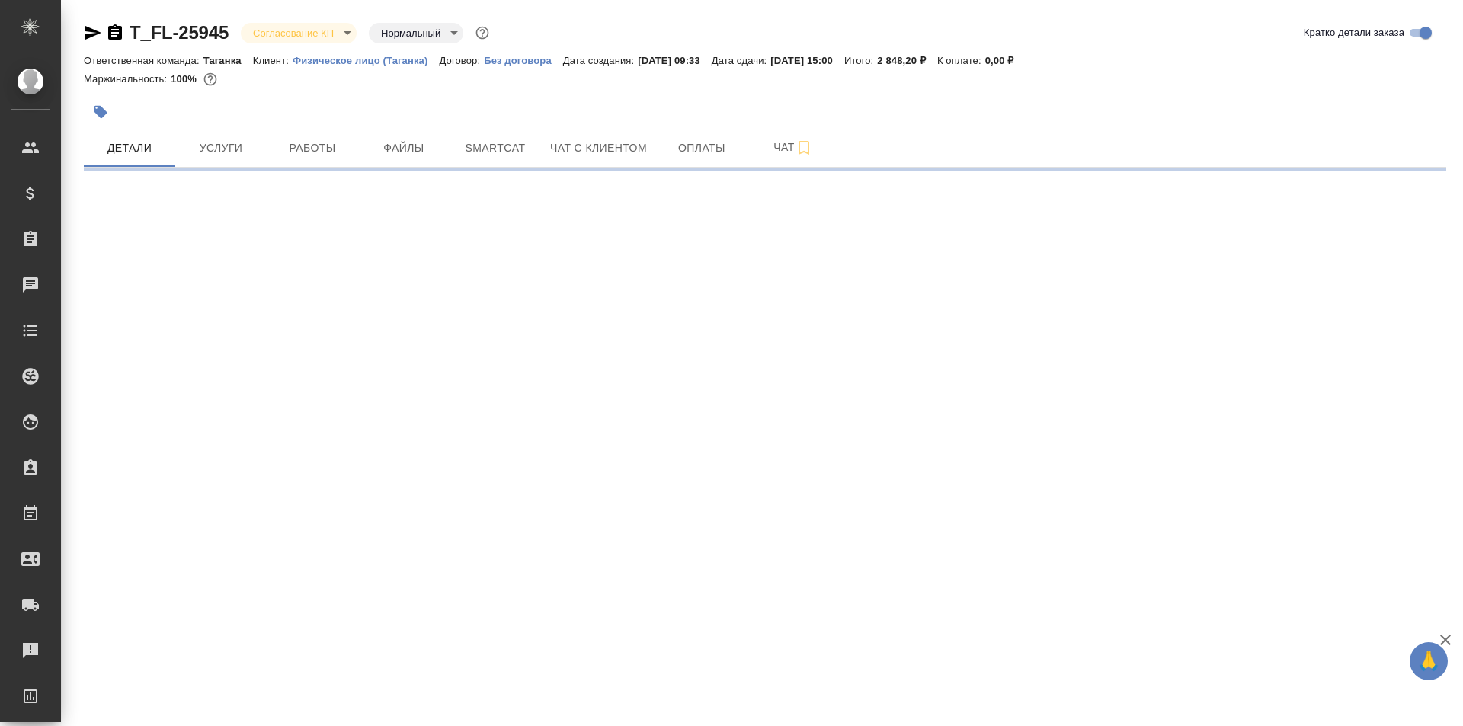
select select "RU"
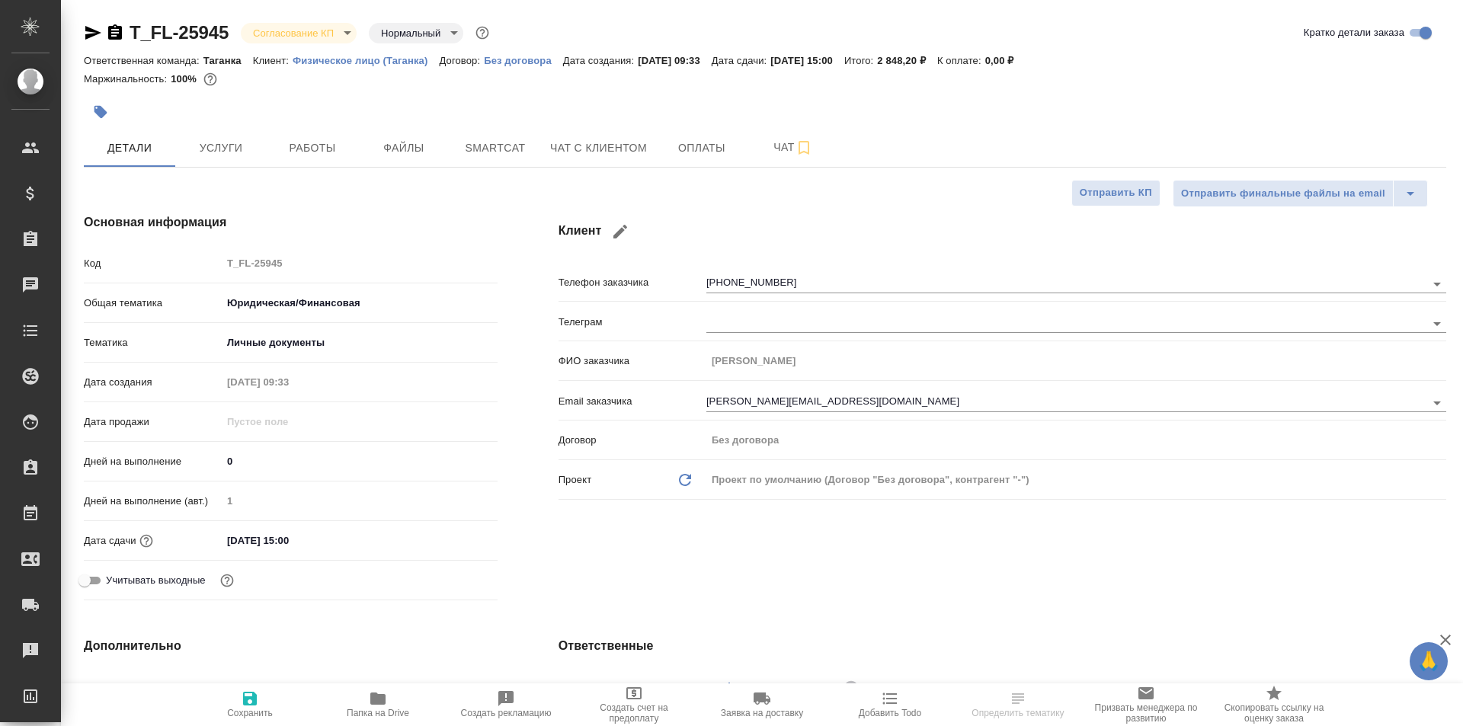
type textarea "x"
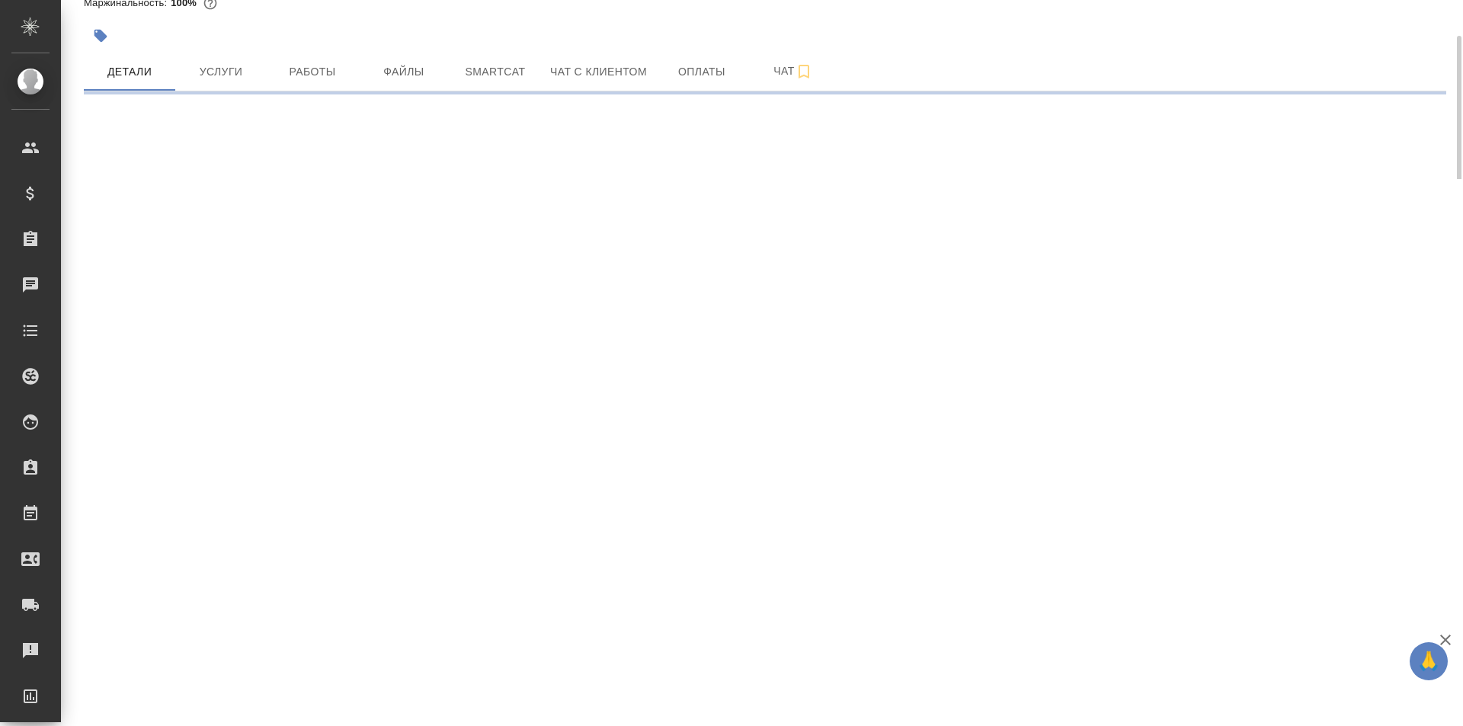
select select "RU"
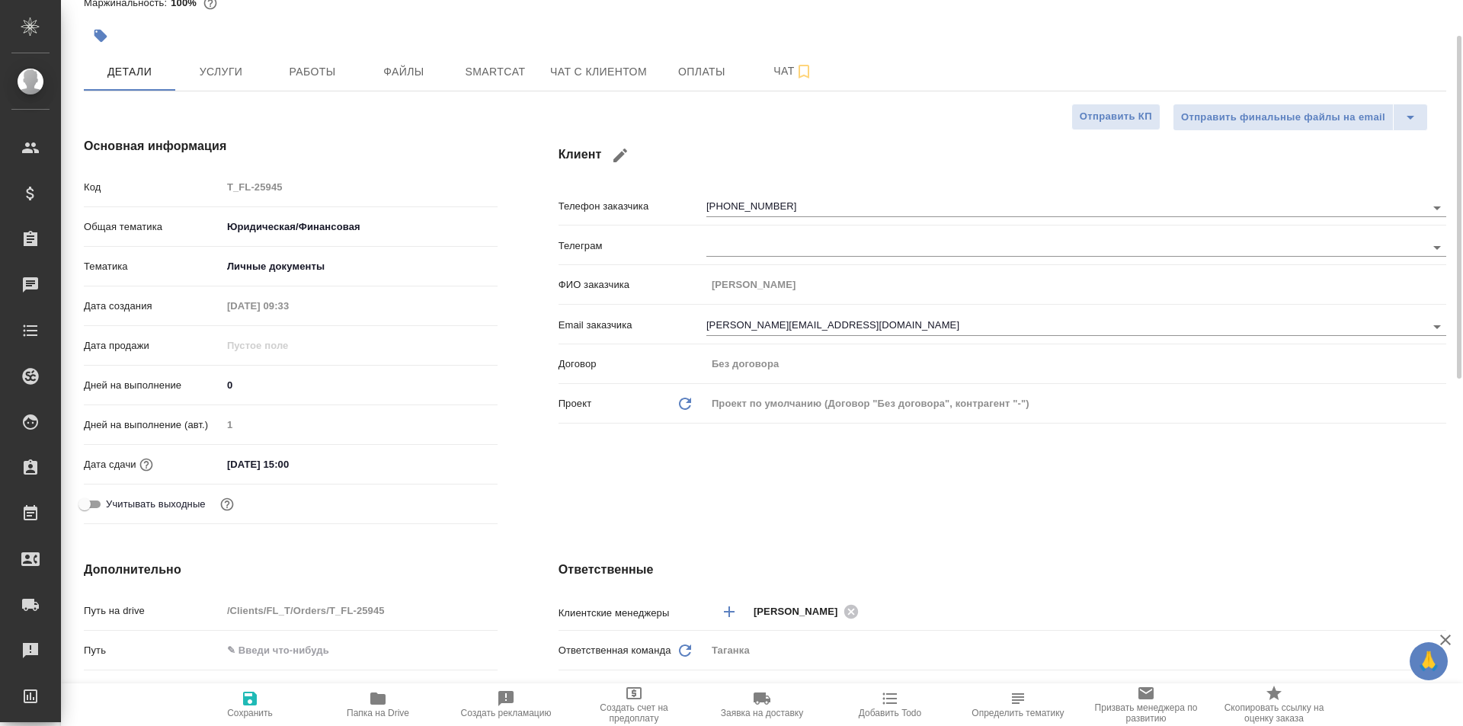
type textarea "x"
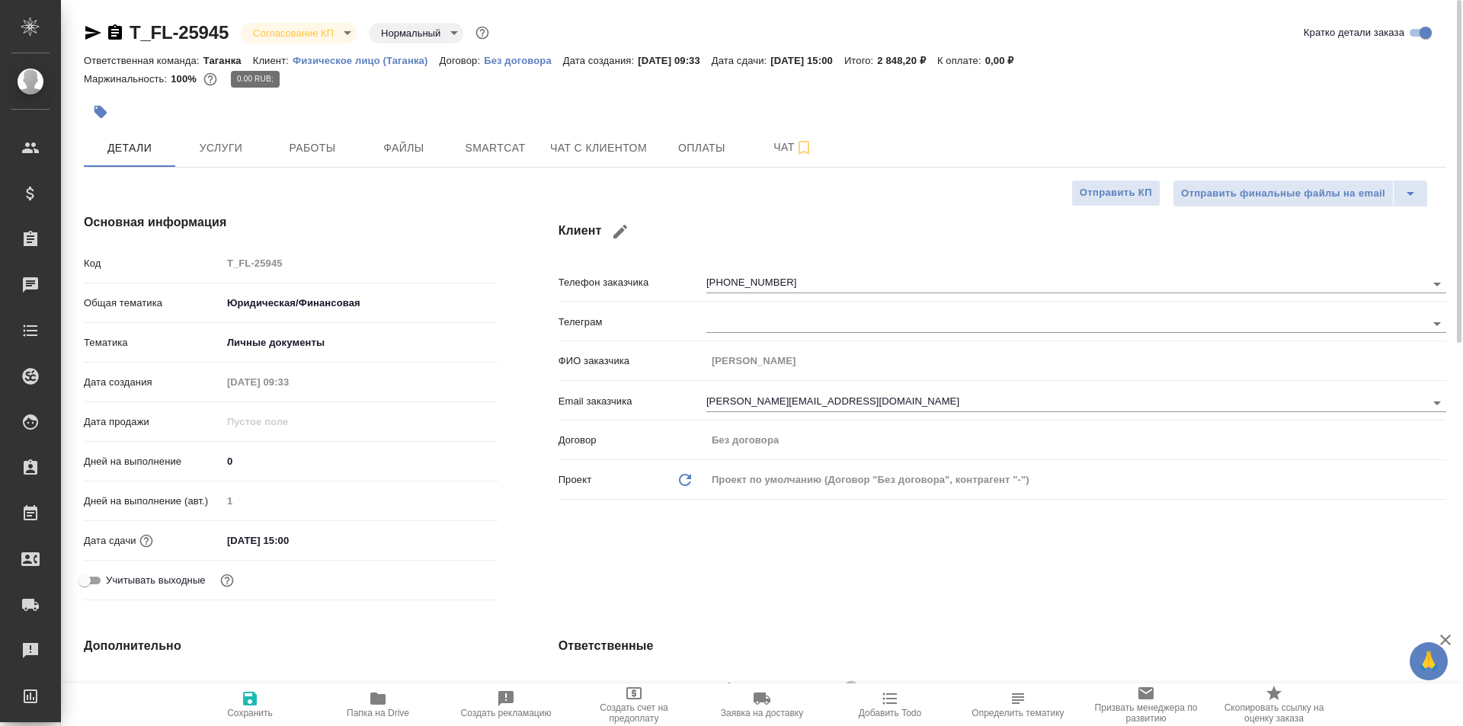
click at [211, 72] on icon "button" at bounding box center [210, 79] width 15 height 15
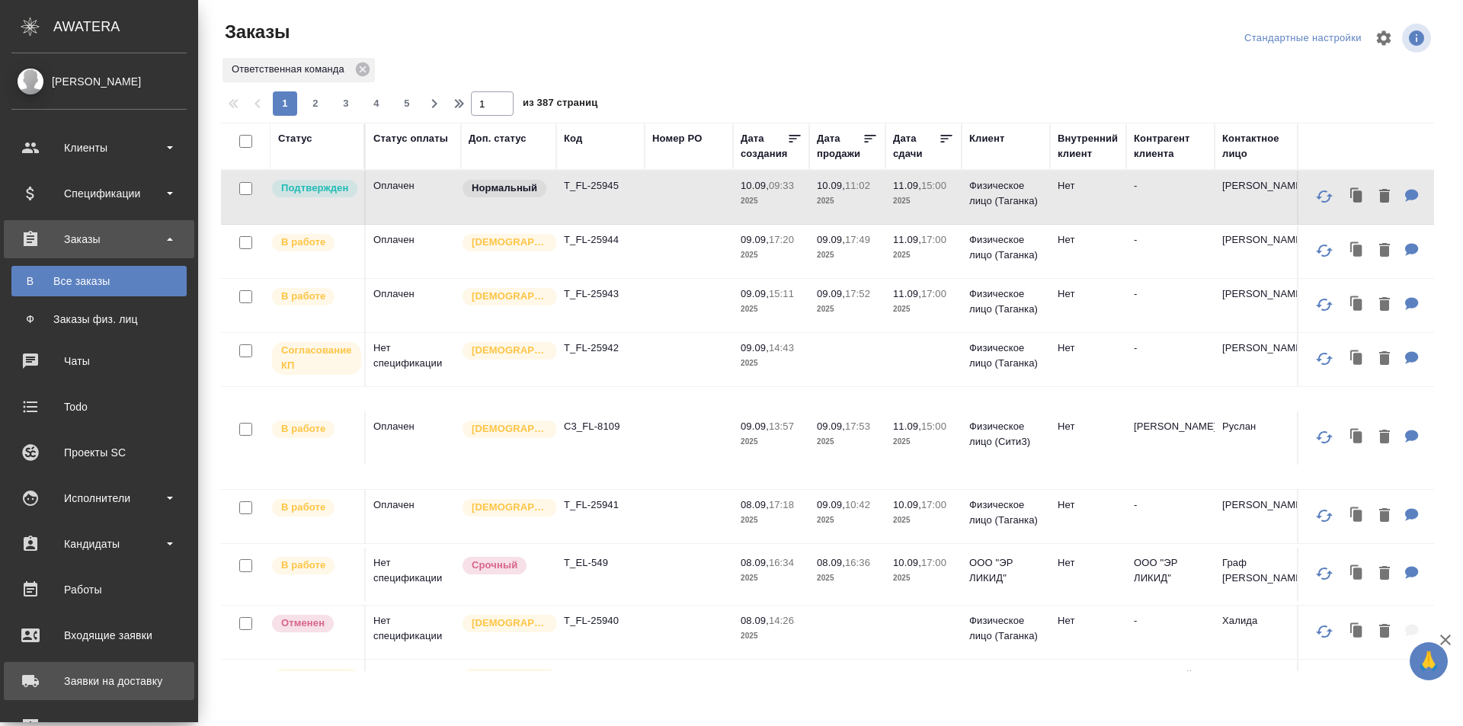
click at [130, 690] on div "Заявки на доставку" at bounding box center [98, 681] width 175 height 23
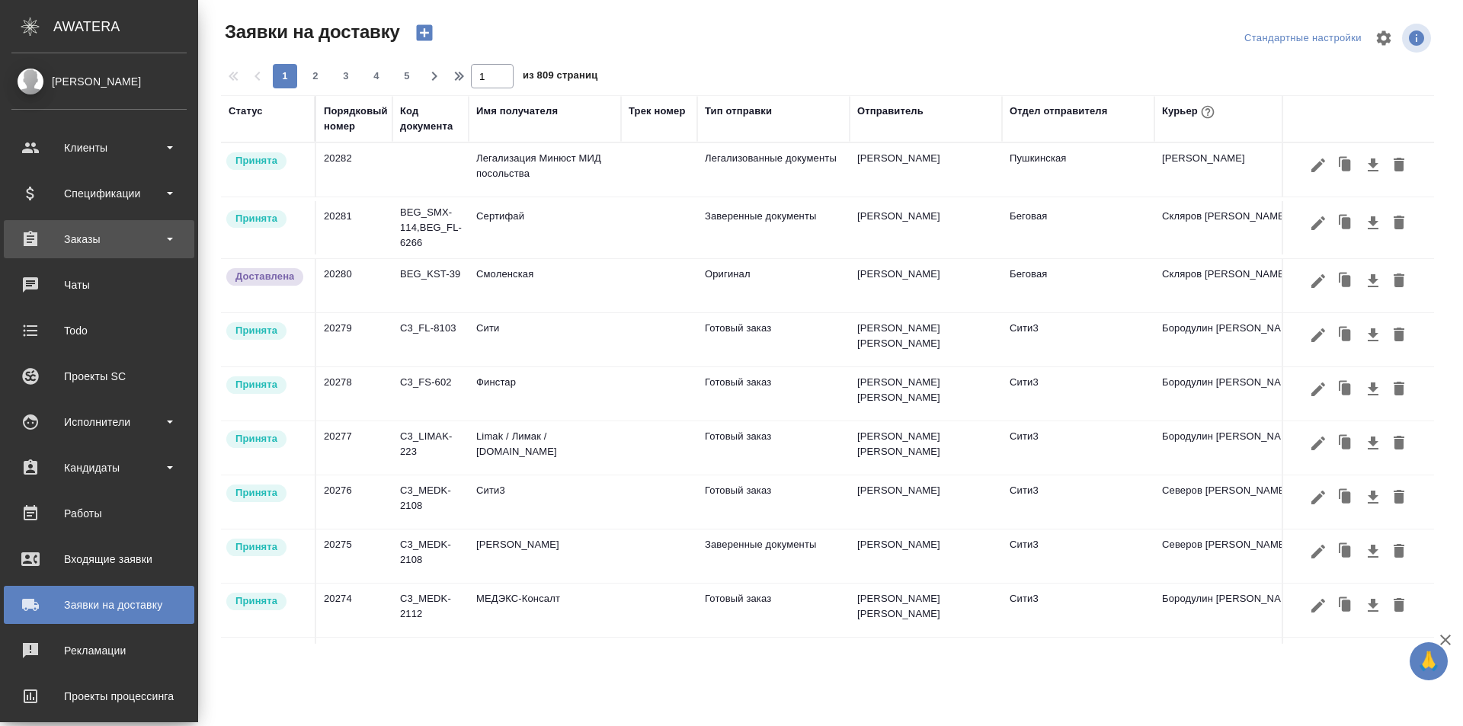
click at [104, 244] on div "Заказы" at bounding box center [98, 239] width 175 height 23
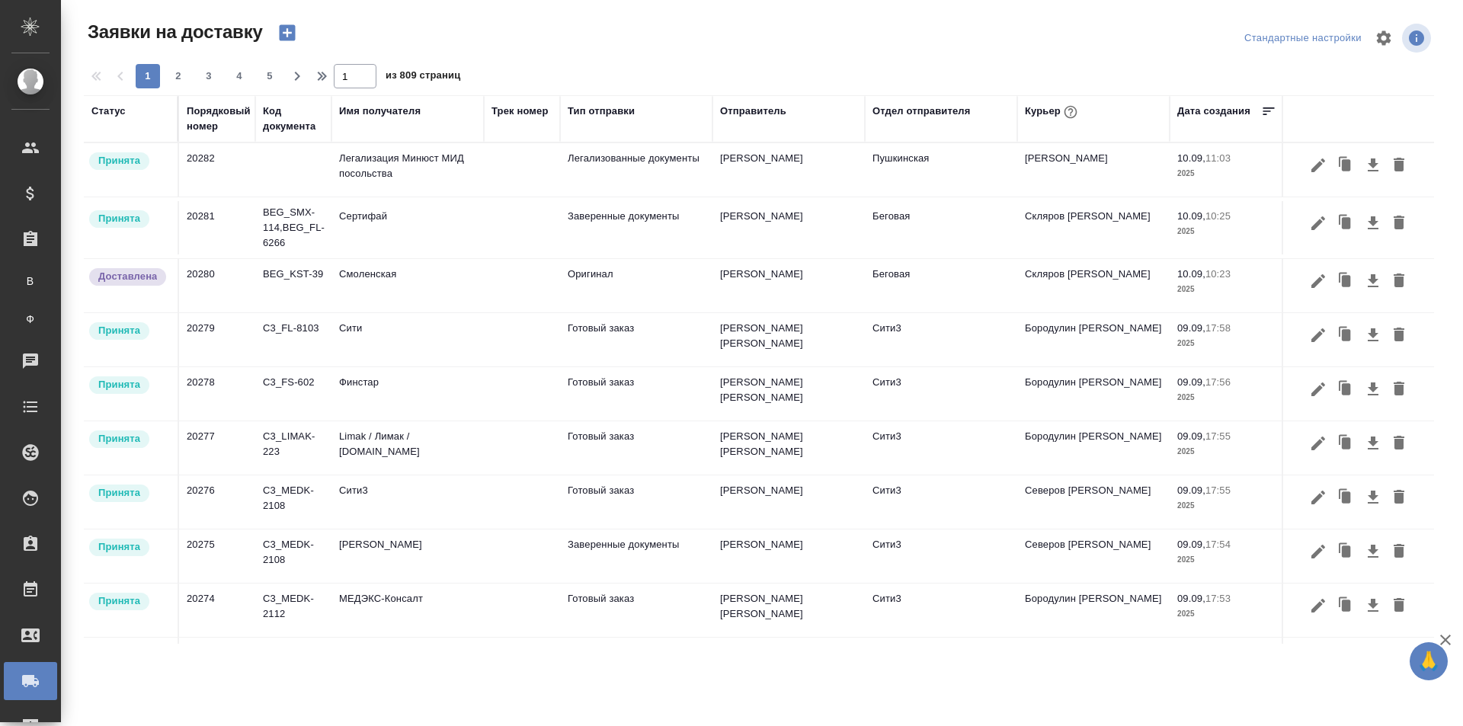
click at [1051, 112] on div "Курьер" at bounding box center [1053, 112] width 56 height 20
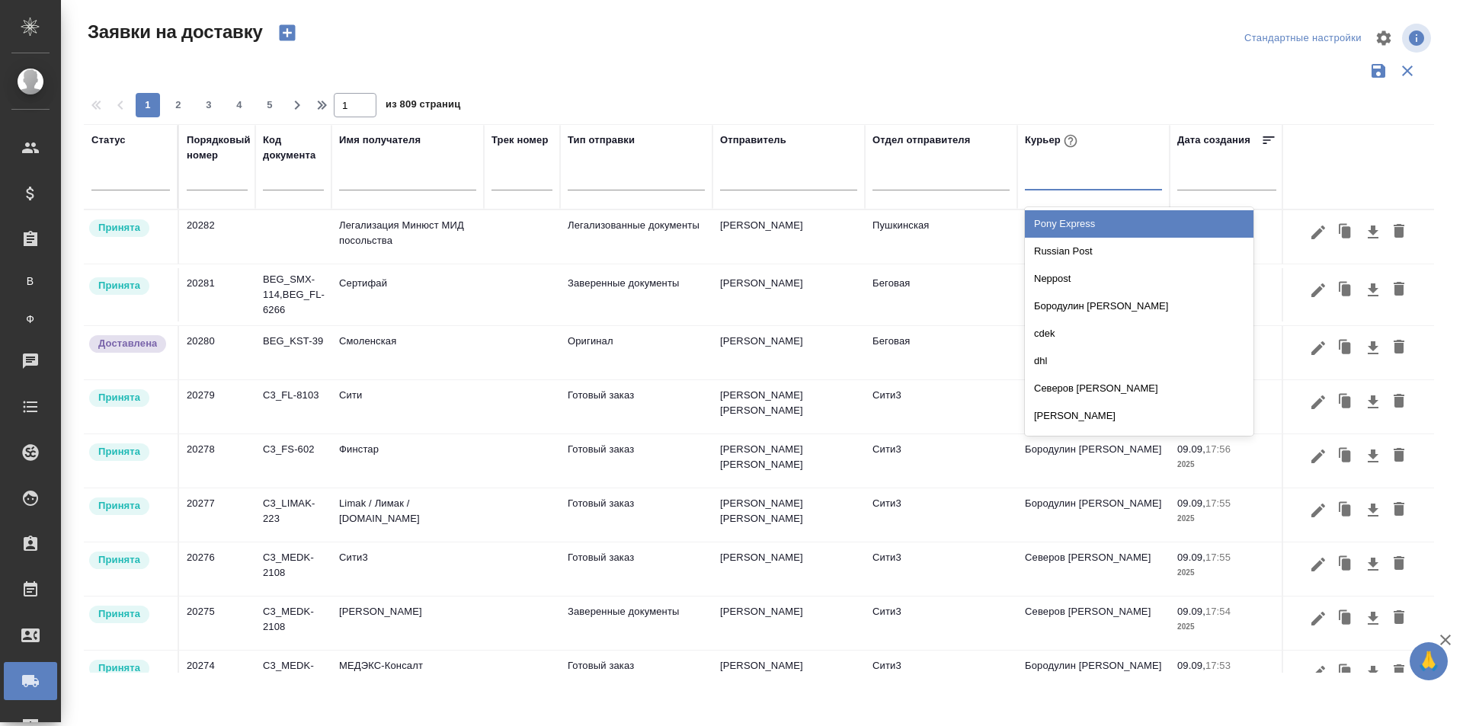
click at [1061, 176] on div at bounding box center [1093, 175] width 137 height 22
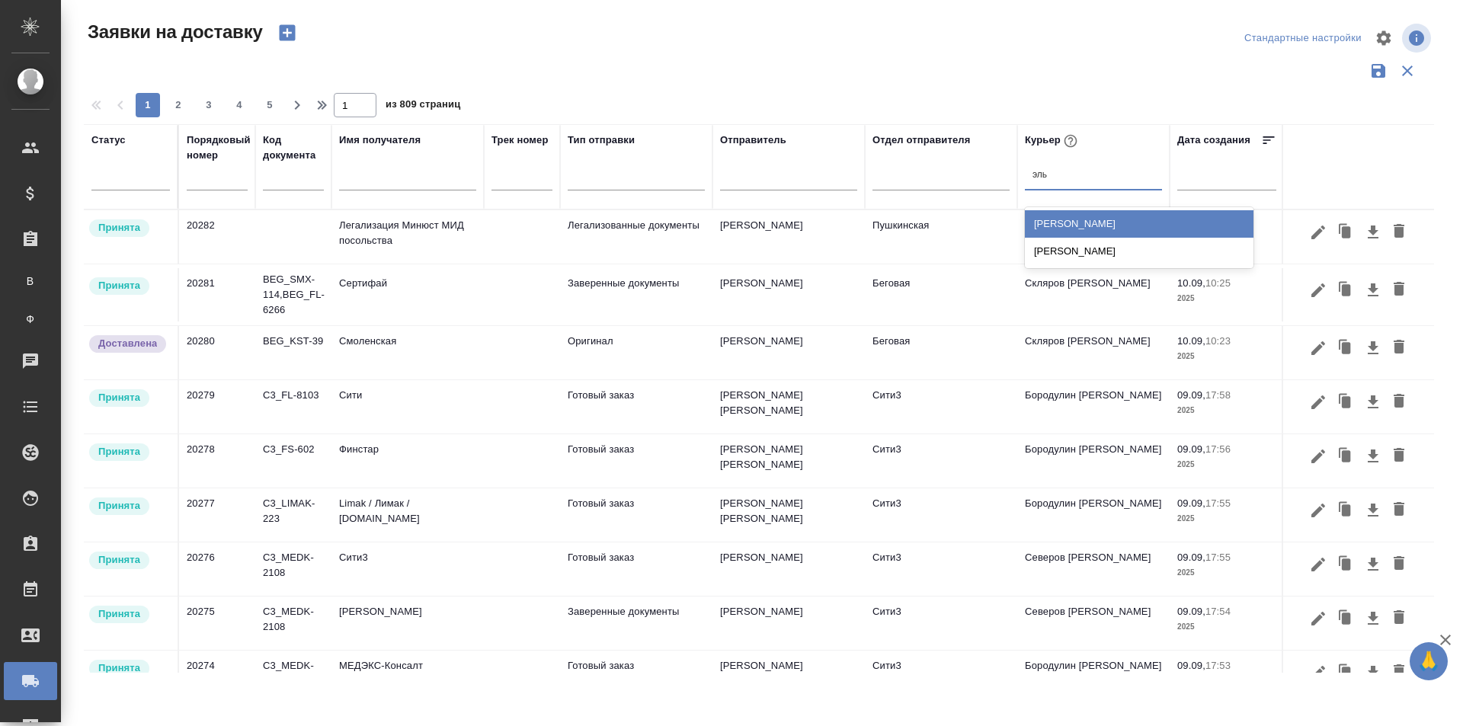
type input "эльм"
click at [1089, 230] on div "Шаабан Эльмира" at bounding box center [1139, 223] width 229 height 27
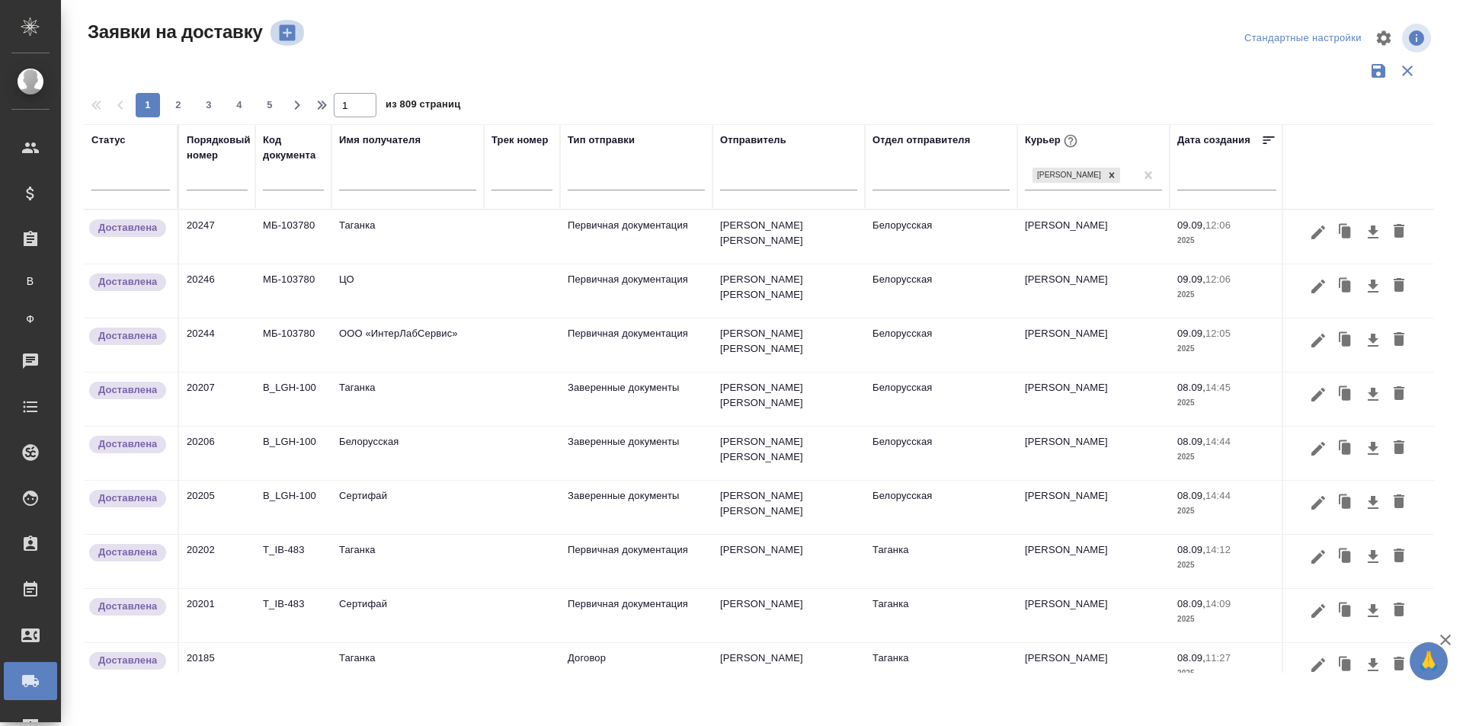
click at [291, 37] on icon "button" at bounding box center [287, 33] width 16 height 16
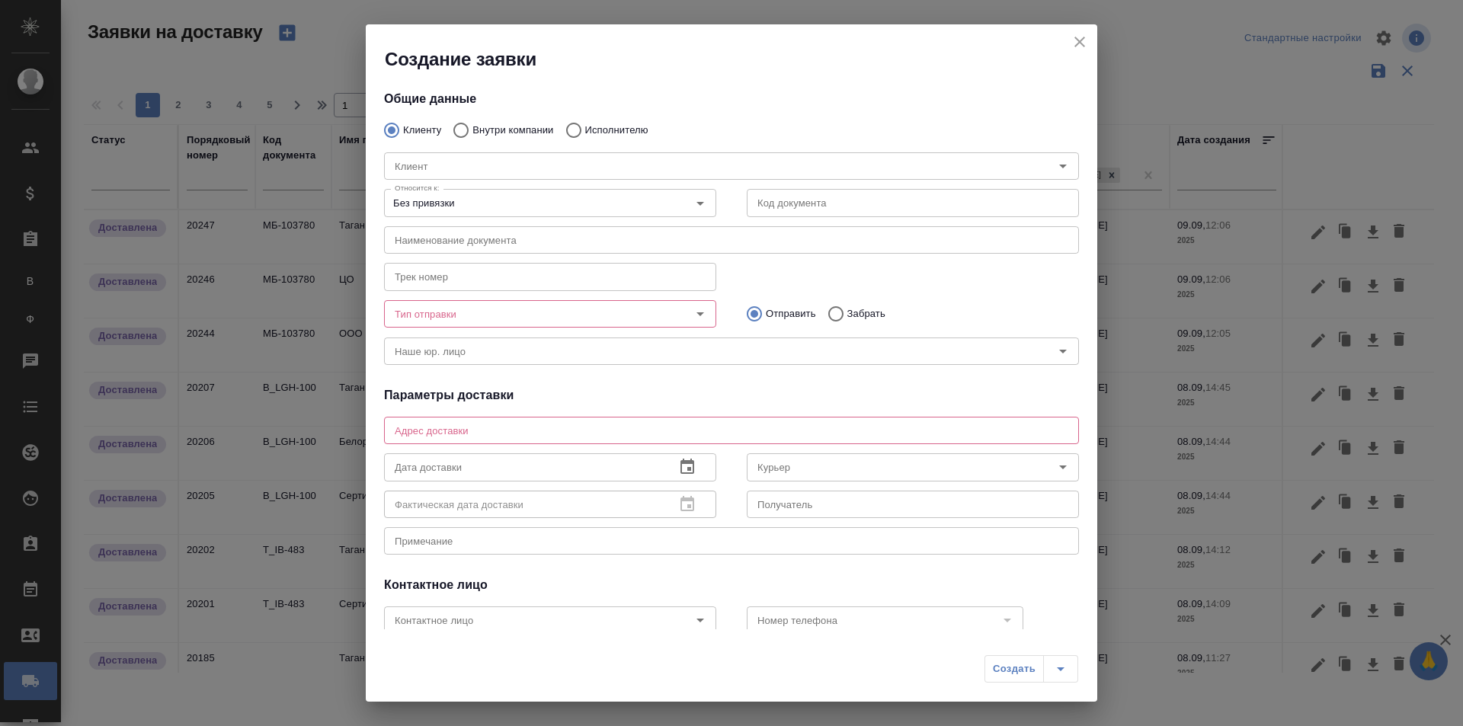
click at [465, 135] on input "Внутри компании" at bounding box center [458, 130] width 27 height 32
radio input "true"
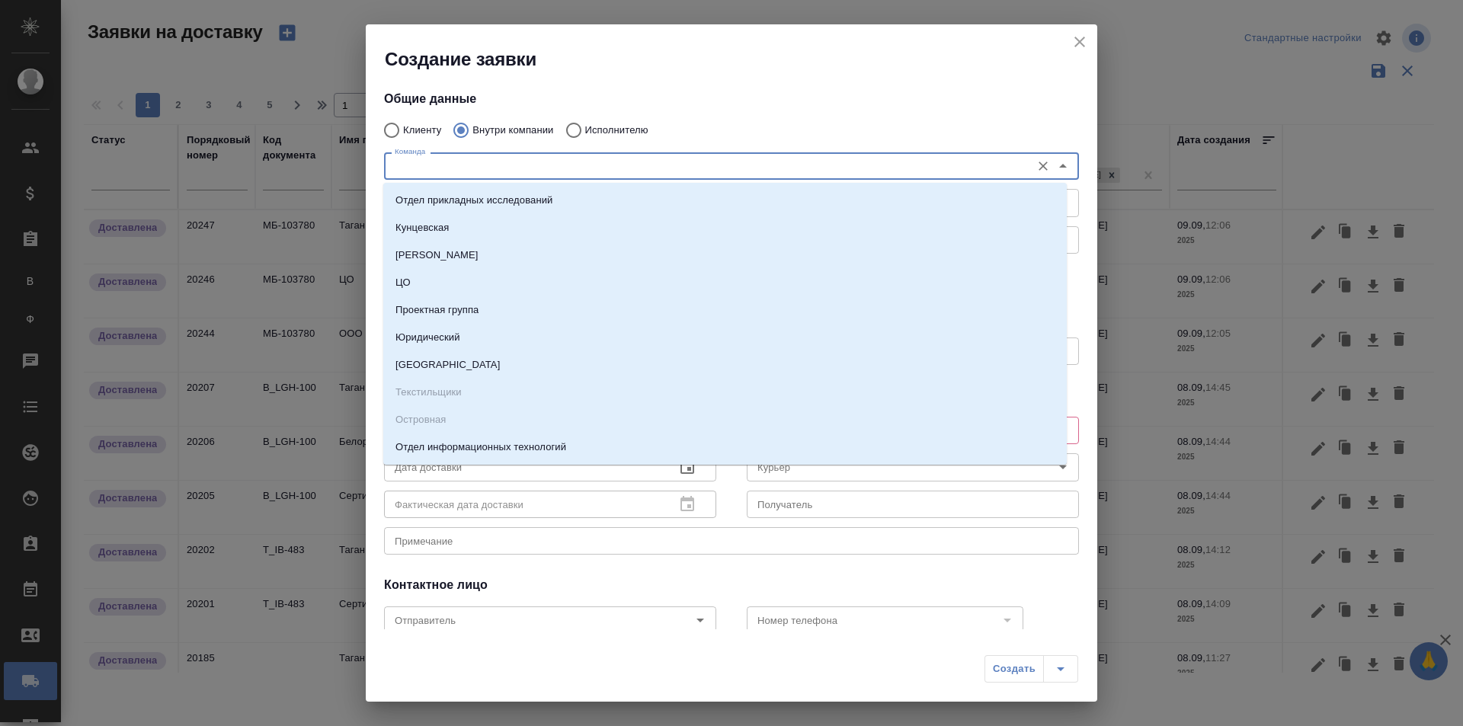
click at [475, 166] on input "Команда" at bounding box center [706, 166] width 635 height 18
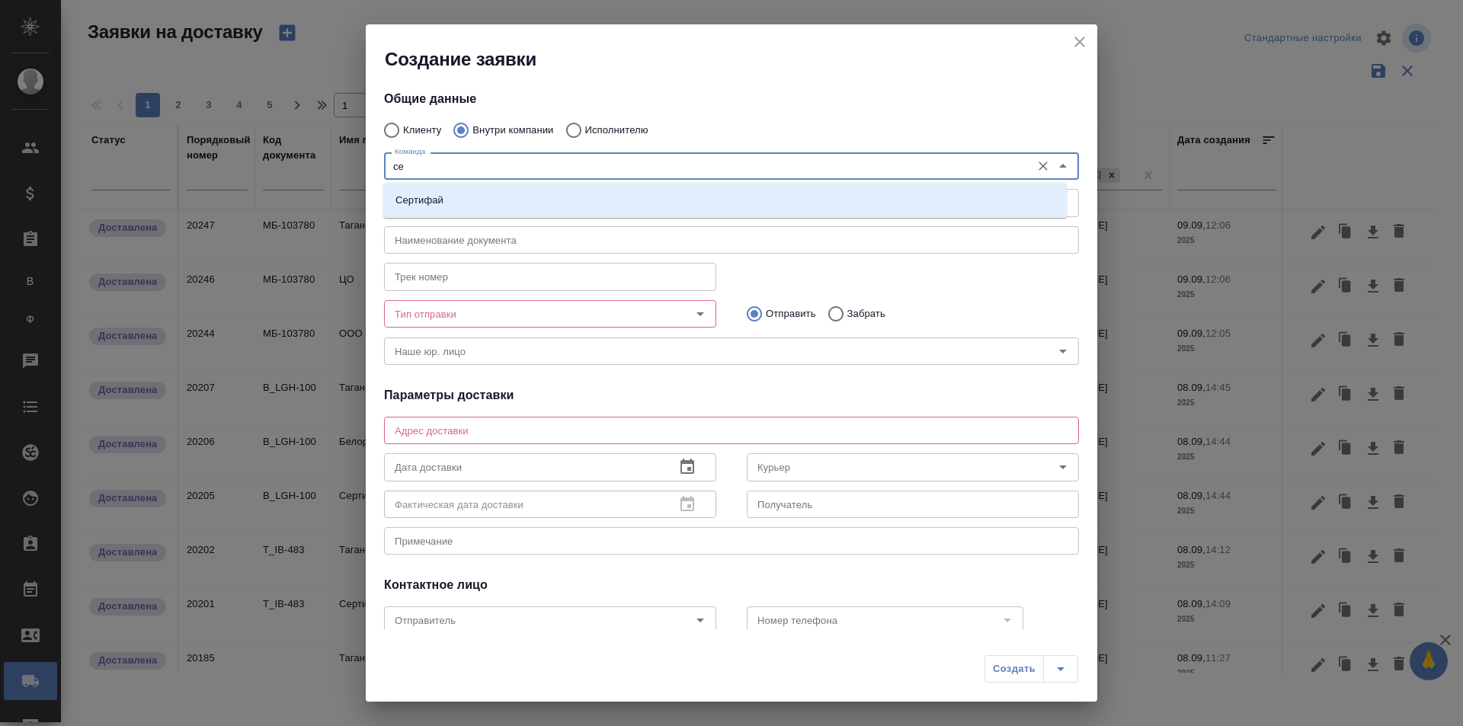
type input "сер"
click at [440, 199] on p "Сертифай" at bounding box center [419, 200] width 48 height 15
type textarea "Кузнецкий мост, д.7"
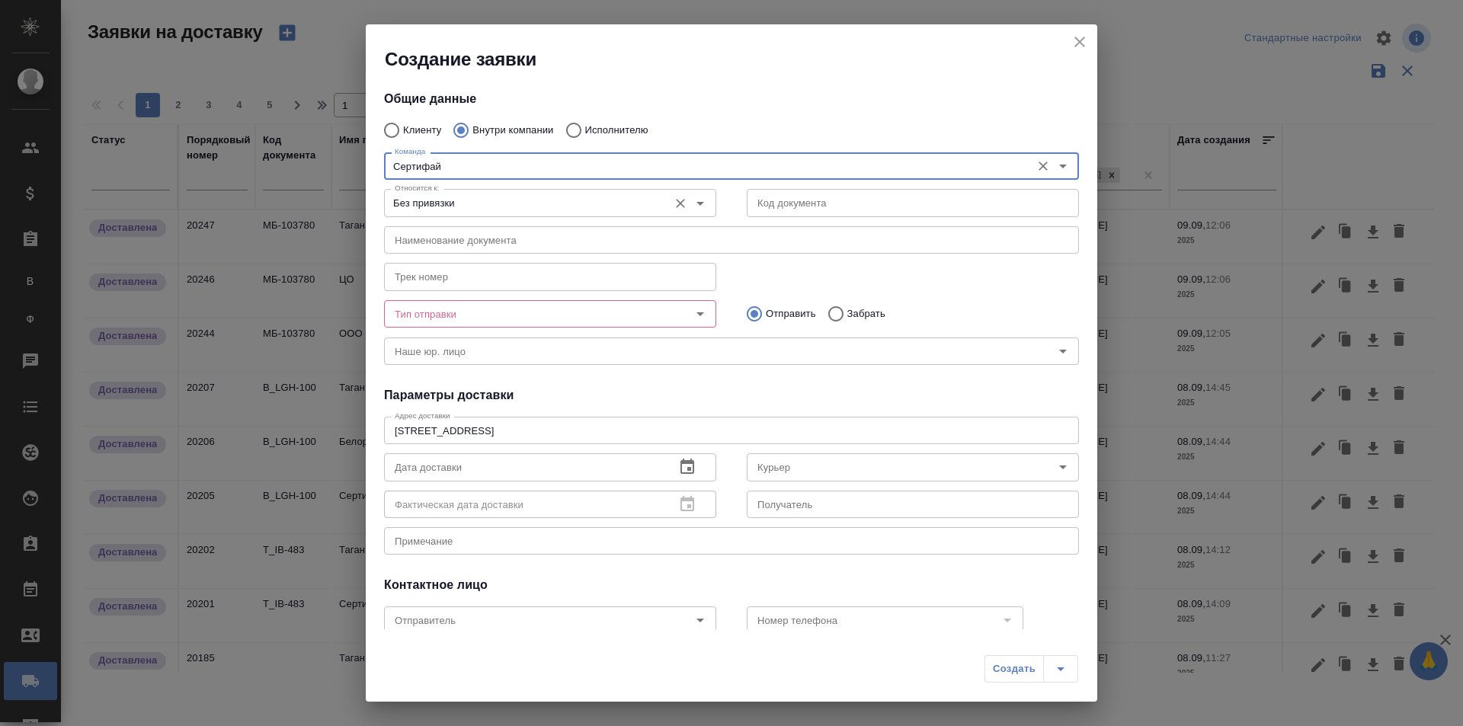
type input "Сертифай"
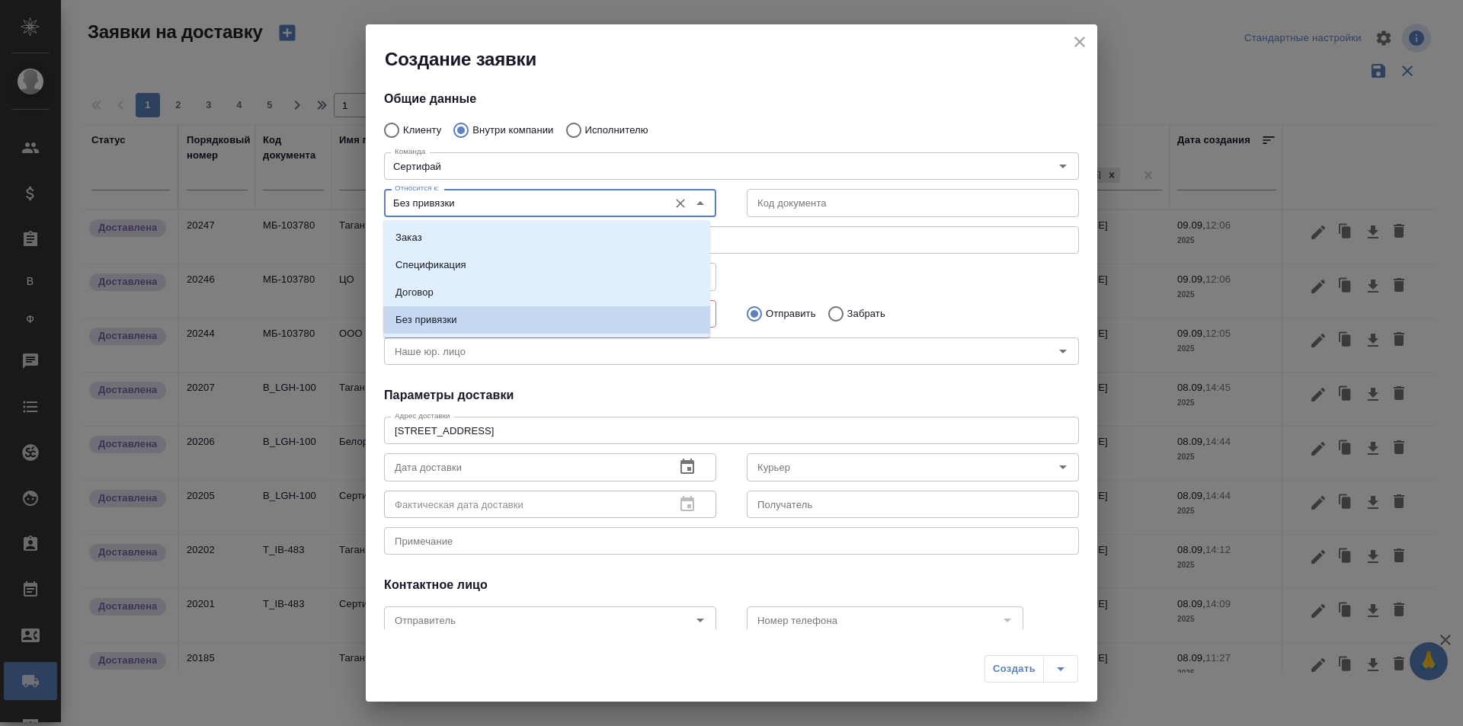
click at [519, 206] on input "Без привязки" at bounding box center [525, 203] width 272 height 18
click at [453, 233] on li "Заказ" at bounding box center [546, 237] width 327 height 27
type input "Заказ"
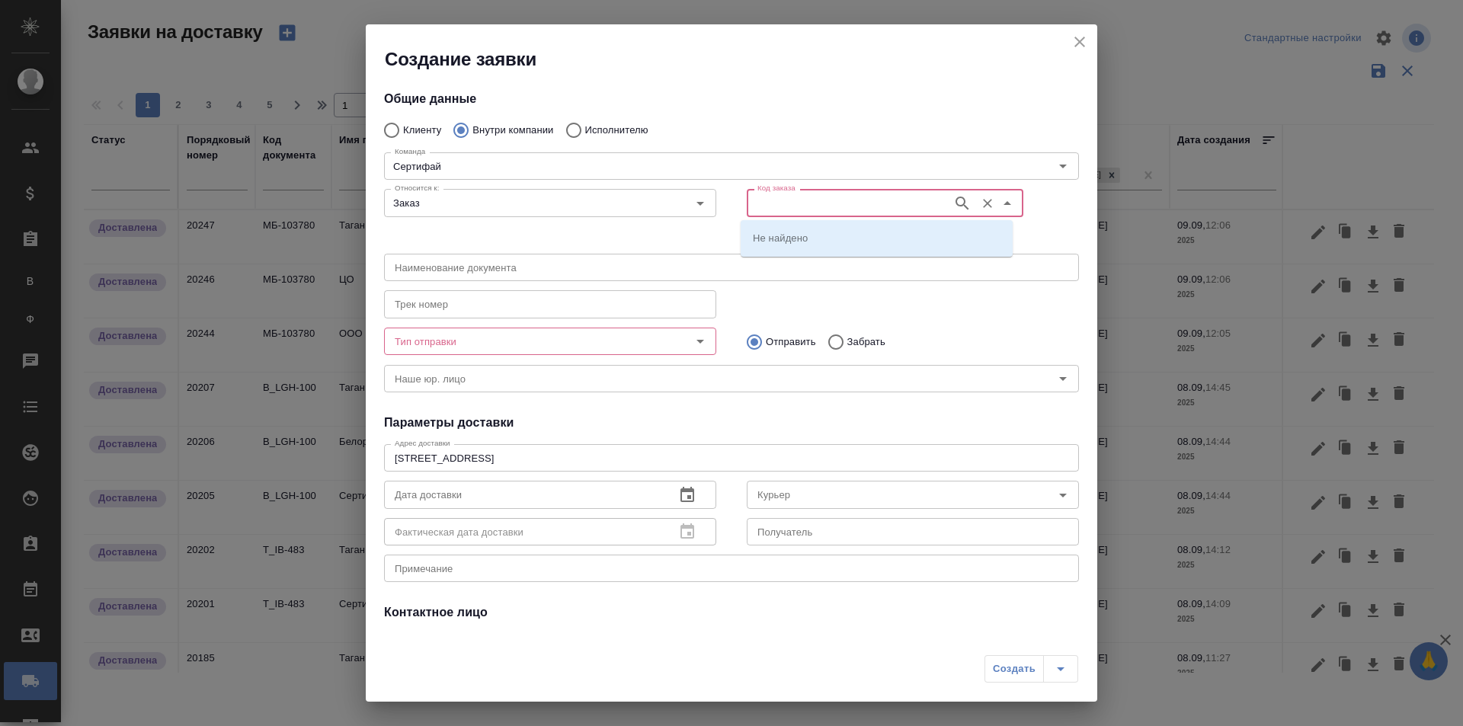
click at [800, 205] on input "Код заказа" at bounding box center [848, 203] width 194 height 18
click at [805, 207] on input "Код заказа" at bounding box center [848, 203] width 194 height 18
paste input "T_FL-25938"
type input "T_FL-25938"
click at [953, 203] on icon "button" at bounding box center [962, 203] width 18 height 18
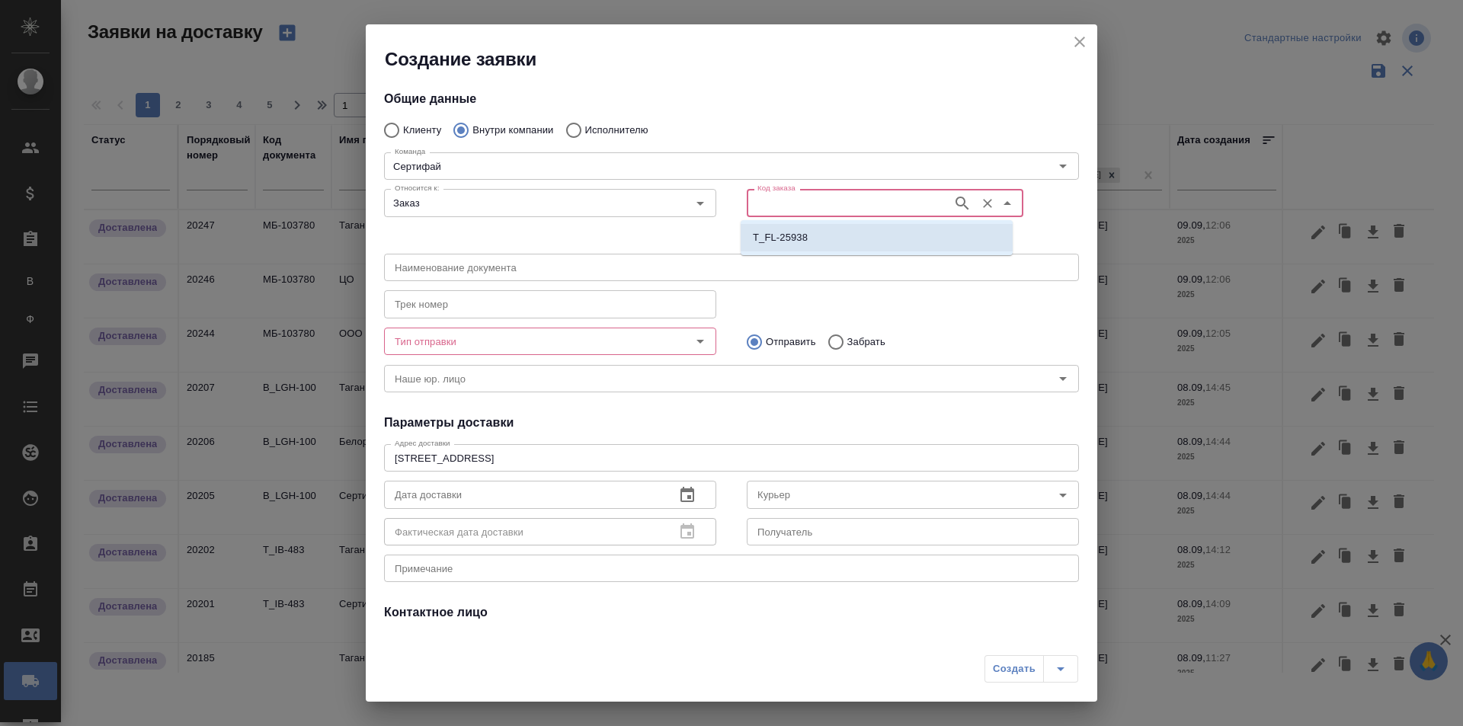
click at [837, 238] on li "T_FL-25938" at bounding box center [876, 237] width 272 height 27
type input "(МБ) ООО "Монблан""
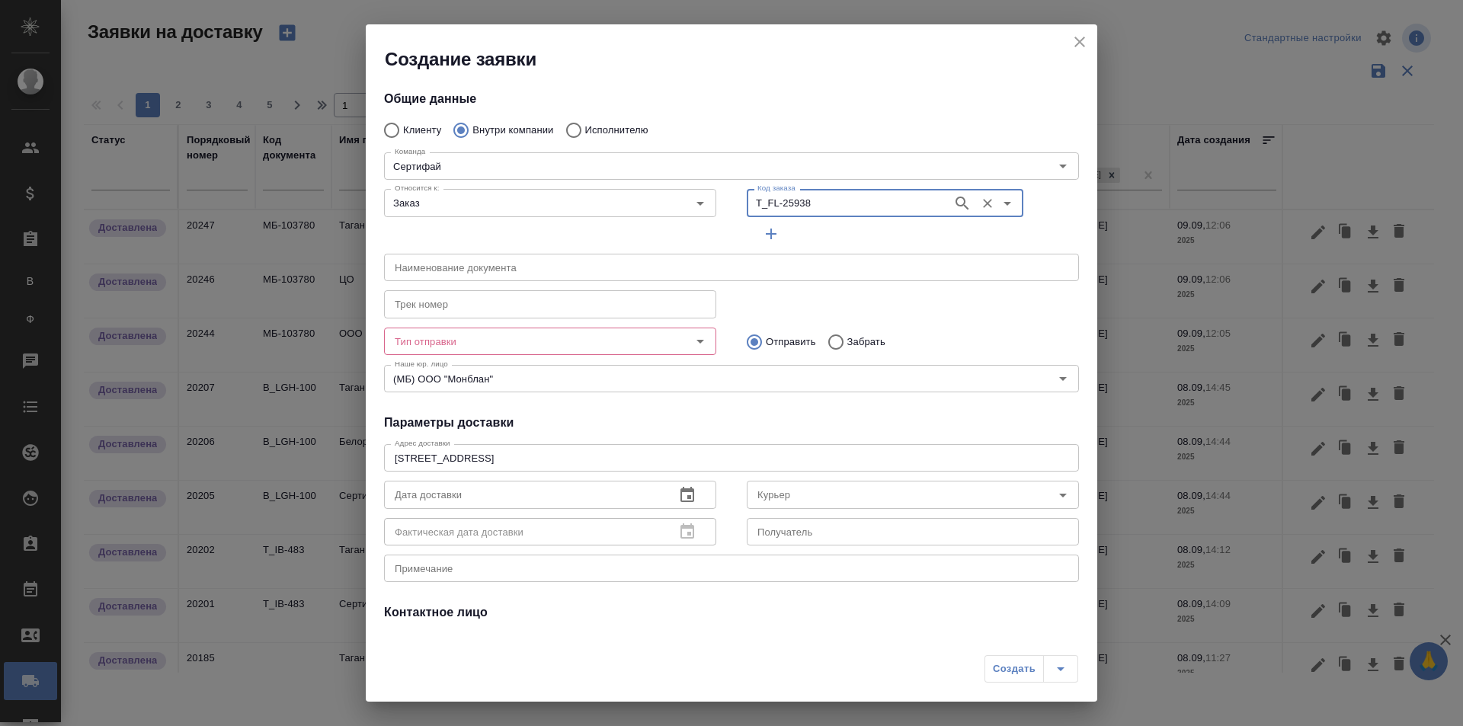
type input "T_FL-25938"
click at [769, 231] on icon "button" at bounding box center [771, 234] width 18 height 18
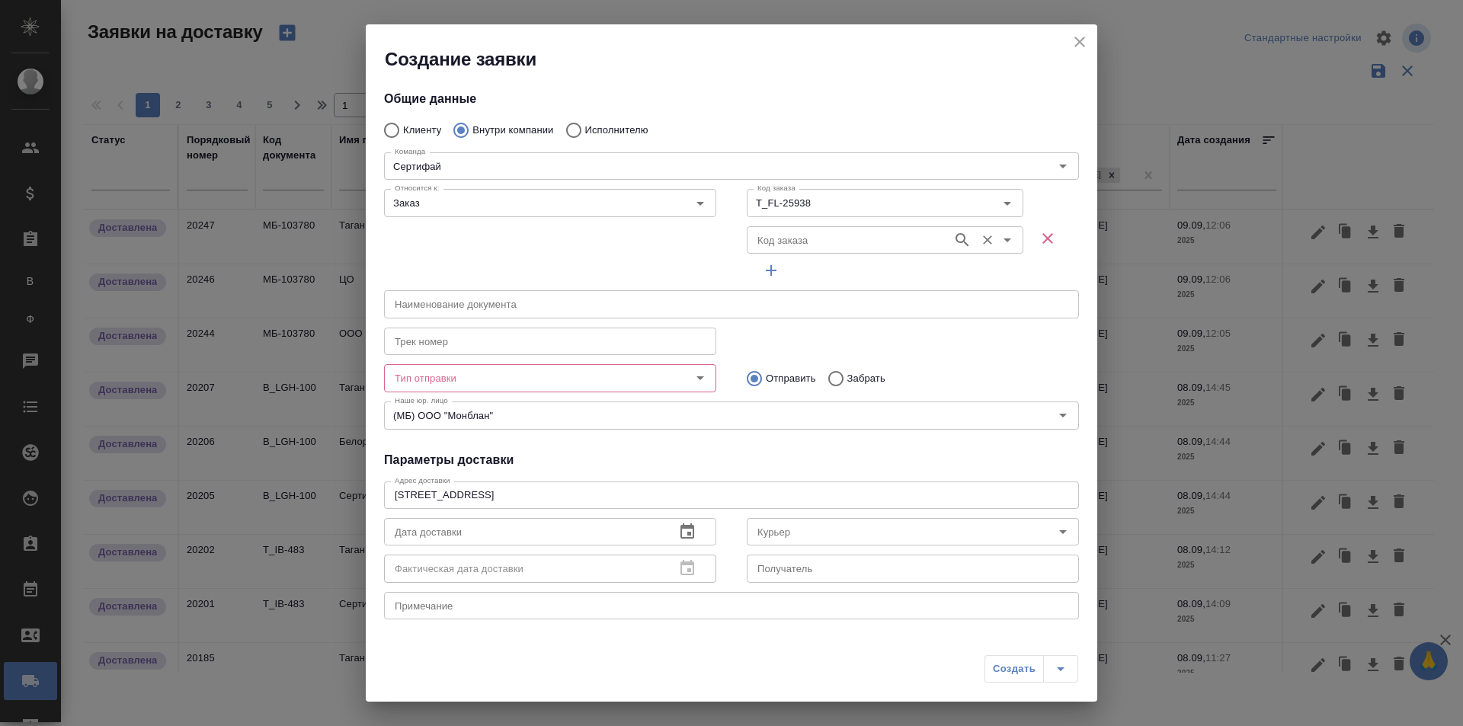
click at [783, 245] on input "Код заказа" at bounding box center [848, 240] width 194 height 18
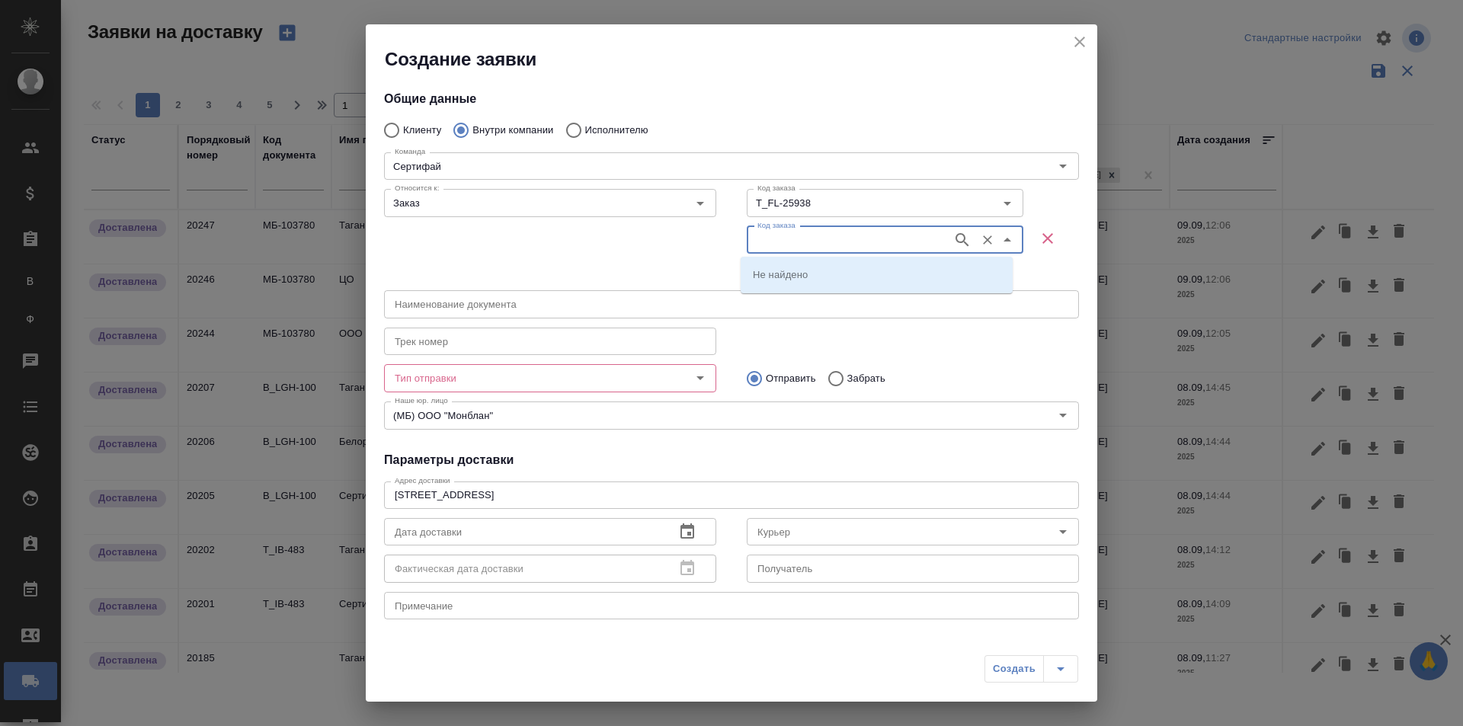
paste input "T_FL-25941"
type input "T_FL-25941"
click at [962, 242] on button "button" at bounding box center [962, 240] width 23 height 23
click at [801, 271] on p "T_FL-25941" at bounding box center [780, 274] width 55 height 15
type input "T_FL-25941"
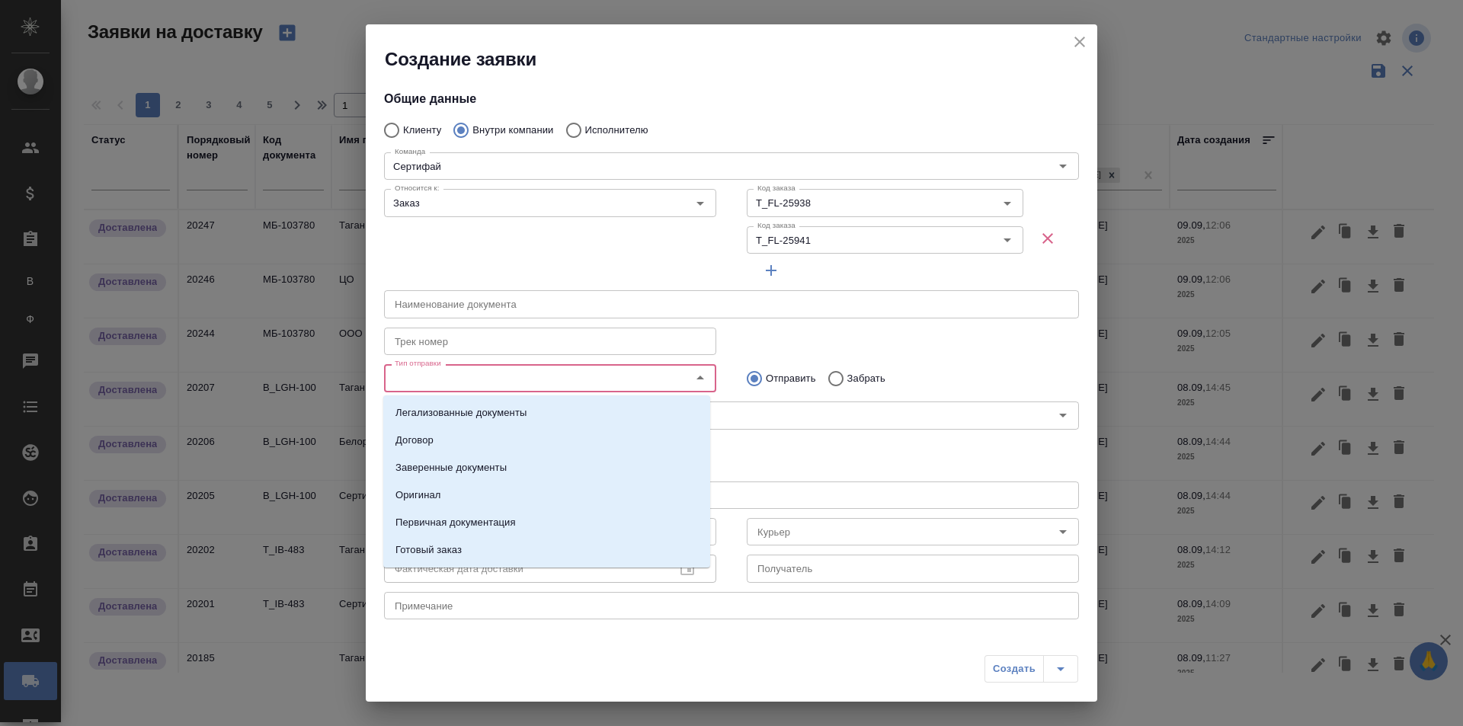
click at [628, 385] on input "Тип отправки" at bounding box center [525, 378] width 272 height 18
click at [512, 517] on p "Первичная документация" at bounding box center [455, 522] width 120 height 15
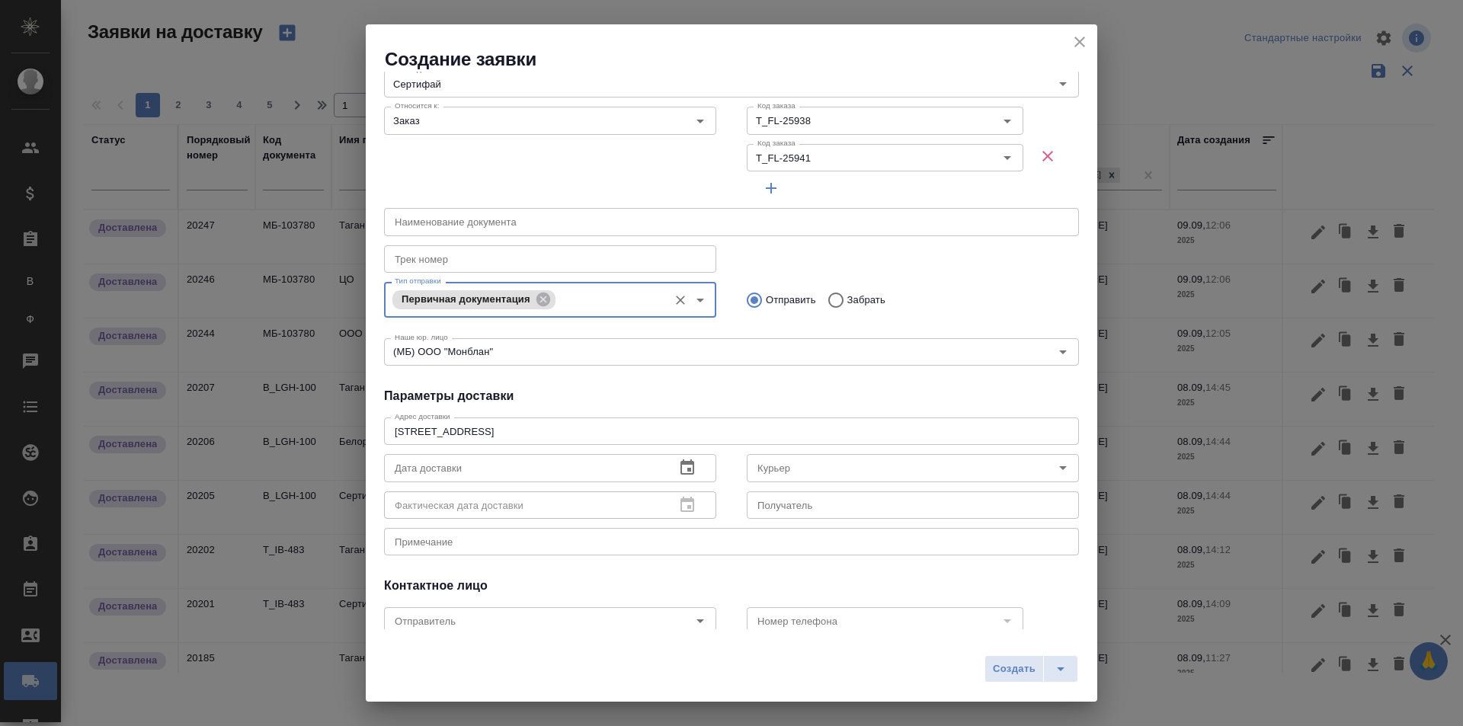
scroll to position [152, 0]
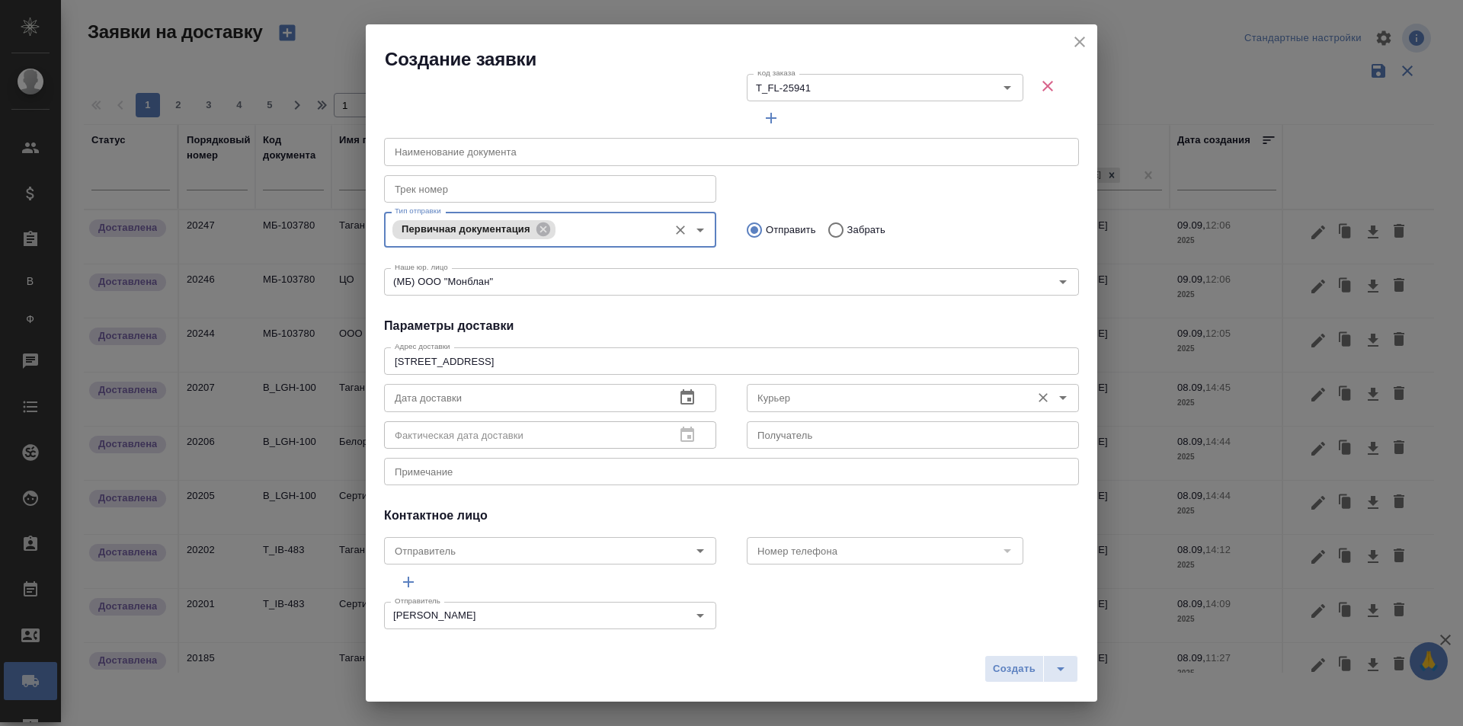
click at [797, 398] on input "Курьер" at bounding box center [887, 398] width 272 height 18
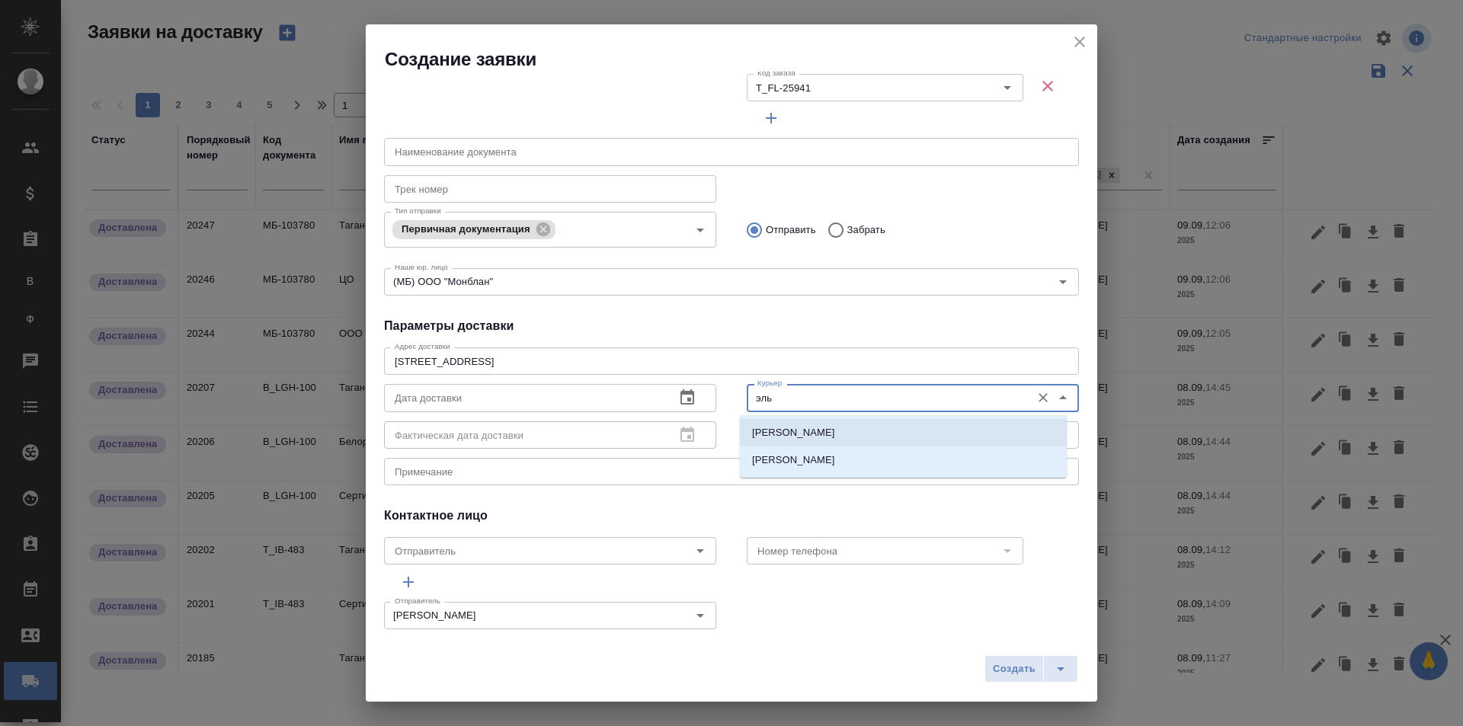
click at [806, 430] on p "Шаабан Эльмира" at bounding box center [793, 432] width 83 height 15
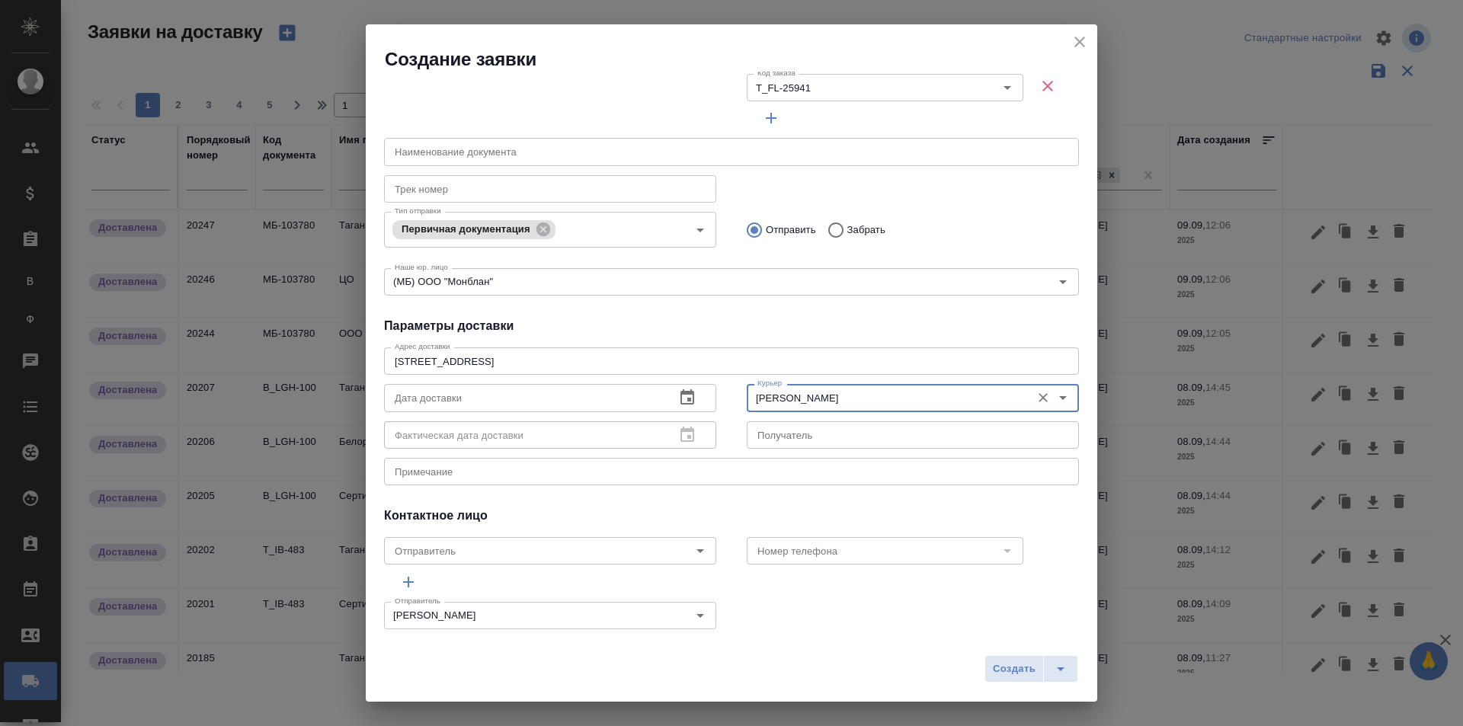
type input "Шаабан Эльмира"
click at [492, 478] on div "x Примечание" at bounding box center [731, 471] width 695 height 27
type textarea "отдать сшитые документы"
click at [678, 401] on icon "button" at bounding box center [687, 398] width 18 height 18
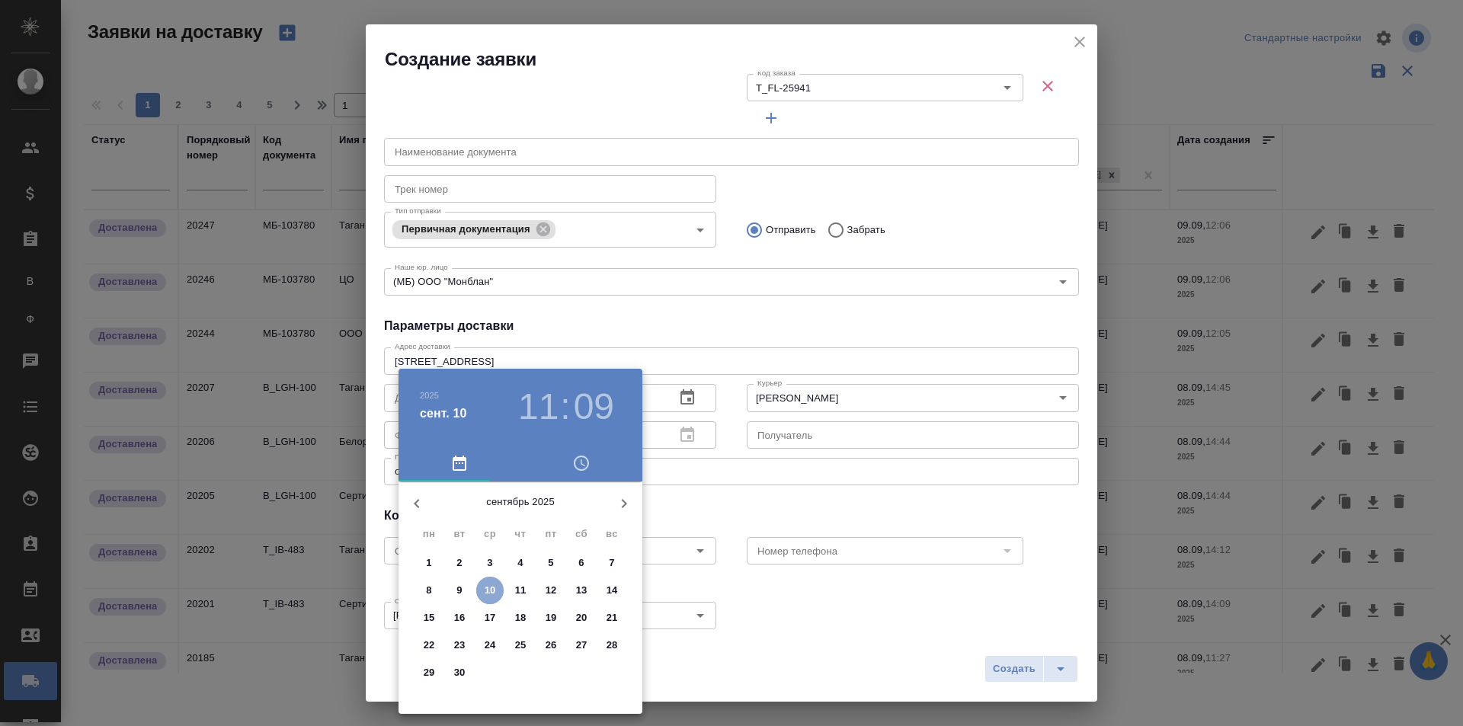
click at [497, 587] on span "10" at bounding box center [489, 590] width 27 height 15
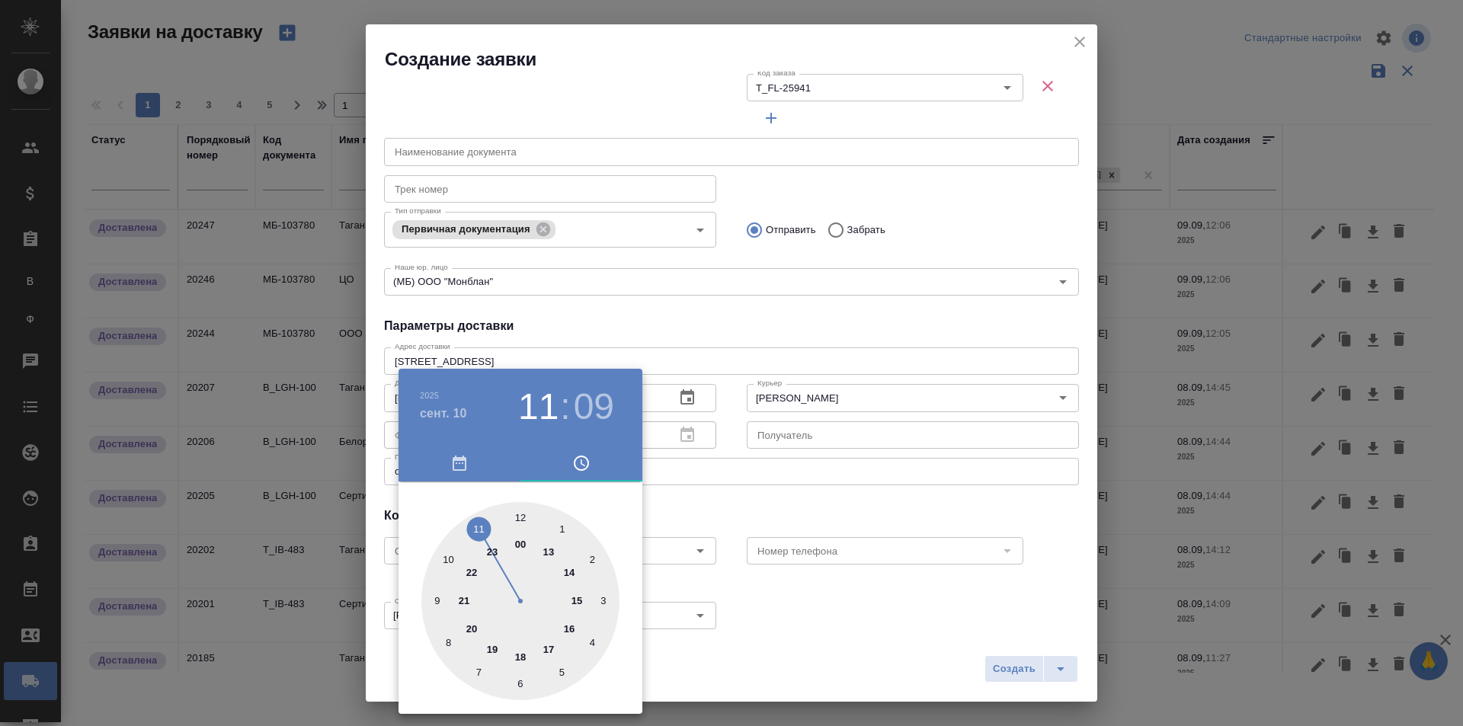
click at [519, 517] on div at bounding box center [520, 601] width 198 height 198
click at [520, 516] on div at bounding box center [520, 601] width 198 height 198
type input "10.09.2025 12:00"
click at [653, 301] on div at bounding box center [731, 363] width 1463 height 726
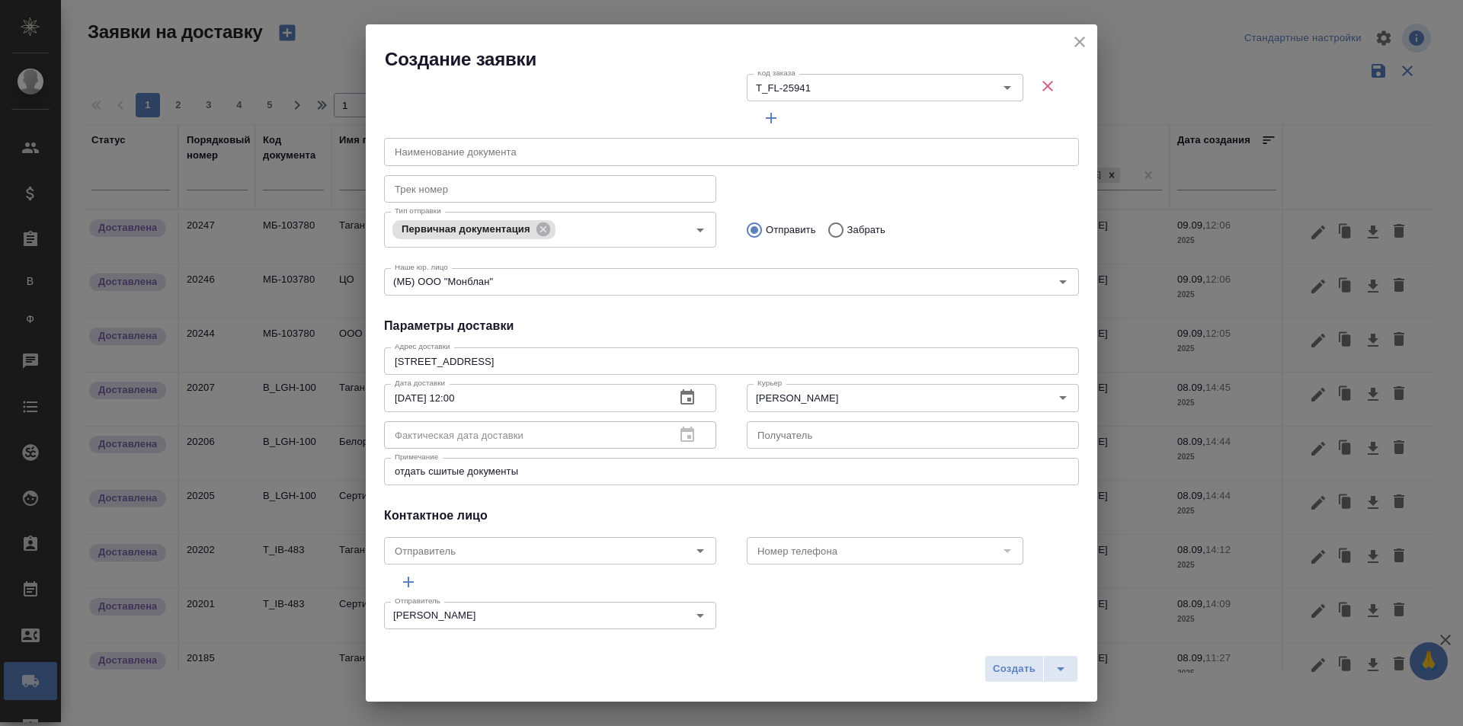
scroll to position [0, 0]
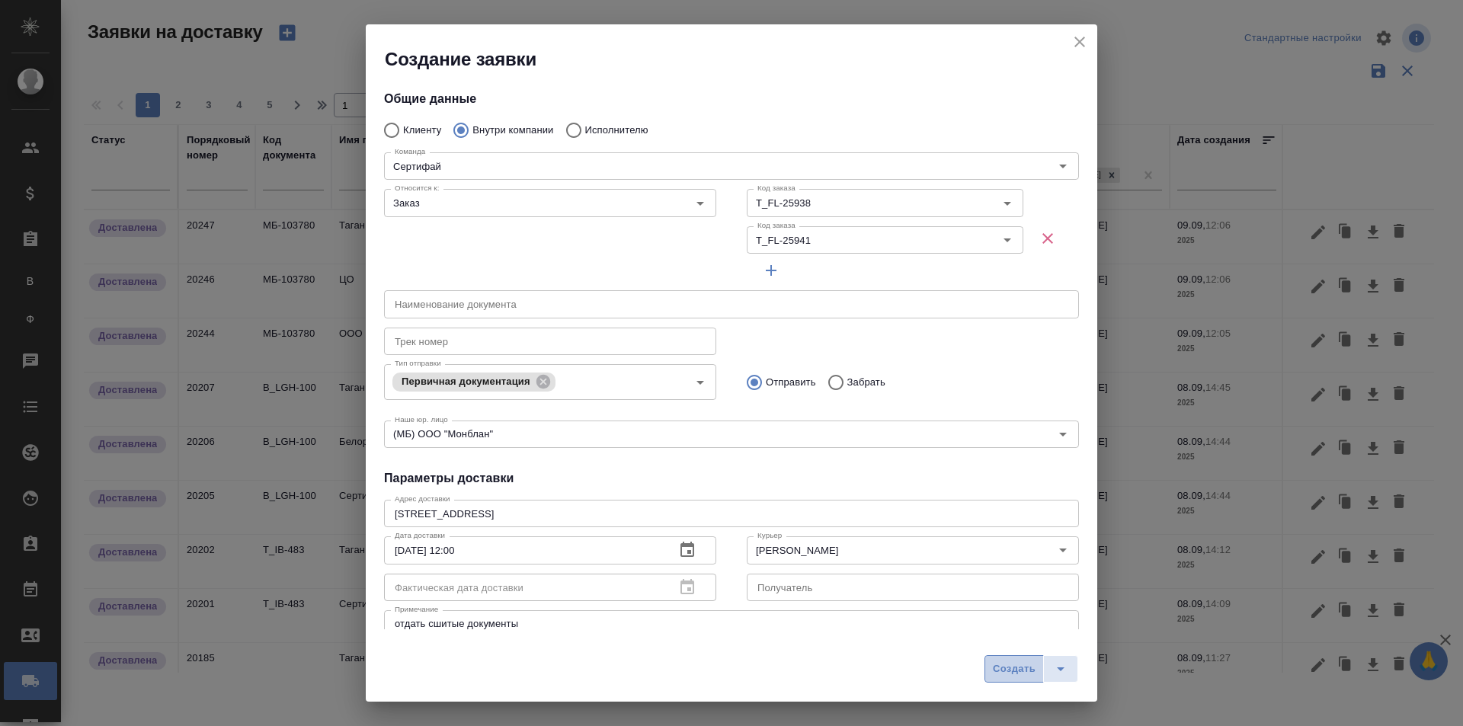
click at [1008, 669] on span "Создать" at bounding box center [1014, 670] width 43 height 18
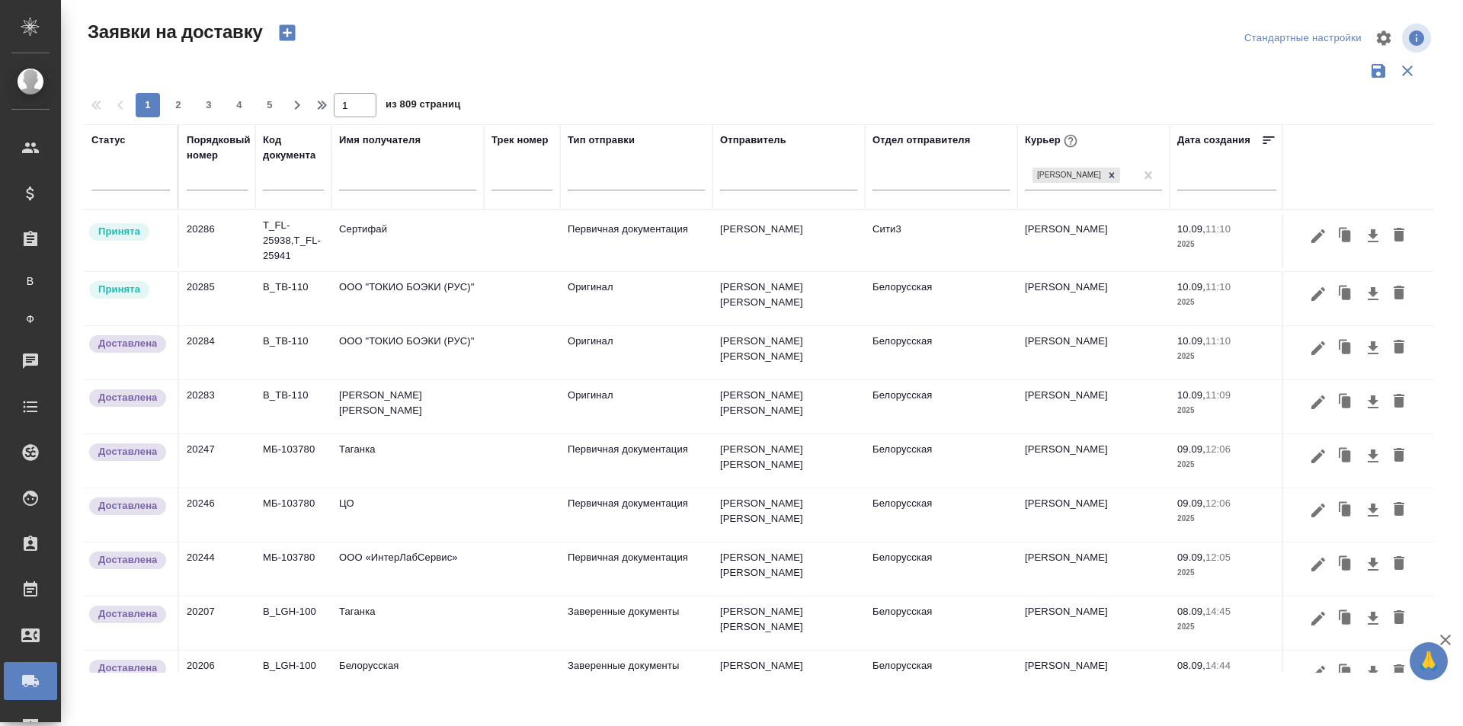
click at [279, 35] on icon "button" at bounding box center [287, 32] width 21 height 21
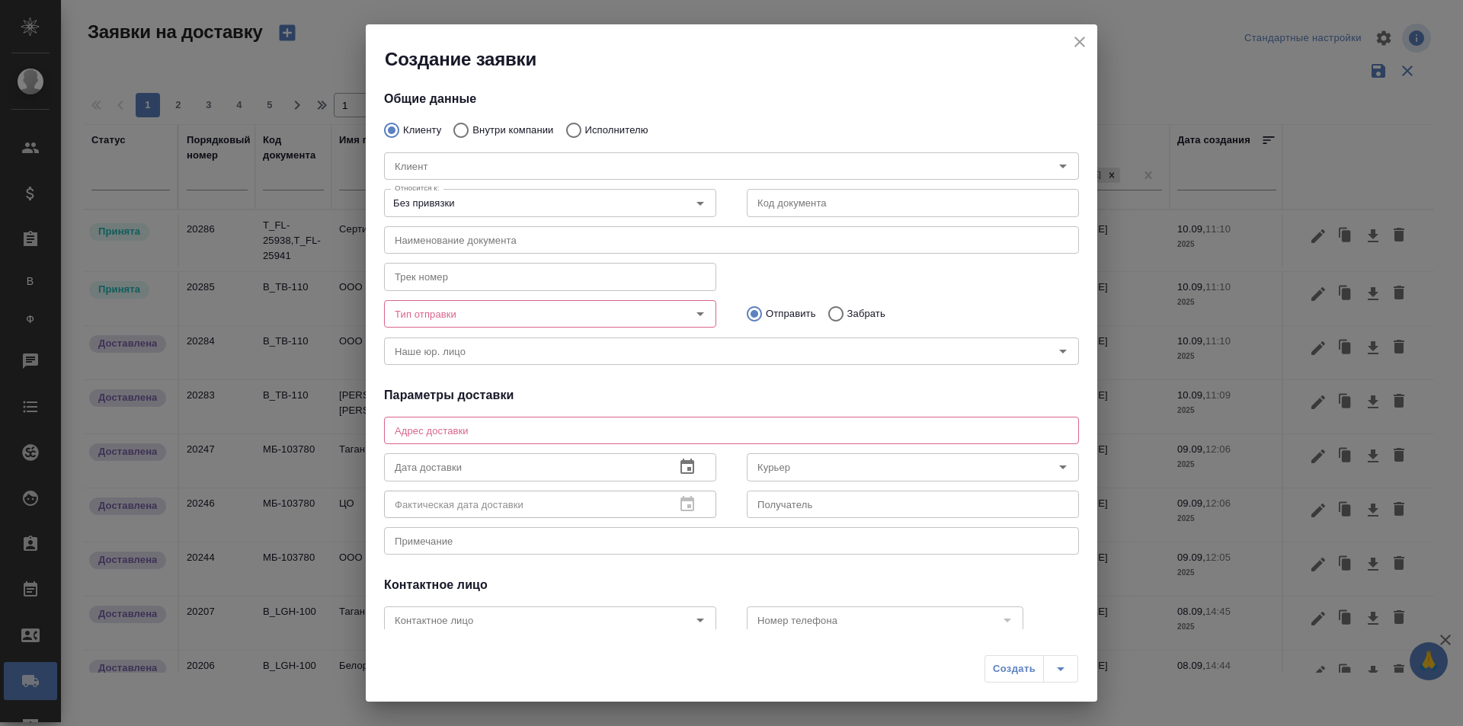
click at [505, 131] on div "Клиент Клиент" at bounding box center [731, 164] width 725 height 67
click at [464, 129] on input "Внутри компании" at bounding box center [458, 130] width 27 height 32
radio input "true"
click at [466, 162] on input "Команда" at bounding box center [706, 166] width 635 height 18
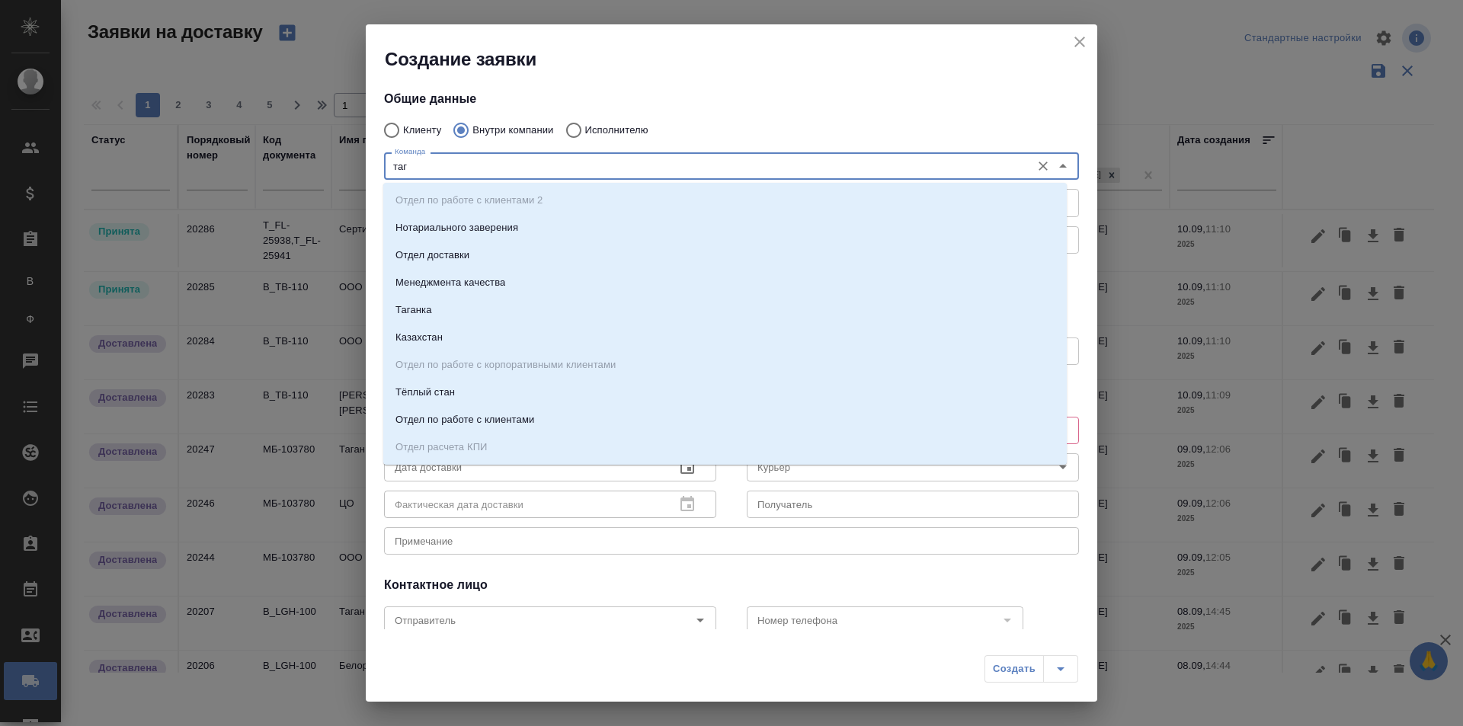
type input "тага"
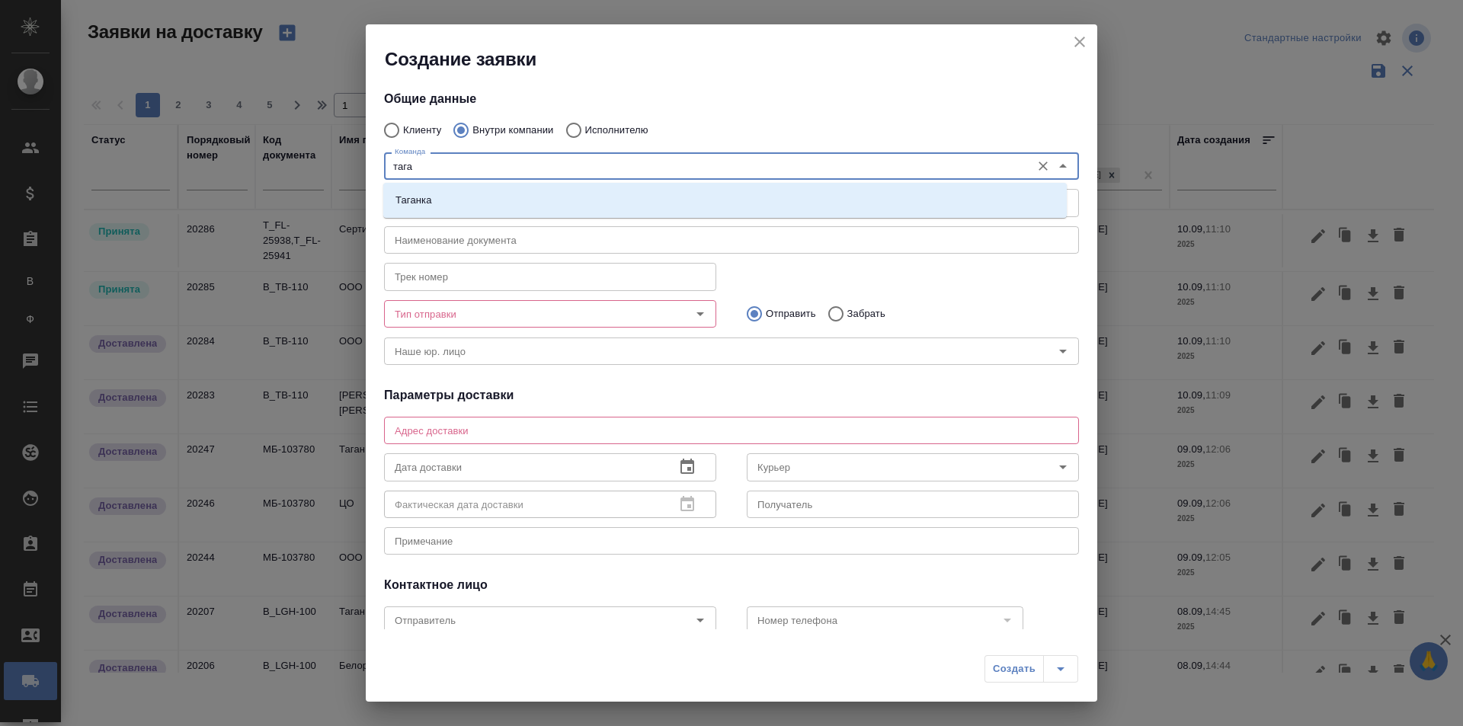
click at [497, 187] on li "Таганка" at bounding box center [724, 200] width 683 height 27
type textarea "ул. Нижняя Радищевская, д. 5, стр. 1"
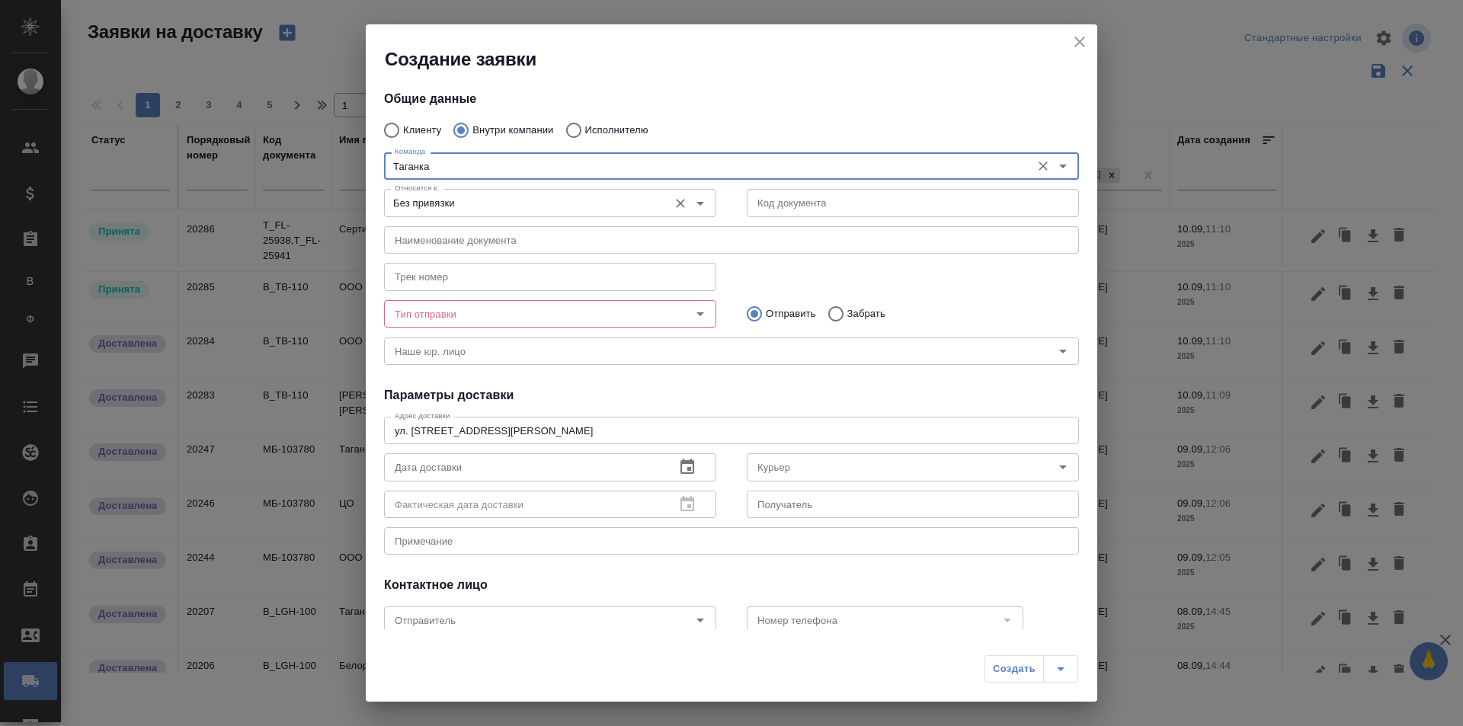
click at [699, 200] on icon "Open" at bounding box center [700, 203] width 18 height 18
type input "Таганка"
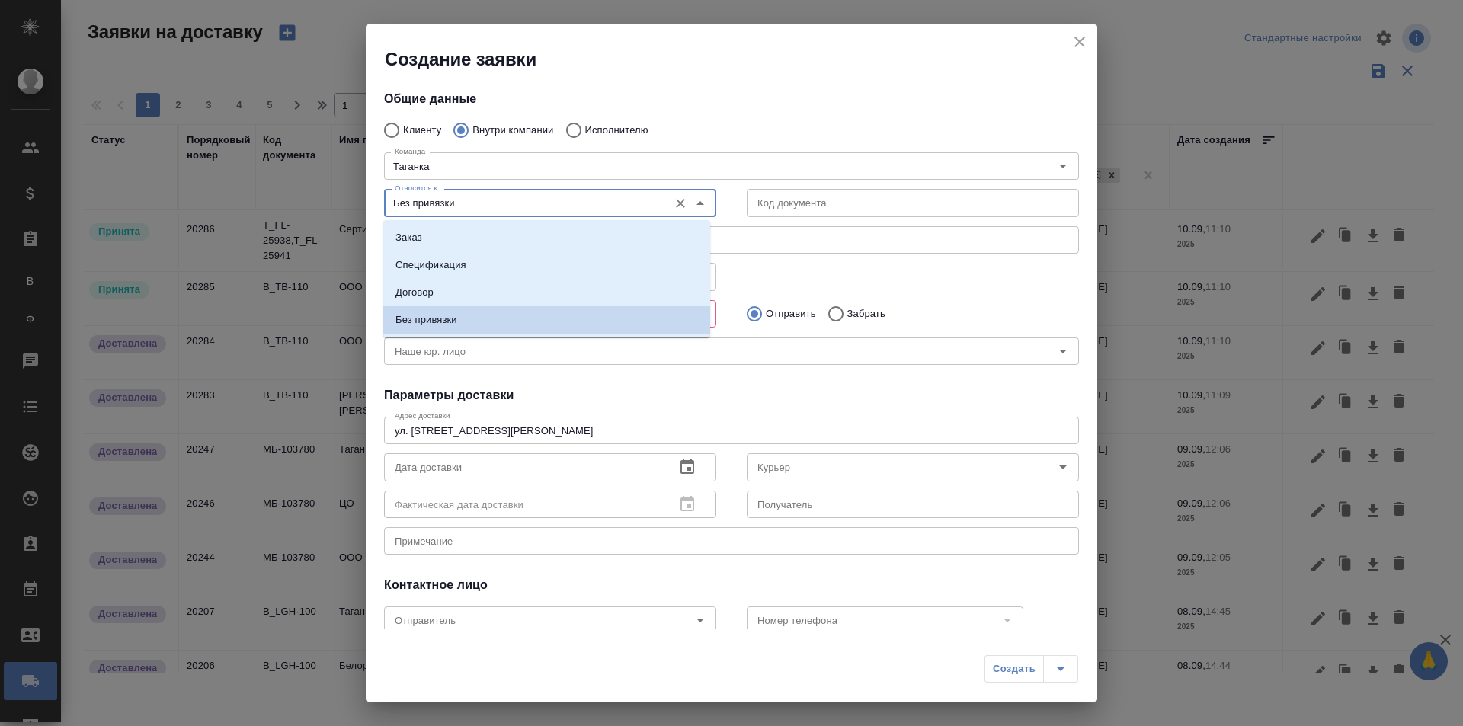
click at [699, 200] on icon "Close" at bounding box center [700, 203] width 18 height 18
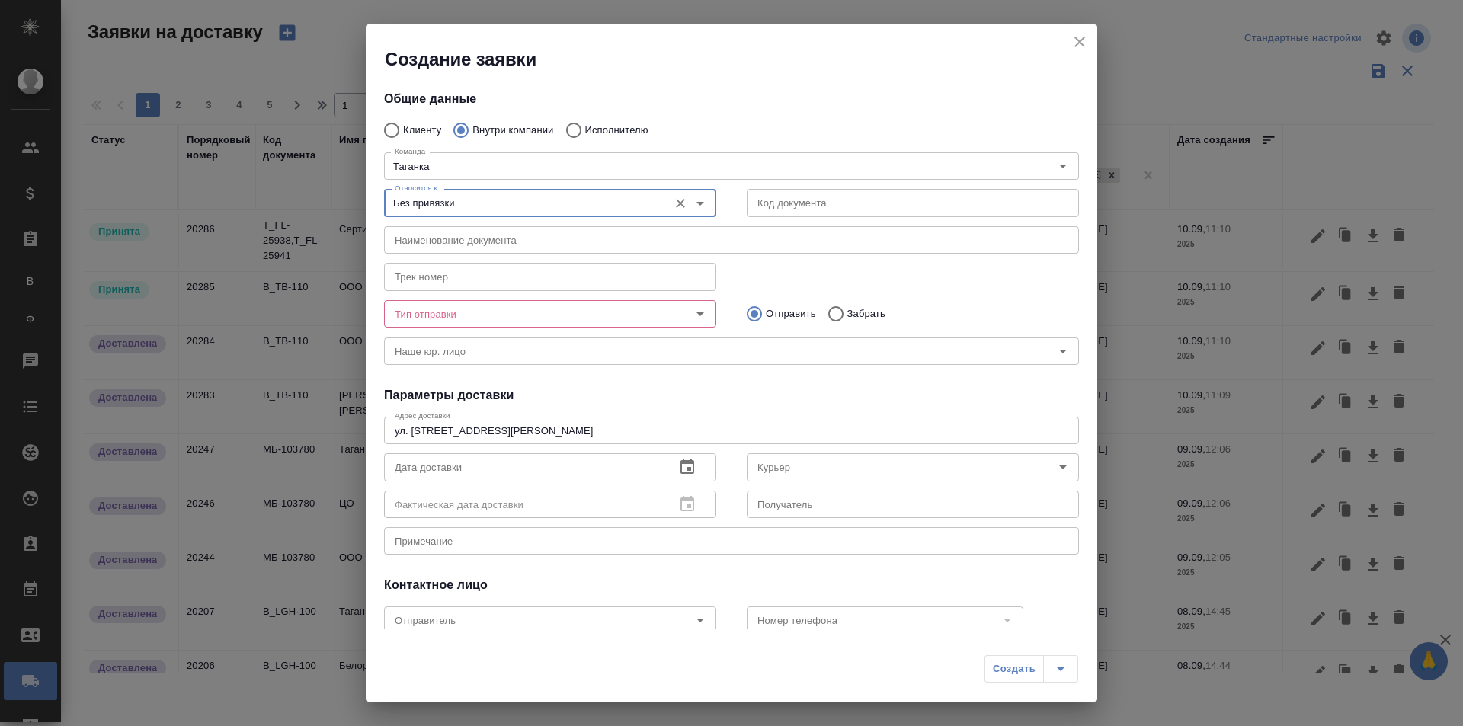
click at [776, 203] on input "text" at bounding box center [913, 202] width 332 height 27
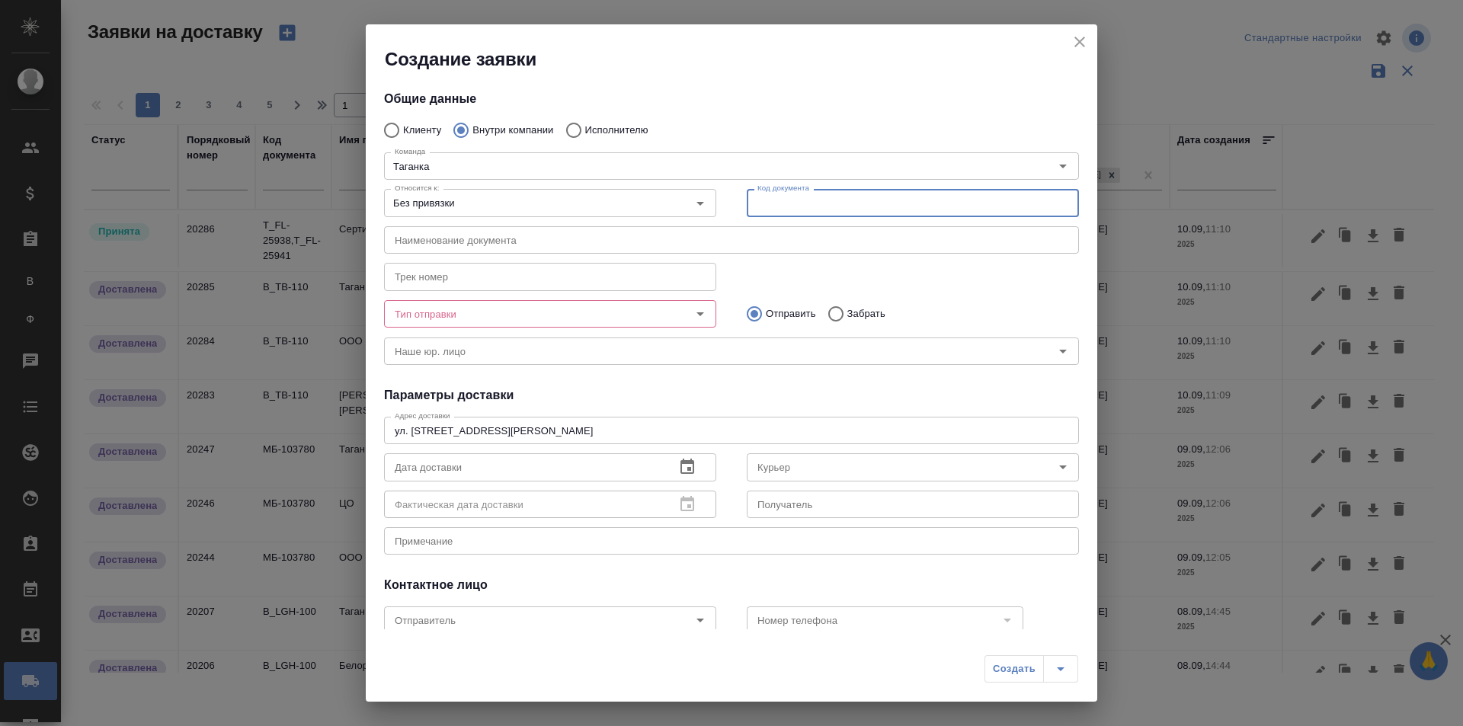
click at [574, 308] on input "Тип отправки" at bounding box center [525, 314] width 272 height 18
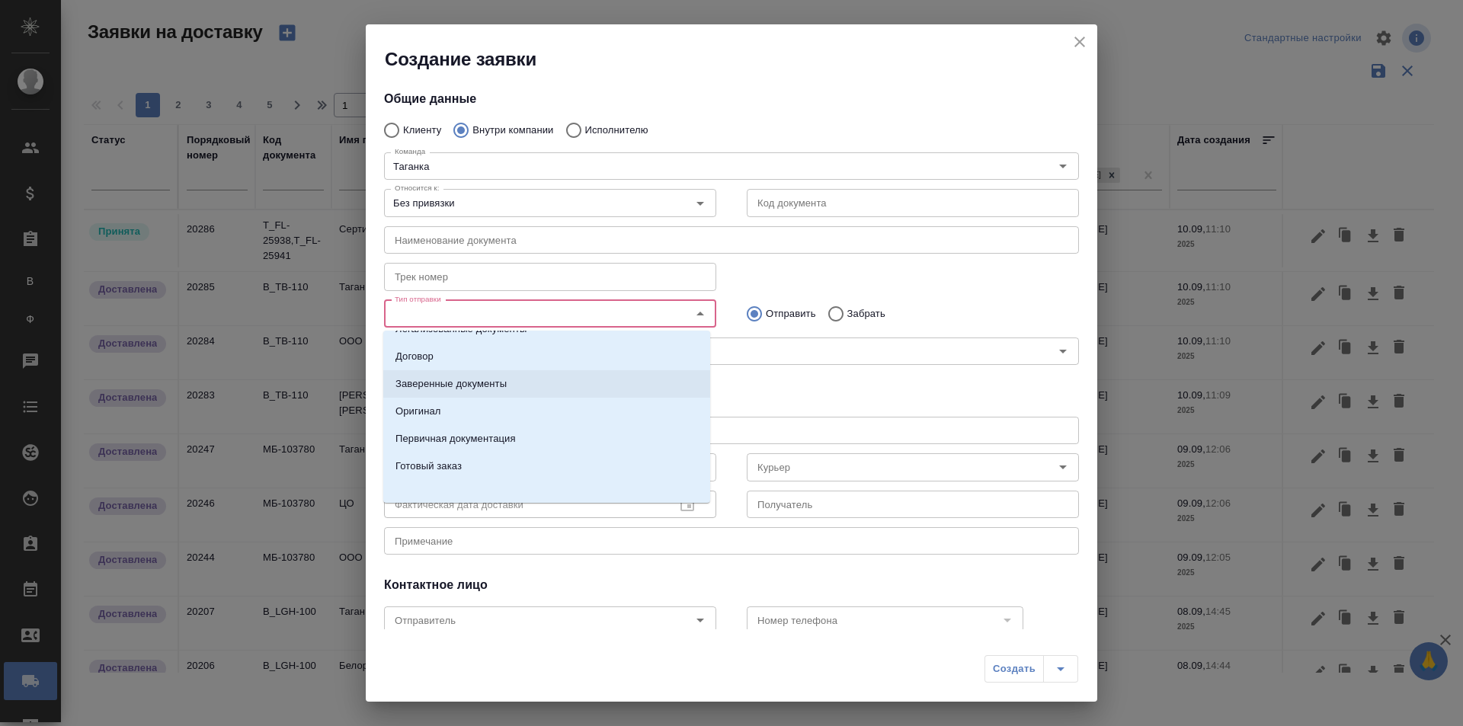
scroll to position [24, 0]
click at [613, 453] on li "Готовый заказ" at bounding box center [546, 460] width 327 height 27
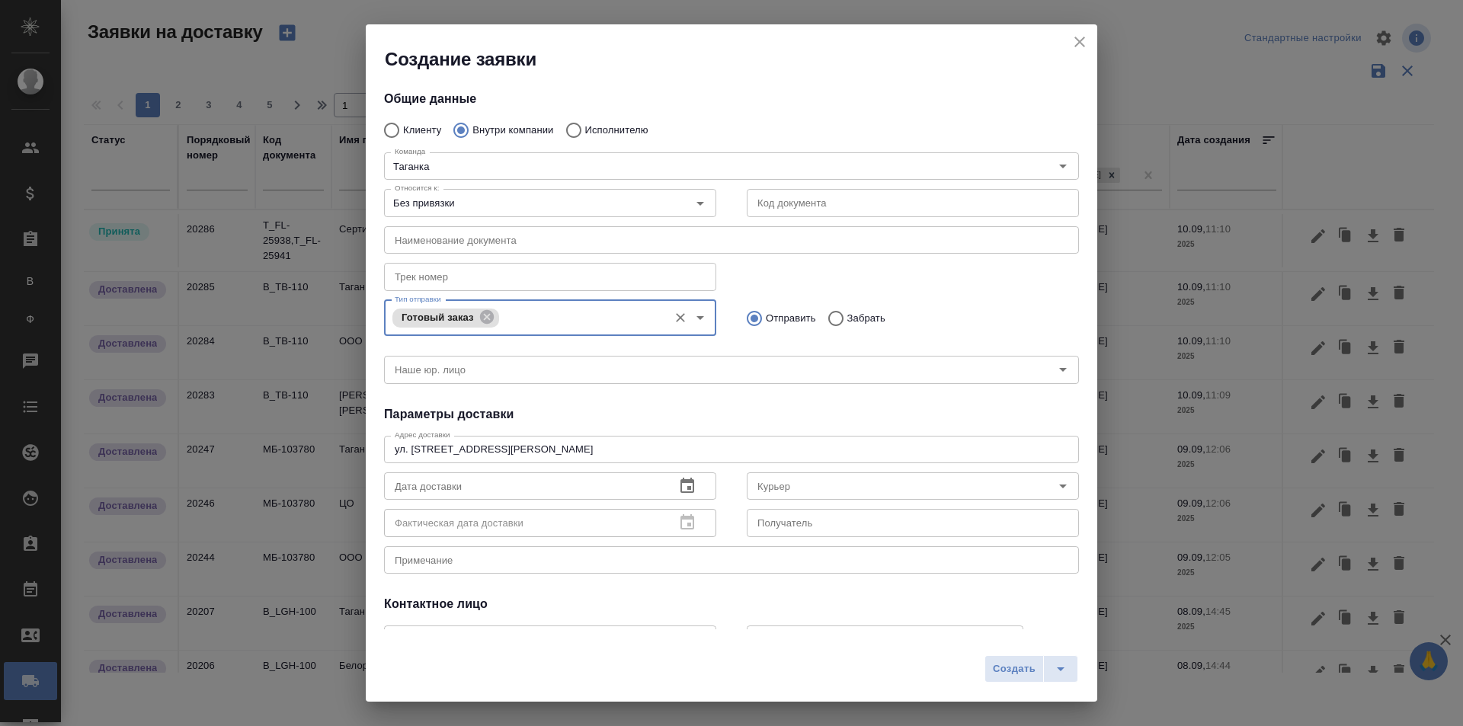
click at [835, 321] on input "Забрать" at bounding box center [833, 318] width 27 height 32
radio input "true"
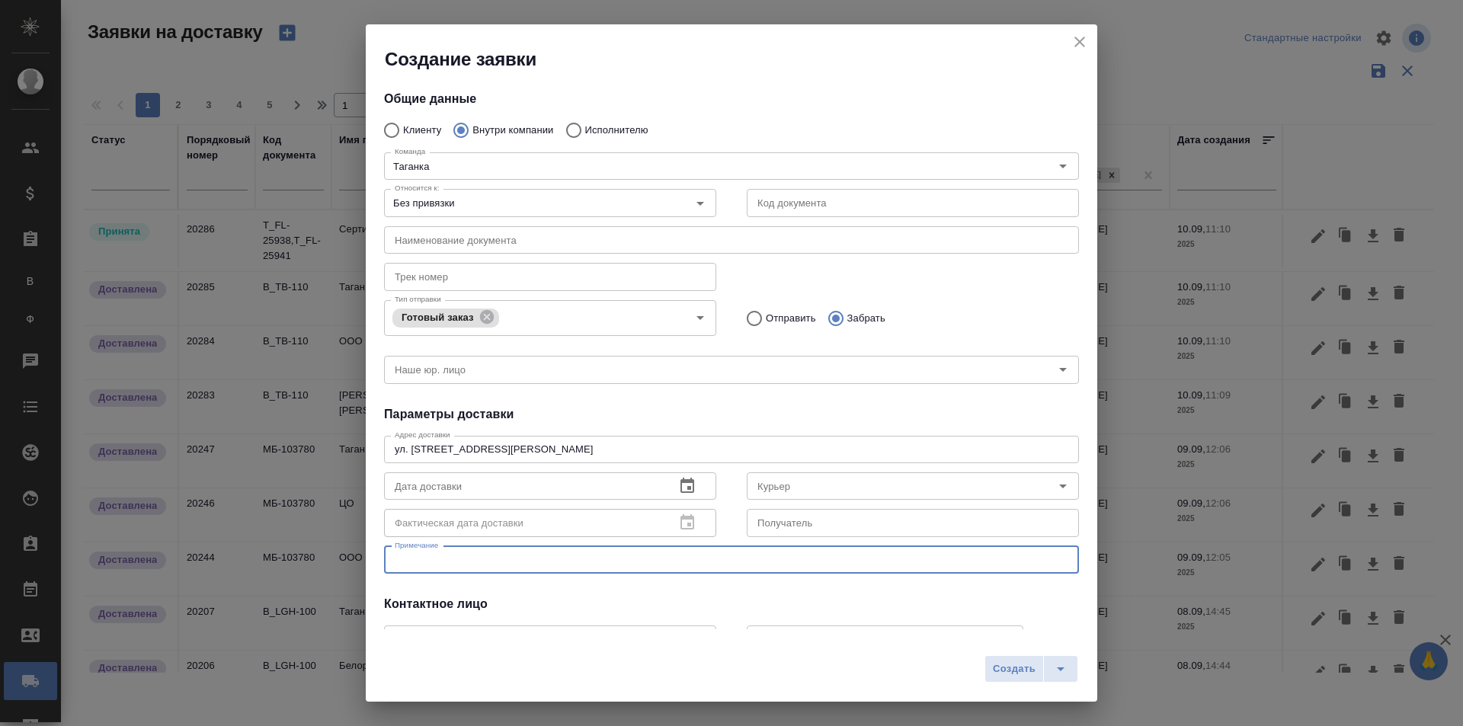
click at [537, 558] on textarea at bounding box center [731, 559] width 673 height 11
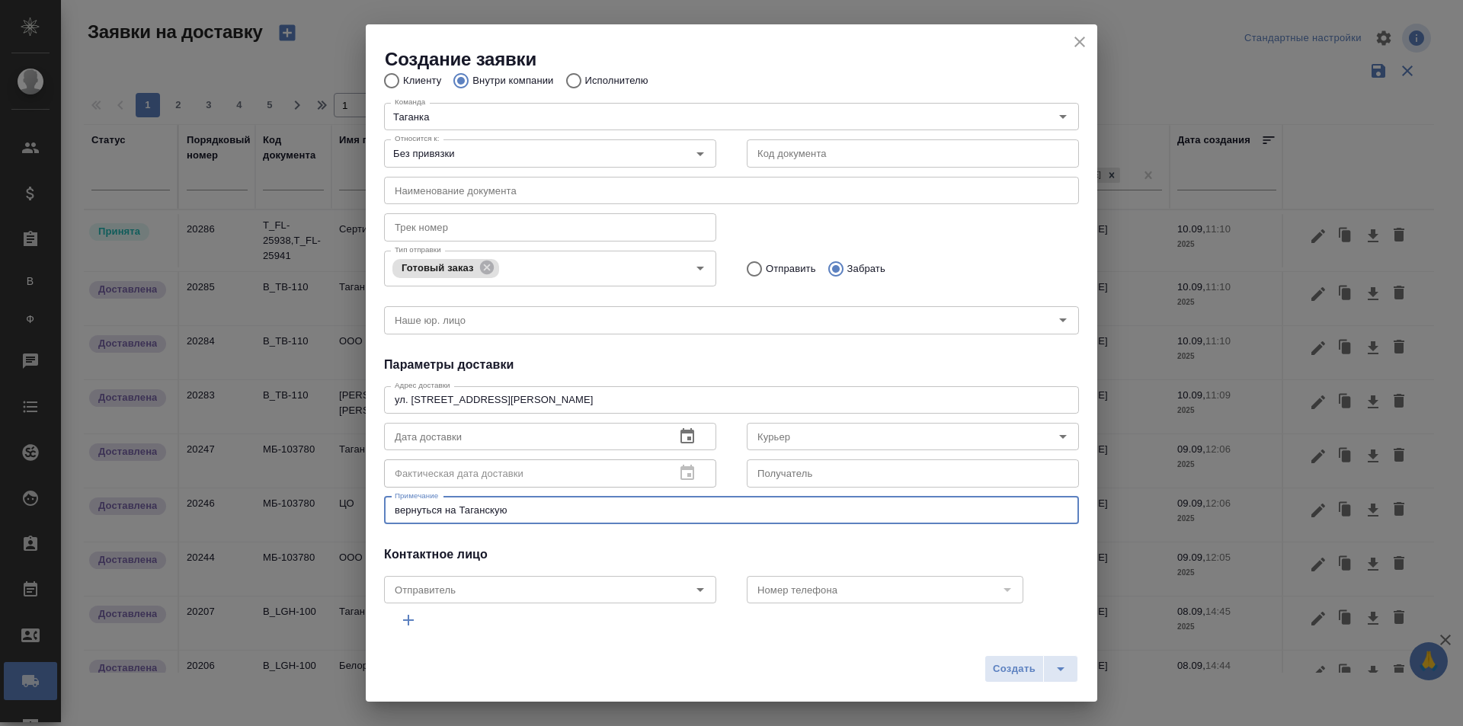
scroll to position [76, 0]
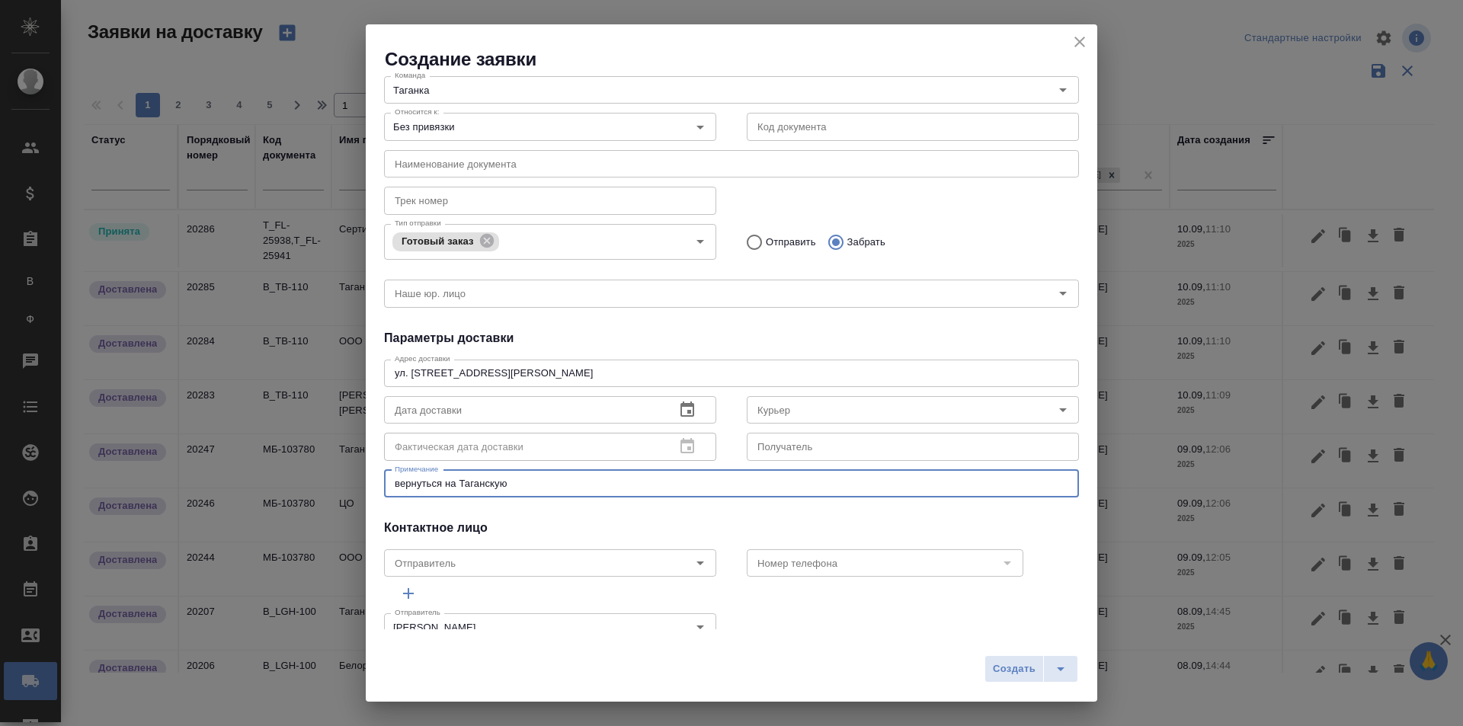
type textarea "вернуться на Таганскую"
click at [671, 410] on button "button" at bounding box center [687, 410] width 37 height 37
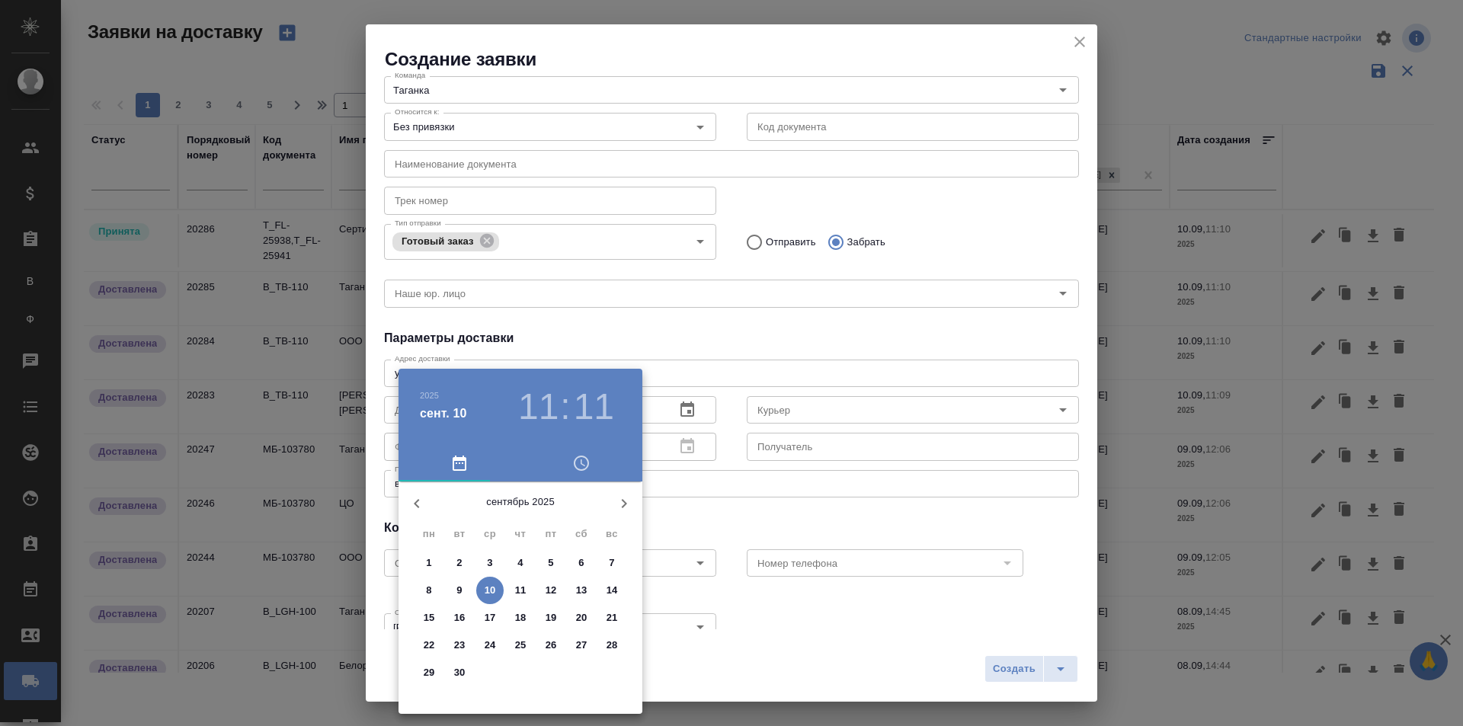
click at [486, 584] on p "10" at bounding box center [490, 590] width 11 height 15
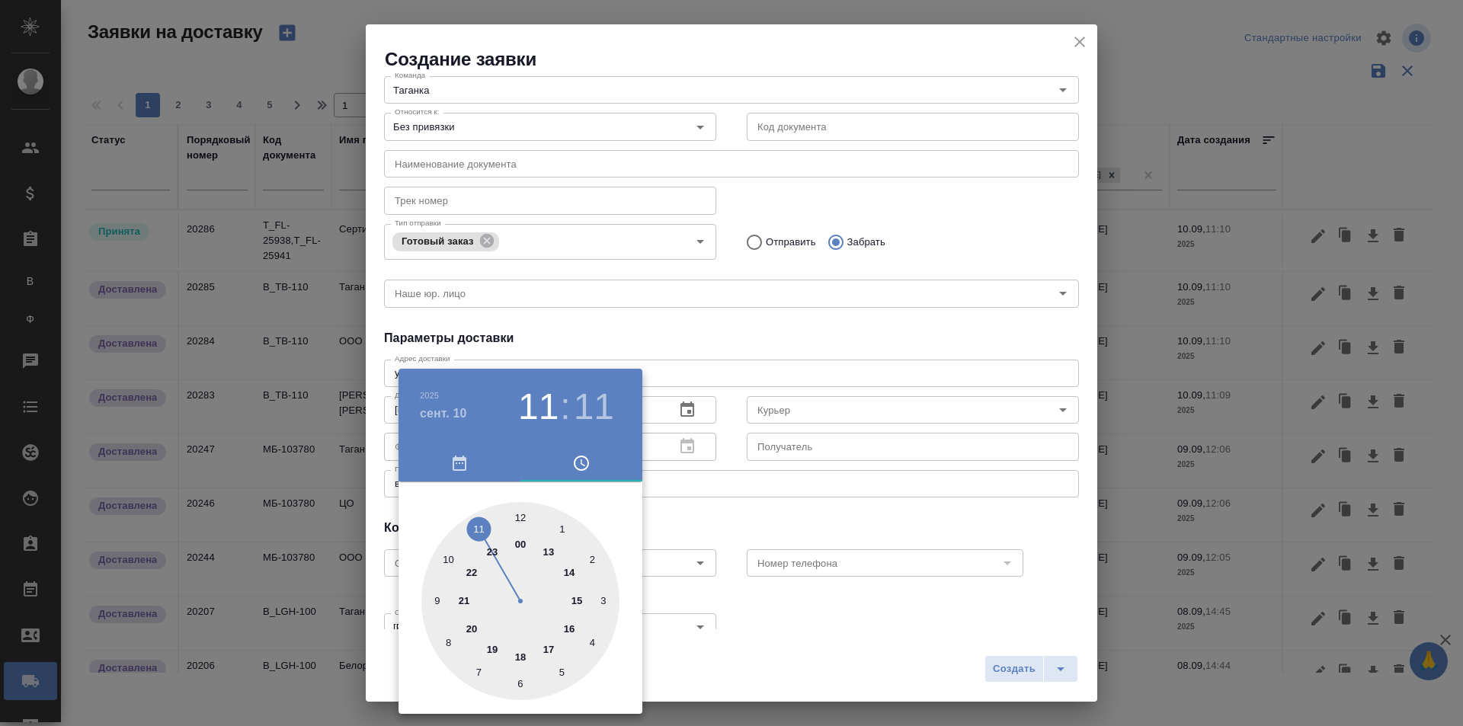
click at [552, 552] on div at bounding box center [520, 601] width 198 height 198
click at [517, 505] on div at bounding box center [520, 601] width 198 height 198
type input "10.09.2025 13:00"
drag, startPoint x: 827, startPoint y: 532, endPoint x: 849, endPoint y: 515, distance: 27.1
click at [831, 526] on div at bounding box center [731, 363] width 1463 height 726
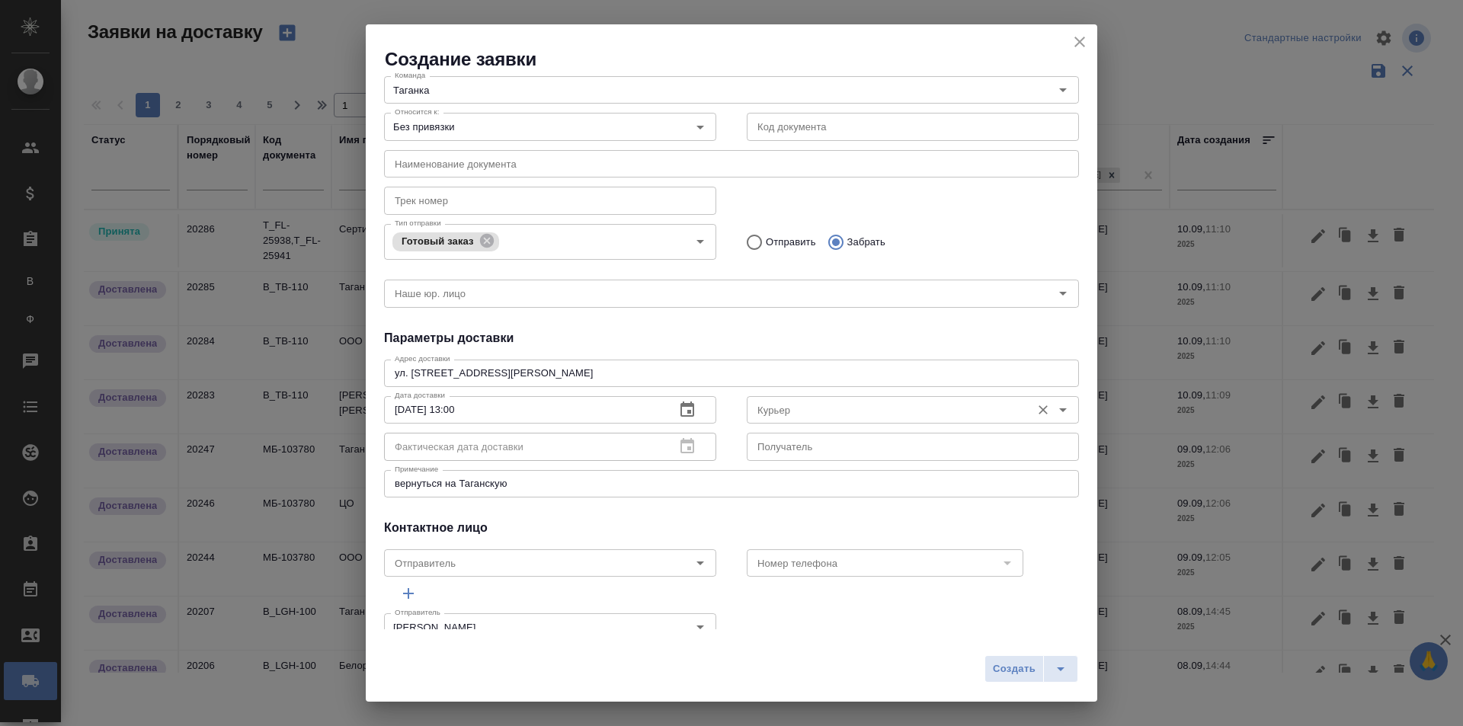
click at [835, 412] on input "Курьер" at bounding box center [887, 410] width 272 height 18
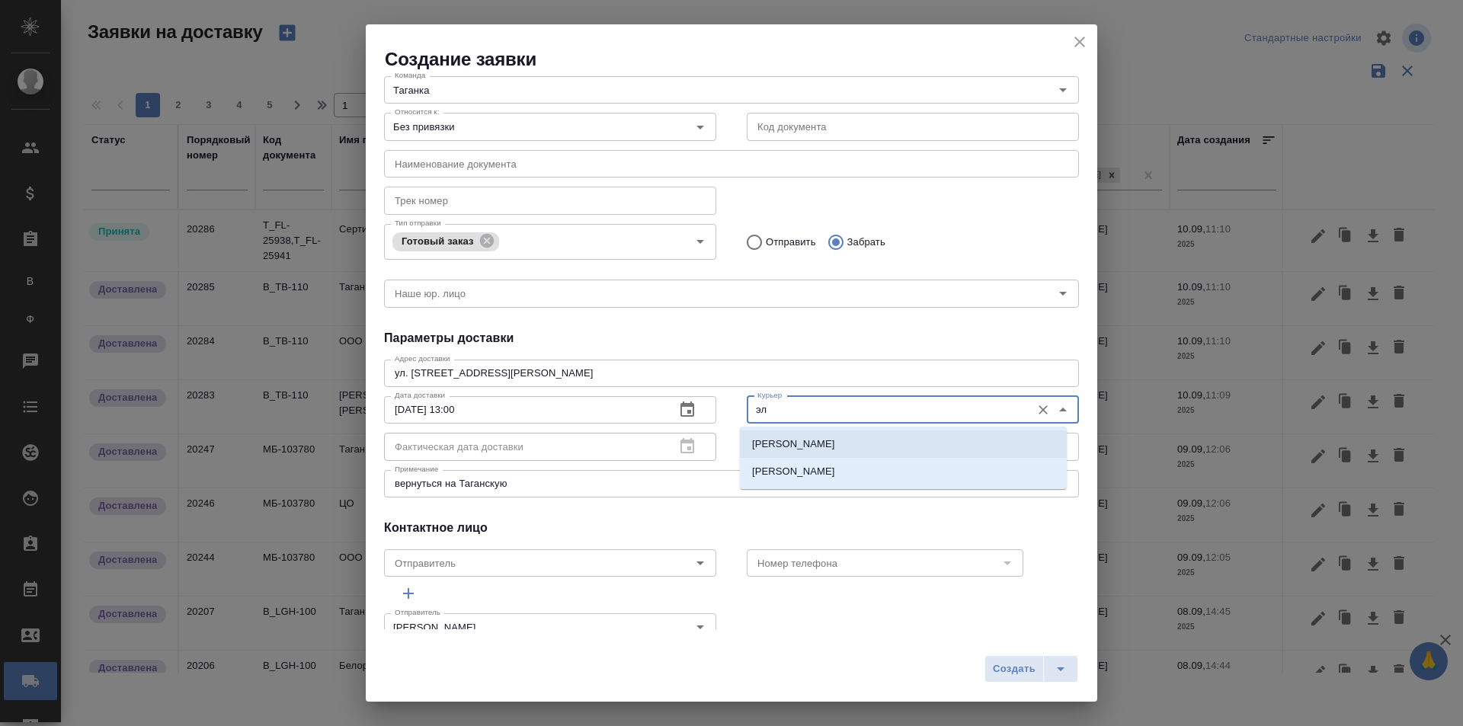
click at [856, 440] on li "Шаабан Эльмира" at bounding box center [903, 443] width 327 height 27
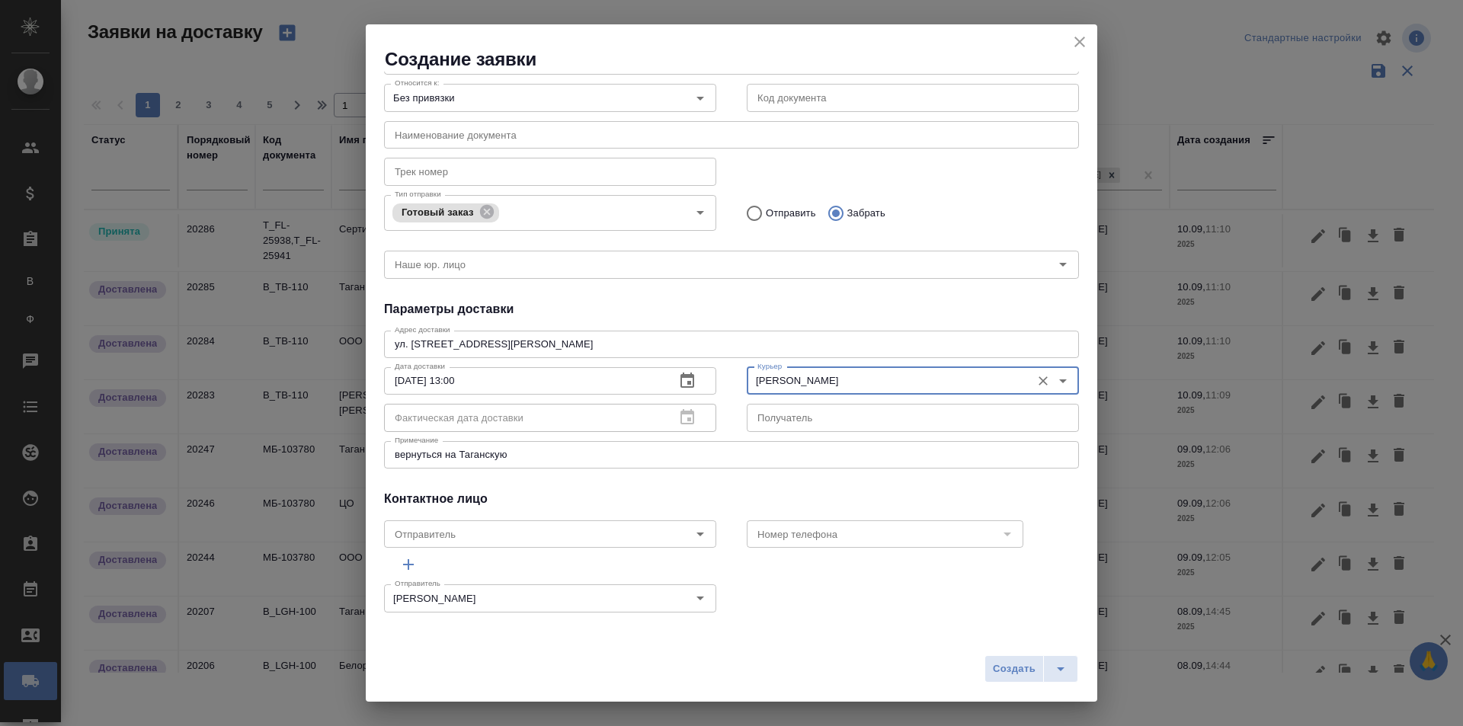
scroll to position [107, 0]
type input "Шаабан Эльмира"
click at [1005, 667] on span "Создать" at bounding box center [1014, 670] width 43 height 18
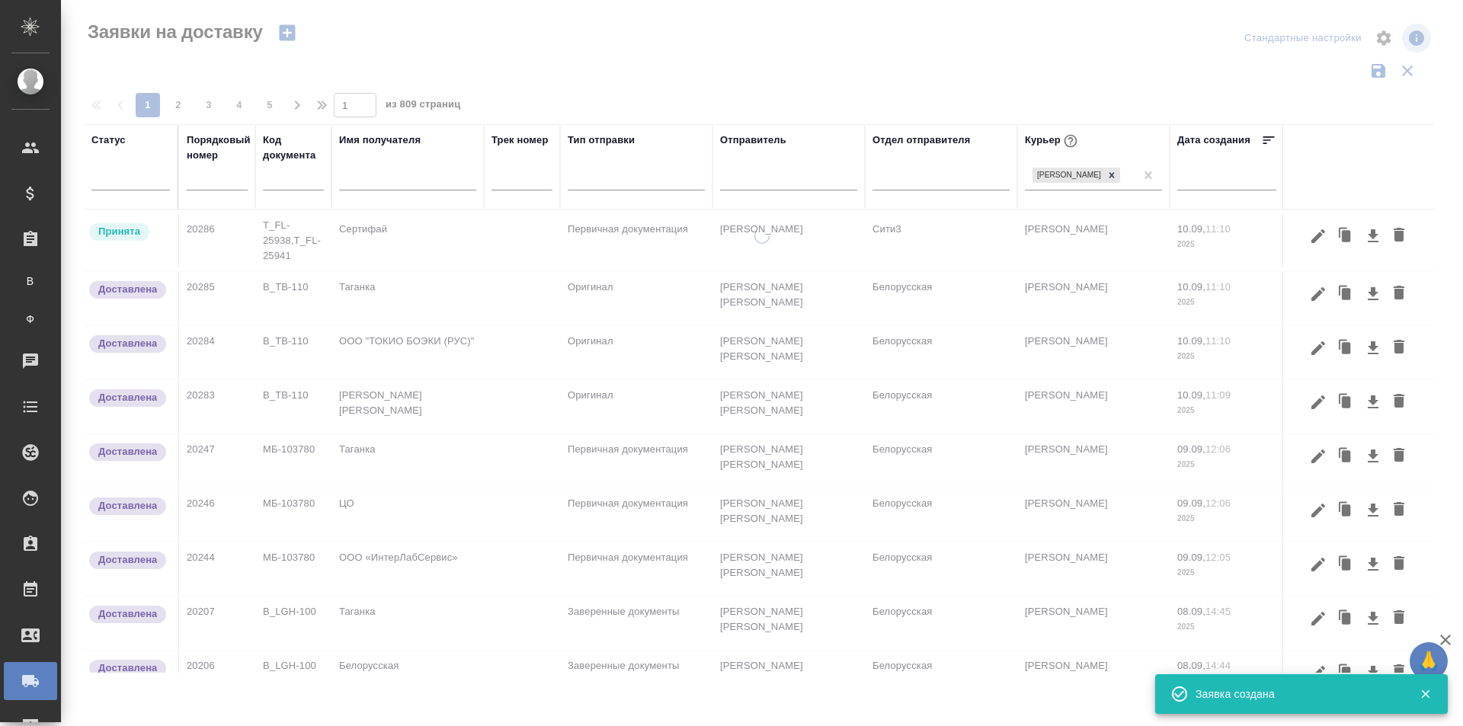
scroll to position [0, 0]
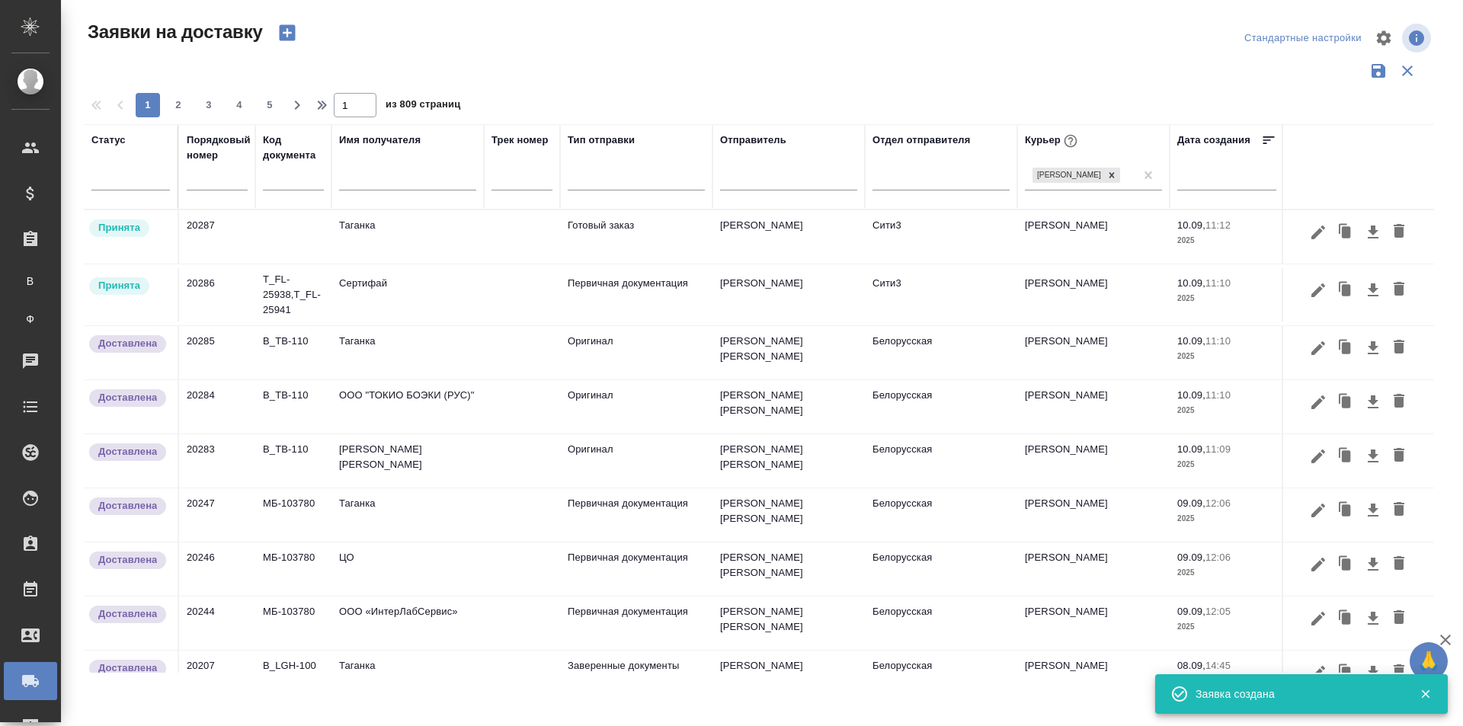
click at [412, 288] on td "Сертифай" at bounding box center [407, 294] width 152 height 53
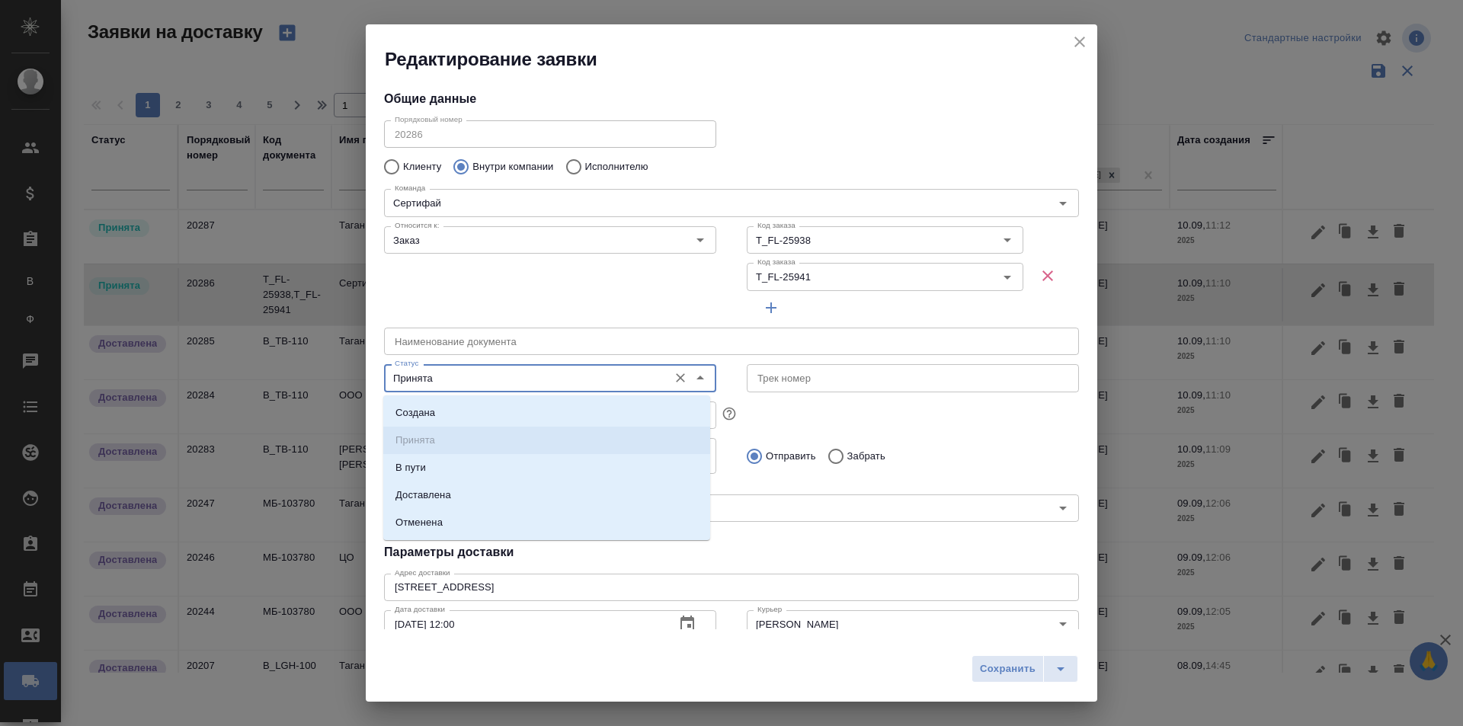
click at [459, 373] on input "Принята" at bounding box center [525, 378] width 272 height 18
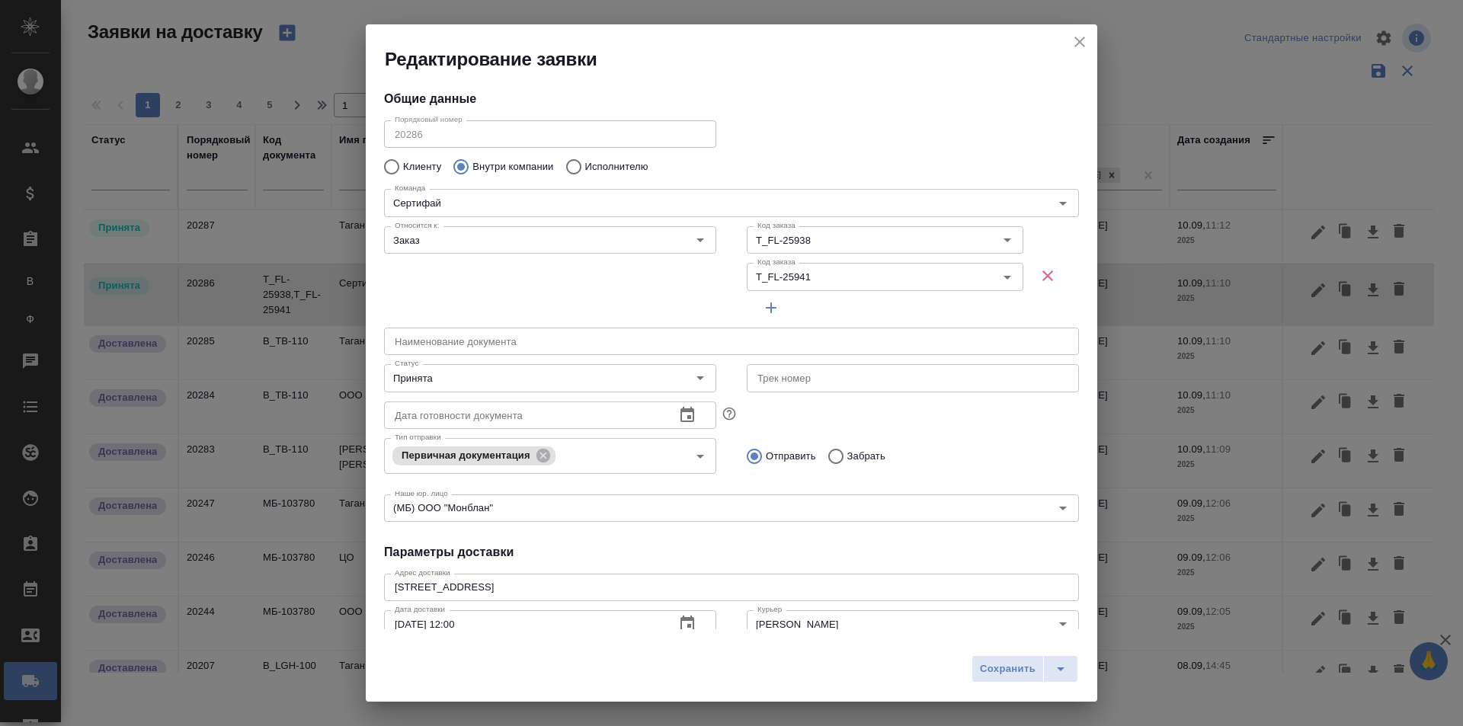
click at [549, 291] on div "Относится к: Заказ Относится к:" at bounding box center [550, 271] width 363 height 132
click at [1079, 37] on icon "close" at bounding box center [1079, 42] width 18 height 18
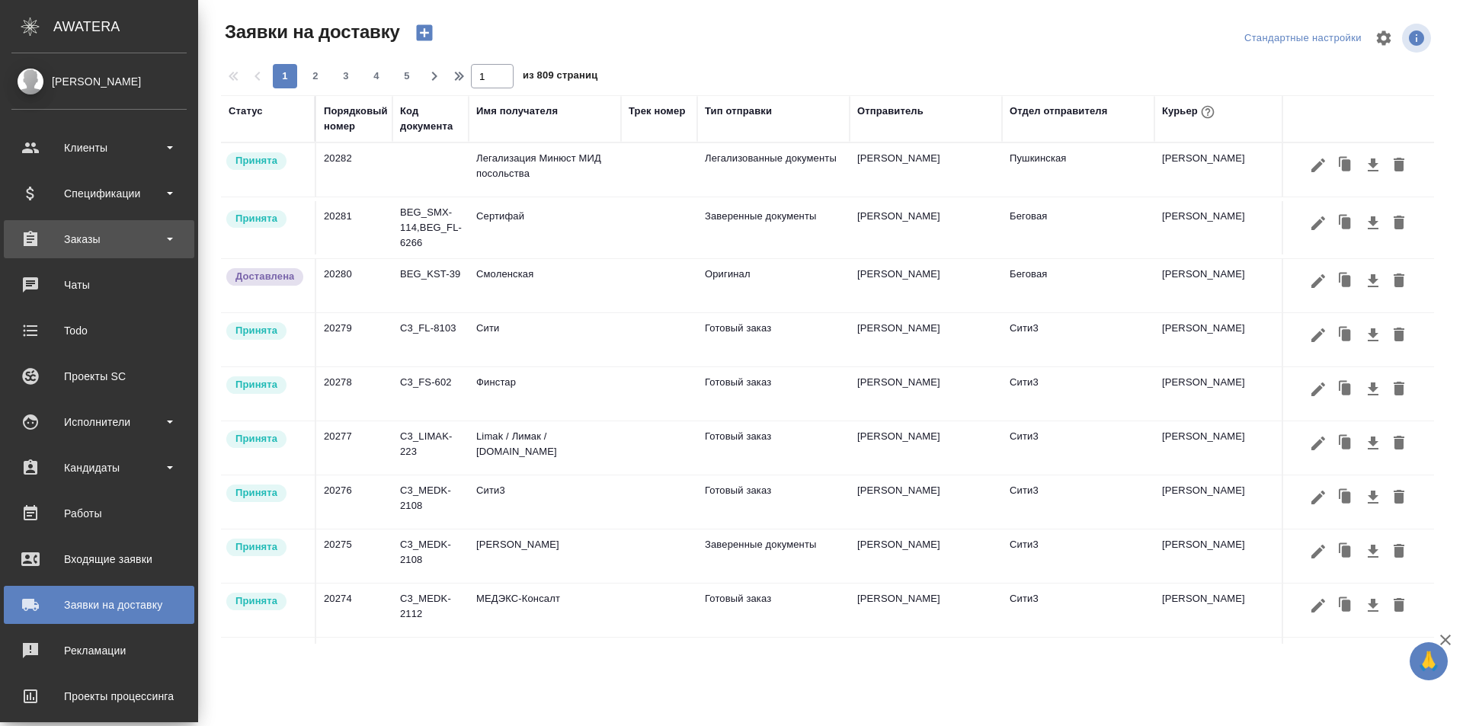
click at [90, 238] on div "Заказы" at bounding box center [98, 239] width 175 height 23
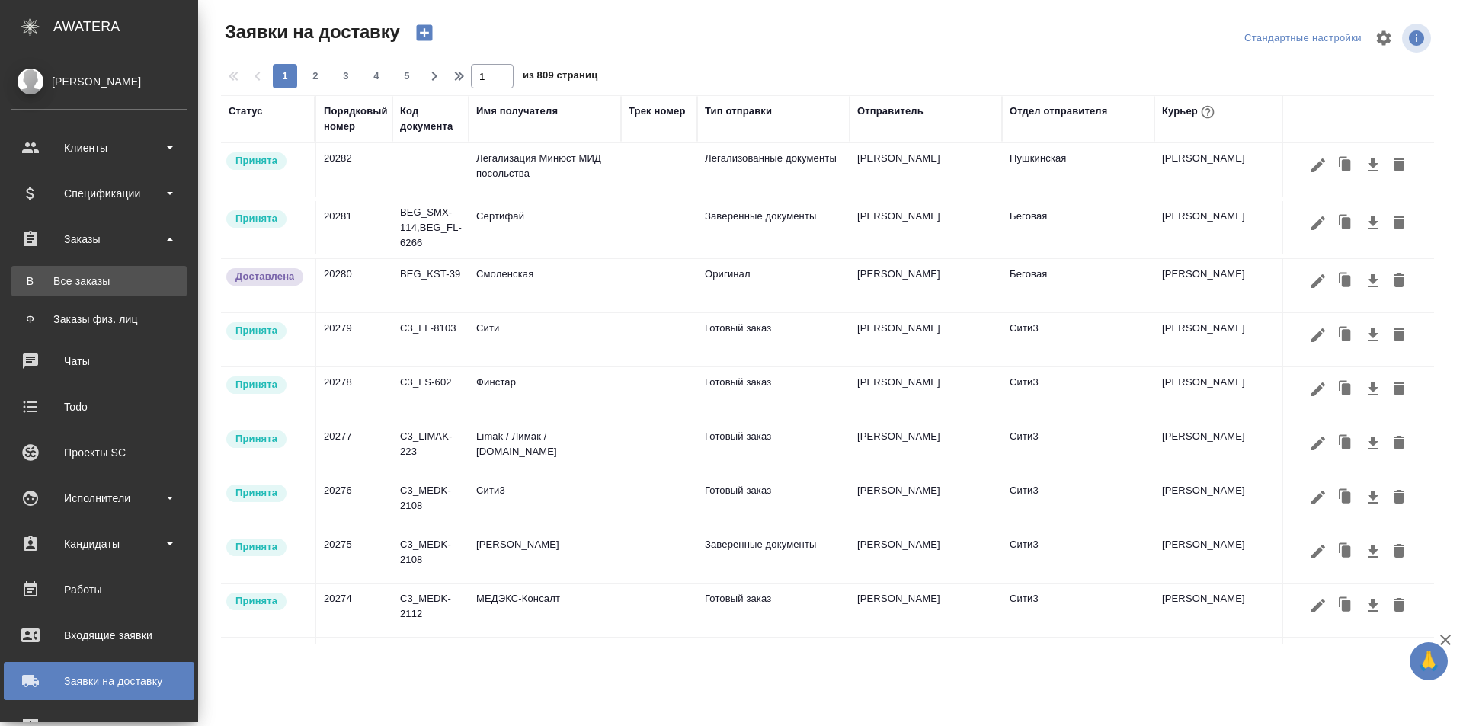
click at [104, 277] on div "Все заказы" at bounding box center [99, 280] width 160 height 15
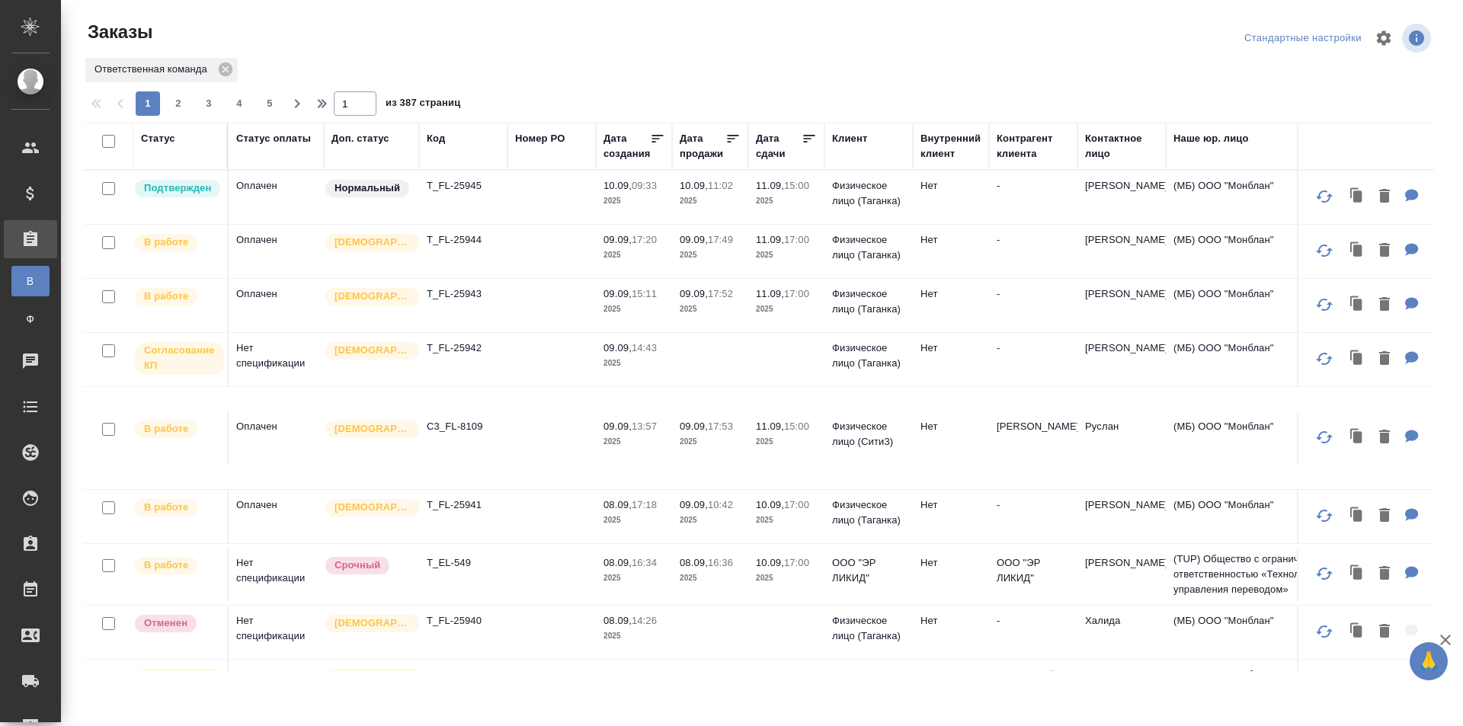
click at [502, 520] on td "T_FL-25941" at bounding box center [463, 516] width 88 height 53
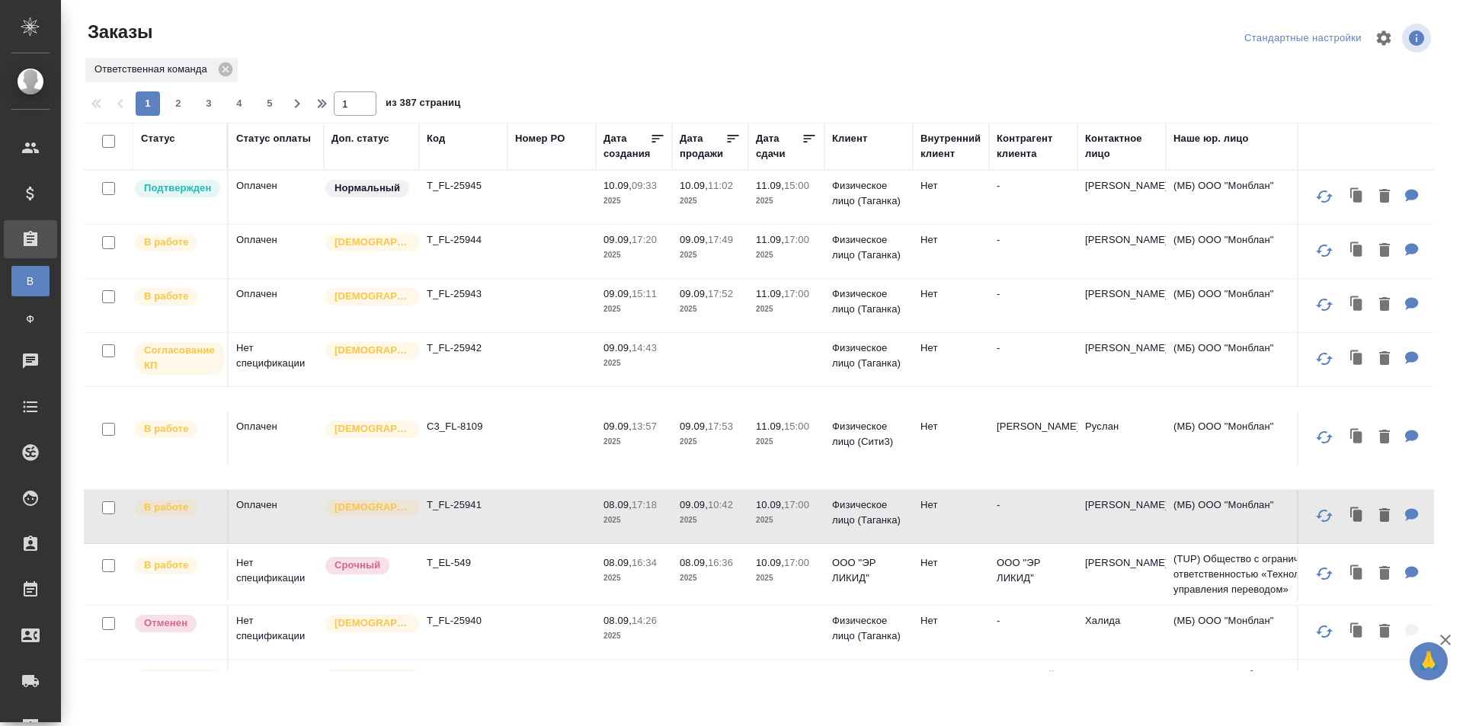
click at [502, 520] on td "T_FL-25941" at bounding box center [463, 516] width 88 height 53
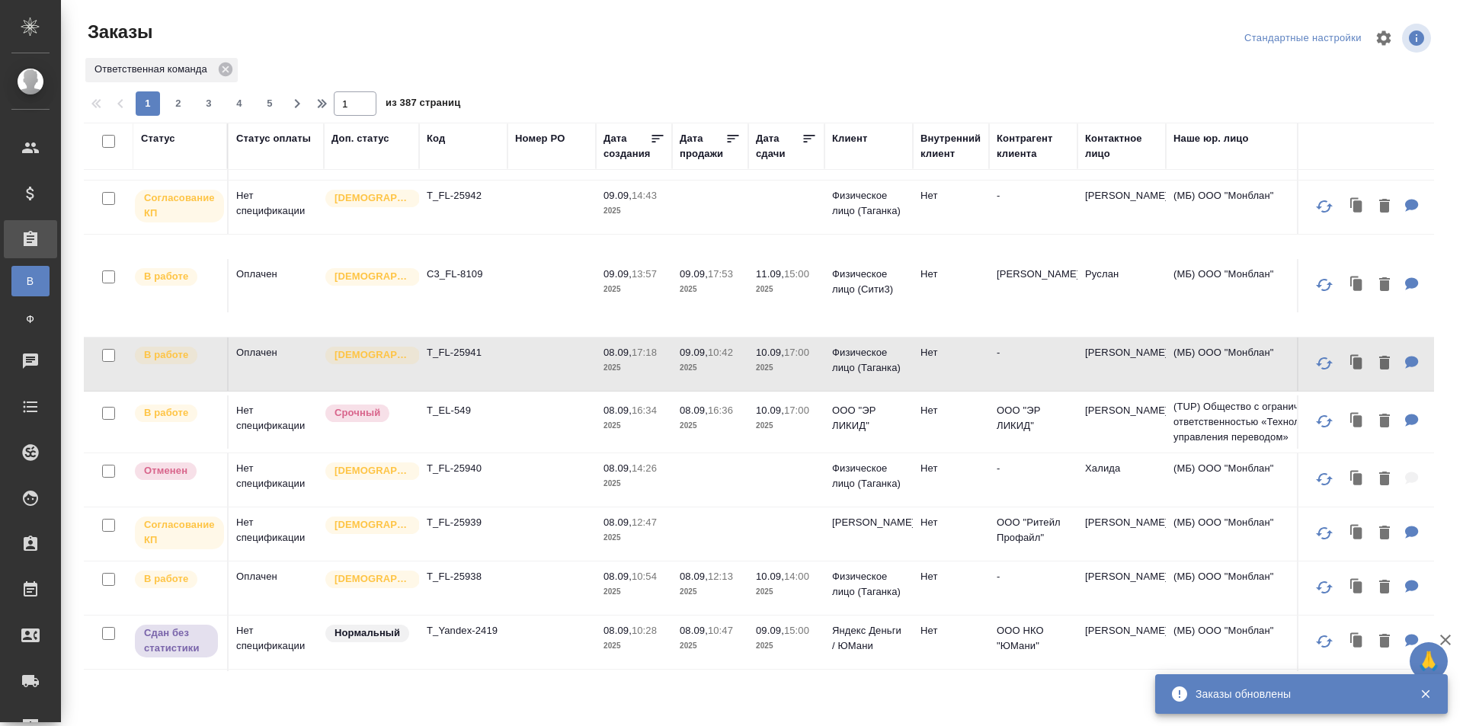
scroll to position [305, 0]
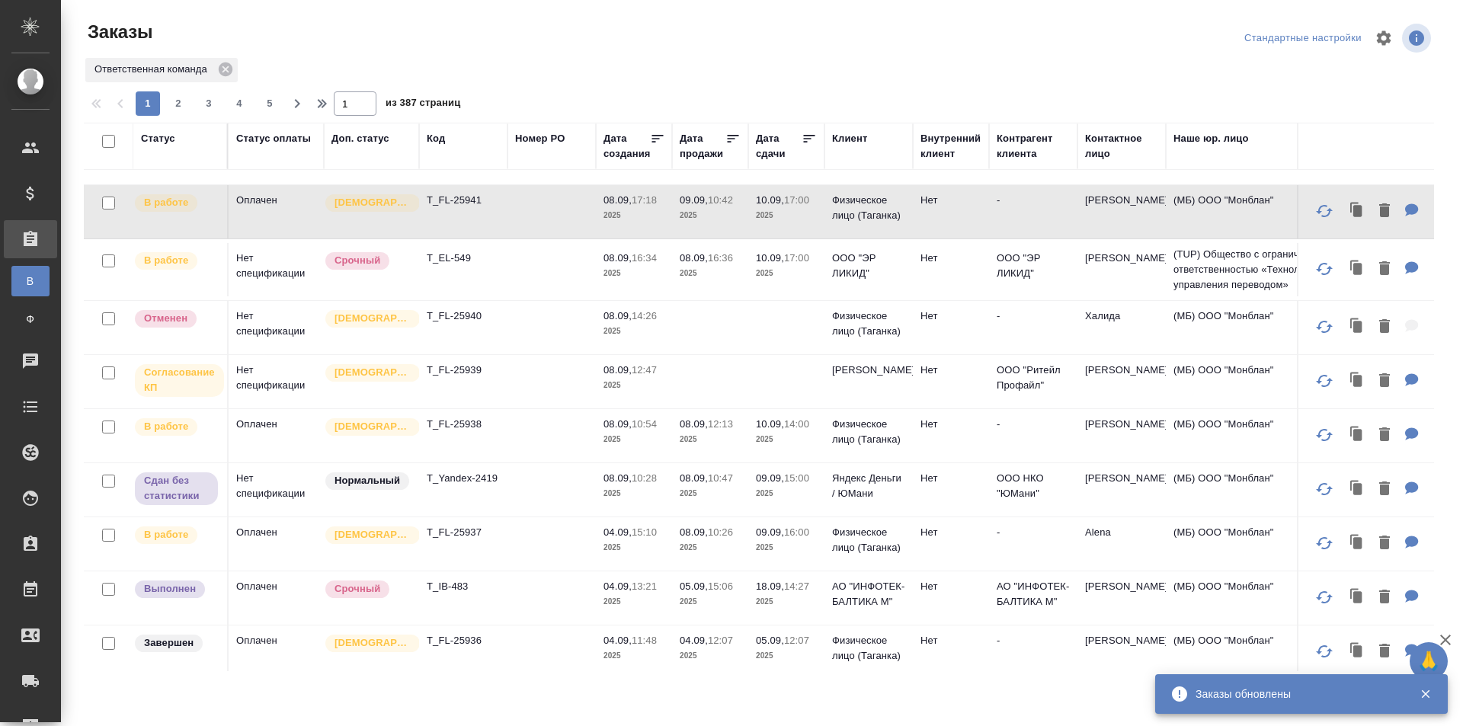
click at [678, 440] on td "08.09, 12:13 2025" at bounding box center [710, 435] width 76 height 53
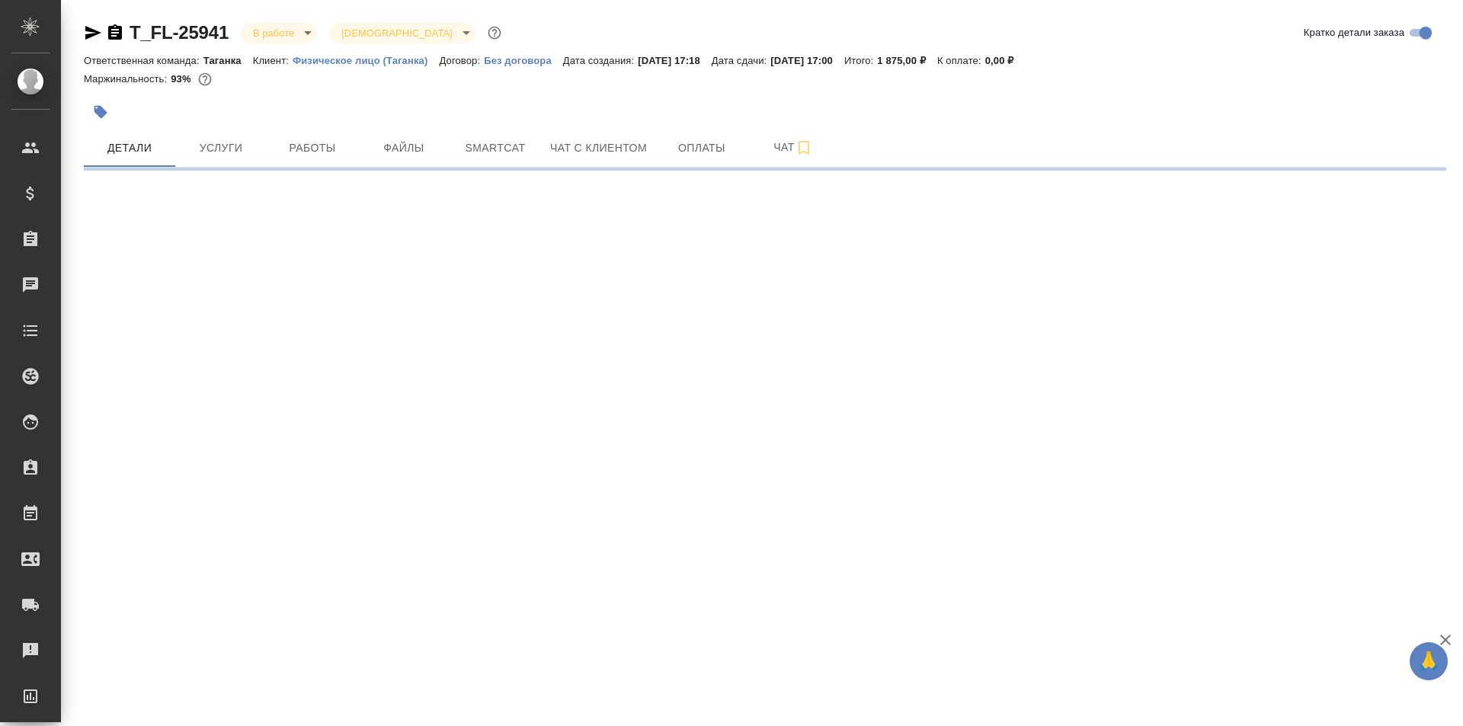
select select "RU"
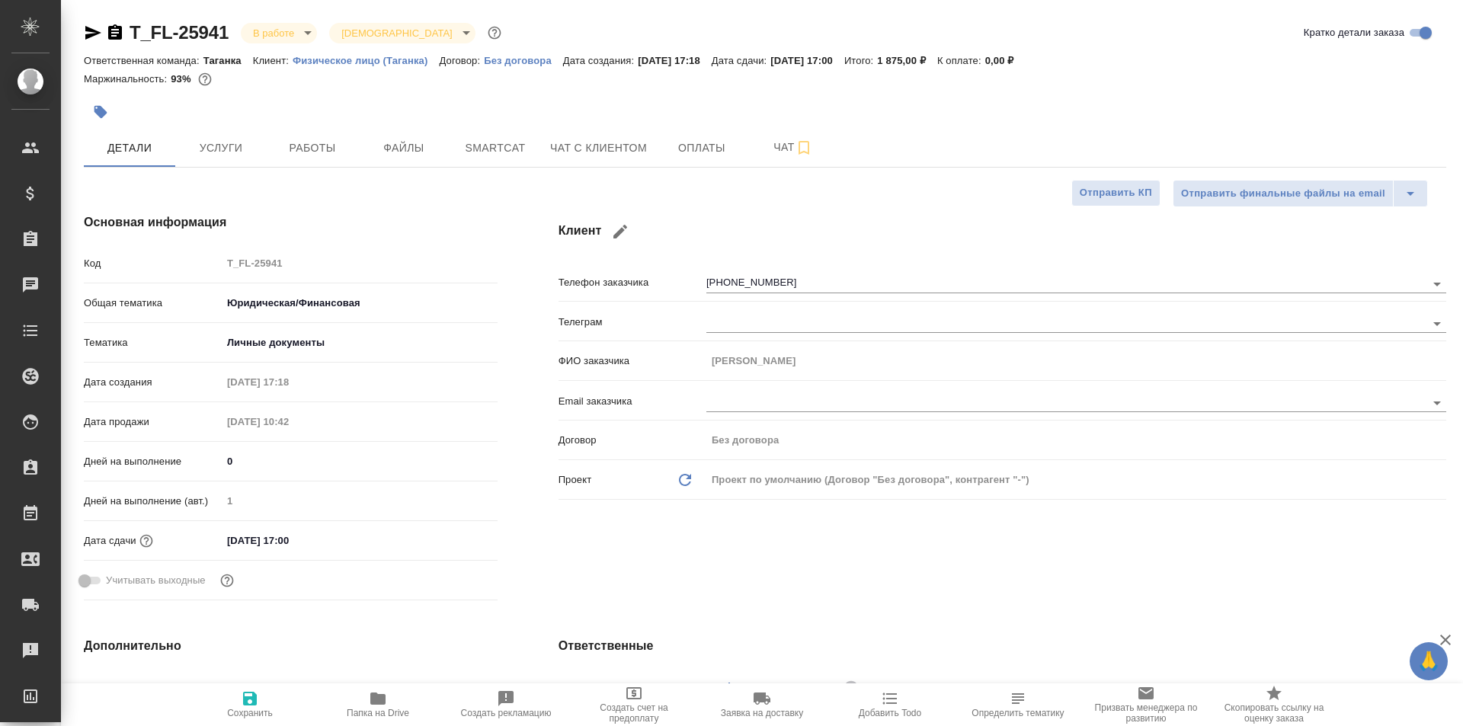
type textarea "x"
click at [118, 40] on icon "button" at bounding box center [115, 31] width 14 height 15
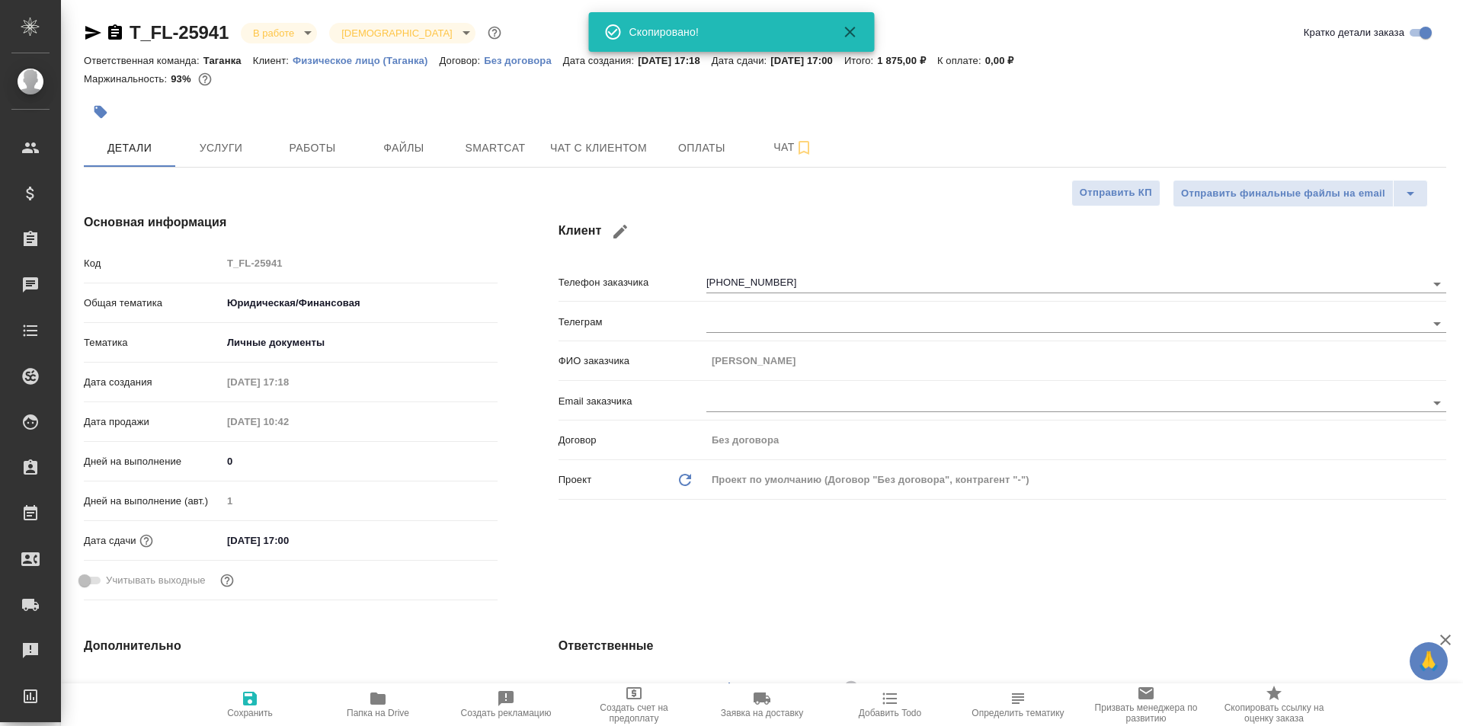
type textarea "x"
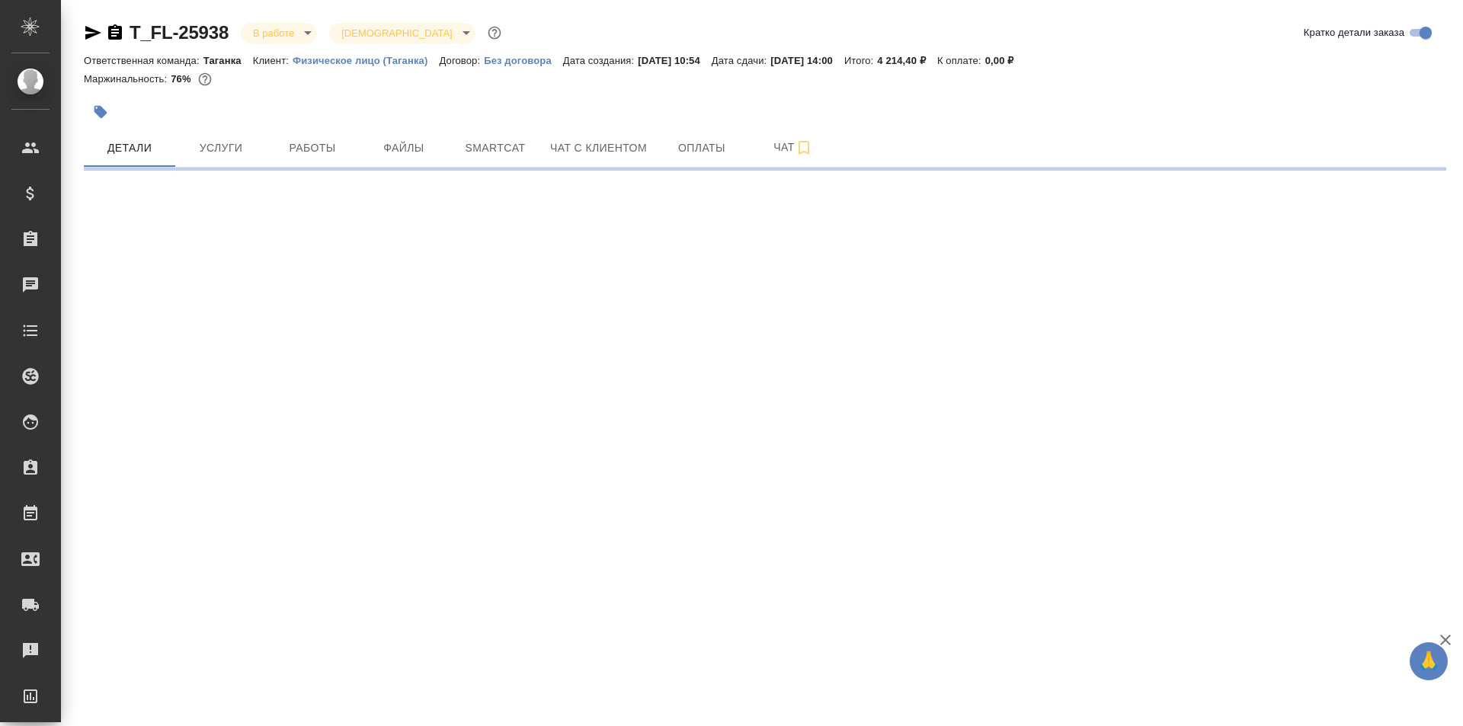
select select "RU"
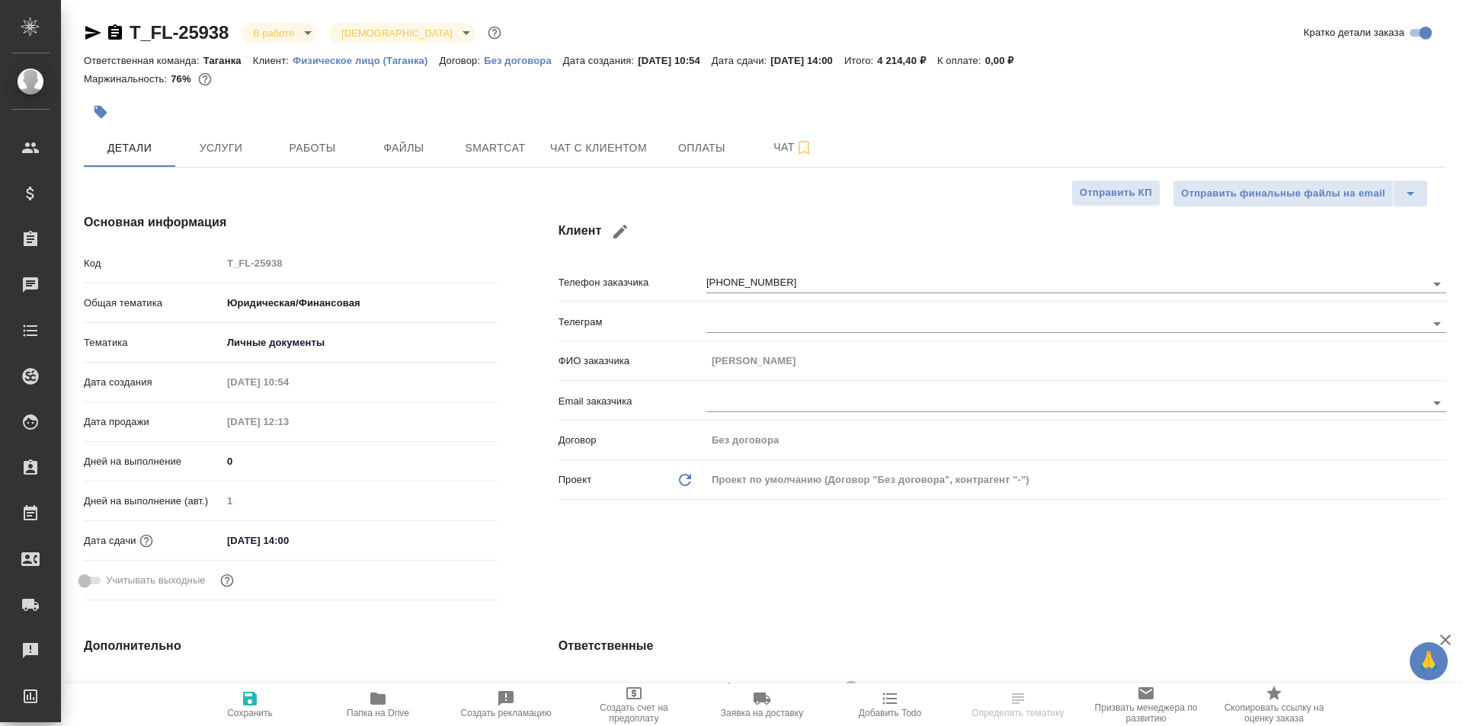
type textarea "x"
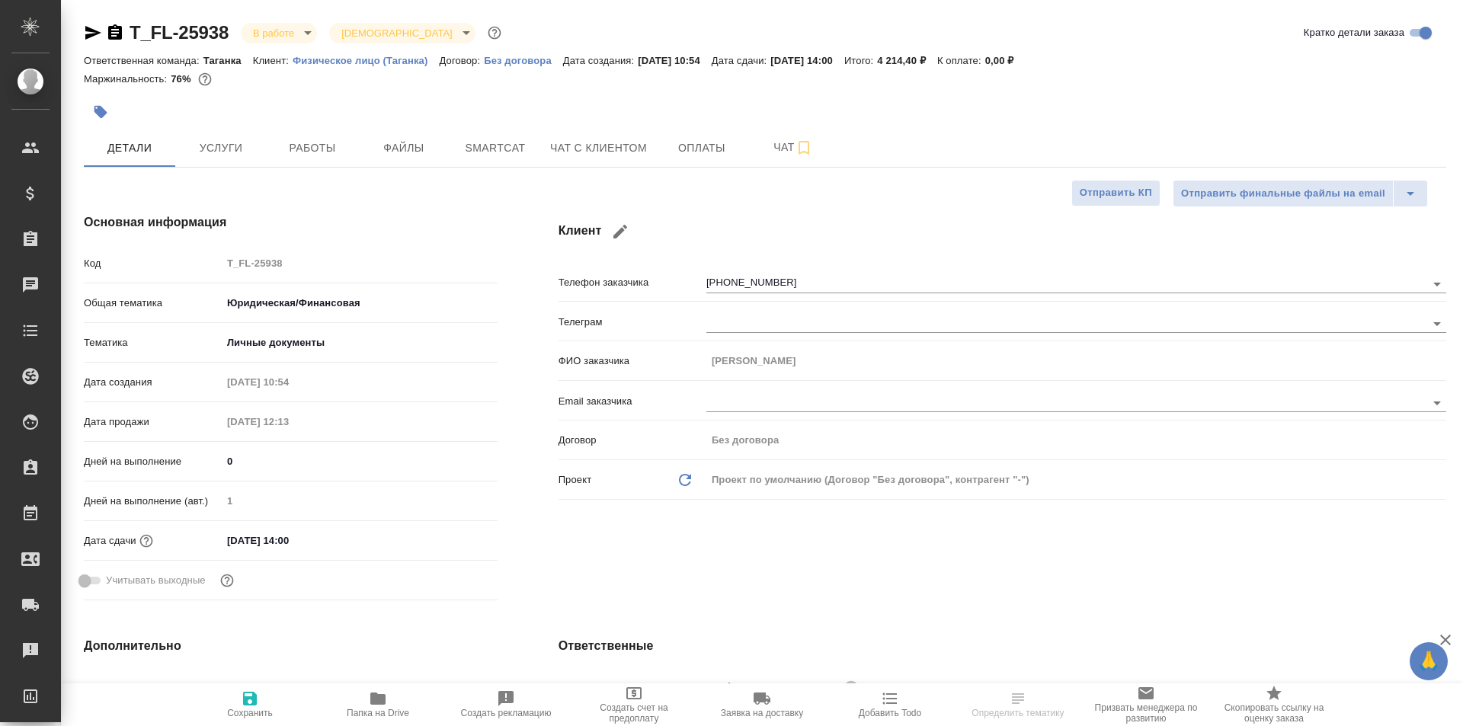
type textarea "x"
click at [120, 35] on icon "button" at bounding box center [115, 31] width 14 height 15
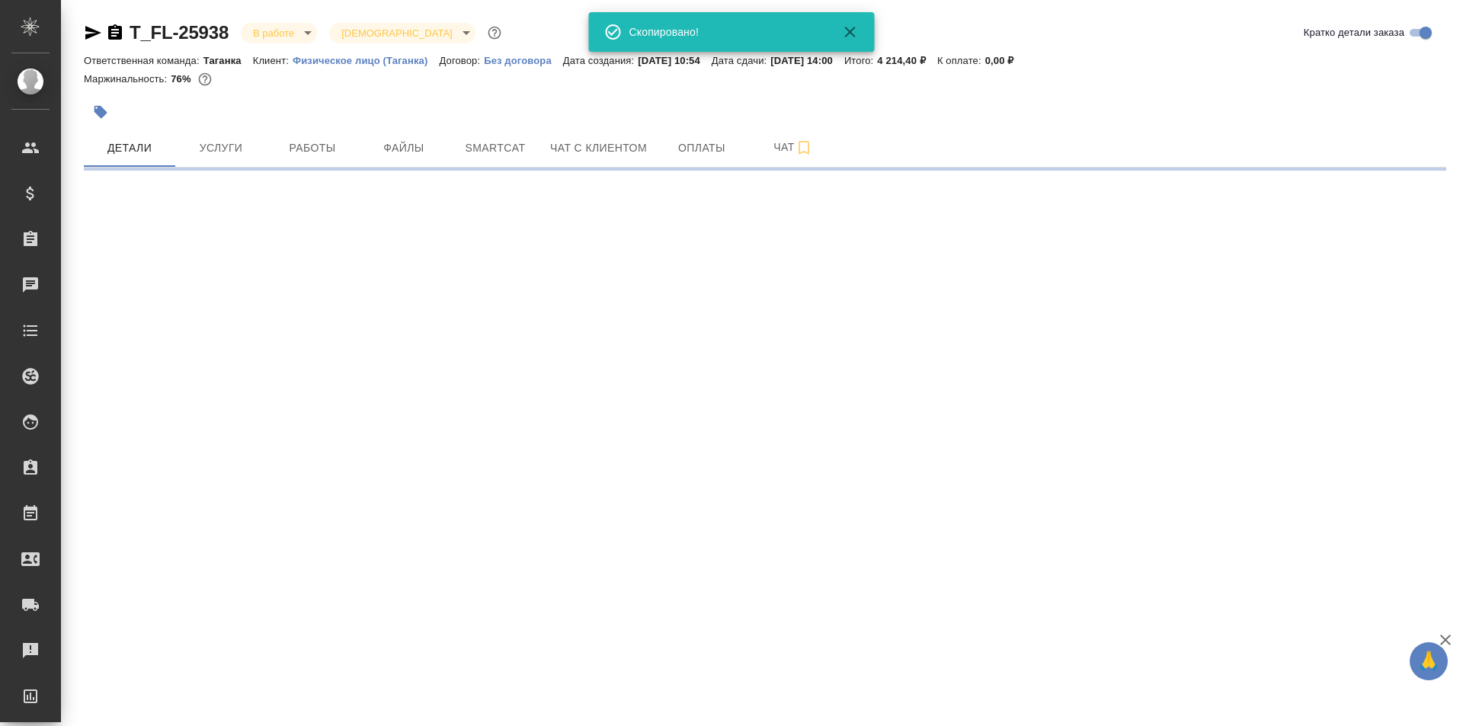
select select "RU"
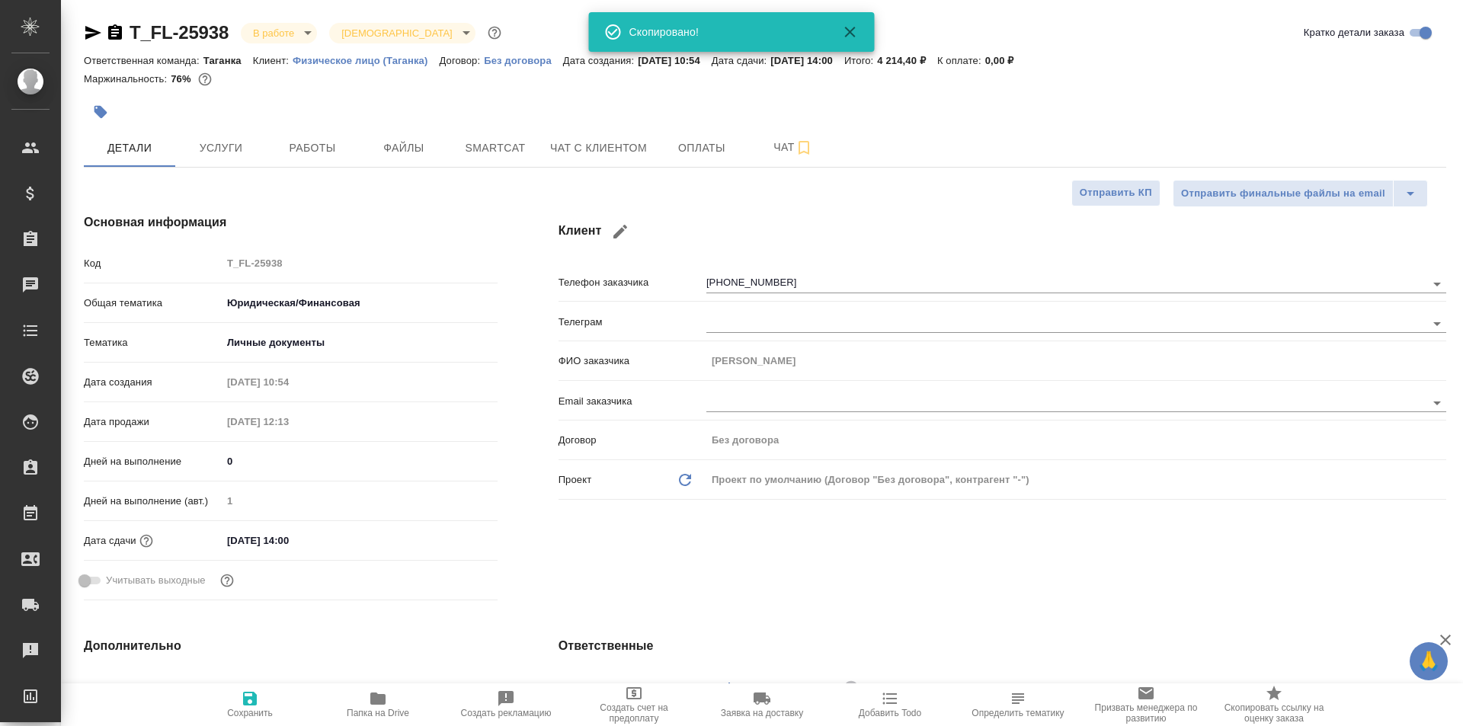
type textarea "x"
